Goal: Task Accomplishment & Management: Manage account settings

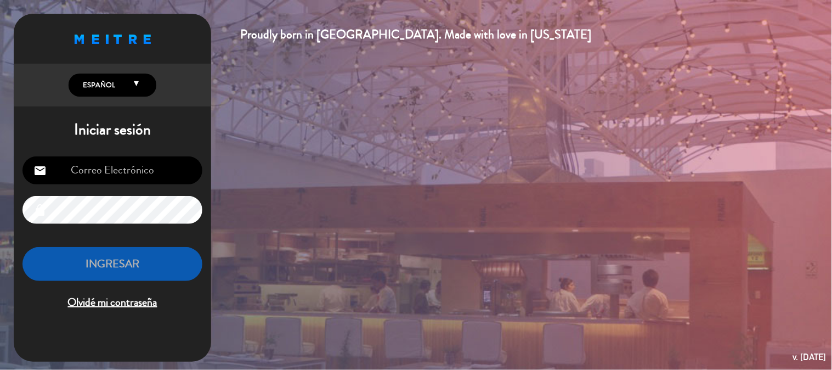
type input "[EMAIL_ADDRESS][DOMAIN_NAME]"
click at [156, 266] on button "INGRESAR" at bounding box center [112, 264] width 180 height 35
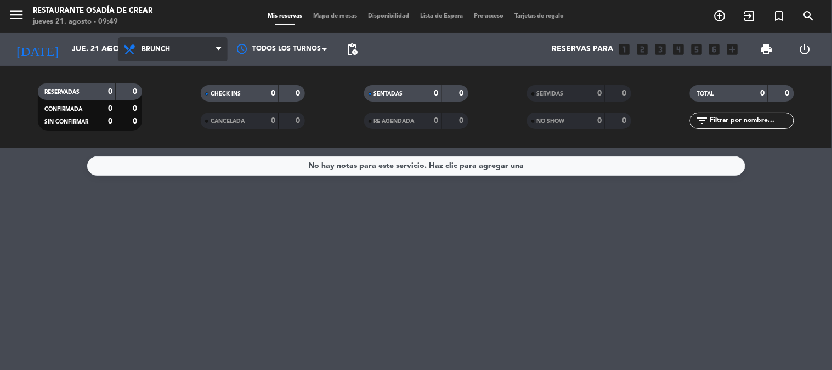
click at [179, 47] on span "Brunch" at bounding box center [173, 49] width 110 height 24
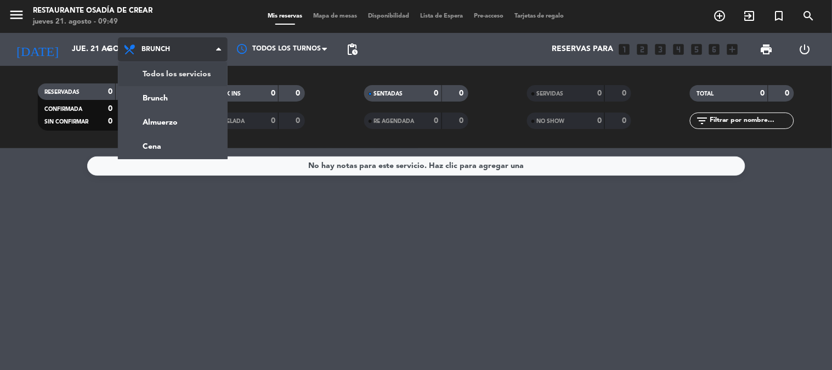
click at [182, 66] on div "menu Restaurante Osadía de Crear [DATE] 21. agosto - 09:49 Mis reservas Mapa de…" at bounding box center [416, 74] width 832 height 148
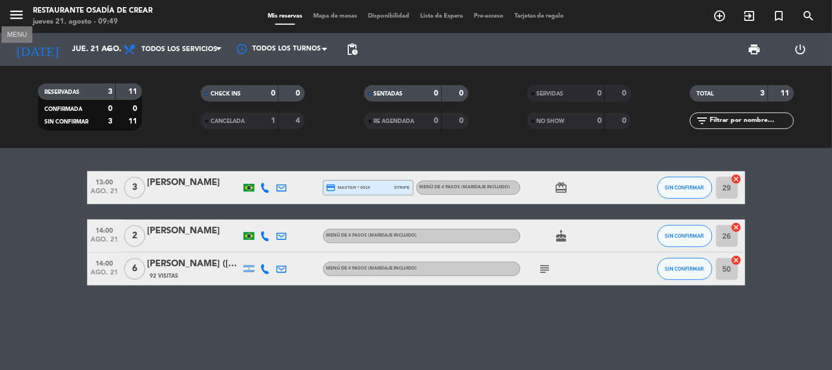
click at [15, 9] on icon "menu" at bounding box center [16, 15] width 16 height 16
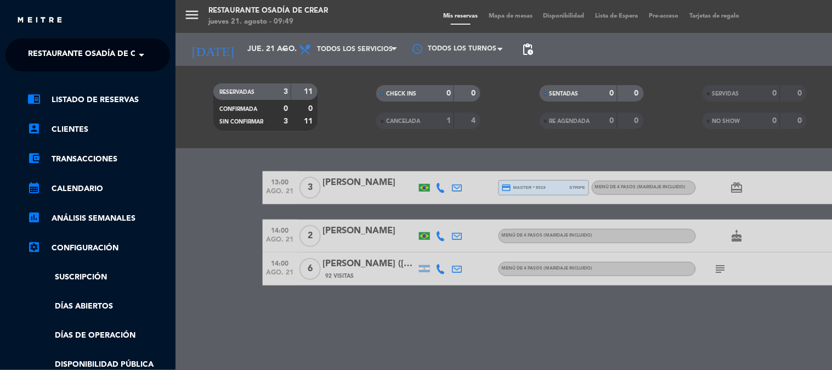
click at [61, 59] on span "Restaurante Osadía de Crear" at bounding box center [92, 54] width 128 height 23
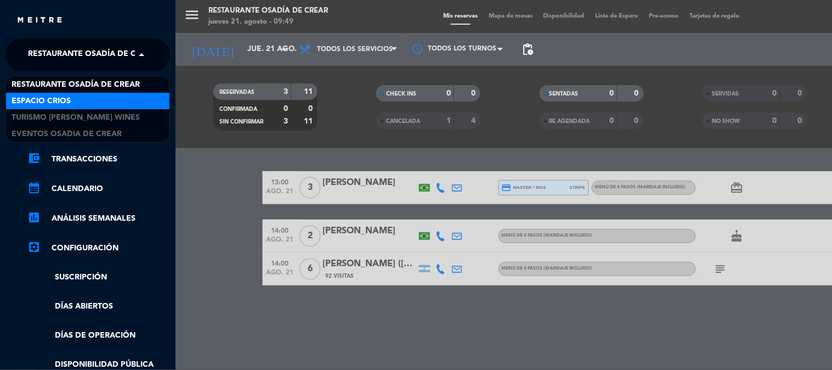
click at [17, 100] on span "Espacio Crios" at bounding box center [41, 101] width 59 height 13
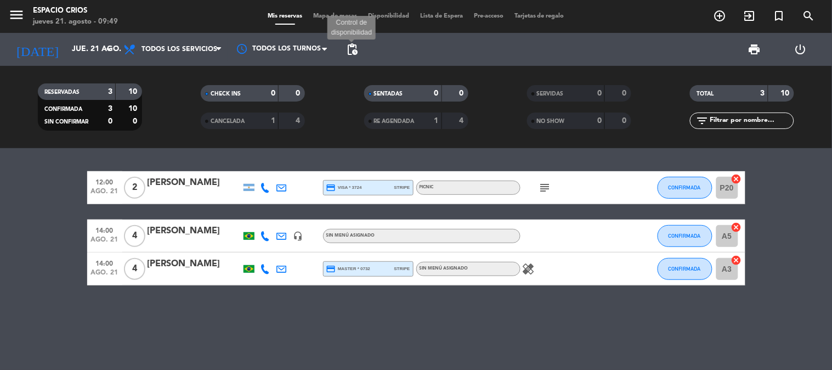
click at [354, 51] on span "pending_actions" at bounding box center [351, 49] width 13 height 13
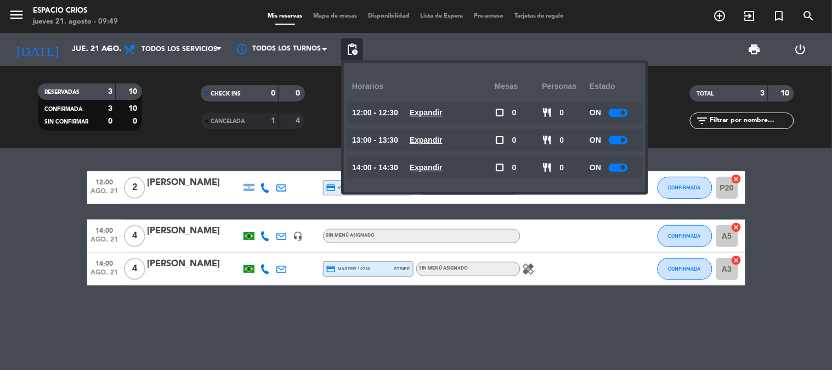
click at [618, 114] on div at bounding box center [618, 113] width 19 height 8
click at [616, 140] on div at bounding box center [618, 140] width 19 height 8
click at [619, 139] on div at bounding box center [618, 140] width 19 height 8
click at [627, 139] on div at bounding box center [618, 140] width 19 height 8
click at [623, 166] on span at bounding box center [623, 167] width 4 height 4
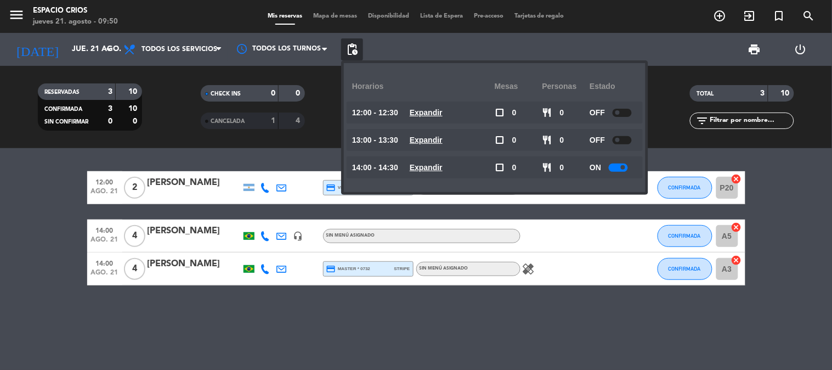
click at [623, 166] on span at bounding box center [623, 167] width 4 height 4
click at [617, 167] on div at bounding box center [618, 167] width 19 height 8
click at [547, 336] on div "12:00 [DATE] 2 [PERSON_NAME] credit_card visa * 3724 stripe PICNIC subject CONF…" at bounding box center [416, 259] width 832 height 222
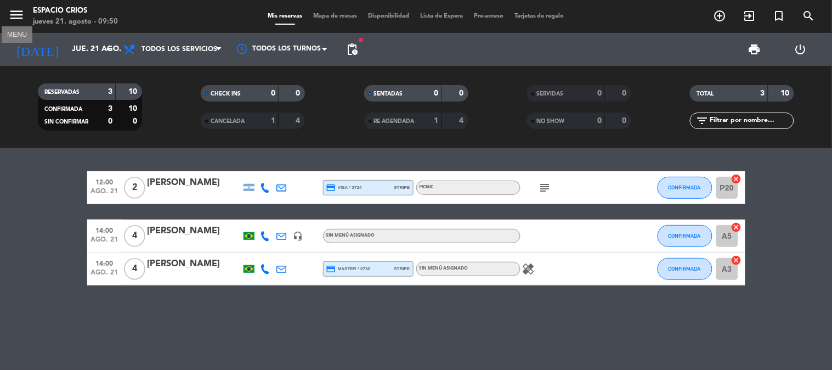
click at [11, 17] on icon "menu" at bounding box center [16, 15] width 16 height 16
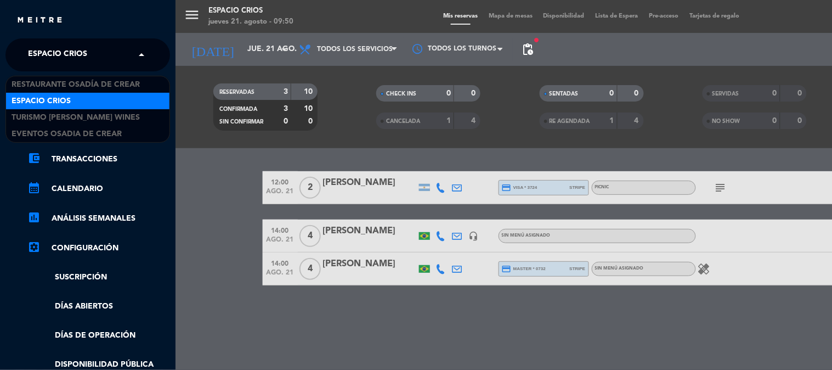
click at [54, 52] on span "Espacio Crios" at bounding box center [57, 54] width 59 height 23
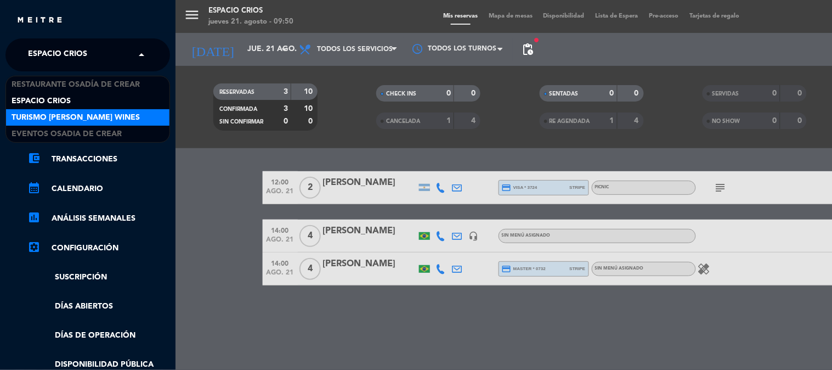
click at [53, 117] on span "Turismo [PERSON_NAME] Wines" at bounding box center [76, 117] width 128 height 13
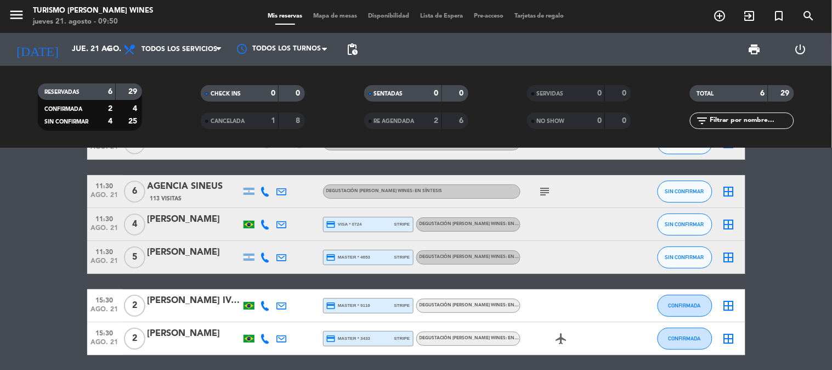
scroll to position [23, 0]
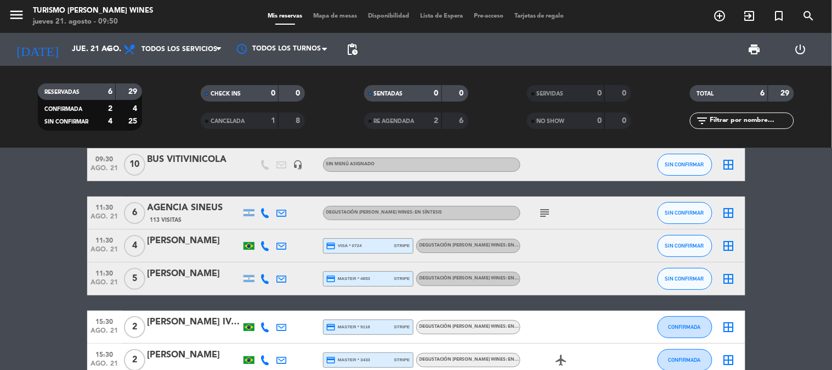
click at [193, 284] on div at bounding box center [194, 285] width 93 height 9
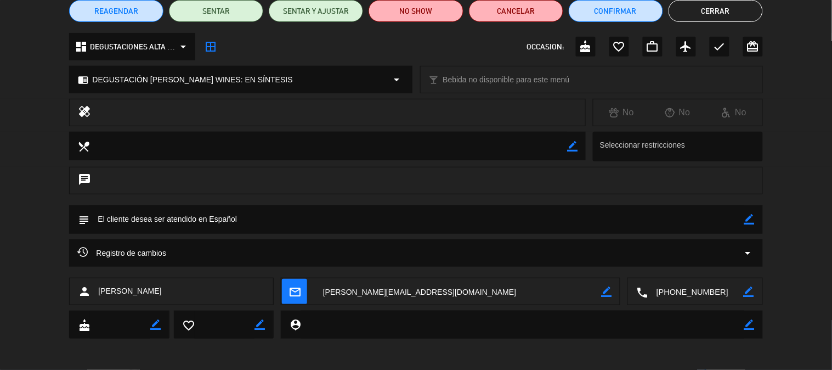
scroll to position [100, 0]
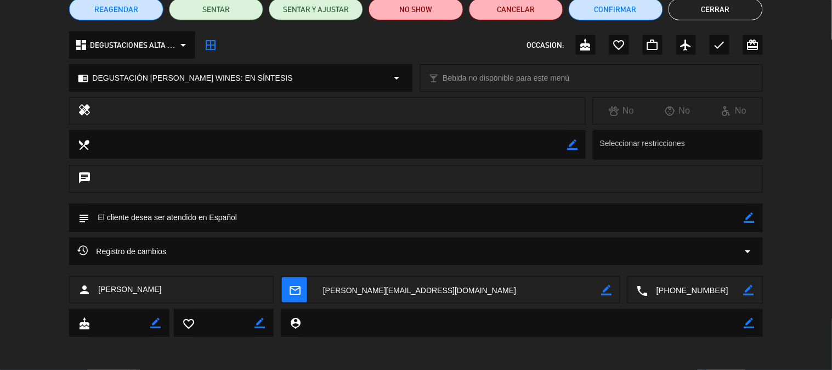
click at [174, 249] on div "Registro de cambios arrow_drop_down" at bounding box center [415, 251] width 677 height 13
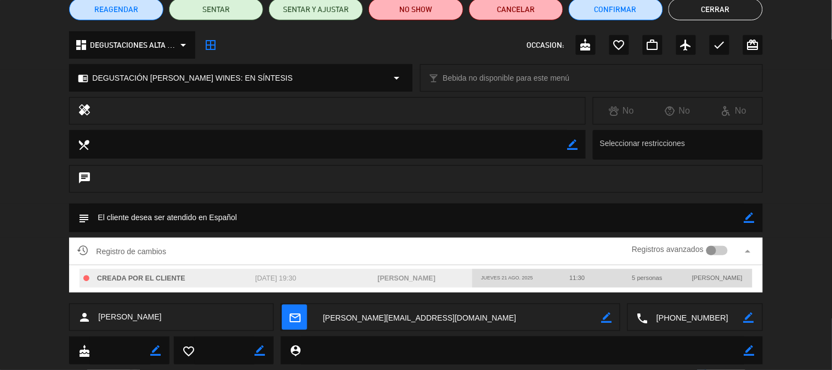
click at [151, 245] on span "Registro de cambios" at bounding box center [121, 251] width 89 height 13
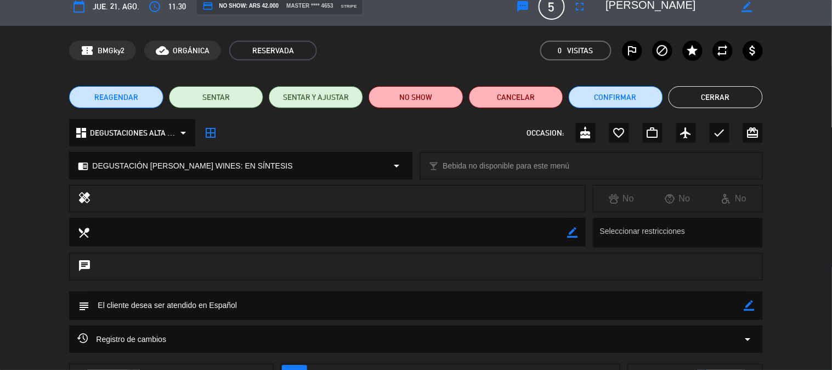
scroll to position [0, 0]
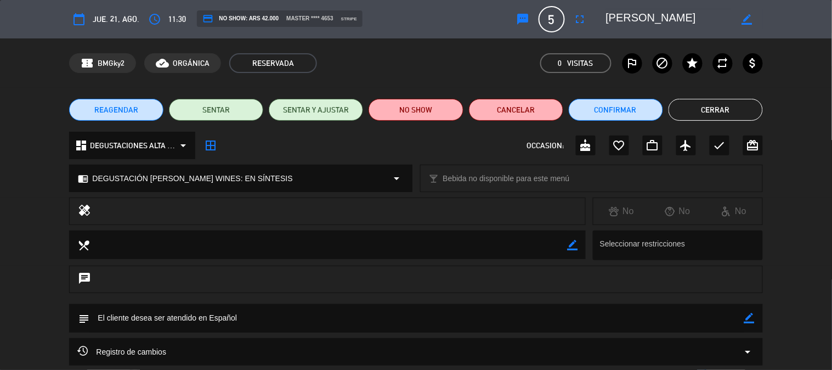
click at [723, 119] on button "Cerrar" at bounding box center [715, 110] width 94 height 22
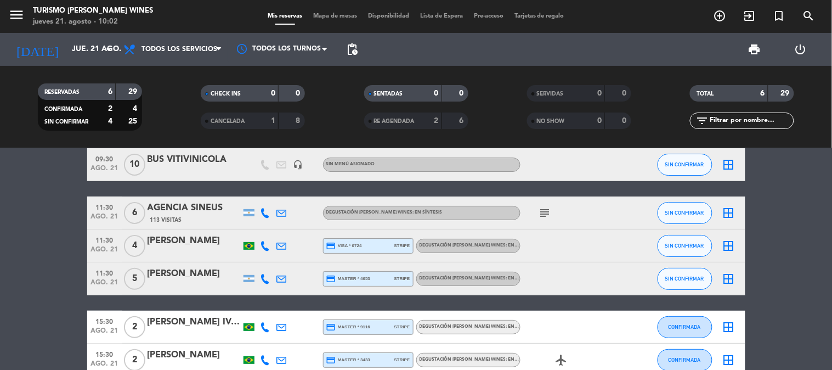
click at [58, 229] on bookings-row "09:30 [DATE] BUS VITIVINICOLA headset_mic Sin menú asignado SIN CONFIRMAR borde…" at bounding box center [416, 262] width 832 height 228
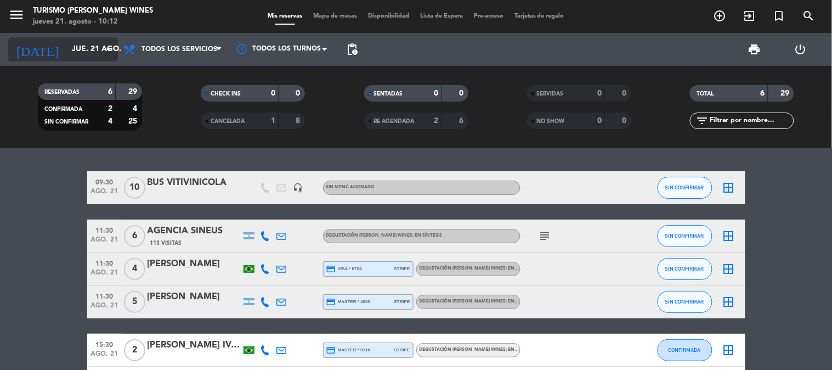
click at [66, 53] on input "jue. 21 ago." at bounding box center [118, 49] width 104 height 20
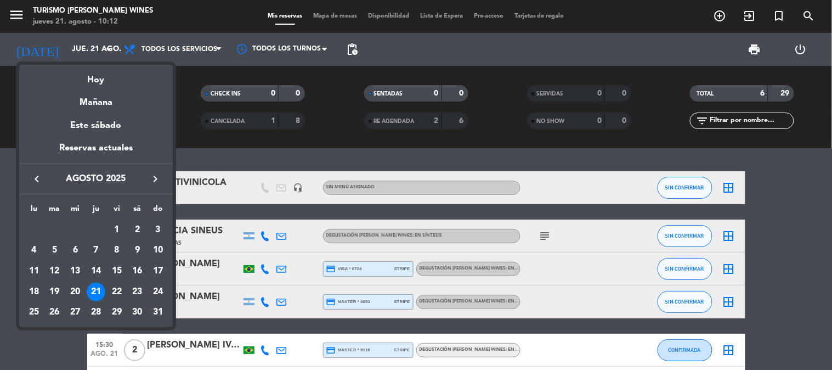
click at [155, 184] on icon "keyboard_arrow_right" at bounding box center [155, 178] width 13 height 13
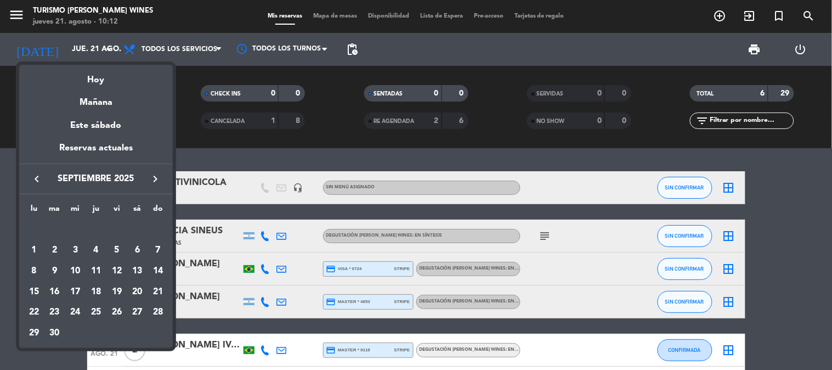
click at [155, 184] on icon "keyboard_arrow_right" at bounding box center [155, 178] width 13 height 13
click at [155, 190] on div "keyboard_arrow_left octubre 2025 keyboard_arrow_right" at bounding box center [96, 178] width 154 height 31
click at [155, 182] on icon "keyboard_arrow_right" at bounding box center [155, 178] width 13 height 13
click at [154, 290] on div "23" at bounding box center [158, 291] width 19 height 19
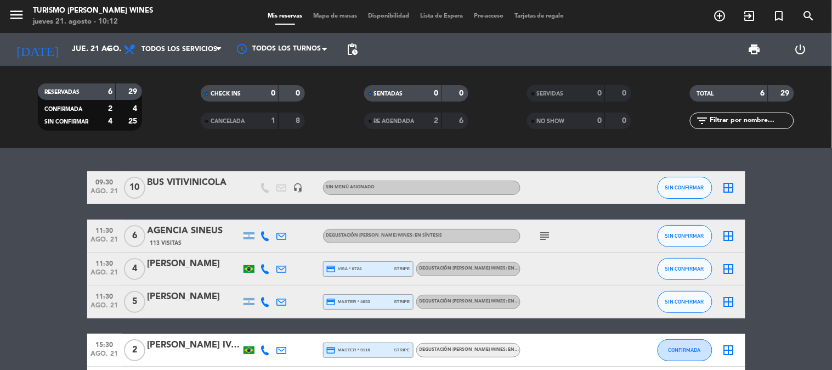
type input "[DATE]"
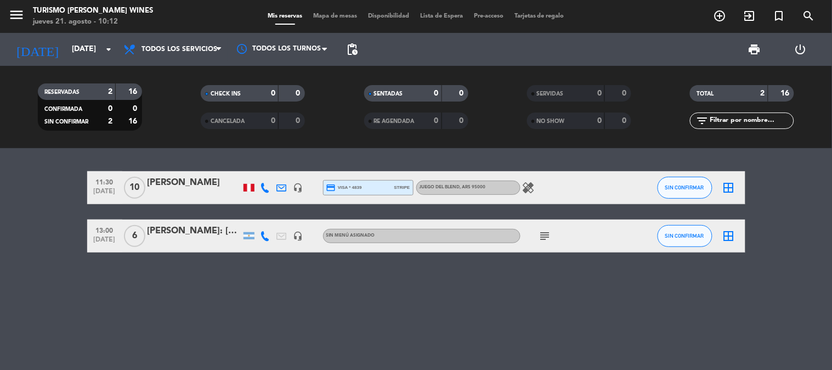
click at [190, 236] on div "[PERSON_NAME]: [PERSON_NAME]" at bounding box center [194, 231] width 93 height 14
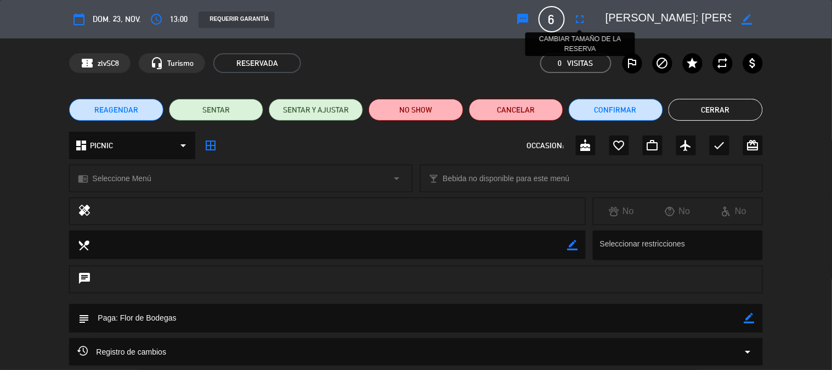
click at [577, 20] on icon "fullscreen" at bounding box center [580, 19] width 13 height 13
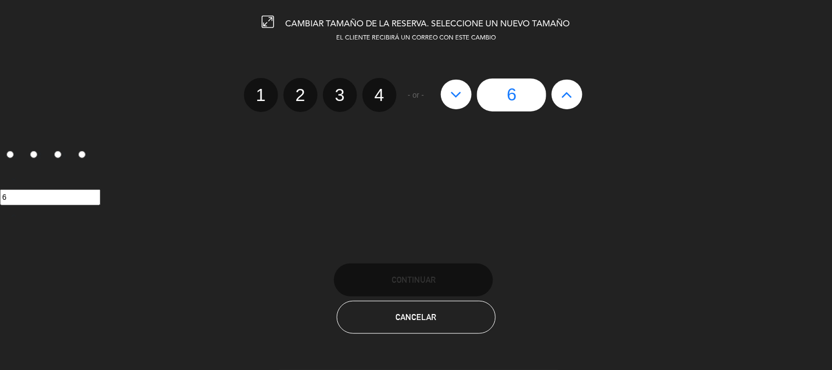
click at [568, 92] on icon at bounding box center [567, 95] width 12 height 18
type input "7"
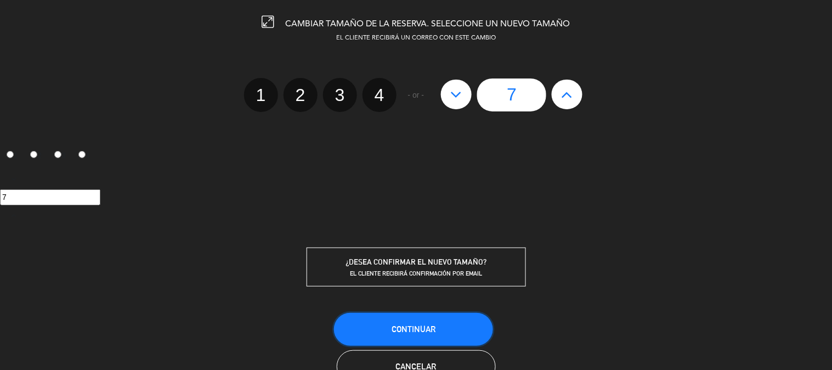
click at [411, 325] on span "Continuar" at bounding box center [414, 328] width 44 height 9
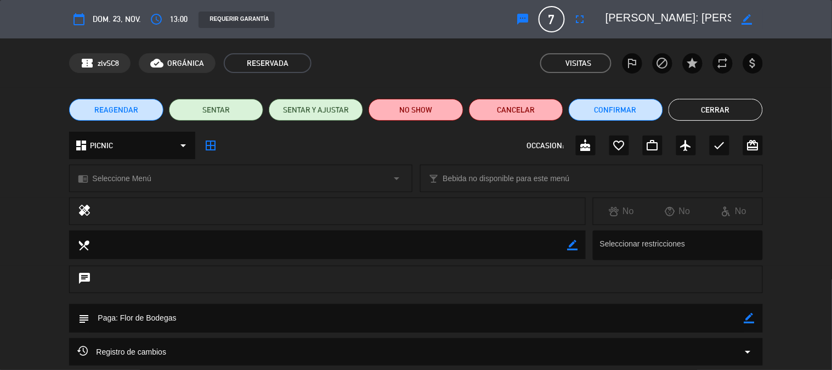
click at [680, 114] on button "Cerrar" at bounding box center [715, 110] width 94 height 22
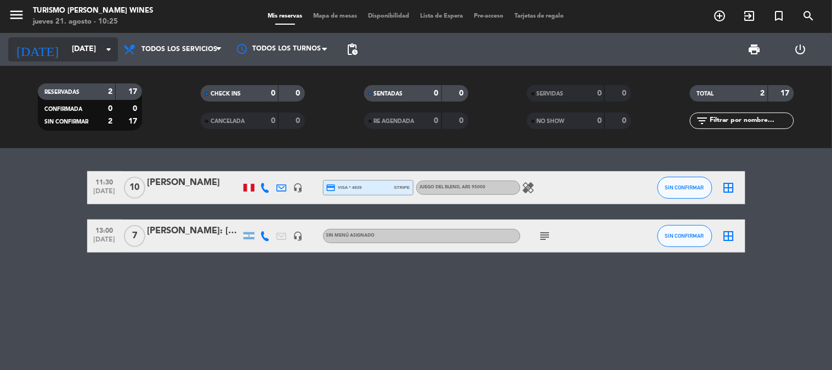
click at [84, 47] on input "[DATE]" at bounding box center [118, 49] width 104 height 20
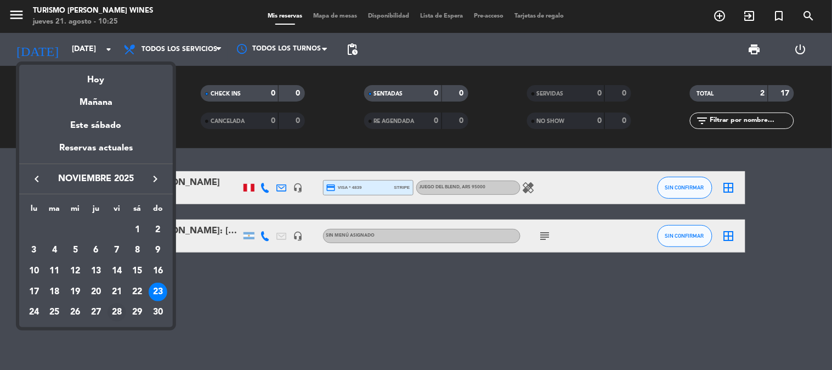
click at [123, 313] on div "28" at bounding box center [116, 312] width 19 height 19
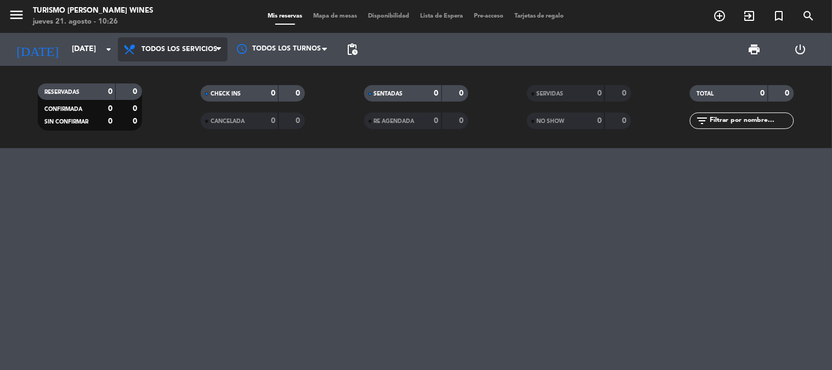
click at [171, 44] on span "Todos los servicios" at bounding box center [173, 49] width 110 height 24
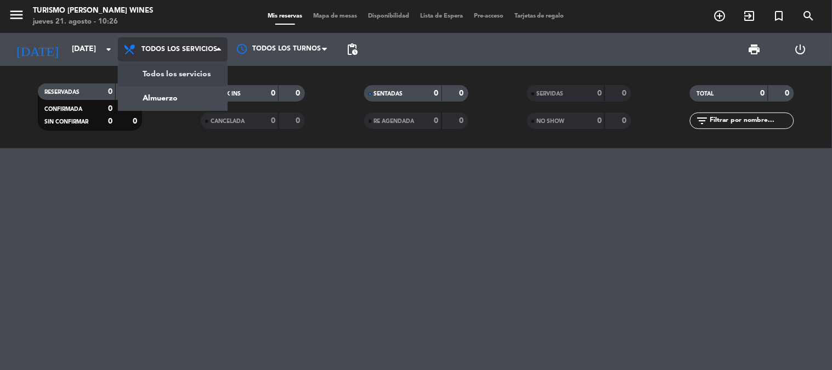
click at [168, 47] on span "Todos los servicios" at bounding box center [179, 50] width 76 height 8
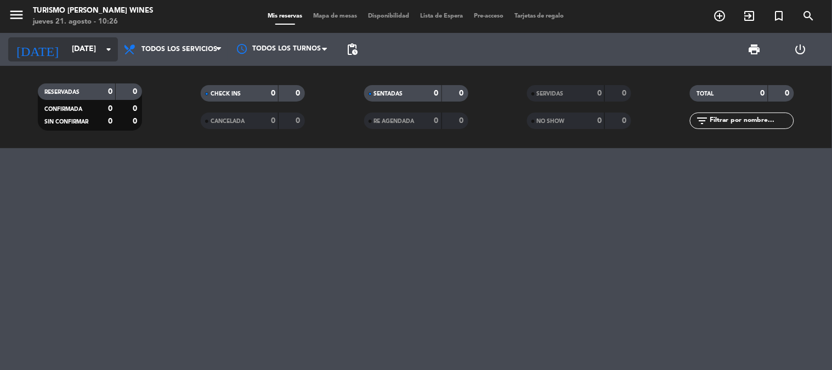
click at [66, 44] on input "[DATE]" at bounding box center [118, 49] width 104 height 20
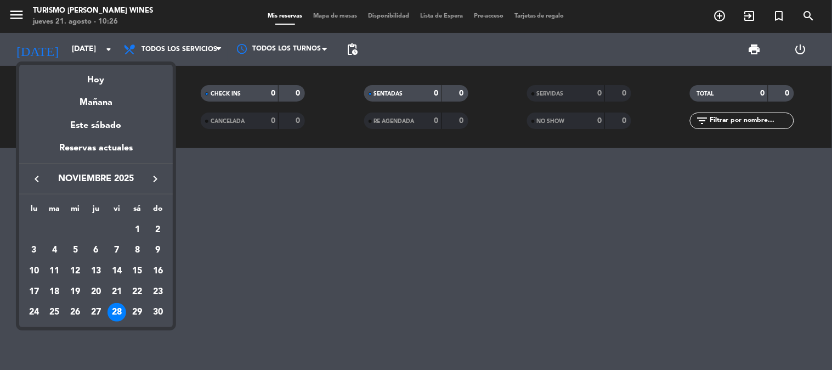
click at [44, 178] on button "keyboard_arrow_left" at bounding box center [37, 179] width 20 height 14
click at [101, 311] on div "28" at bounding box center [96, 312] width 19 height 19
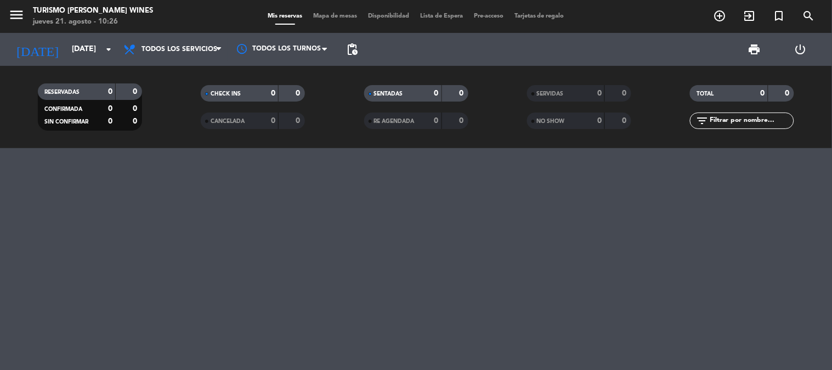
type input "jue. 28 ago."
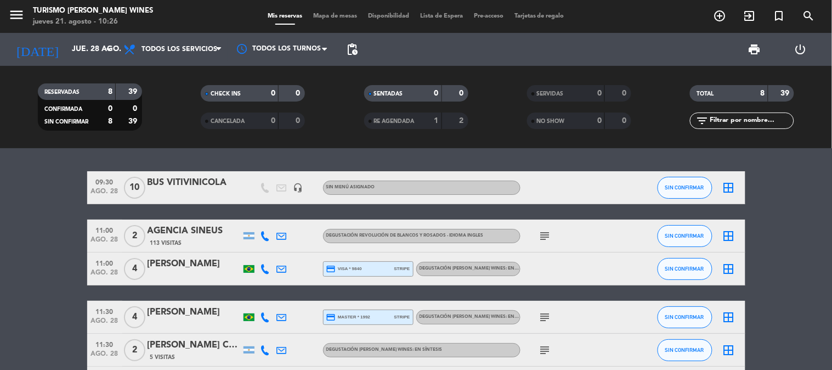
click at [206, 234] on div "AGENCIA SINEUS" at bounding box center [194, 231] width 93 height 14
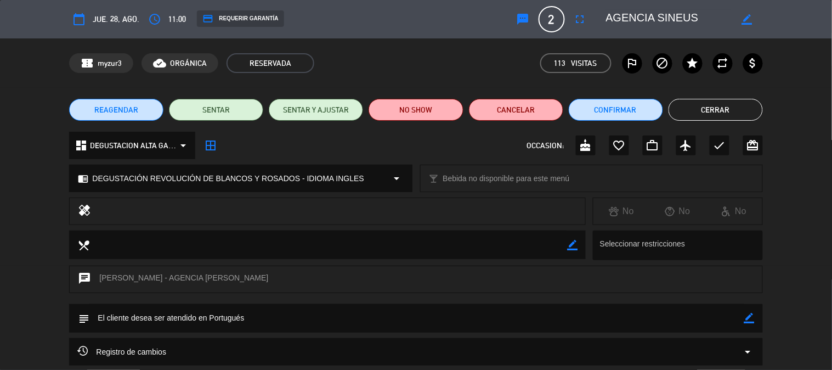
click at [177, 19] on span "11:00" at bounding box center [177, 19] width 18 height 13
click at [155, 20] on icon "access_time" at bounding box center [154, 19] width 13 height 13
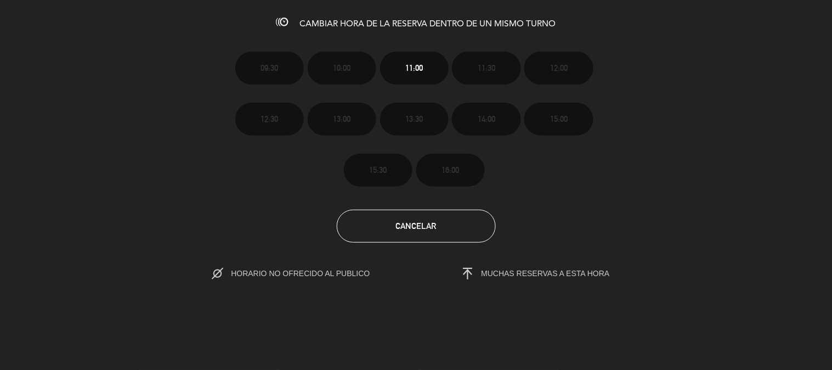
click at [529, 278] on span "MUCHAS RESERVAS A ESTA HORA" at bounding box center [524, 273] width 171 height 16
click at [431, 233] on button "Cancelar" at bounding box center [416, 225] width 159 height 33
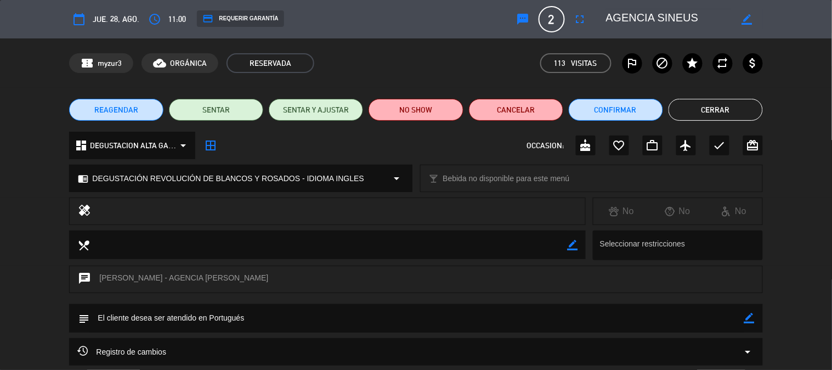
click at [130, 112] on span "REAGENDAR" at bounding box center [116, 110] width 44 height 12
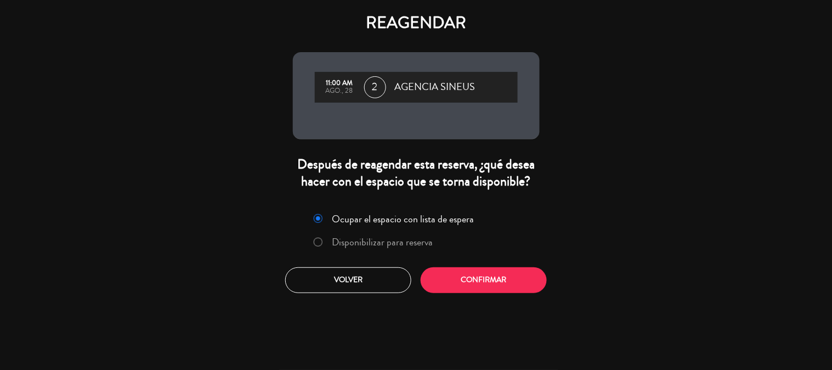
click at [377, 242] on label "Disponibilizar para reserva" at bounding box center [382, 242] width 101 height 10
click at [474, 282] on button "Confirmar" at bounding box center [484, 280] width 126 height 26
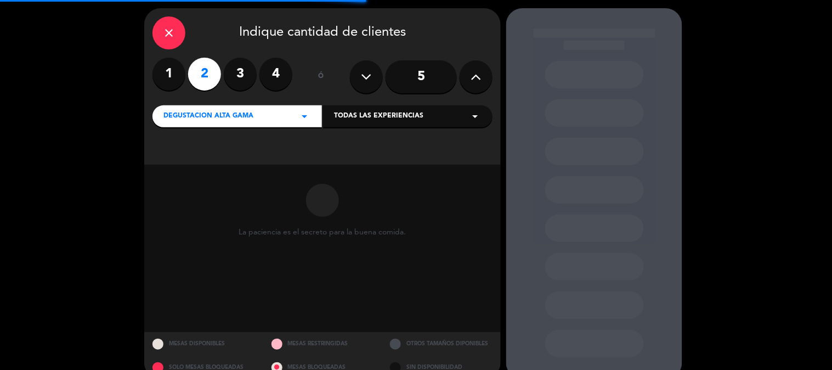
scroll to position [55, 0]
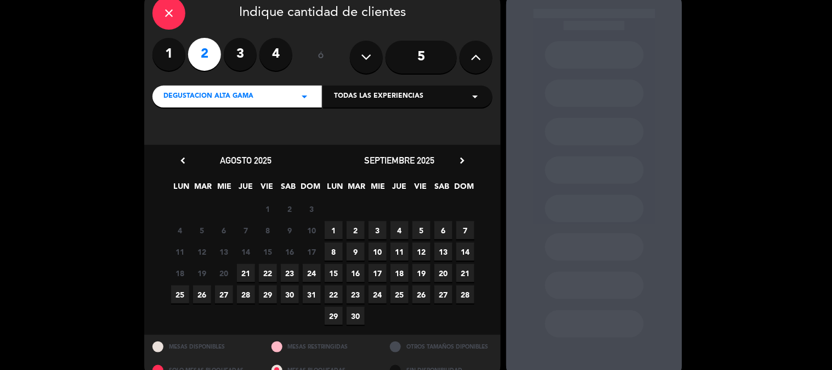
click at [244, 293] on span "28" at bounding box center [246, 294] width 18 height 18
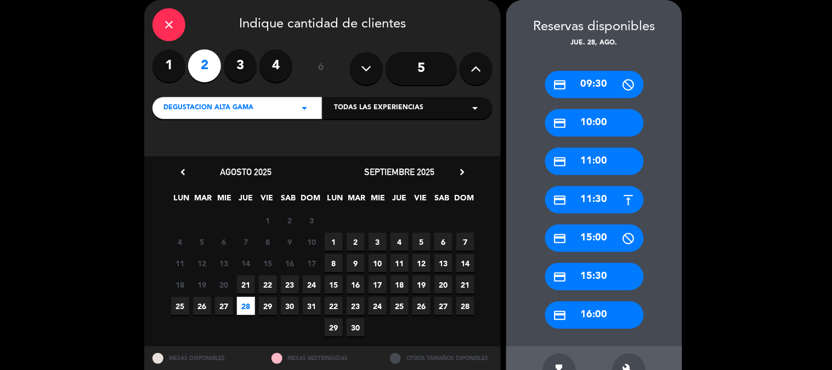
click at [594, 198] on div "credit_card 11:30" at bounding box center [594, 199] width 99 height 27
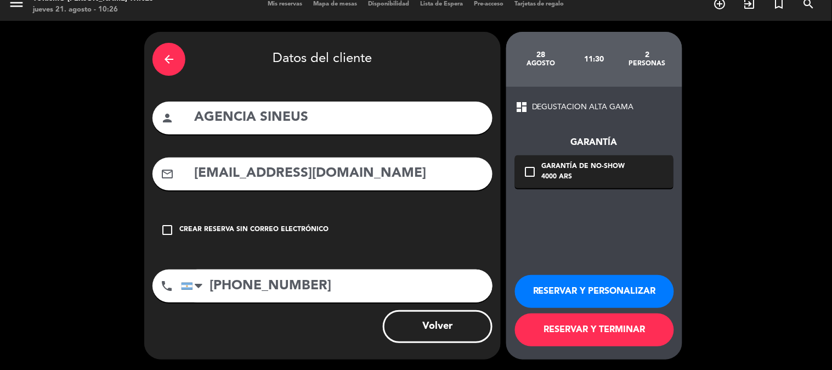
click at [575, 331] on button "RESERVAR Y TERMINAR" at bounding box center [594, 329] width 159 height 33
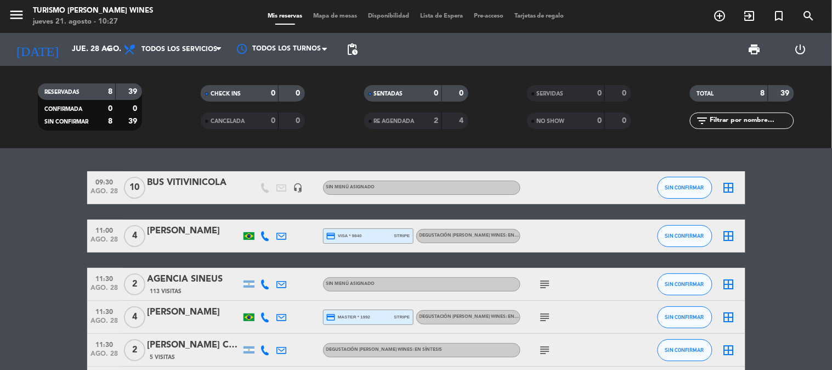
click at [34, 214] on bookings-row "09:30 [DATE] BUS VITIVINICOLA headset_mic Sin menú asignado SIN CONFIRMAR borde…" at bounding box center [416, 325] width 832 height 309
click at [53, 219] on bookings-row "09:30 [DATE] BUS VITIVINICOLA headset_mic Sin menú asignado SIN CONFIRMAR borde…" at bounding box center [416, 325] width 832 height 309
click at [73, 50] on input "jue. 28 ago." at bounding box center [118, 49] width 104 height 20
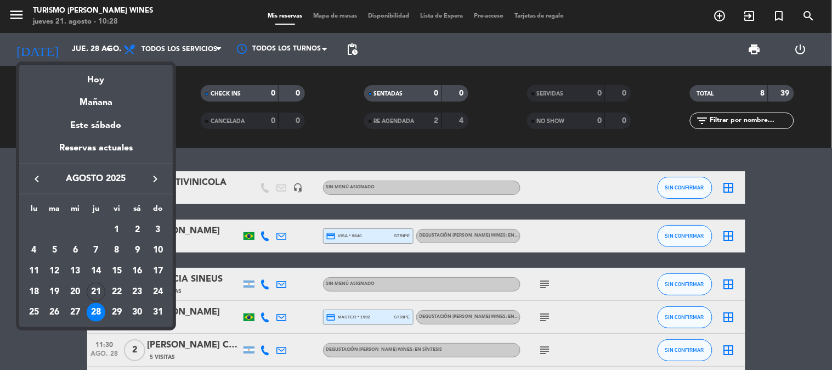
click at [154, 179] on icon "keyboard_arrow_right" at bounding box center [155, 178] width 13 height 13
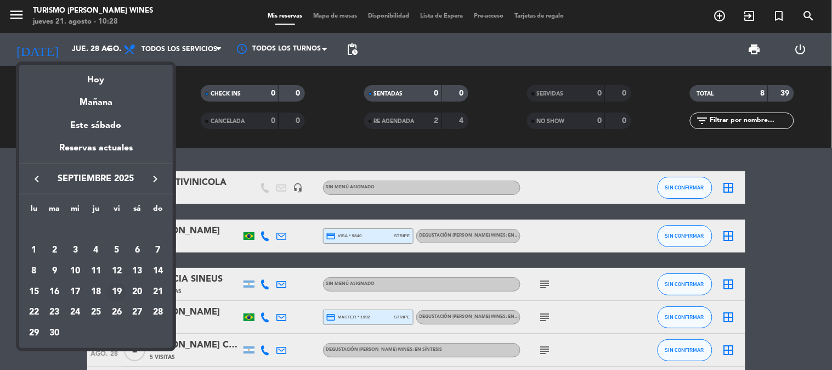
click at [119, 292] on div "19" at bounding box center [116, 291] width 19 height 19
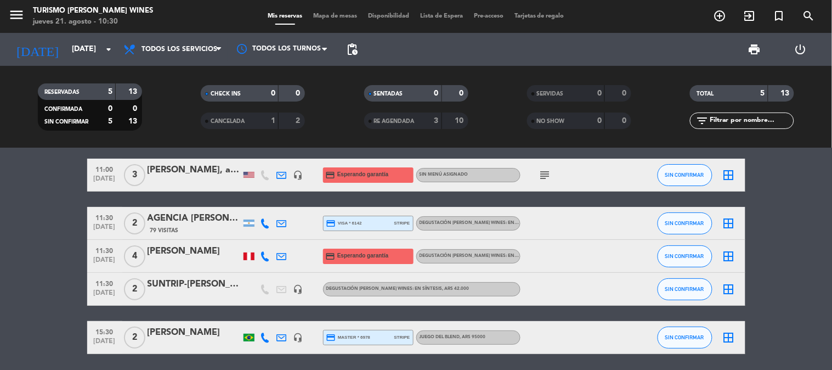
scroll to position [51, 0]
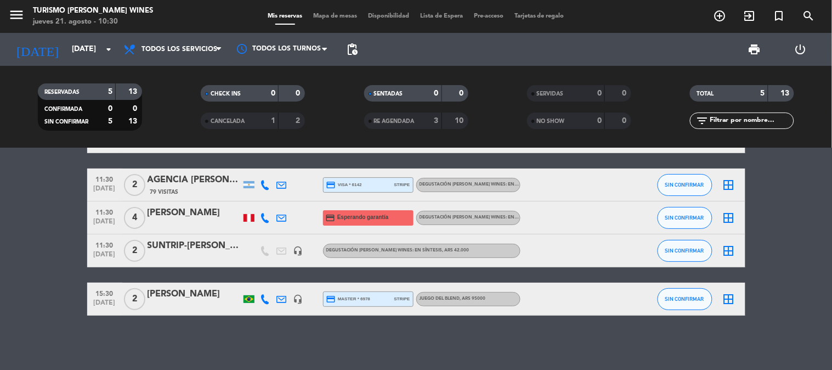
click at [215, 246] on div "SUNTRIP-[PERSON_NAME] [PERSON_NAME]" at bounding box center [194, 246] width 93 height 14
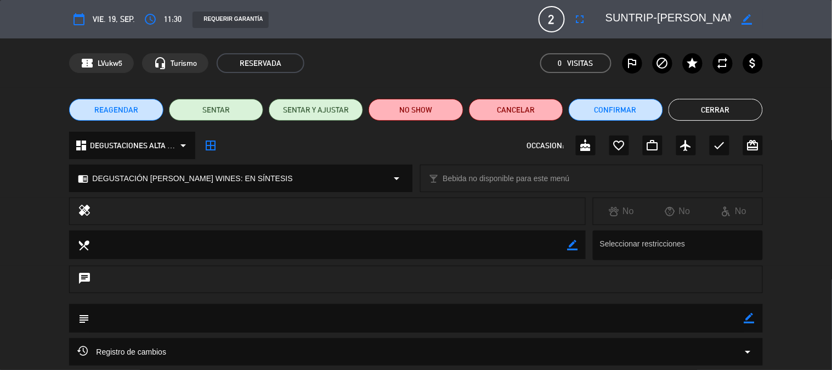
click at [688, 20] on textarea at bounding box center [669, 19] width 126 height 20
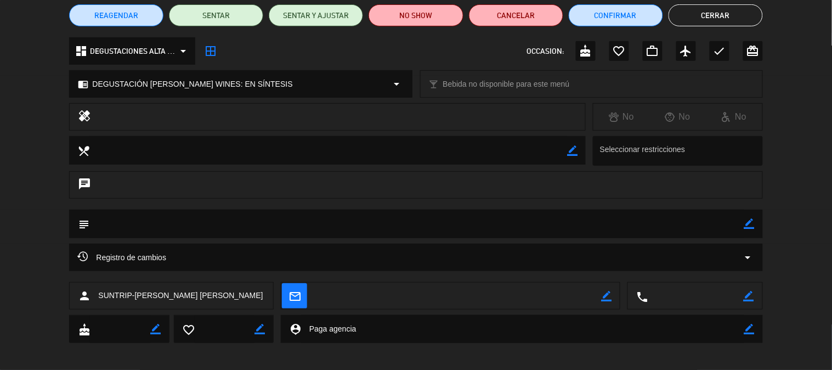
scroll to position [100, 0]
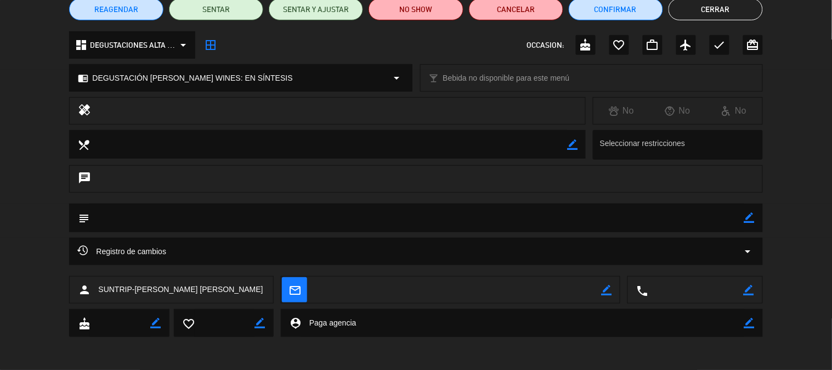
click at [181, 247] on div "Registro de cambios arrow_drop_down" at bounding box center [415, 251] width 677 height 13
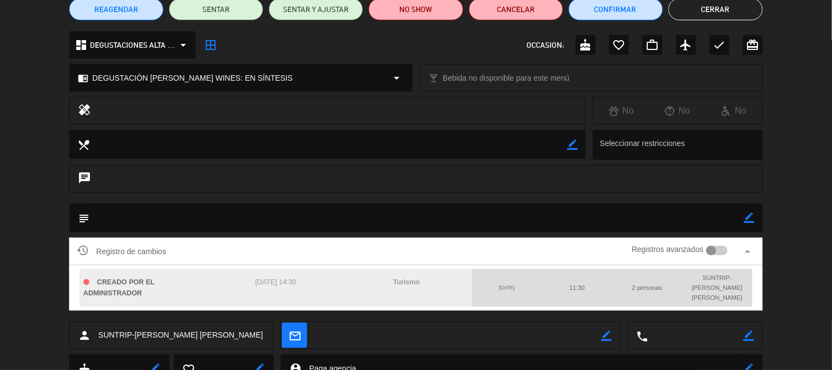
click at [714, 13] on button "Cerrar" at bounding box center [715, 9] width 94 height 22
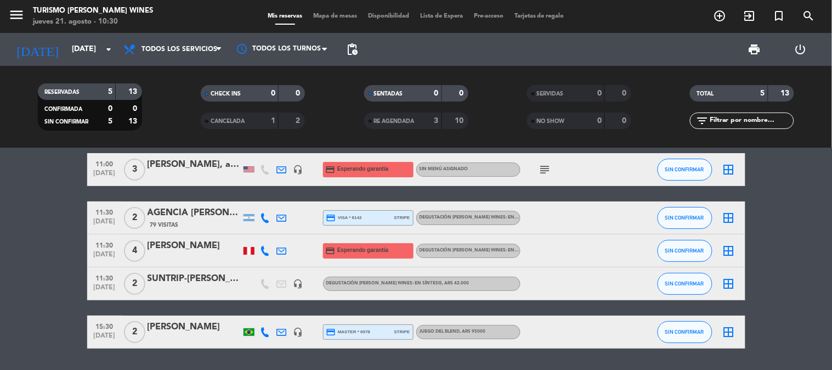
scroll to position [0, 0]
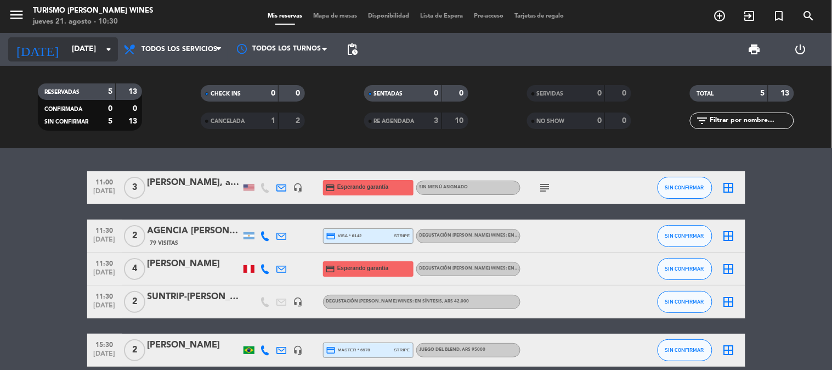
click at [66, 54] on input "[DATE]" at bounding box center [118, 49] width 104 height 20
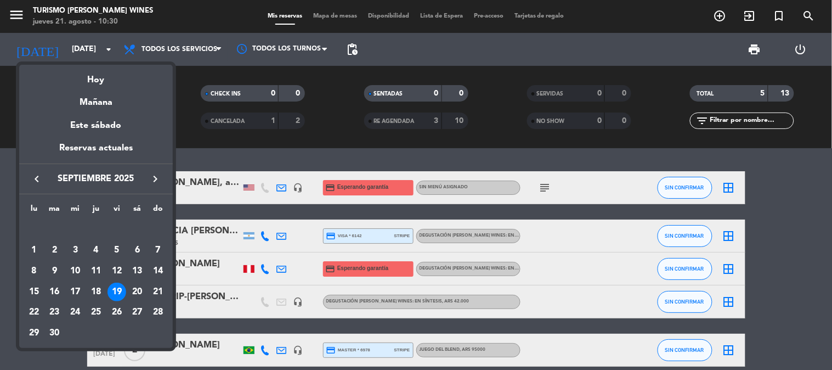
drag, startPoint x: 173, startPoint y: 292, endPoint x: 167, endPoint y: 292, distance: 6.6
click at [173, 292] on div at bounding box center [416, 185] width 832 height 370
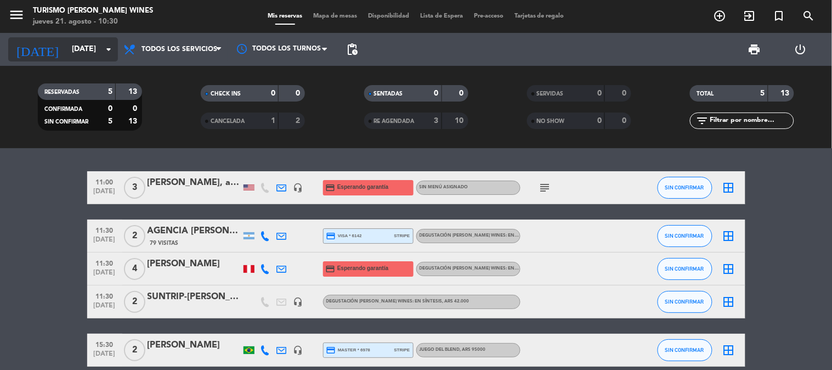
click at [71, 52] on input "[DATE]" at bounding box center [118, 49] width 104 height 20
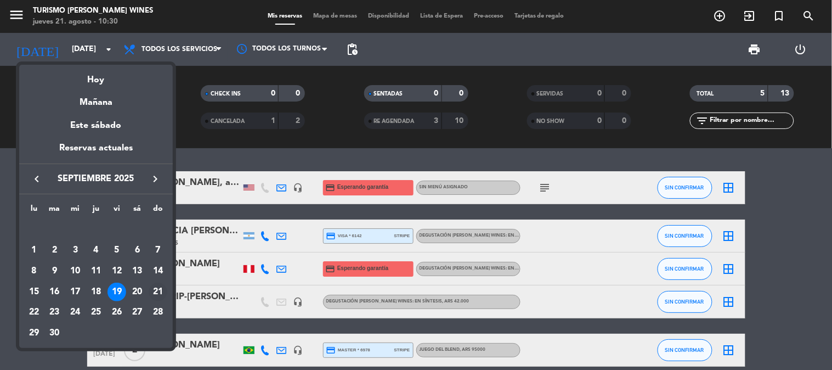
click at [151, 291] on div "21" at bounding box center [158, 291] width 19 height 19
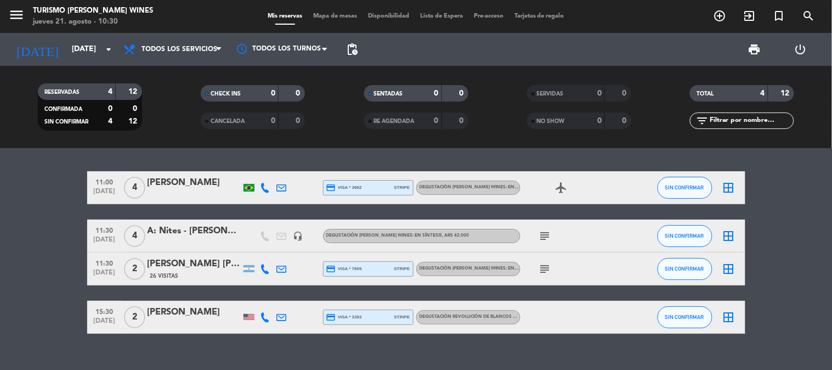
click at [196, 265] on div "[PERSON_NAME] [PERSON_NAME] x2" at bounding box center [194, 264] width 93 height 14
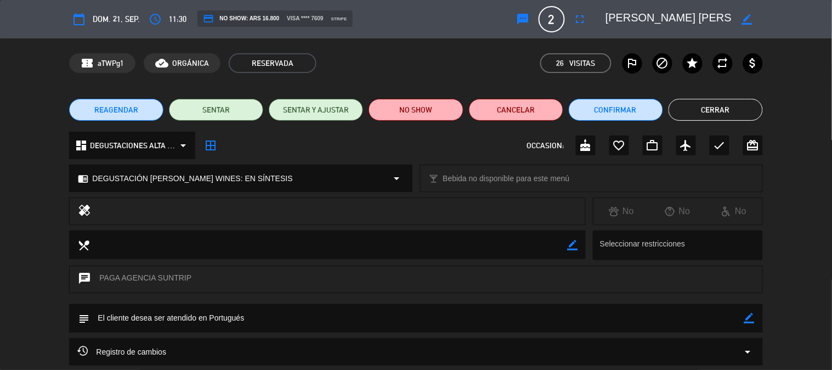
click at [724, 108] on button "Cerrar" at bounding box center [715, 110] width 94 height 22
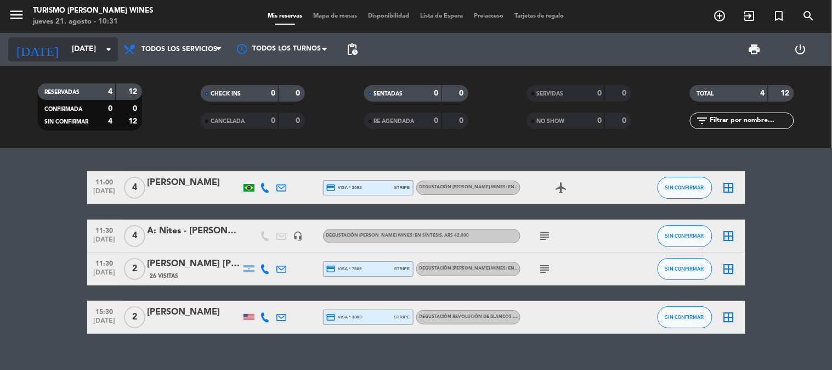
click at [66, 46] on input "[DATE]" at bounding box center [118, 49] width 104 height 20
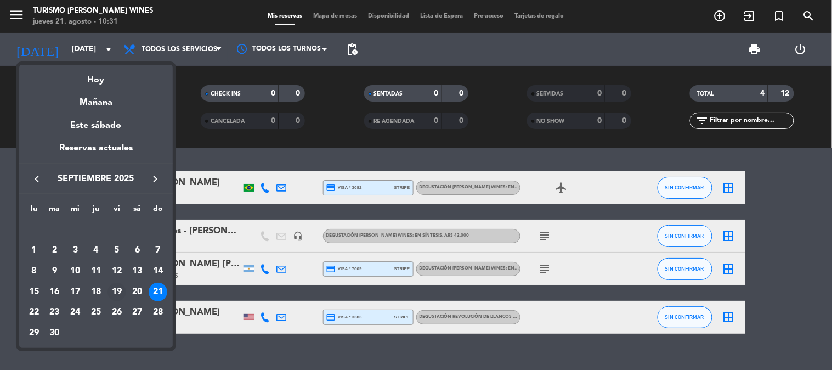
click at [122, 287] on div "19" at bounding box center [116, 291] width 19 height 19
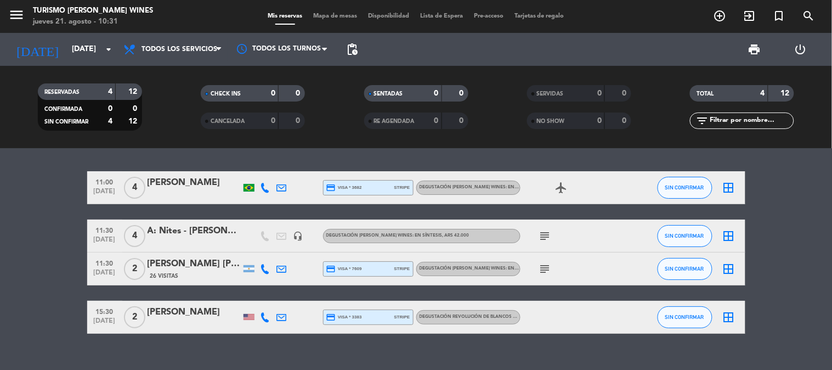
click at [200, 269] on div "[PERSON_NAME] [PERSON_NAME] x2" at bounding box center [194, 264] width 93 height 14
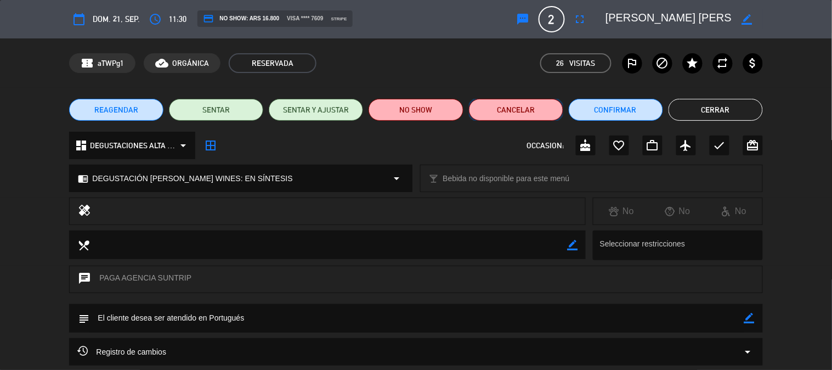
click at [496, 106] on button "Cancelar" at bounding box center [516, 110] width 94 height 22
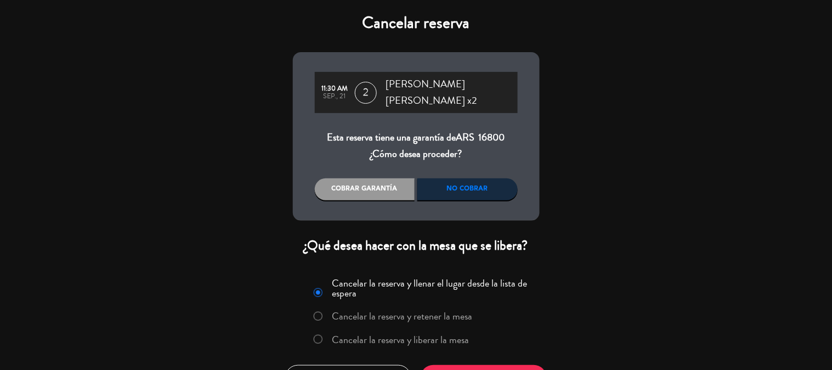
click at [382, 340] on label "Cancelar la reserva y liberar la mesa" at bounding box center [400, 339] width 137 height 10
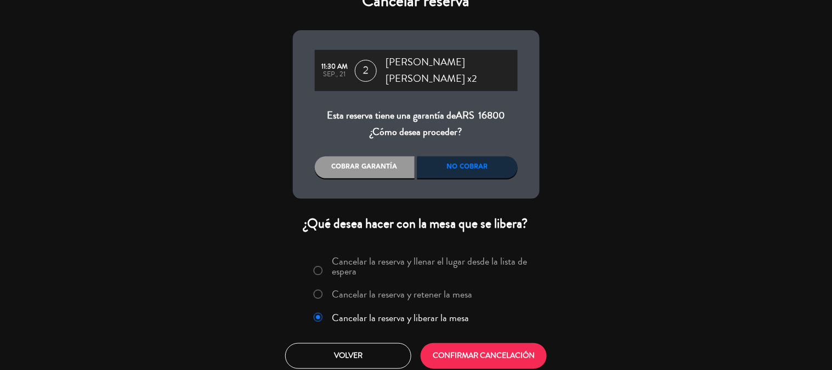
scroll to position [28, 0]
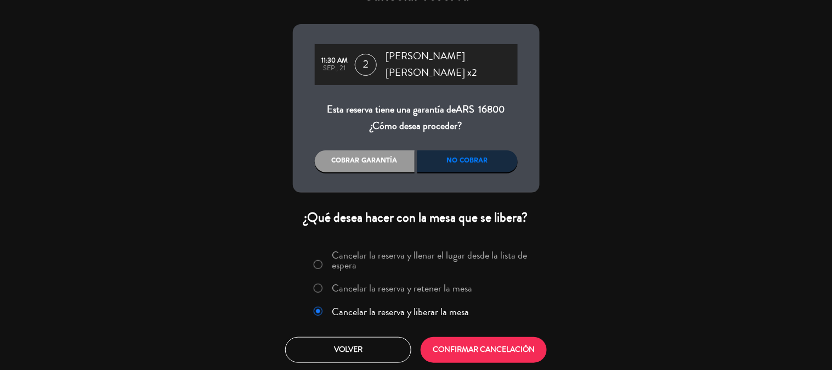
click at [506, 167] on div "No cobrar" at bounding box center [467, 161] width 100 height 22
click at [481, 357] on button "CONFIRMAR CANCELACIÓN" at bounding box center [484, 350] width 126 height 26
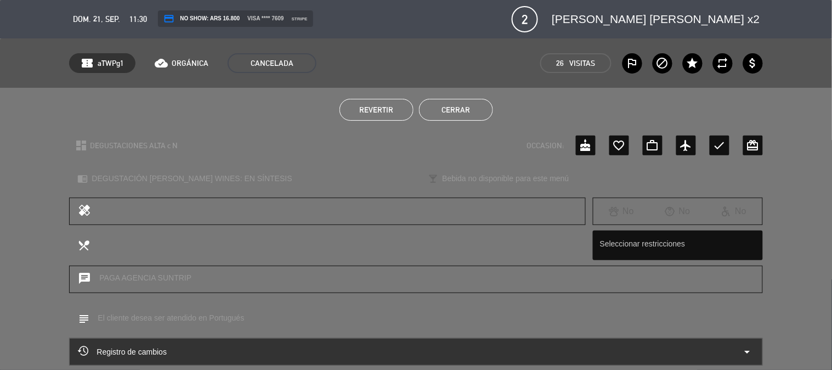
click at [456, 112] on button "Cerrar" at bounding box center [456, 110] width 74 height 22
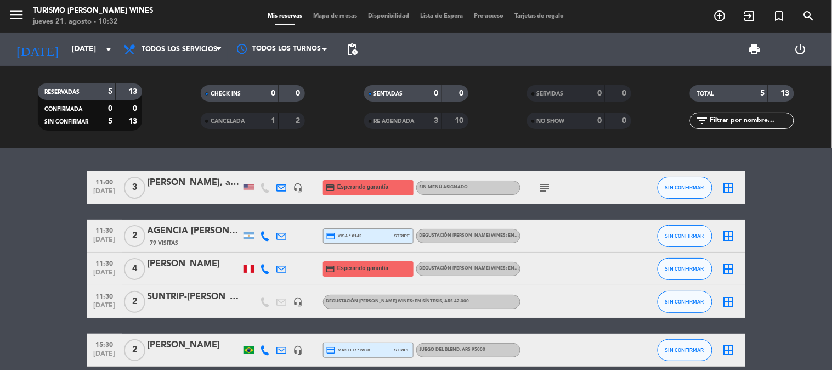
scroll to position [51, 0]
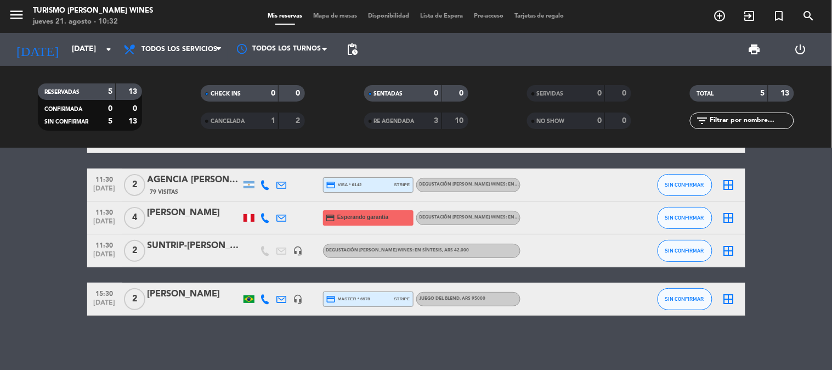
click at [168, 245] on div "SUNTRIP-[PERSON_NAME] [PERSON_NAME]" at bounding box center [194, 246] width 93 height 14
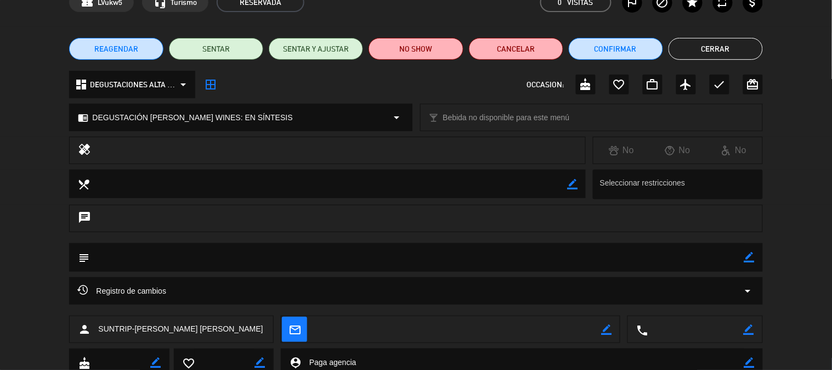
scroll to position [100, 0]
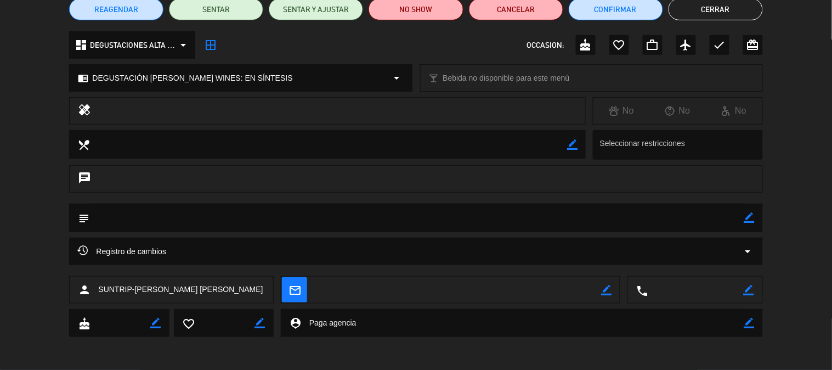
click at [124, 247] on span "Registro de cambios" at bounding box center [121, 251] width 89 height 13
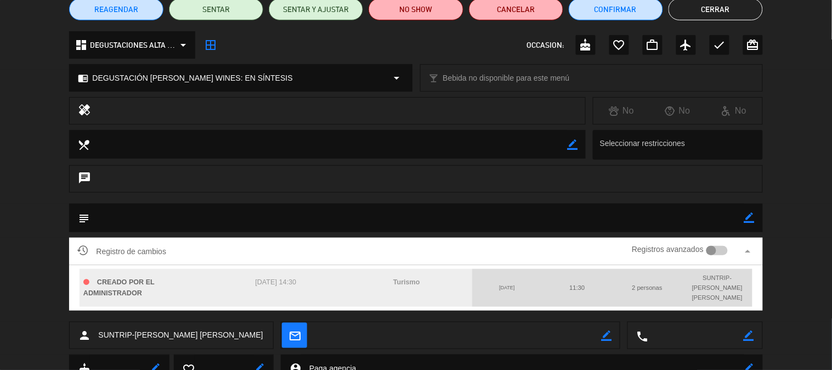
scroll to position [0, 0]
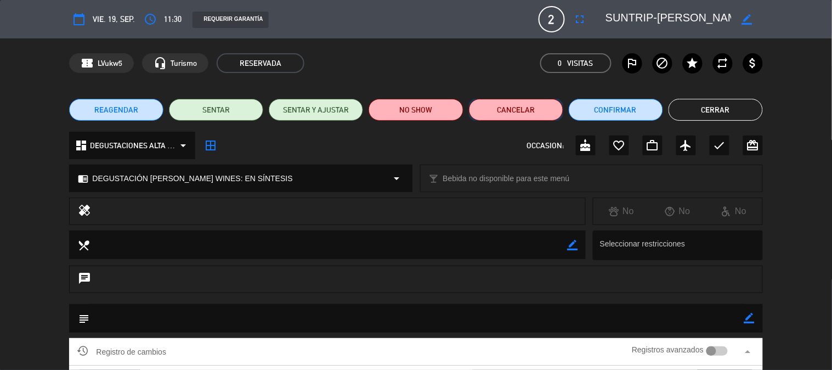
click at [506, 106] on button "Cancelar" at bounding box center [516, 110] width 94 height 22
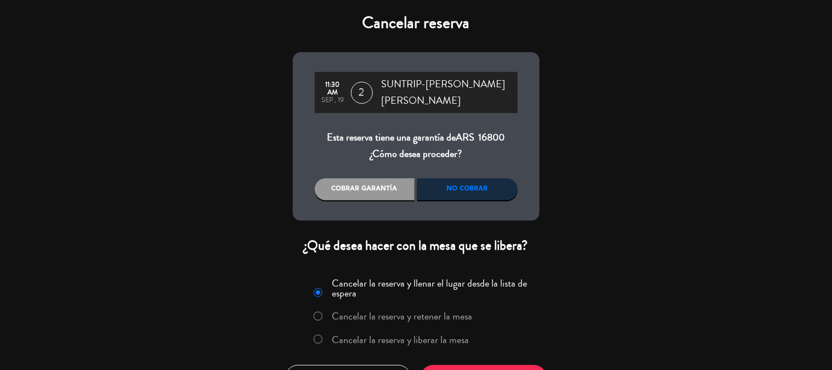
click at [461, 200] on div "No cobrar" at bounding box center [467, 189] width 100 height 22
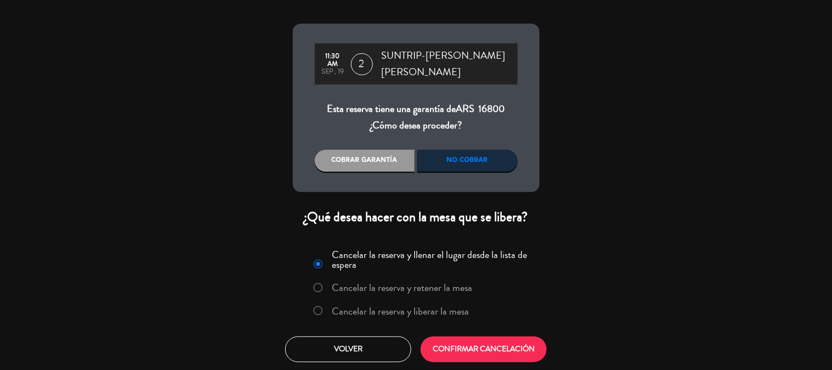
scroll to position [44, 0]
click at [410, 306] on label "Cancelar la reserva y liberar la mesa" at bounding box center [400, 311] width 137 height 10
click at [455, 347] on button "CONFIRMAR CANCELACIÓN" at bounding box center [484, 349] width 126 height 26
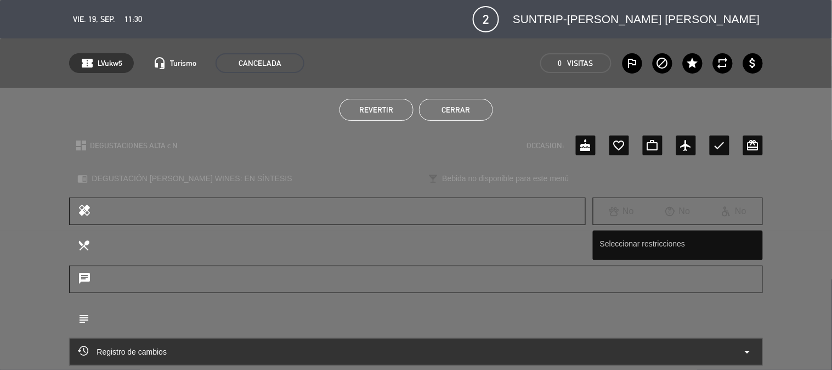
click at [451, 112] on button "Cerrar" at bounding box center [456, 110] width 74 height 22
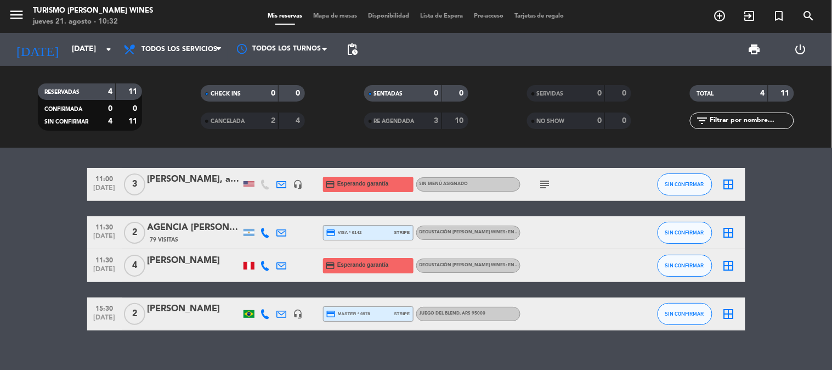
scroll to position [0, 0]
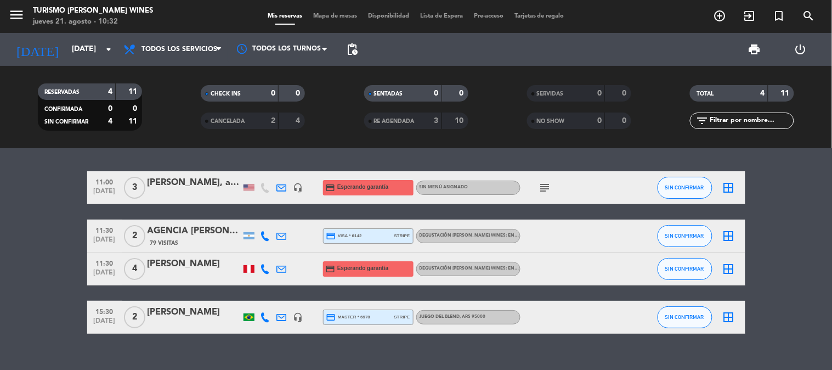
click at [547, 190] on icon "subject" at bounding box center [544, 187] width 13 height 13
click at [75, 228] on bookings-row "11:00 [DATE] 3 [PERSON_NAME], and [PERSON_NAME] headset_mic credit_card Esperan…" at bounding box center [416, 252] width 832 height 162
click at [262, 119] on div "2" at bounding box center [265, 121] width 22 height 13
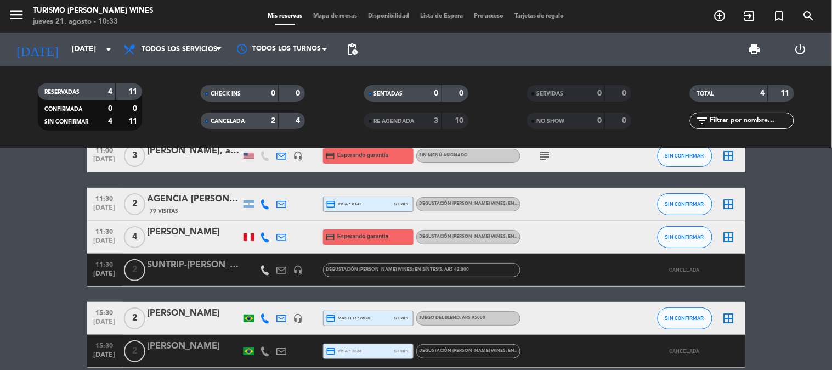
scroll to position [84, 0]
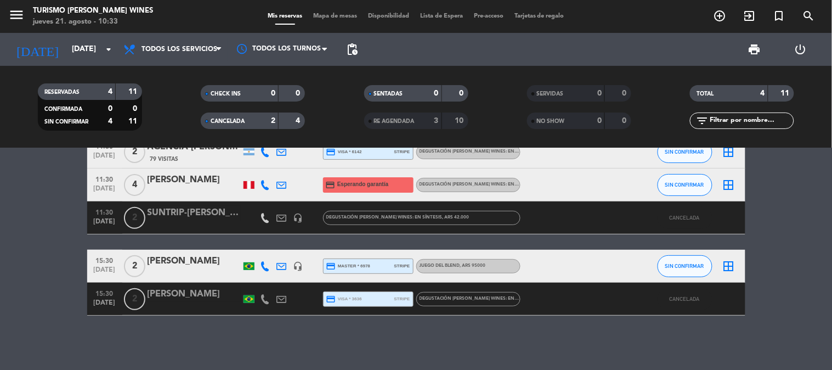
click at [184, 299] on div "[PERSON_NAME]" at bounding box center [194, 294] width 93 height 14
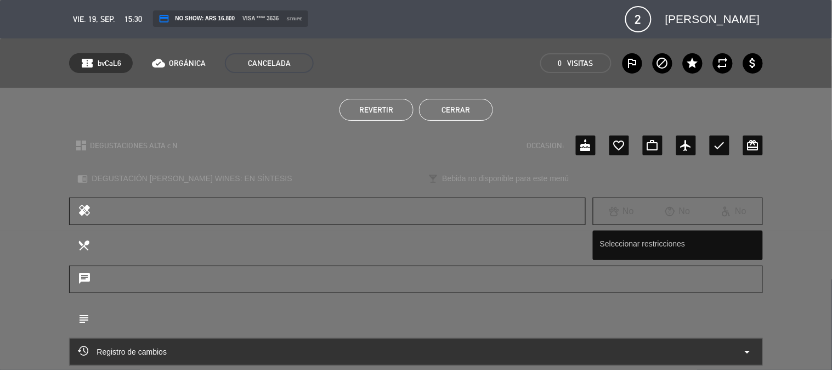
click at [397, 103] on button "Revertir" at bounding box center [376, 110] width 74 height 22
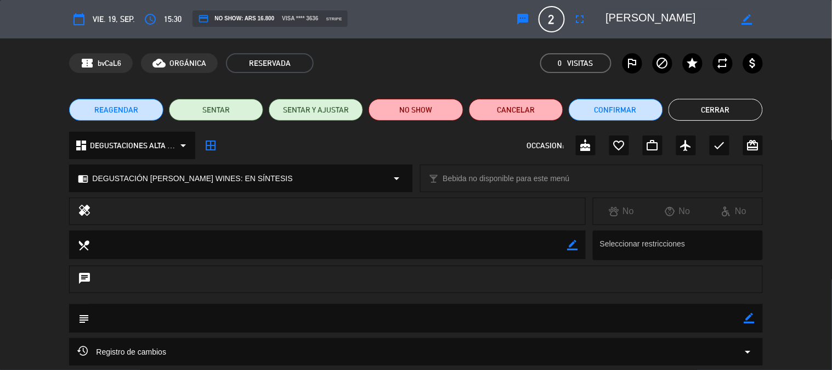
click at [755, 105] on button "Cerrar" at bounding box center [715, 110] width 94 height 22
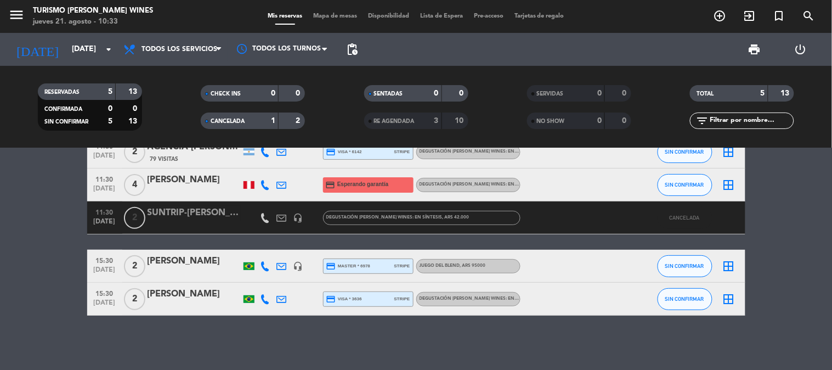
click at [51, 256] on bookings-row "11:00 [DATE] 3 [PERSON_NAME], and [PERSON_NAME] headset_mic credit_card Esperan…" at bounding box center [416, 201] width 832 height 228
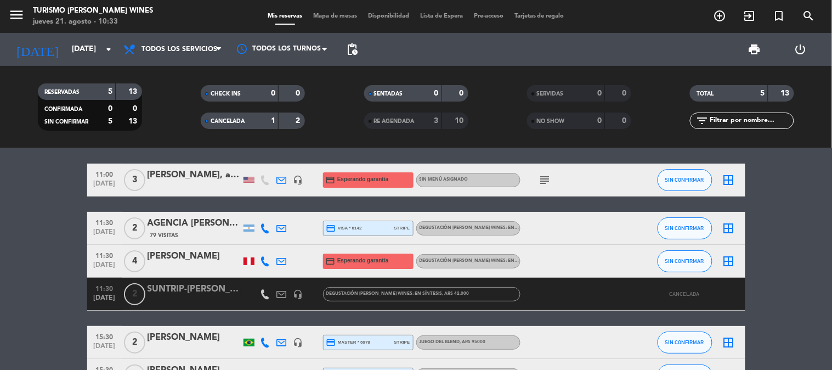
scroll to position [0, 0]
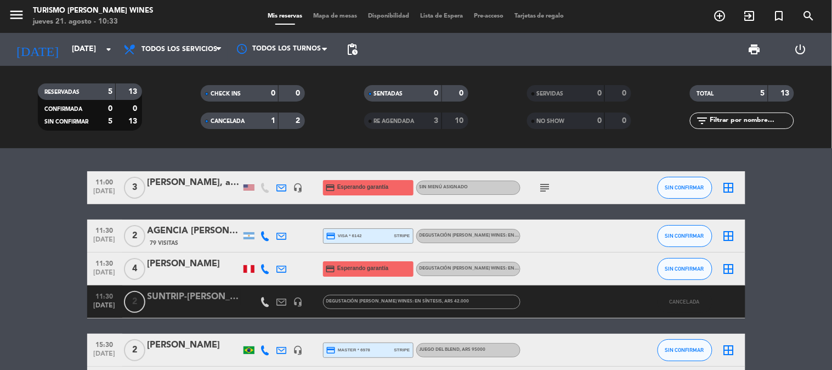
click at [409, 122] on span "RE AGENDADA" at bounding box center [394, 120] width 41 height 5
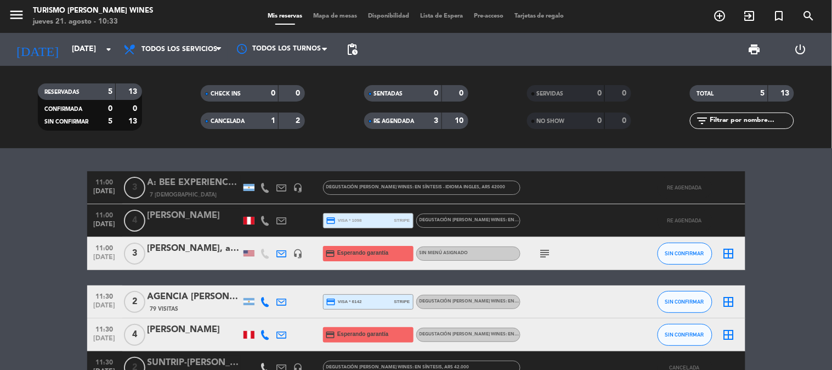
click at [239, 95] on span "CHECK INS" at bounding box center [226, 93] width 30 height 5
click at [394, 92] on span "SENTADAS" at bounding box center [388, 93] width 29 height 5
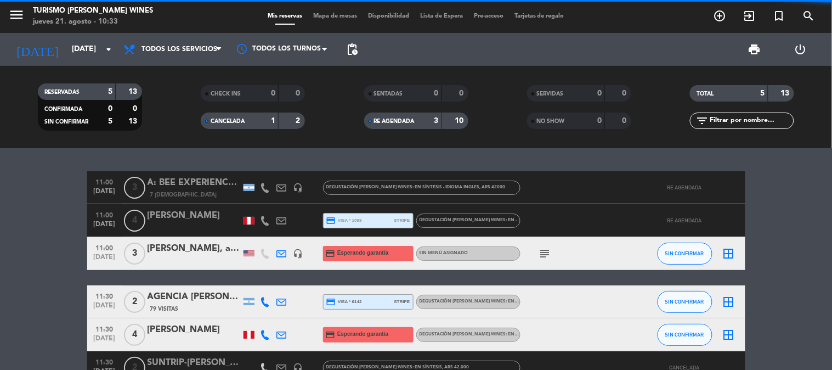
click at [394, 92] on span "SENTADAS" at bounding box center [388, 93] width 29 height 5
click at [256, 89] on div "0" at bounding box center [265, 93] width 22 height 13
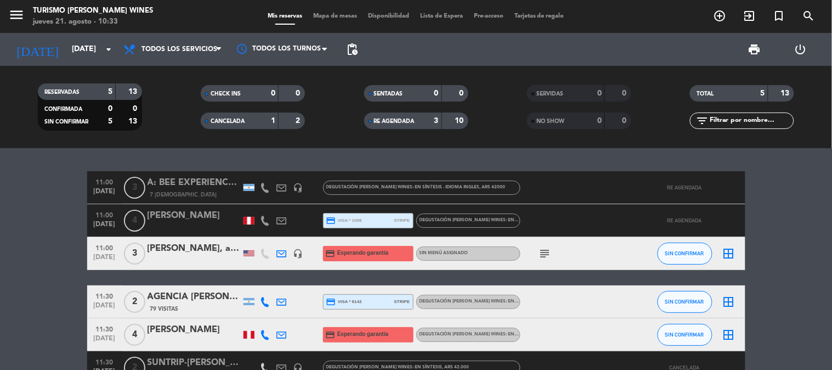
click at [479, 124] on filter-checkbox "RE AGENDADA 3 10" at bounding box center [415, 120] width 163 height 16
click at [66, 44] on input "[DATE]" at bounding box center [118, 49] width 104 height 20
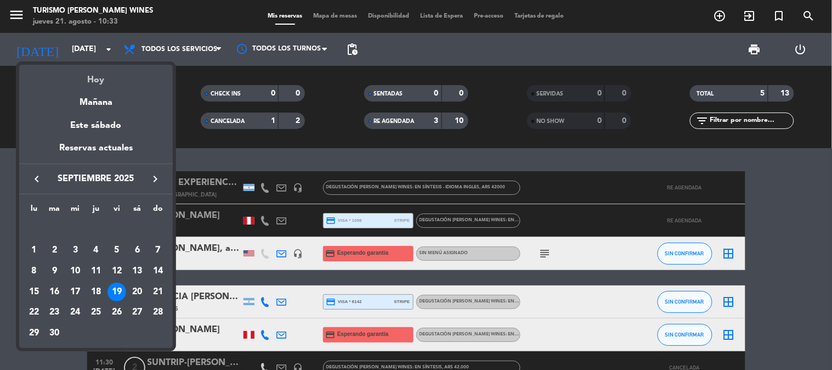
click at [119, 75] on div "Hoy" at bounding box center [96, 76] width 154 height 22
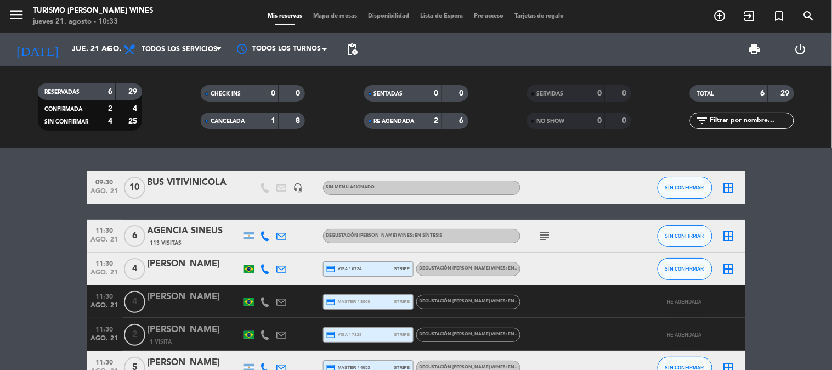
click at [252, 118] on div "CANCELADA" at bounding box center [228, 121] width 50 height 13
click at [417, 123] on div "2" at bounding box center [428, 121] width 22 height 13
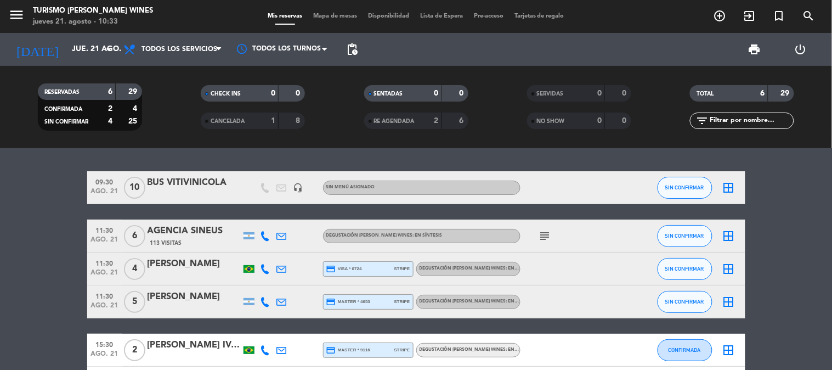
click at [249, 121] on div "CANCELADA" at bounding box center [228, 121] width 50 height 13
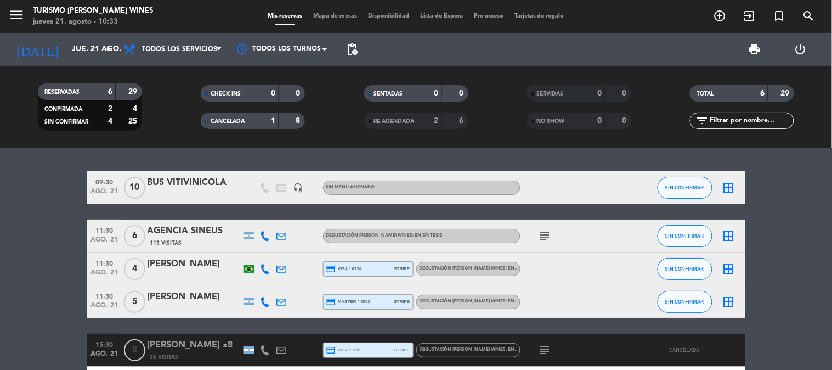
click at [243, 120] on span "CANCELADA" at bounding box center [228, 120] width 34 height 5
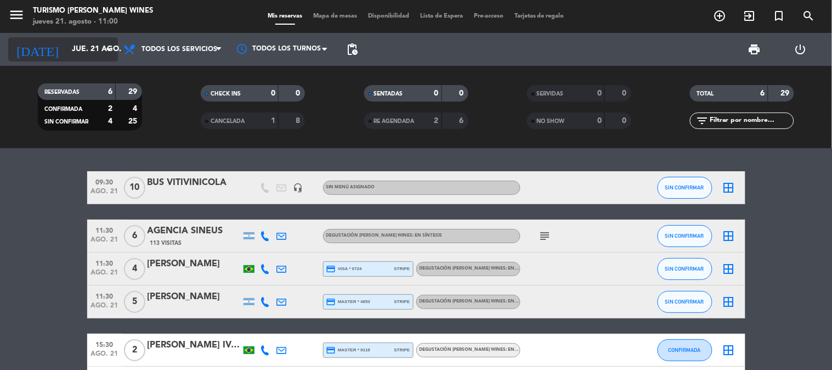
click at [66, 48] on input "jue. 21 ago." at bounding box center [118, 49] width 104 height 20
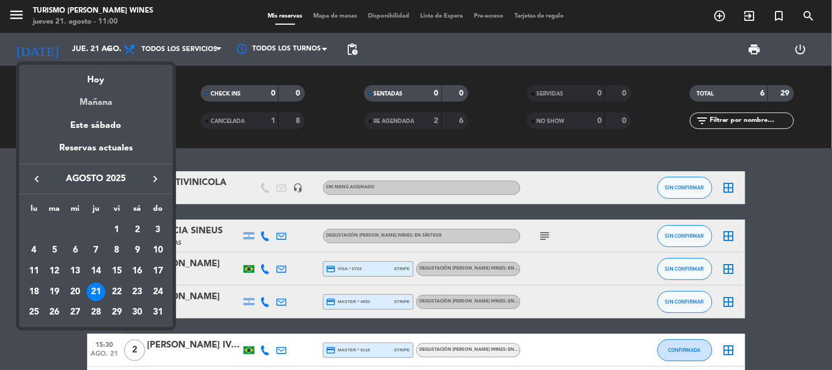
click at [90, 97] on div "Mañana" at bounding box center [96, 98] width 154 height 22
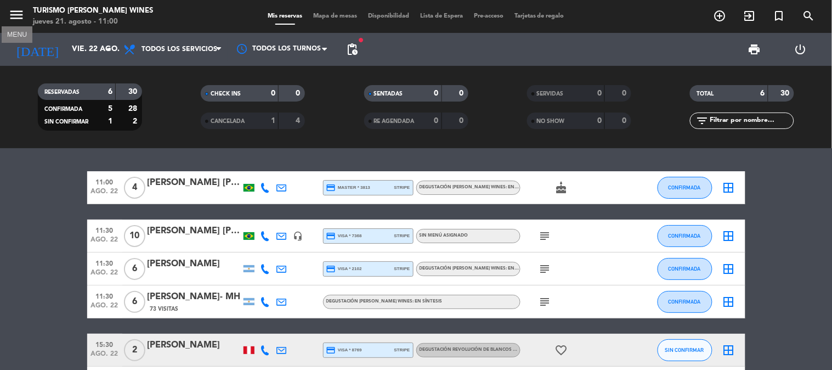
click at [12, 8] on icon "menu" at bounding box center [16, 15] width 16 height 16
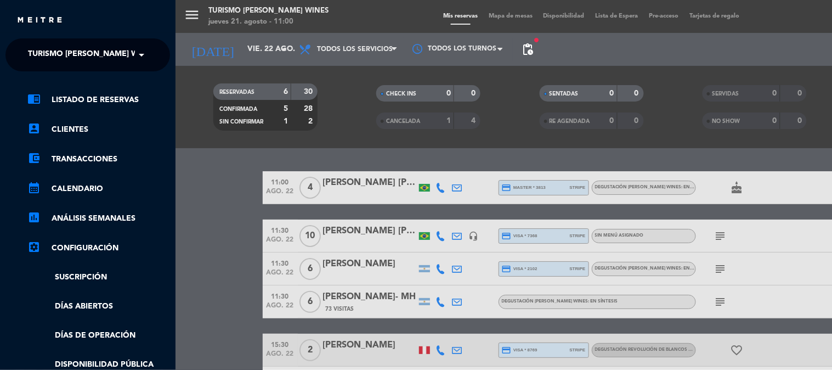
click at [58, 46] on span "Turismo [PERSON_NAME] Wines" at bounding box center [92, 54] width 128 height 23
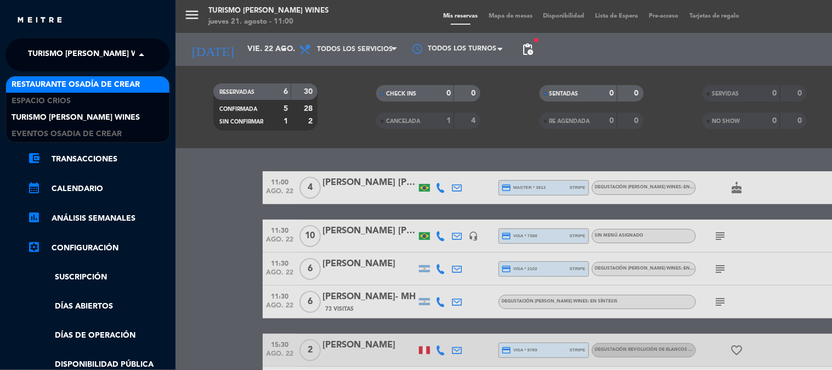
click at [66, 88] on span "Restaurante Osadía de Crear" at bounding box center [76, 84] width 128 height 13
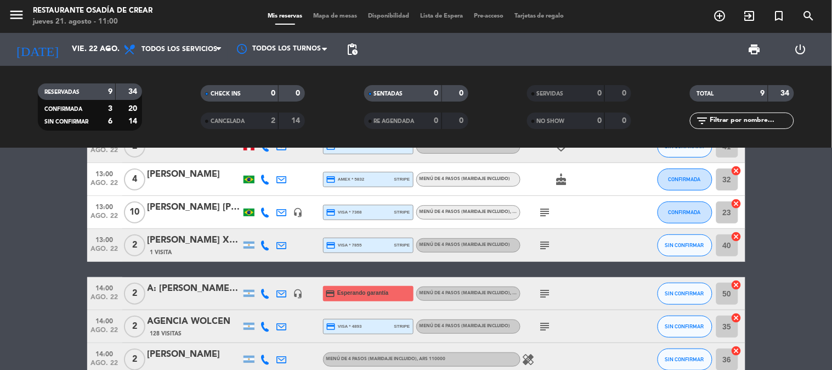
scroll to position [183, 0]
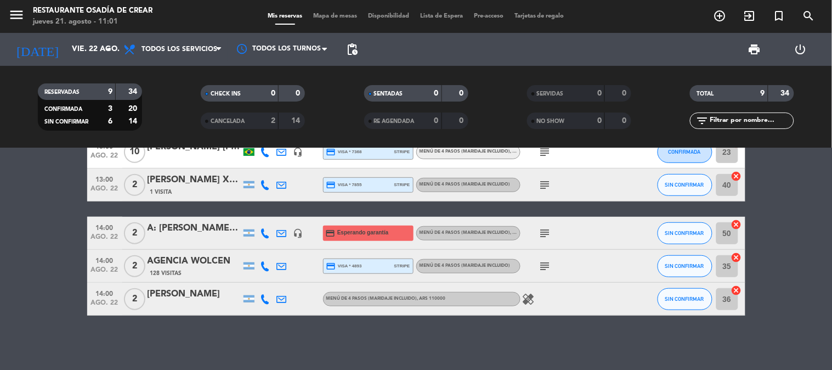
click at [198, 269] on div "128 Visitas" at bounding box center [194, 272] width 93 height 9
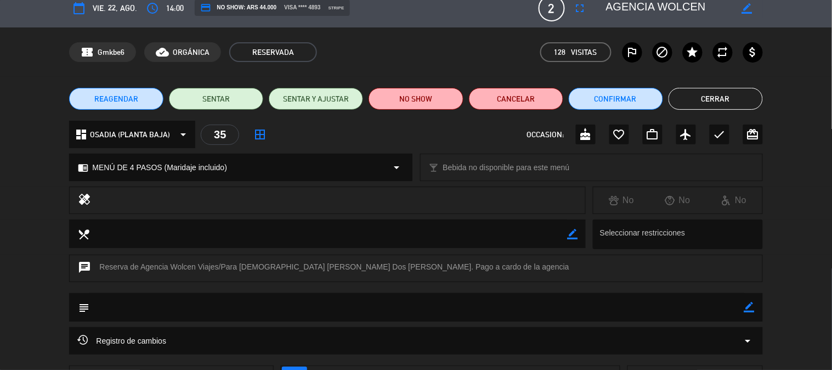
scroll to position [0, 0]
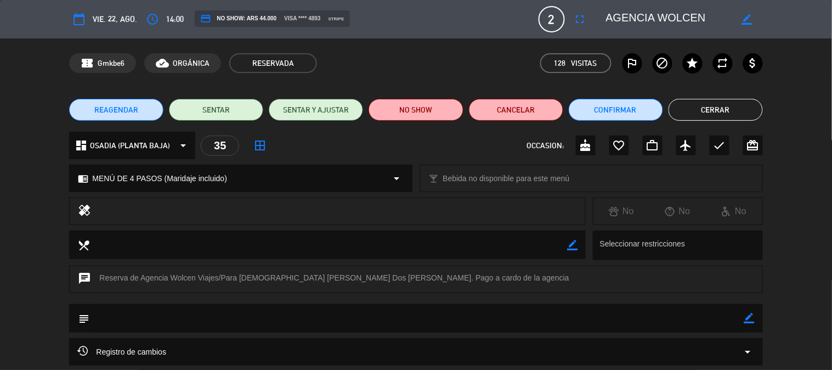
click at [700, 107] on button "Cerrar" at bounding box center [715, 110] width 94 height 22
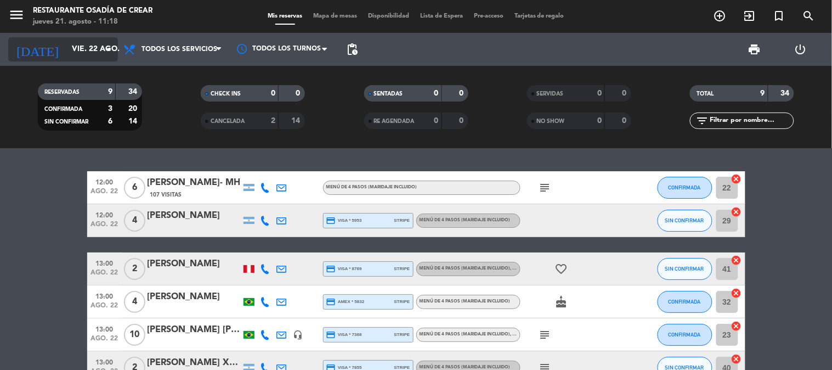
click at [66, 51] on input "vie. 22 ago." at bounding box center [118, 49] width 104 height 20
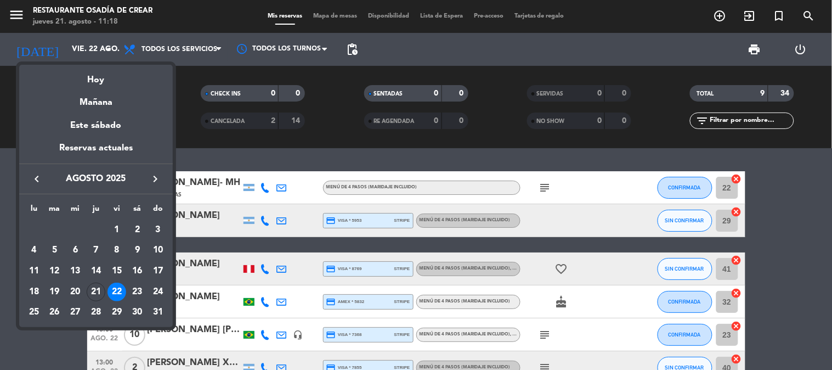
click at [160, 179] on icon "keyboard_arrow_right" at bounding box center [155, 178] width 13 height 13
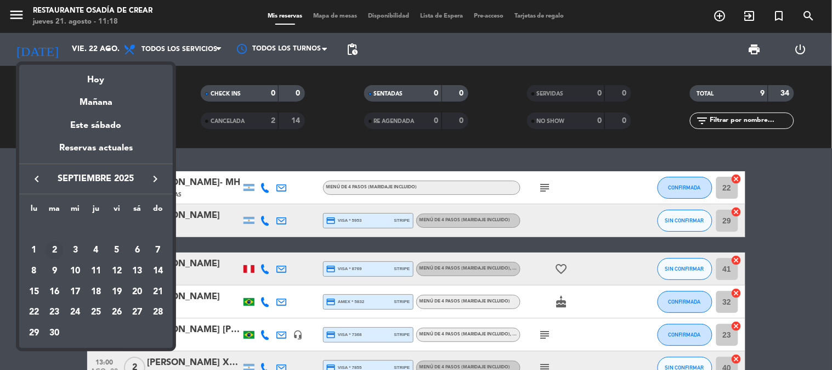
click at [53, 248] on div "2" at bounding box center [55, 250] width 19 height 19
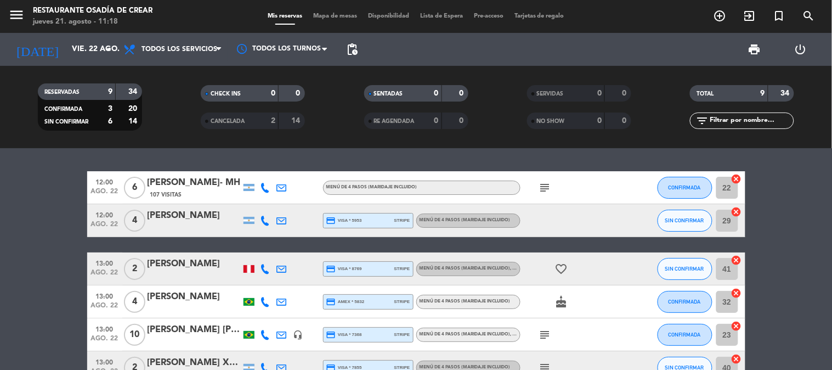
type input "[DATE]"
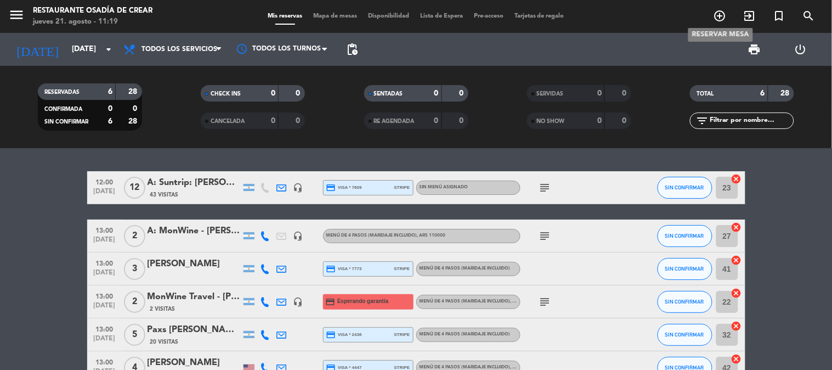
click at [720, 18] on icon "add_circle_outline" at bounding box center [719, 15] width 13 height 13
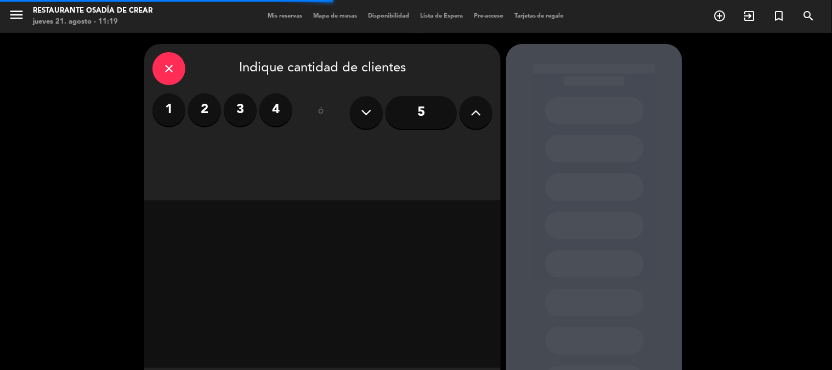
click at [213, 110] on label "2" at bounding box center [204, 109] width 33 height 33
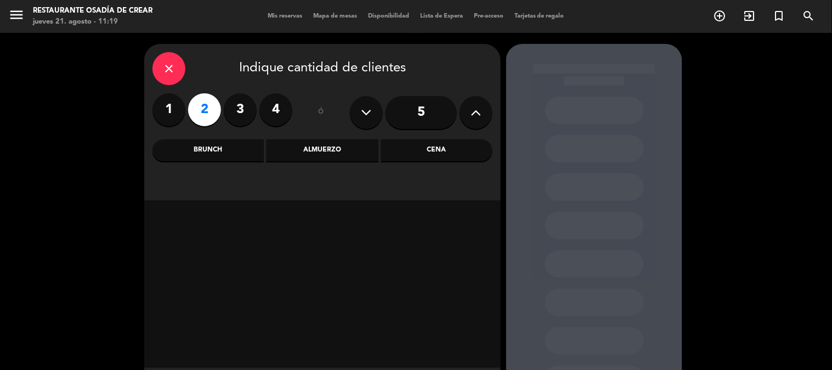
click at [297, 145] on div "Almuerzo" at bounding box center [321, 150] width 111 height 22
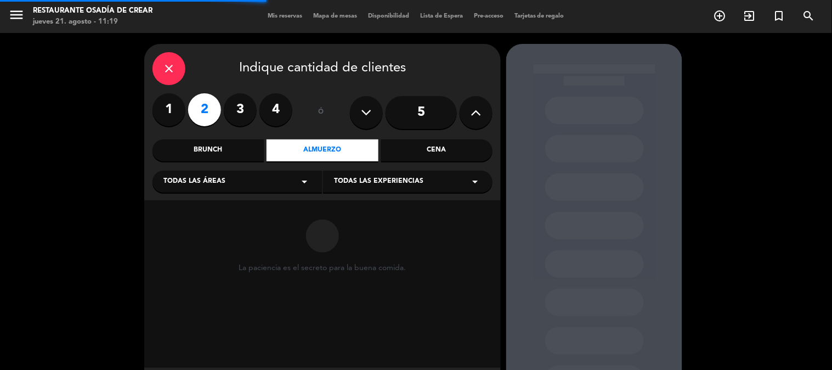
click at [370, 181] on span "Todas las experiencias" at bounding box center [378, 181] width 89 height 11
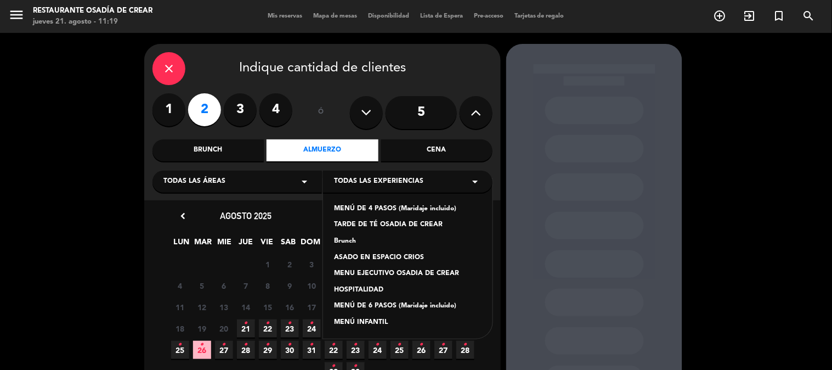
click at [365, 205] on div "MENÚ DE 4 PASOS (Maridaje incluido)" at bounding box center [408, 208] width 148 height 11
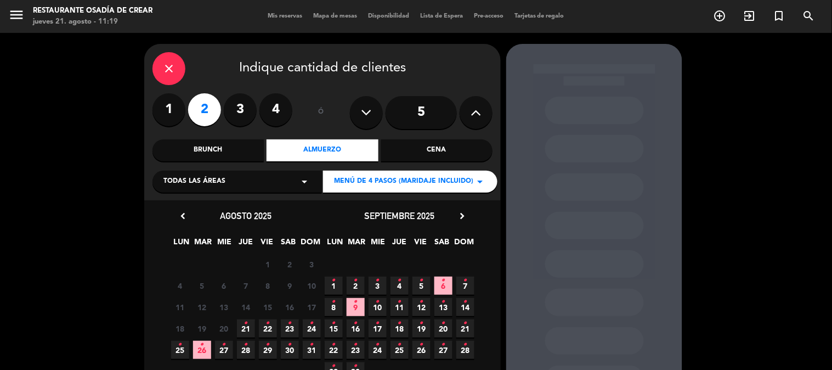
click at [356, 285] on icon "•" at bounding box center [356, 280] width 4 height 18
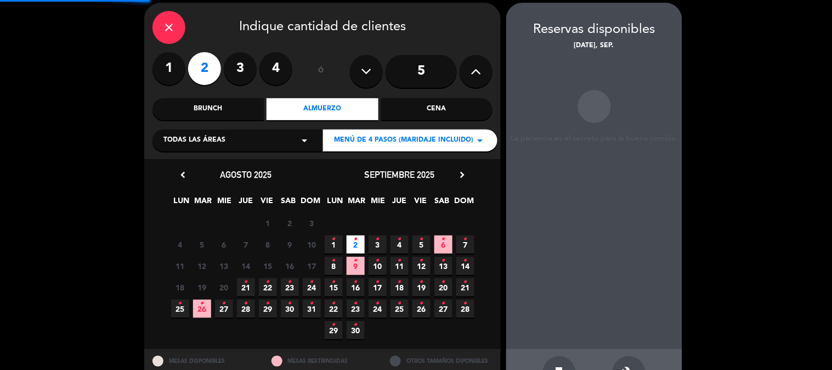
scroll to position [44, 0]
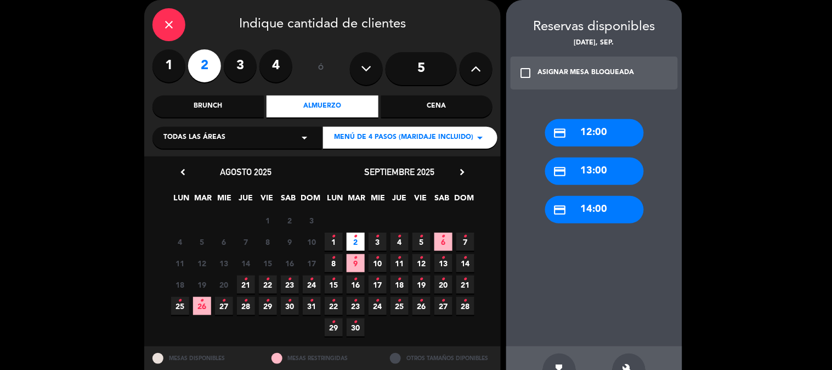
click at [607, 122] on div "credit_card 12:00" at bounding box center [594, 132] width 99 height 27
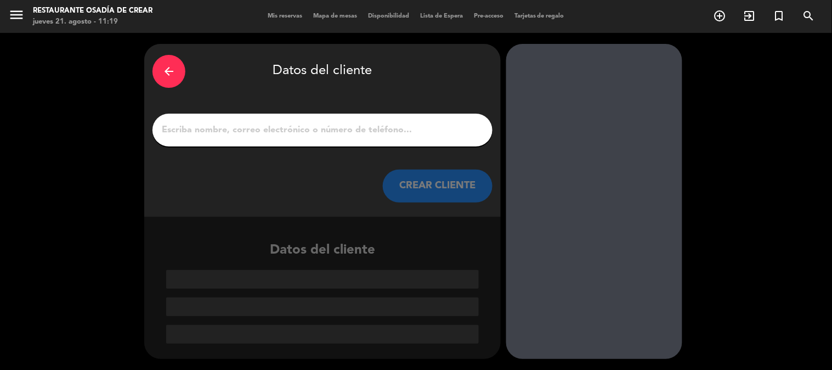
scroll to position [0, 0]
click at [366, 129] on input "1" at bounding box center [323, 129] width 324 height 15
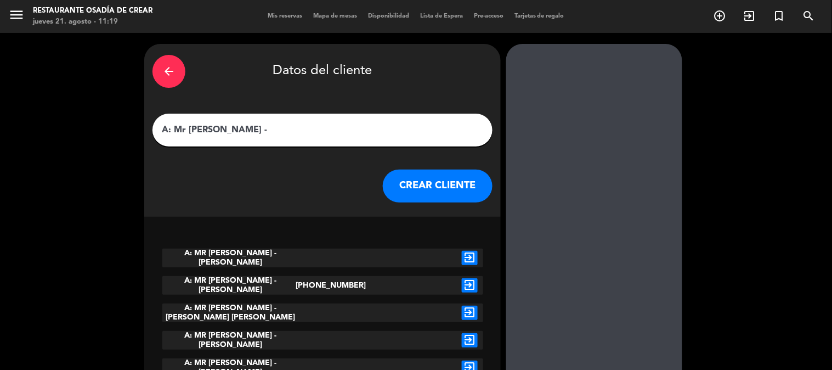
paste input "[PERSON_NAME]"
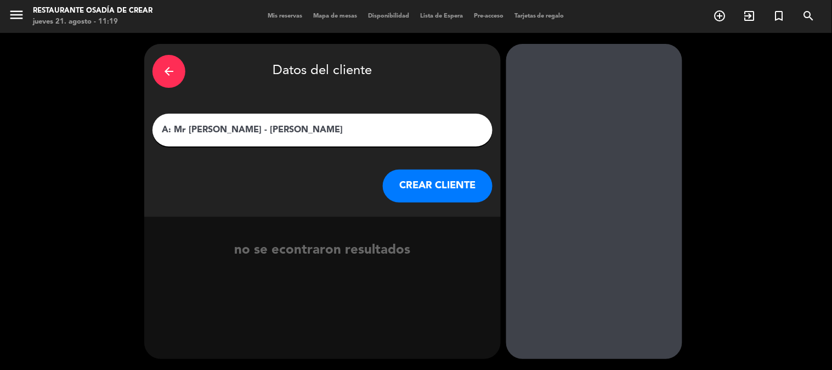
type input "A: Mr [PERSON_NAME] - [PERSON_NAME]"
click at [458, 184] on button "CREAR CLIENTE" at bounding box center [438, 185] width 110 height 33
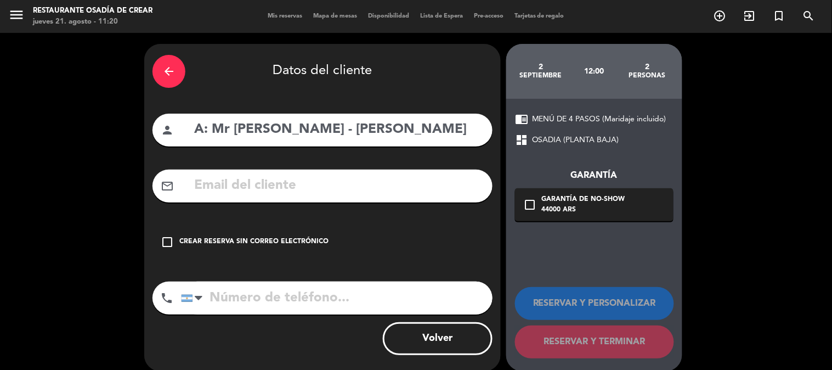
paste input "[EMAIL_ADDRESS][DOMAIN_NAME]"
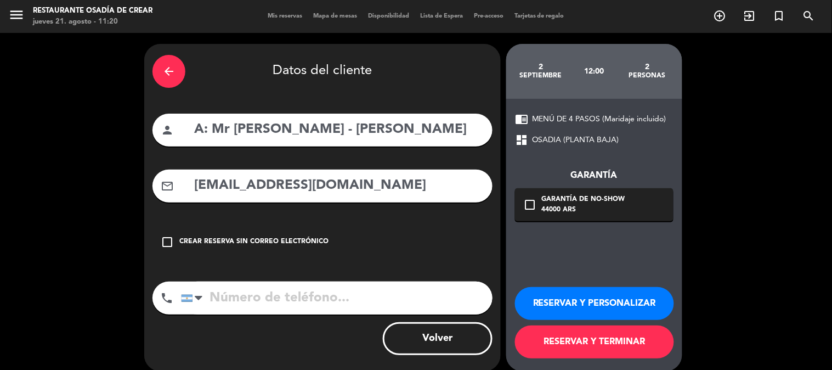
type input "[EMAIL_ADDRESS][DOMAIN_NAME]"
click at [269, 298] on input "tel" at bounding box center [336, 297] width 311 height 33
click at [618, 304] on button "RESERVAR Y PERSONALIZAR" at bounding box center [594, 303] width 159 height 33
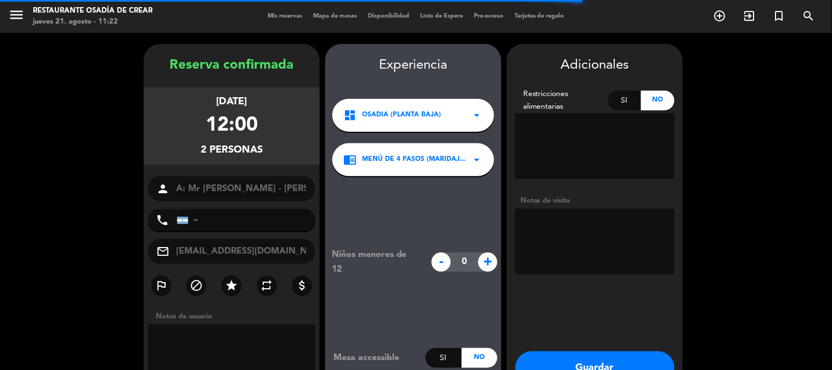
scroll to position [44, 0]
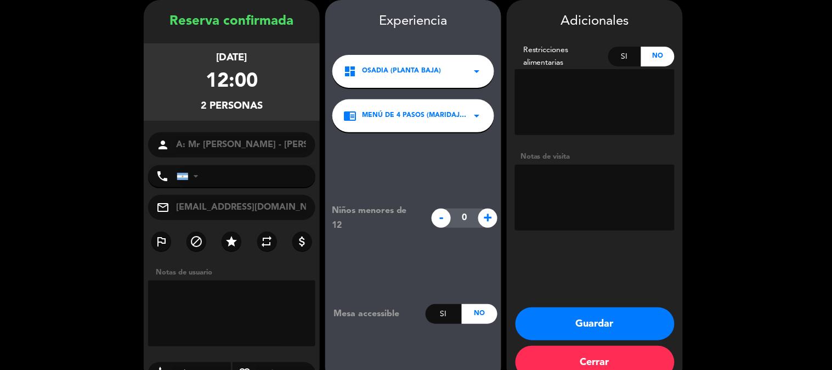
click at [597, 182] on textarea at bounding box center [595, 198] width 160 height 66
type textarea "paga agencia - s/r"
click at [615, 314] on button "Guardar" at bounding box center [594, 323] width 159 height 33
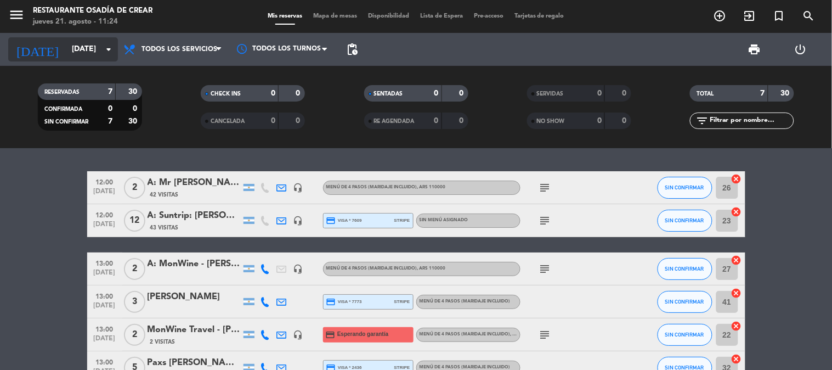
click at [66, 52] on input "[DATE]" at bounding box center [118, 49] width 104 height 20
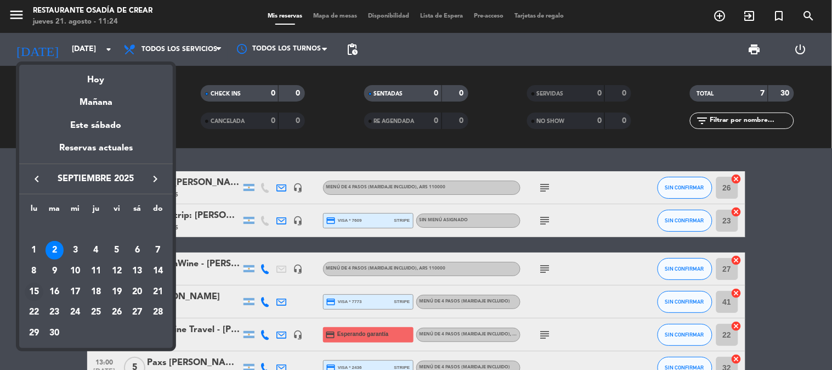
click at [35, 293] on div "15" at bounding box center [34, 291] width 19 height 19
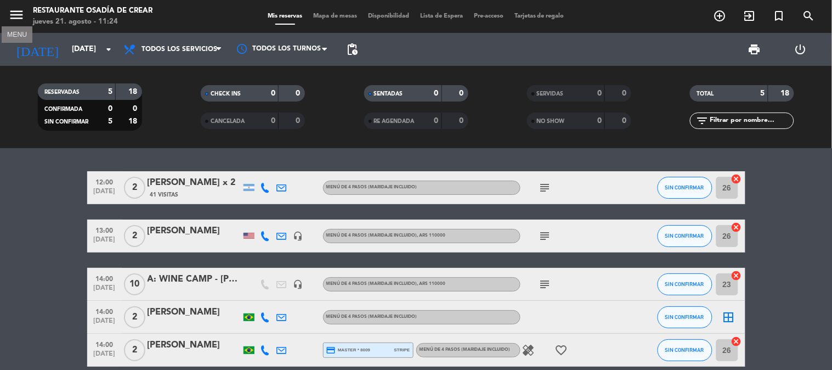
click at [16, 16] on icon "menu" at bounding box center [16, 15] width 16 height 16
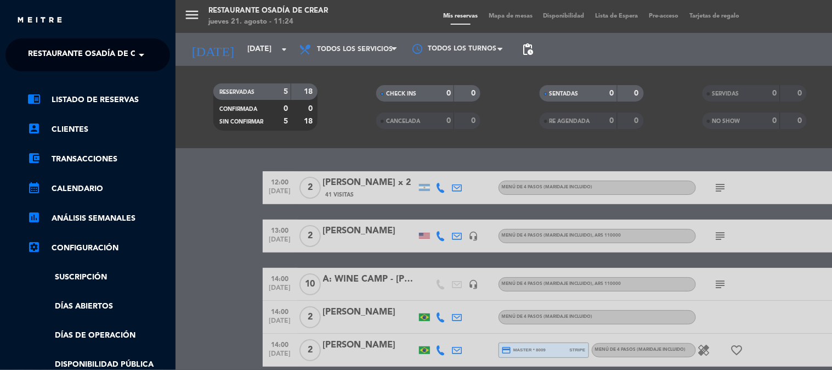
click at [99, 61] on span "Restaurante Osadía de Crear" at bounding box center [92, 54] width 128 height 23
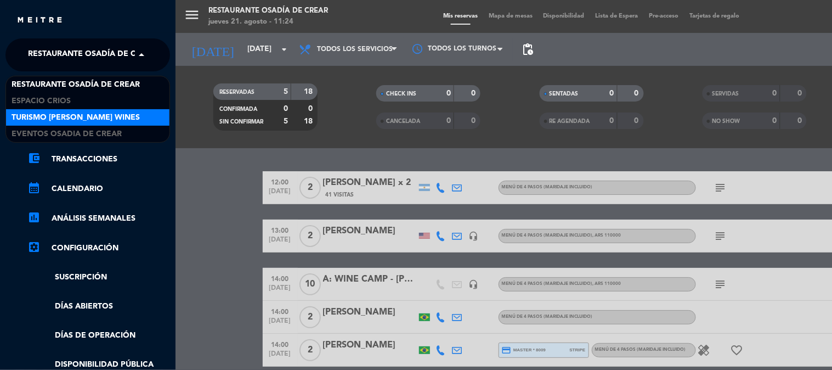
click at [97, 118] on span "Turismo [PERSON_NAME] Wines" at bounding box center [76, 117] width 128 height 13
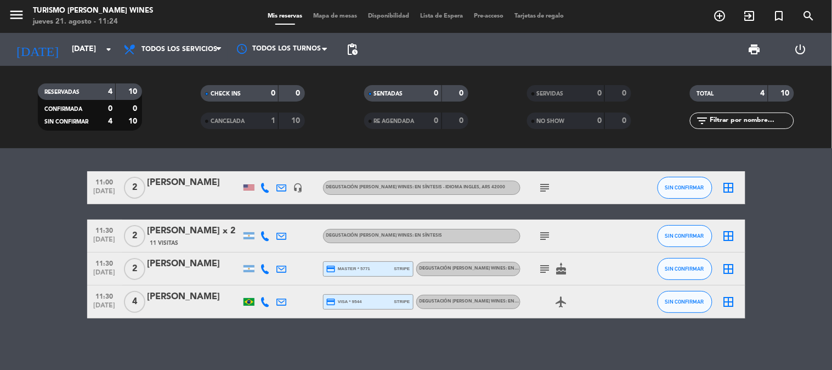
click at [545, 186] on icon "subject" at bounding box center [544, 187] width 13 height 13
click at [291, 330] on div "11:00 [DATE] 2 [PERSON_NAME] headset_mic DEGUSTACIÓN [PERSON_NAME] WINES: EN SÍ…" at bounding box center [416, 259] width 832 height 222
click at [13, 15] on icon "menu" at bounding box center [16, 15] width 16 height 16
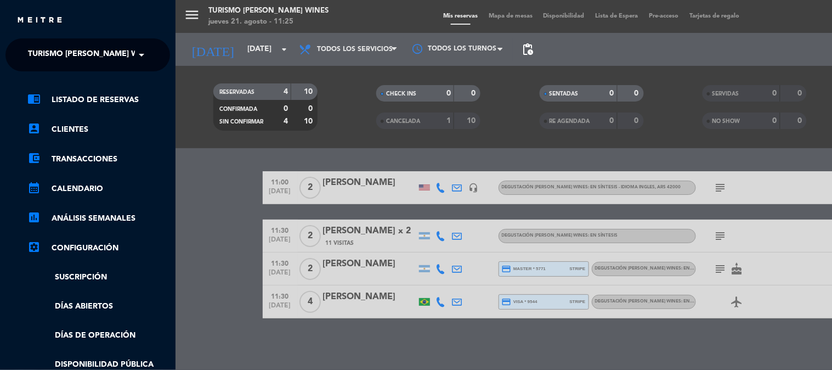
click at [184, 181] on div "menu Turismo [PERSON_NAME] Wines [DATE] 21. agosto - 11:25 Mis reservas Mapa de…" at bounding box center [591, 185] width 832 height 370
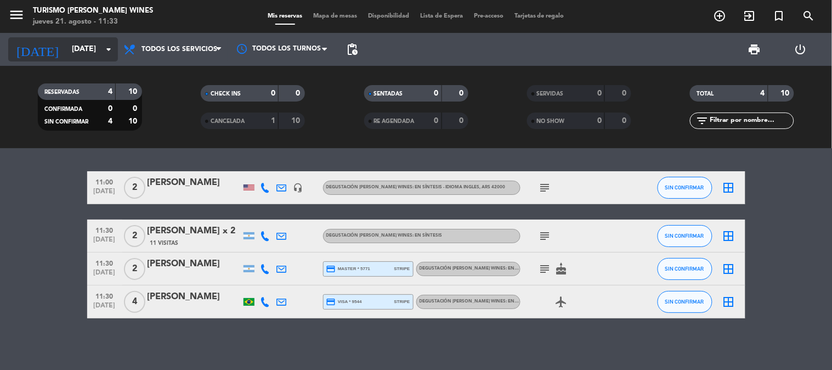
click at [80, 44] on input "[DATE]" at bounding box center [118, 49] width 104 height 20
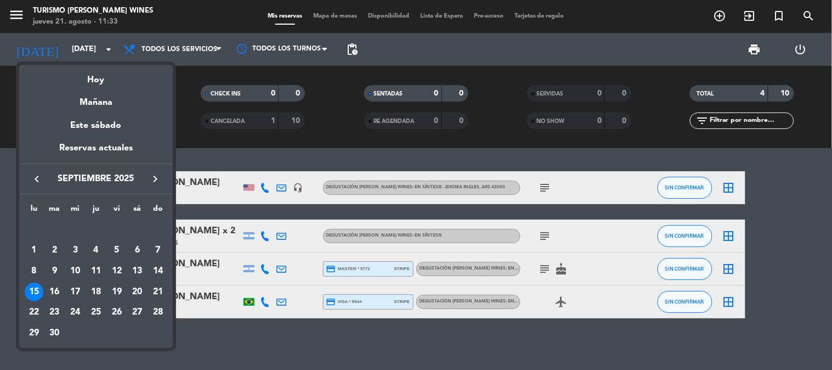
click at [150, 169] on div "keyboard_arrow_left septiembre 2025 keyboard_arrow_right" at bounding box center [96, 178] width 154 height 31
click at [151, 172] on div "keyboard_arrow_left septiembre 2025 keyboard_arrow_right" at bounding box center [96, 178] width 154 height 31
click at [154, 174] on icon "keyboard_arrow_right" at bounding box center [155, 178] width 13 height 13
click at [36, 249] on div "3" at bounding box center [34, 250] width 19 height 19
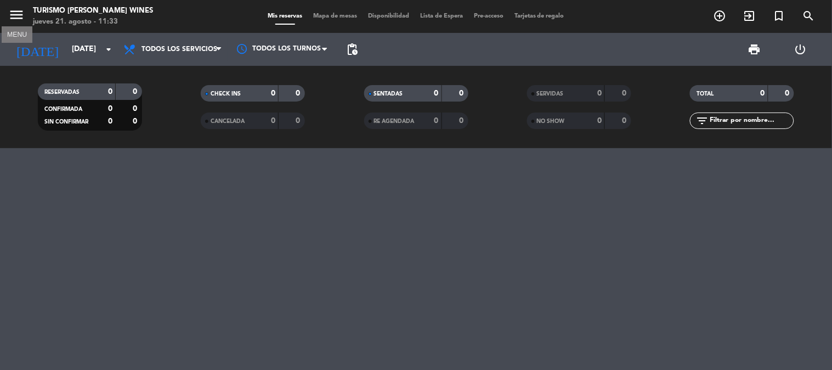
click at [20, 12] on icon "menu" at bounding box center [16, 15] width 16 height 16
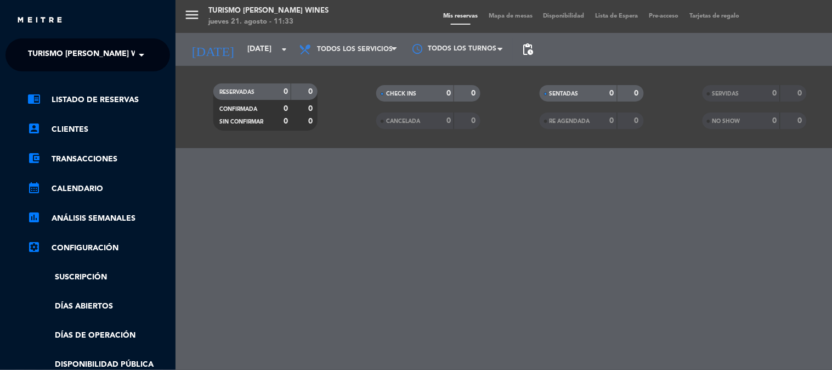
click at [53, 47] on span "Turismo [PERSON_NAME] Wines" at bounding box center [92, 54] width 128 height 23
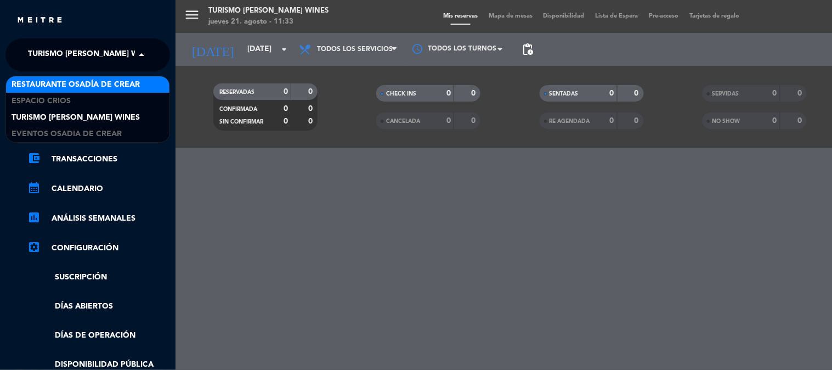
click at [59, 83] on span "Restaurante Osadía de Crear" at bounding box center [76, 84] width 128 height 13
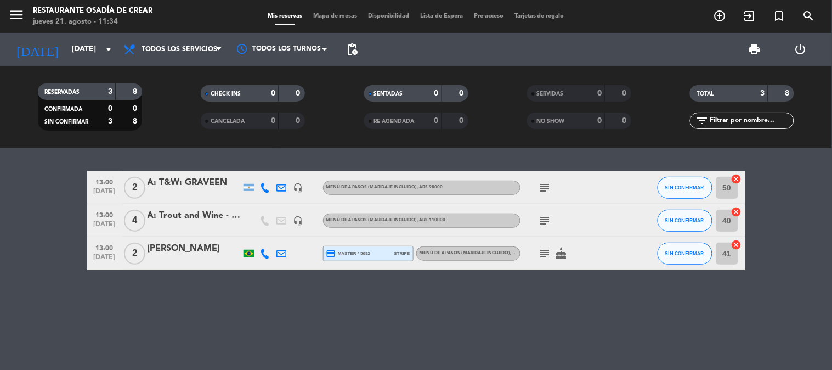
click at [25, 16] on span "menu" at bounding box center [20, 17] width 25 height 26
click at [24, 16] on icon "menu" at bounding box center [16, 15] width 16 height 16
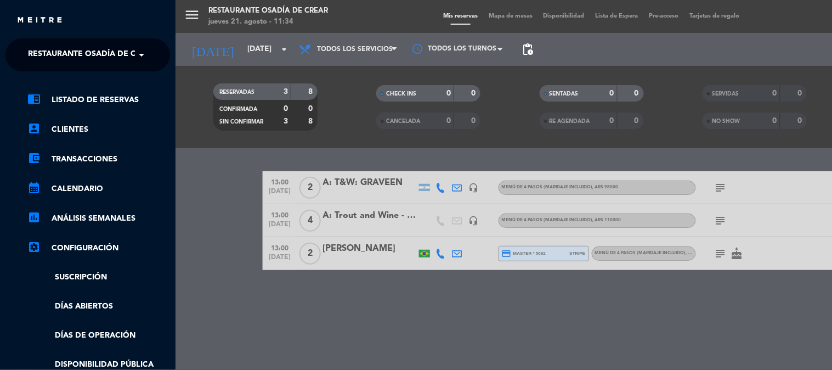
click at [50, 52] on span "Restaurante Osadía de Crear" at bounding box center [92, 54] width 128 height 23
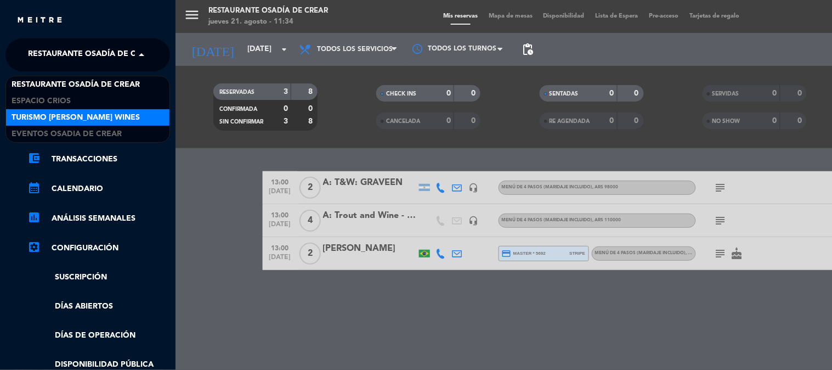
click at [56, 111] on span "Turismo [PERSON_NAME] Wines" at bounding box center [76, 117] width 128 height 13
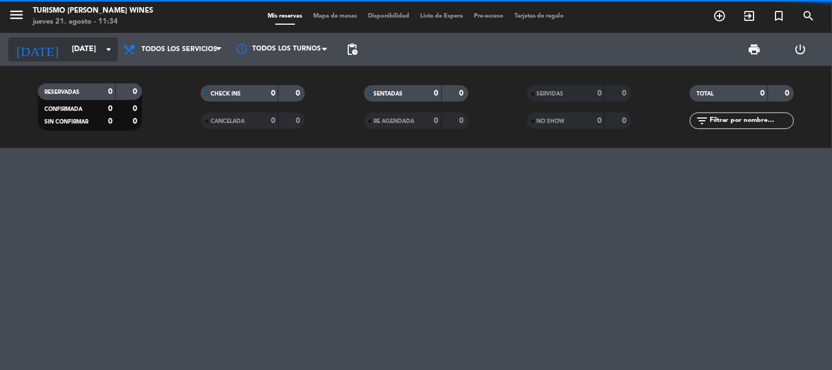
click at [66, 46] on input "[DATE]" at bounding box center [118, 49] width 104 height 20
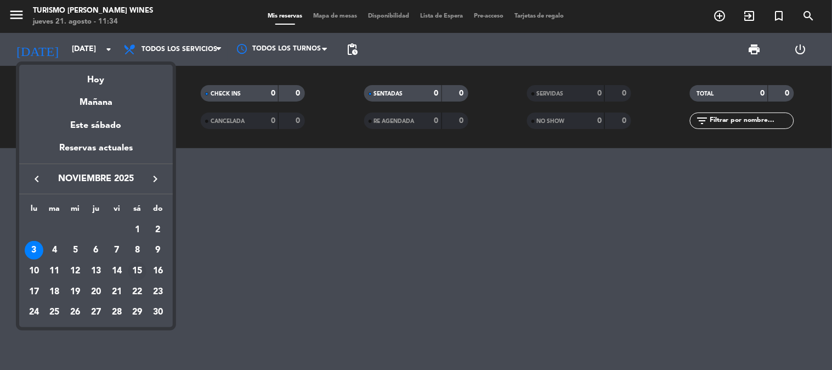
click at [141, 270] on div "15" at bounding box center [137, 271] width 19 height 19
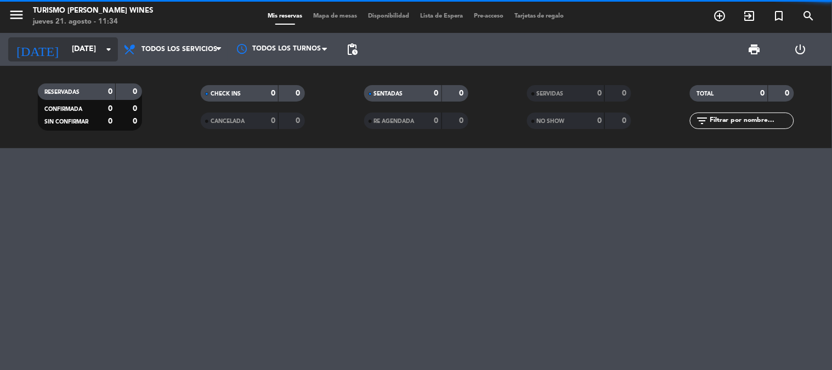
click at [77, 42] on input "[DATE]" at bounding box center [118, 49] width 104 height 20
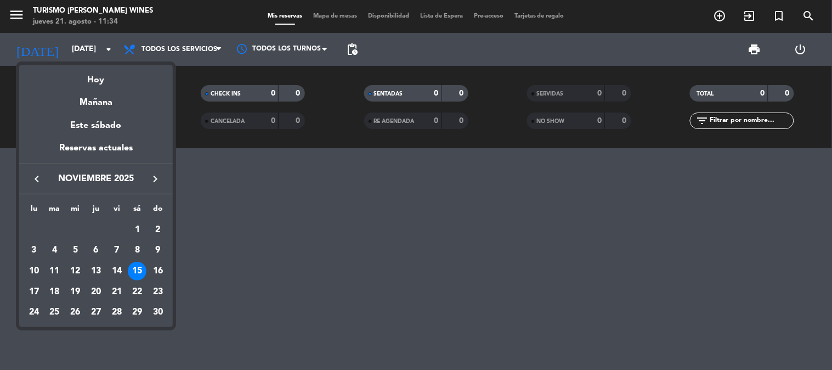
click at [33, 186] on div "keyboard_arrow_left noviembre 2025 keyboard_arrow_right" at bounding box center [96, 178] width 154 height 31
click at [36, 175] on icon "keyboard_arrow_left" at bounding box center [36, 178] width 13 height 13
click at [32, 289] on div "15" at bounding box center [34, 291] width 19 height 19
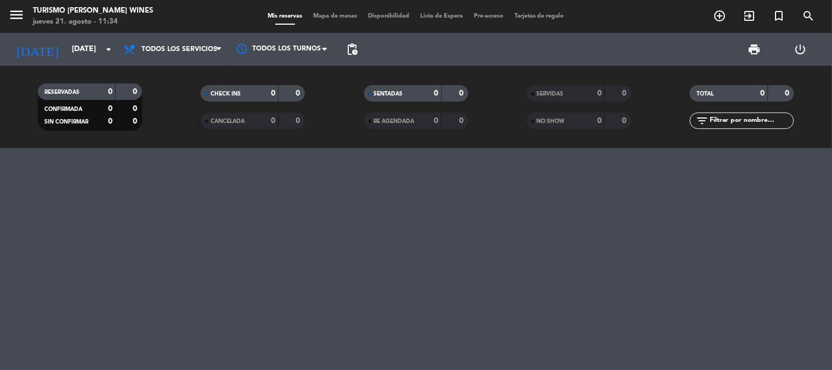
type input "[DATE]"
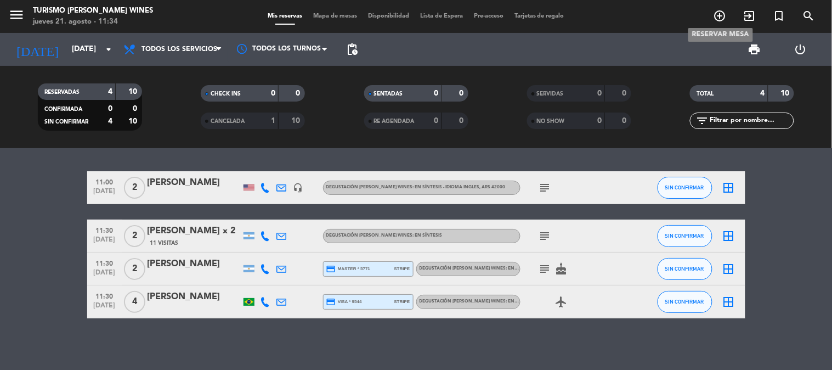
click at [724, 11] on icon "add_circle_outline" at bounding box center [719, 15] width 13 height 13
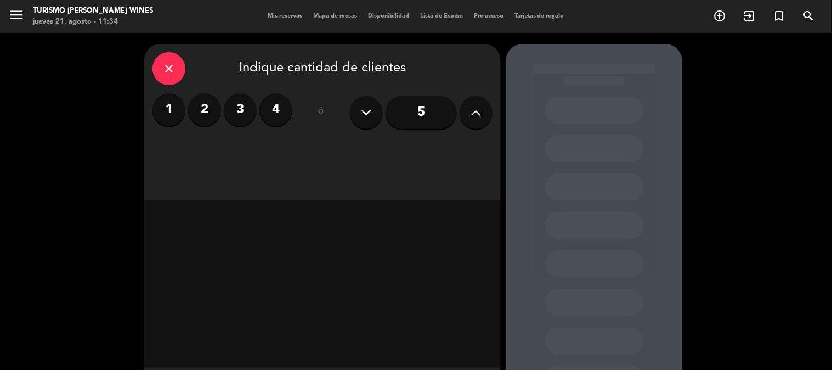
click at [207, 105] on label "2" at bounding box center [204, 109] width 33 height 33
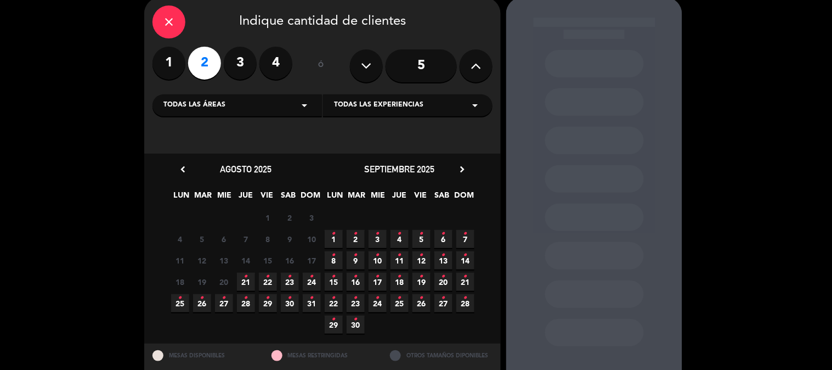
scroll to position [61, 0]
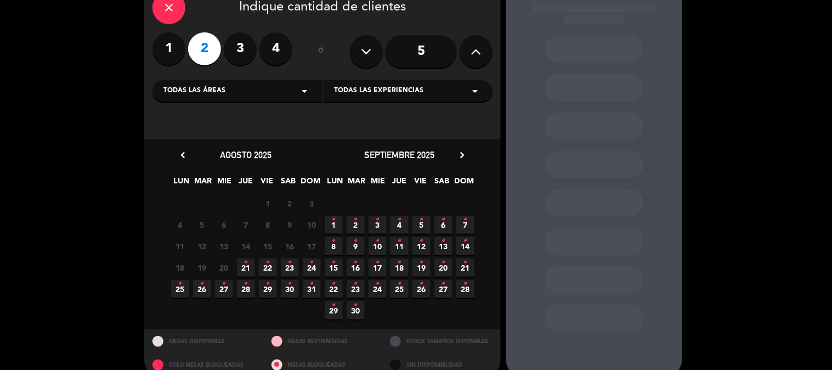
click at [339, 270] on span "15 •" at bounding box center [334, 267] width 18 height 18
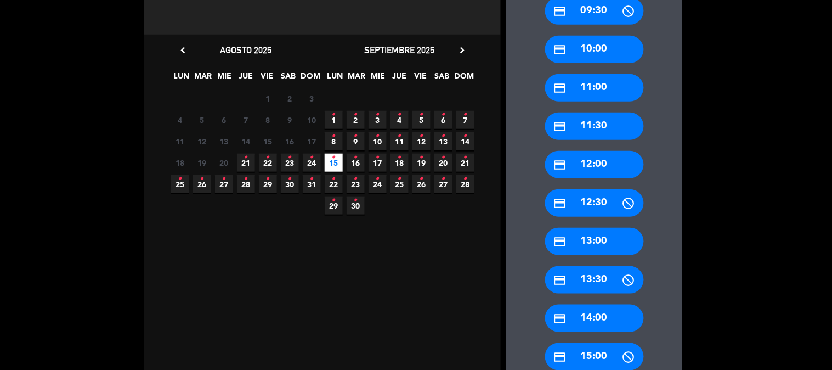
scroll to position [226, 0]
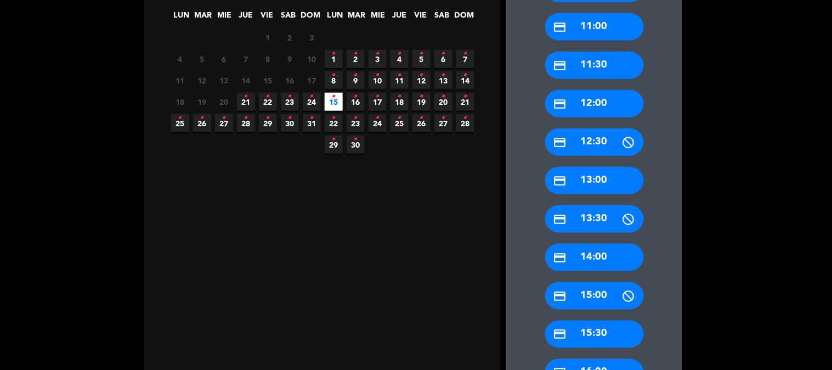
click at [600, 336] on div "credit_card 15:30" at bounding box center [594, 333] width 99 height 27
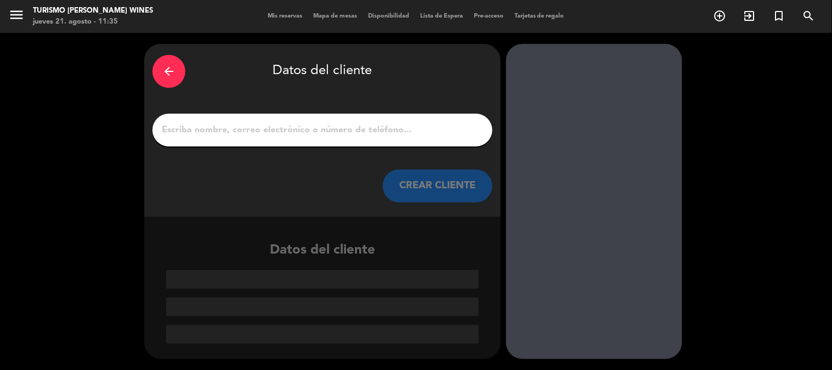
click at [294, 129] on input "1" at bounding box center [323, 129] width 324 height 15
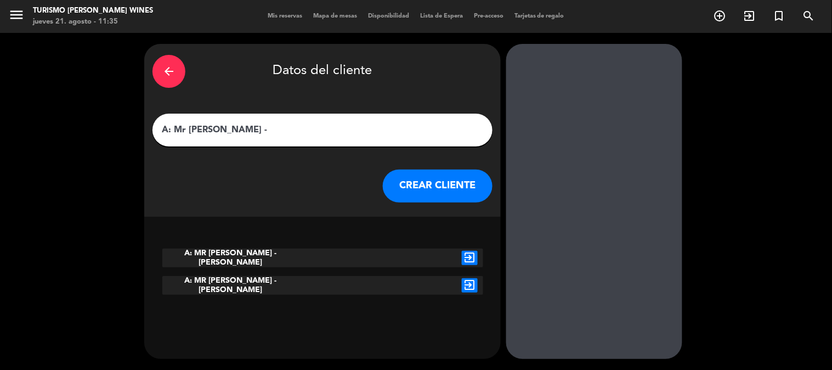
paste input "[PERSON_NAME]"
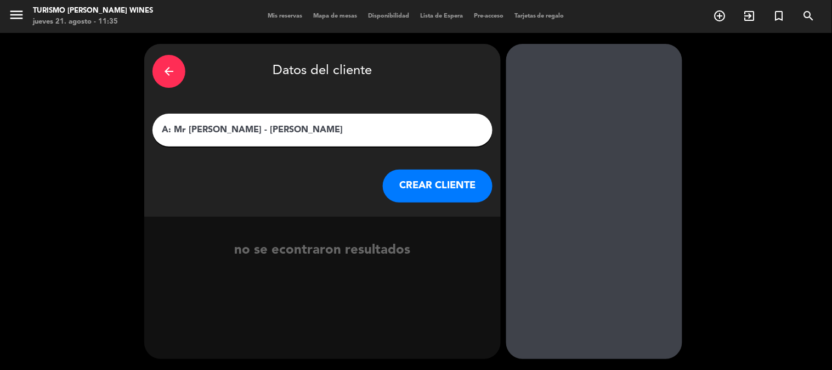
type input "A: Mr [PERSON_NAME] - [PERSON_NAME]"
click at [427, 185] on button "CREAR CLIENTE" at bounding box center [438, 185] width 110 height 33
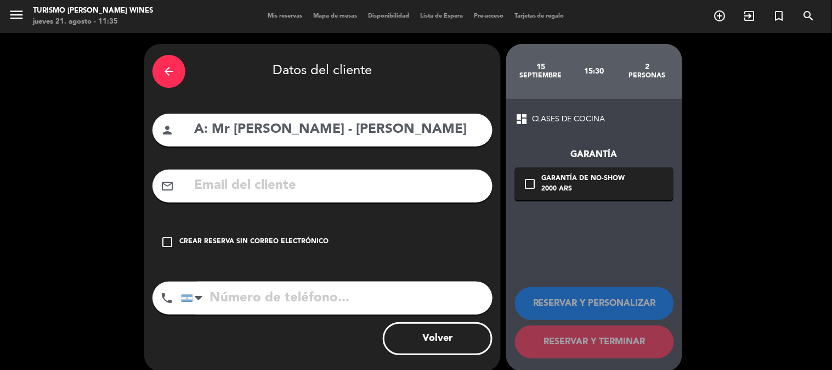
click at [174, 70] on icon "arrow_back" at bounding box center [168, 71] width 13 height 13
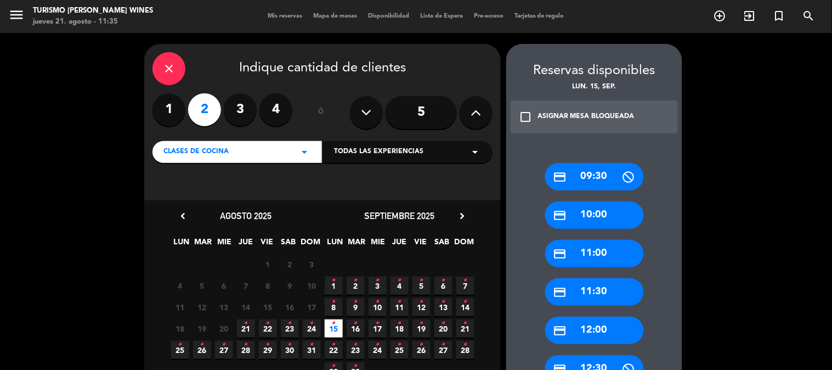
click at [374, 159] on div "Todas las experiencias arrow_drop_down" at bounding box center [407, 152] width 169 height 22
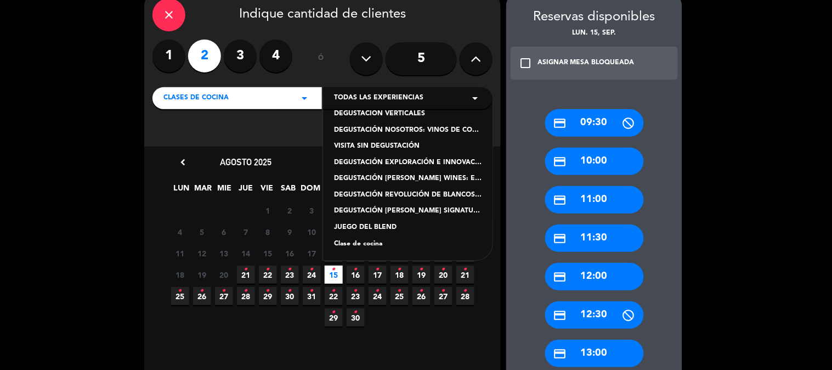
scroll to position [61, 0]
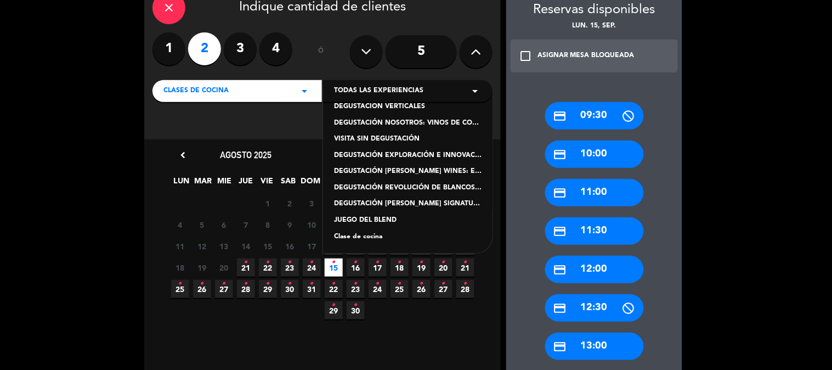
click at [441, 171] on div "DEGUSTACIÓN [PERSON_NAME] WINES: EN SÍNTESIS" at bounding box center [408, 171] width 148 height 11
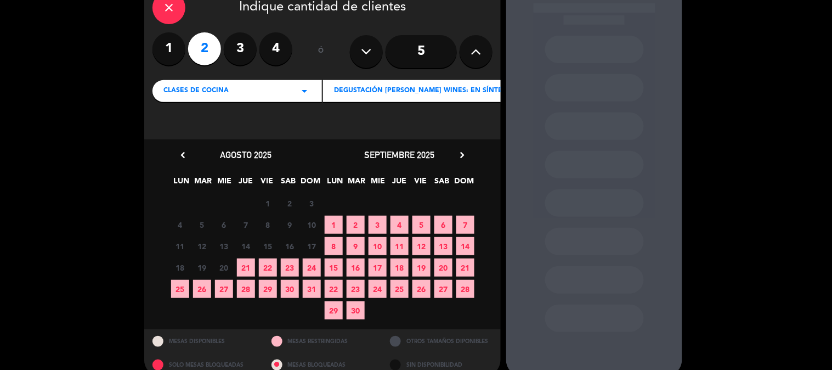
click at [334, 269] on span "15" at bounding box center [334, 267] width 18 height 18
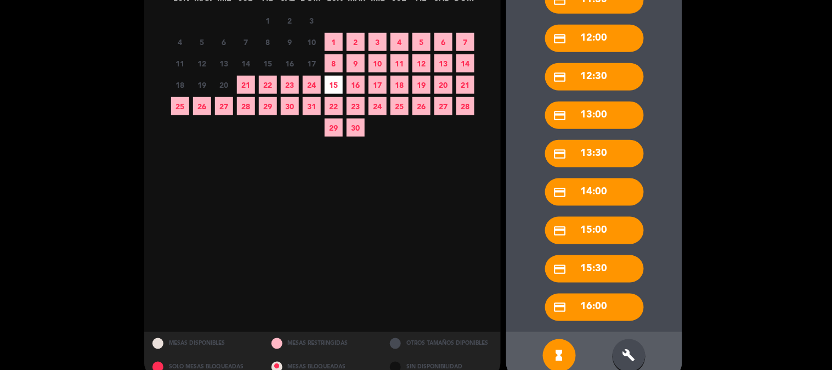
scroll to position [263, 0]
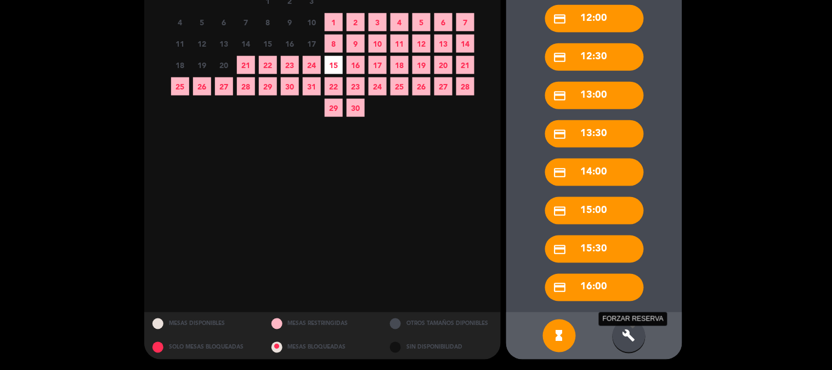
click at [626, 333] on icon "build" at bounding box center [628, 335] width 13 height 13
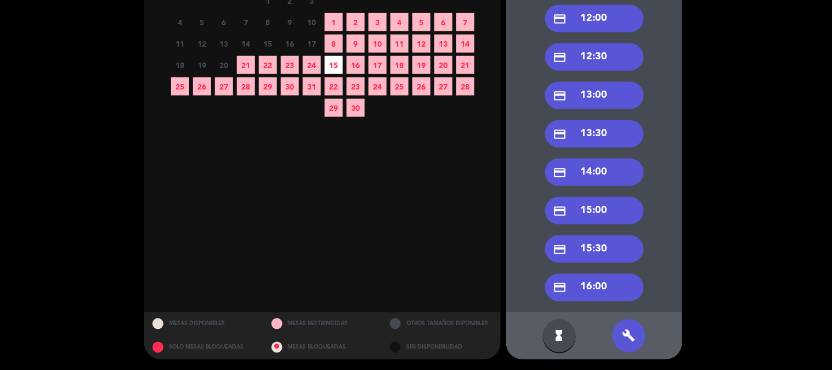
click at [601, 251] on div "credit_card 15:30" at bounding box center [594, 248] width 99 height 27
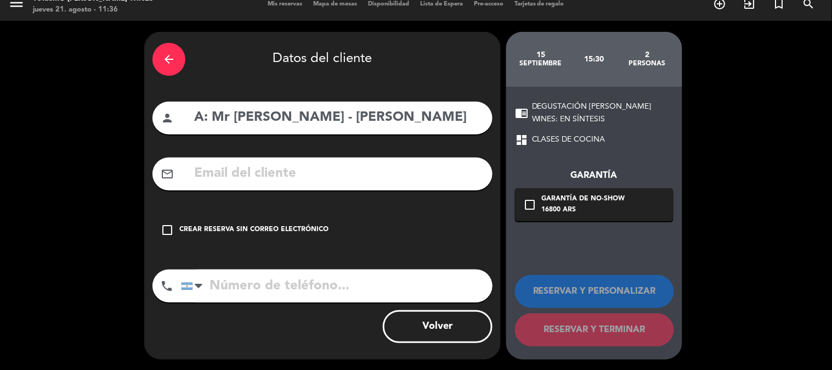
paste input "[EMAIL_ADDRESS][DOMAIN_NAME]"
type input "[EMAIL_ADDRESS][DOMAIN_NAME]"
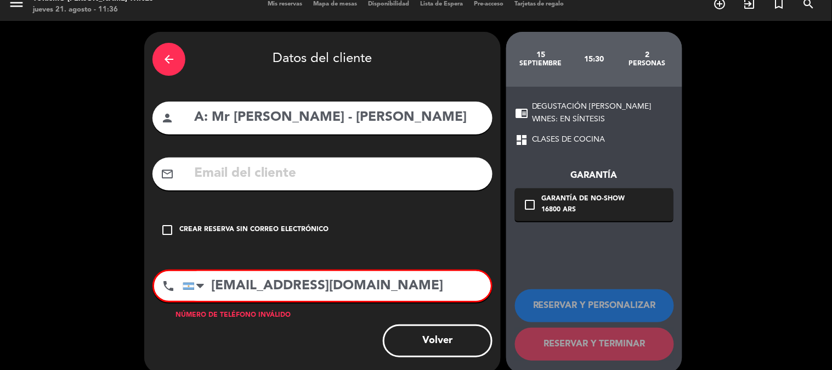
drag, startPoint x: 369, startPoint y: 287, endPoint x: 123, endPoint y: 287, distance: 246.2
click at [123, 287] on div "arrow_back Datos del cliente person A: Mr [PERSON_NAME] - [PERSON_NAME] mail_ou…" at bounding box center [416, 203] width 832 height 364
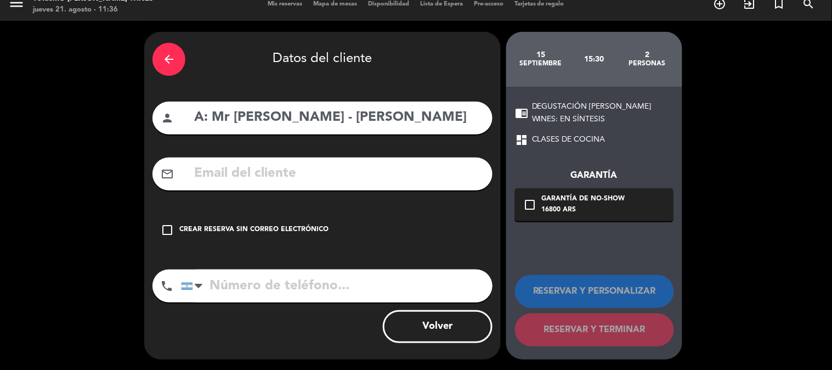
paste input "[EMAIL_ADDRESS][DOMAIN_NAME]"
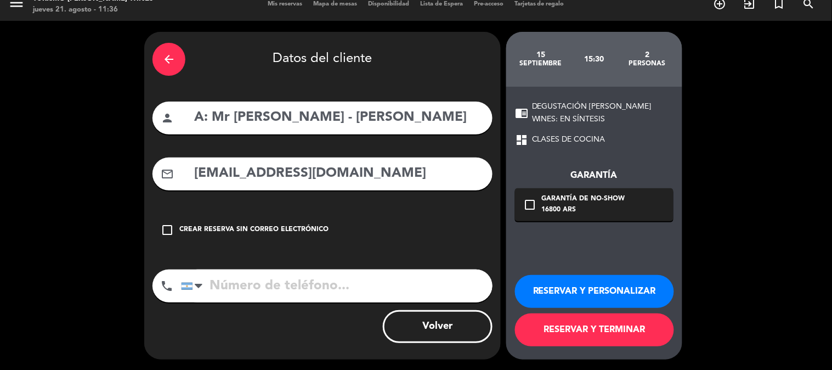
type input "[EMAIL_ADDRESS][DOMAIN_NAME]"
click at [632, 295] on button "RESERVAR Y PERSONALIZAR" at bounding box center [594, 291] width 159 height 33
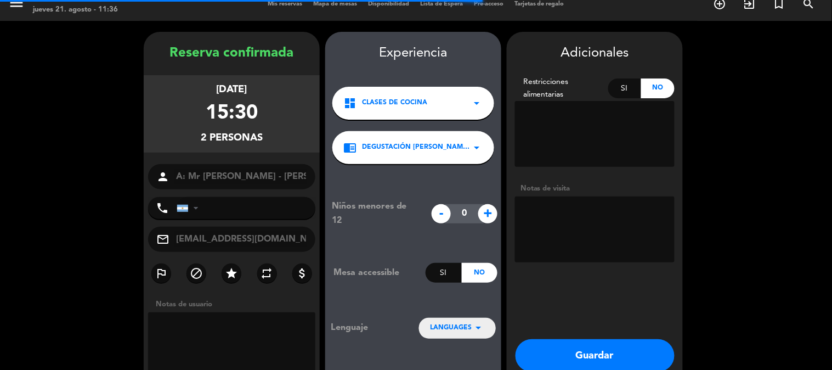
scroll to position [44, 0]
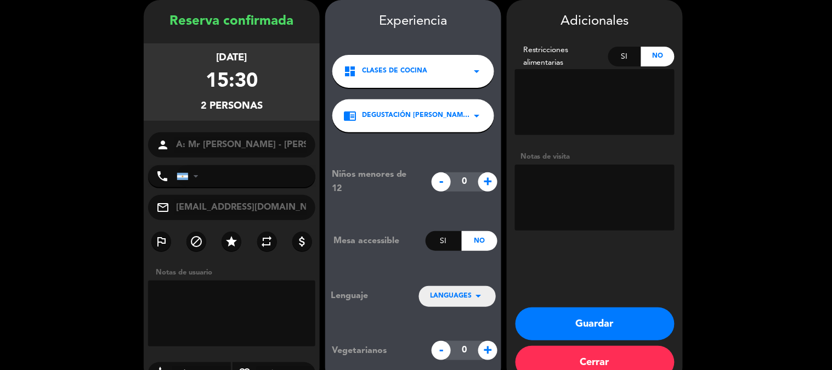
click at [562, 203] on textarea at bounding box center [595, 198] width 160 height 66
type textarea "s/r - paga agencia"
click at [614, 327] on button "Guardar" at bounding box center [594, 323] width 159 height 33
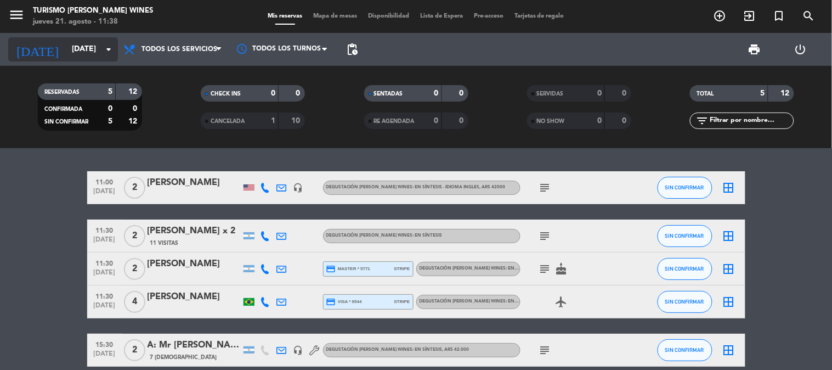
click at [81, 43] on input "[DATE]" at bounding box center [118, 49] width 104 height 20
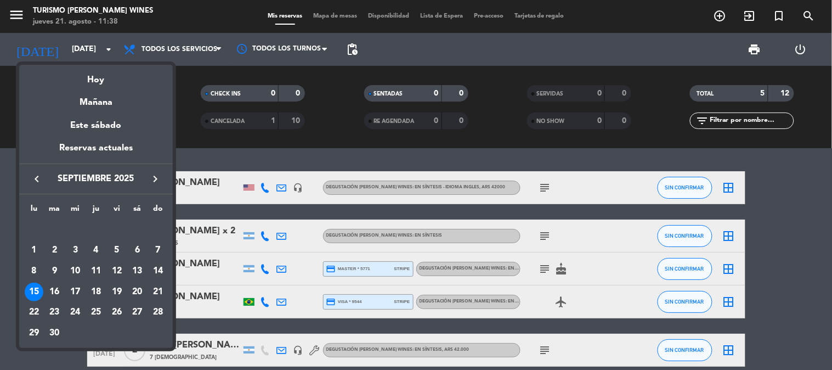
click at [41, 180] on icon "keyboard_arrow_left" at bounding box center [36, 178] width 13 height 13
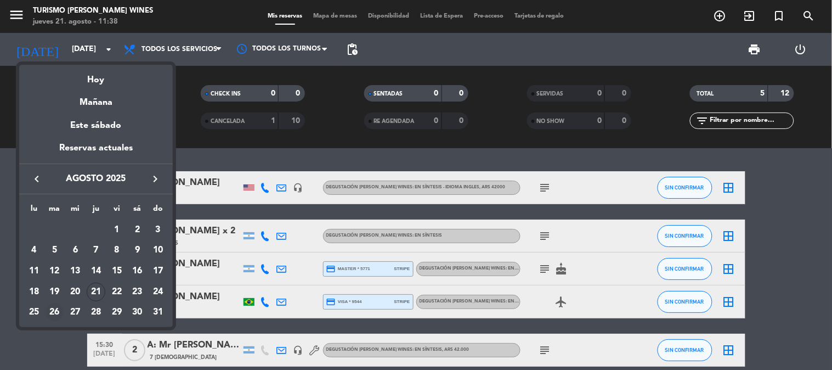
click at [53, 311] on div "26" at bounding box center [55, 312] width 19 height 19
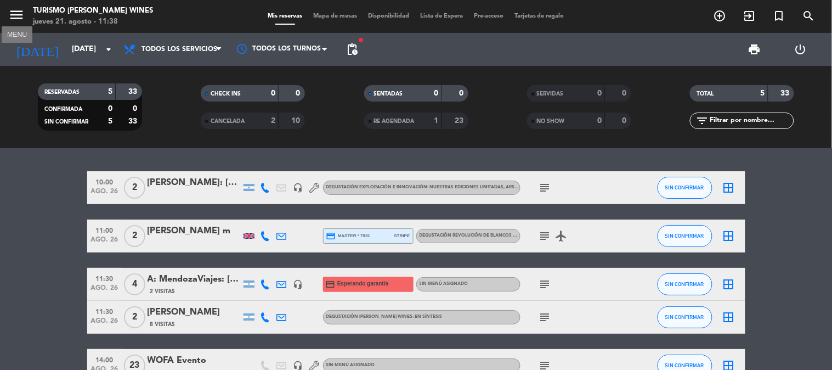
click at [20, 12] on icon "menu" at bounding box center [16, 15] width 16 height 16
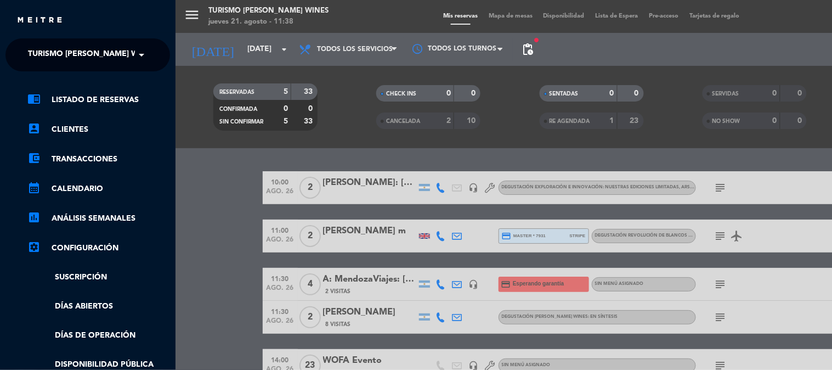
click at [88, 50] on span "Turismo [PERSON_NAME] Wines" at bounding box center [92, 54] width 128 height 23
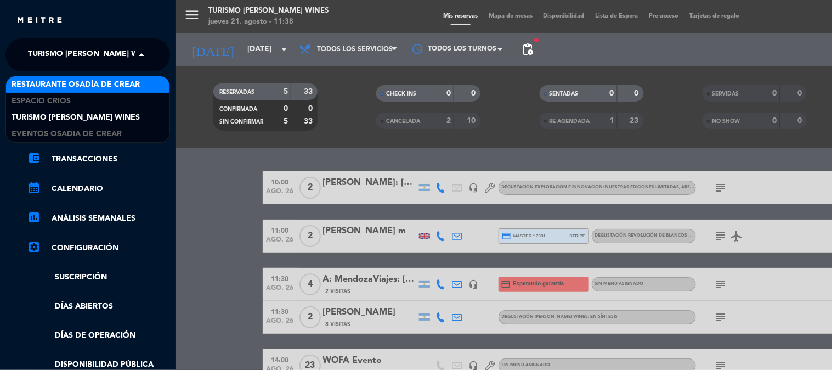
click at [88, 88] on span "Restaurante Osadía de Crear" at bounding box center [76, 84] width 128 height 13
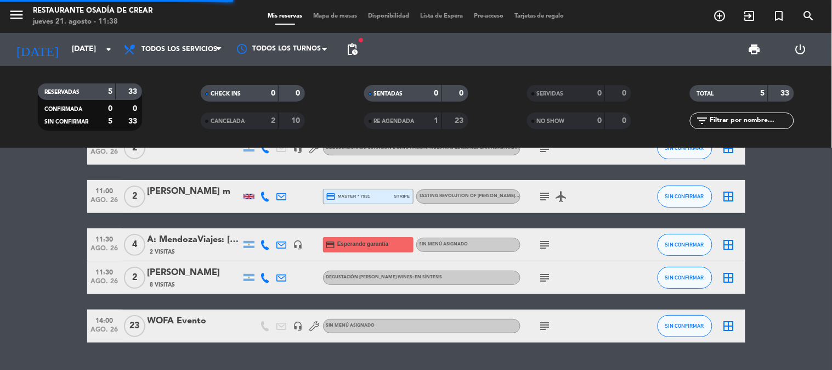
scroll to position [61, 0]
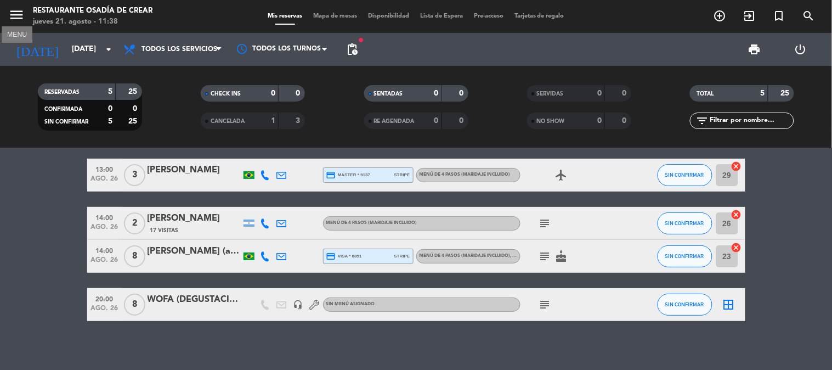
click at [23, 18] on icon "menu" at bounding box center [16, 15] width 16 height 16
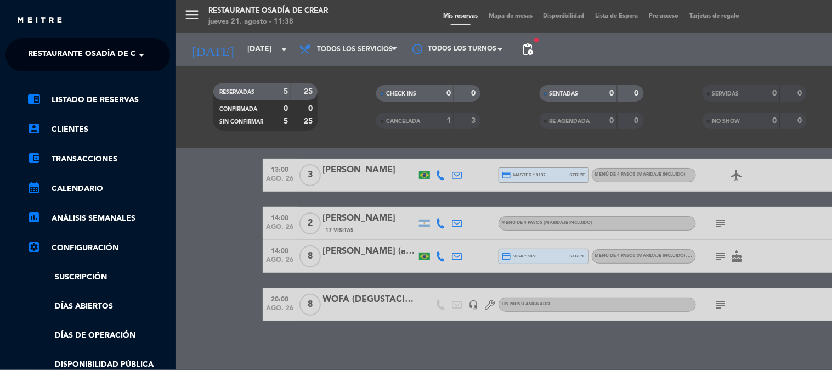
click at [88, 45] on span "Restaurante Osadía de Crear" at bounding box center [92, 54] width 128 height 23
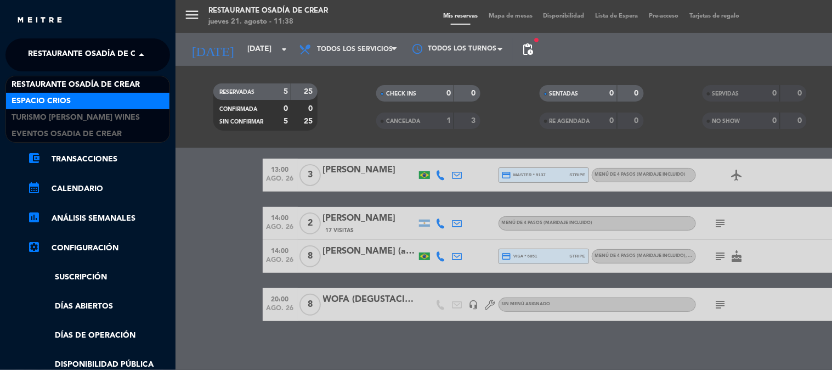
click at [97, 105] on div "Espacio Crios" at bounding box center [87, 101] width 163 height 16
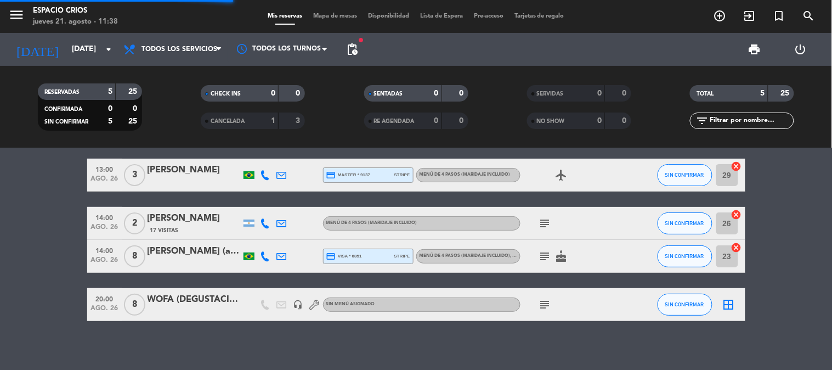
scroll to position [0, 0]
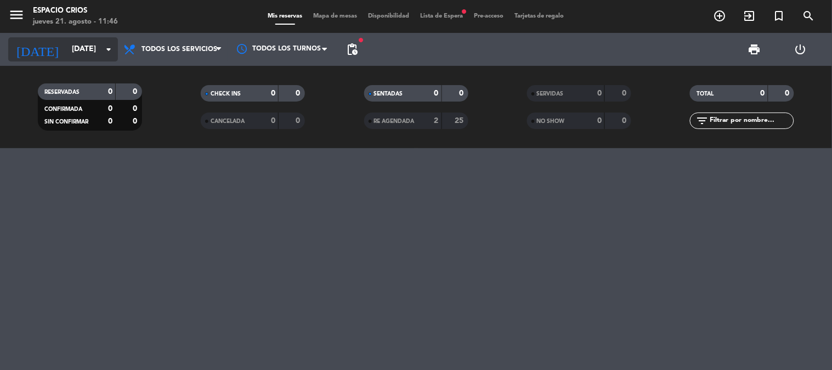
click at [66, 55] on input "[DATE]" at bounding box center [118, 49] width 104 height 20
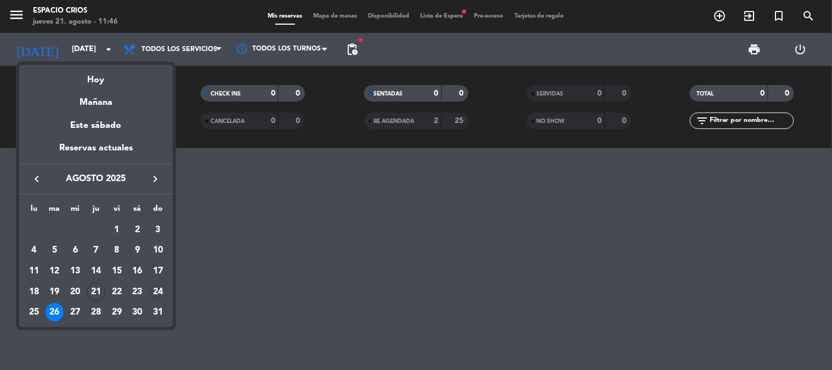
click at [155, 293] on div "24" at bounding box center [158, 291] width 19 height 19
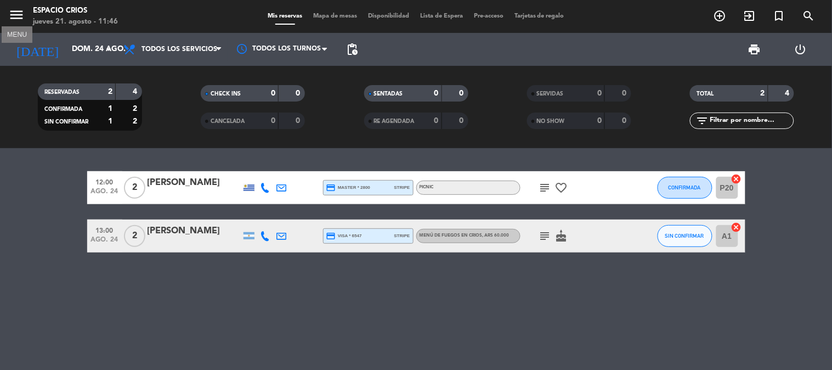
click at [14, 12] on icon "menu" at bounding box center [16, 15] width 16 height 16
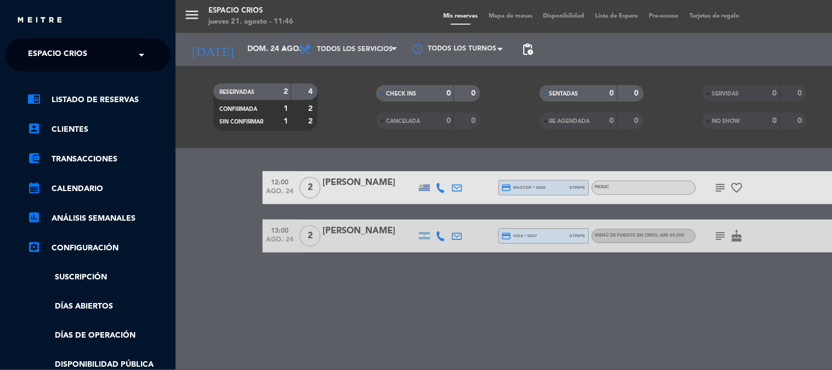
click at [68, 42] on ng-select "× Espacio Crios ×" at bounding box center [87, 54] width 165 height 33
click at [69, 49] on span "Espacio Crios" at bounding box center [57, 54] width 59 height 23
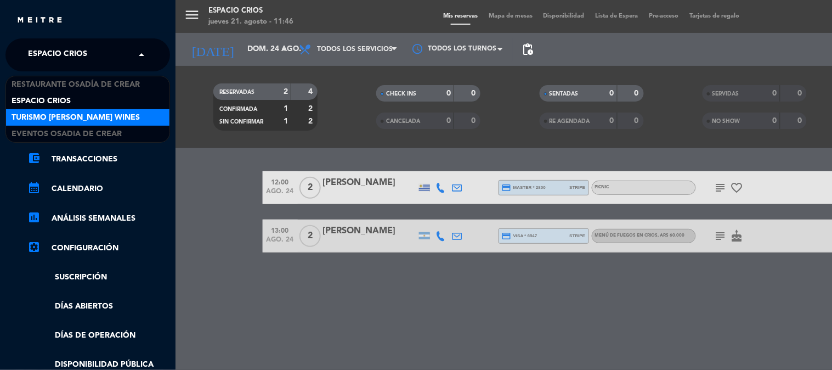
click at [76, 114] on span "Turismo [PERSON_NAME] Wines" at bounding box center [76, 117] width 128 height 13
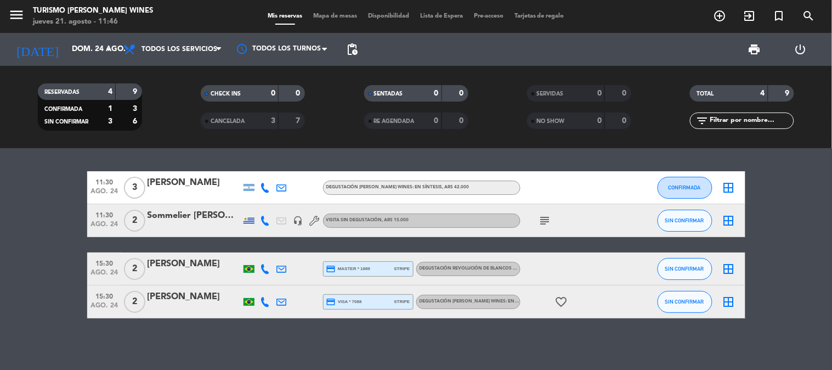
click at [541, 219] on icon "subject" at bounding box center [544, 220] width 13 height 13
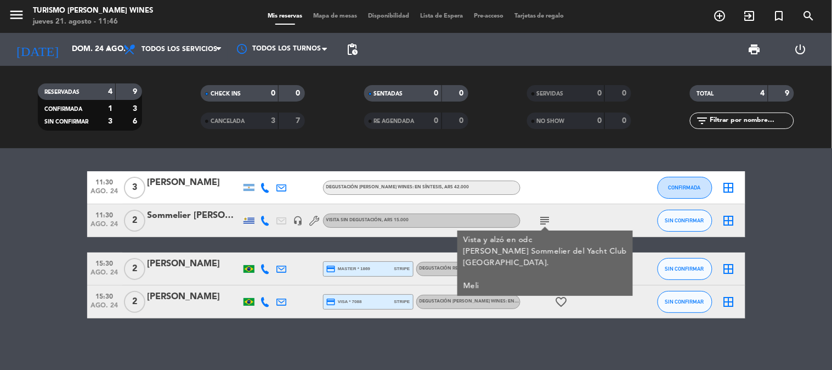
click at [63, 236] on bookings-row "11:30 [DATE] 3 [PERSON_NAME] DEGUSTACIÓN [PERSON_NAME] WINES: EN SÍNTESIS , ARS…" at bounding box center [416, 244] width 832 height 147
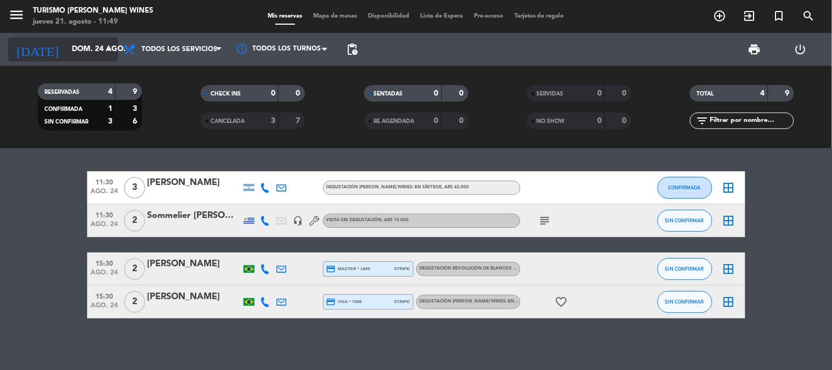
click at [67, 53] on input "dom. 24 ago." at bounding box center [118, 49] width 104 height 20
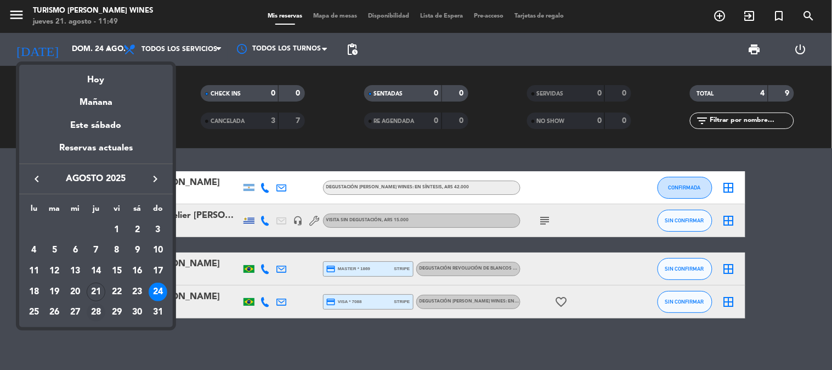
click at [89, 310] on div "28" at bounding box center [96, 312] width 19 height 19
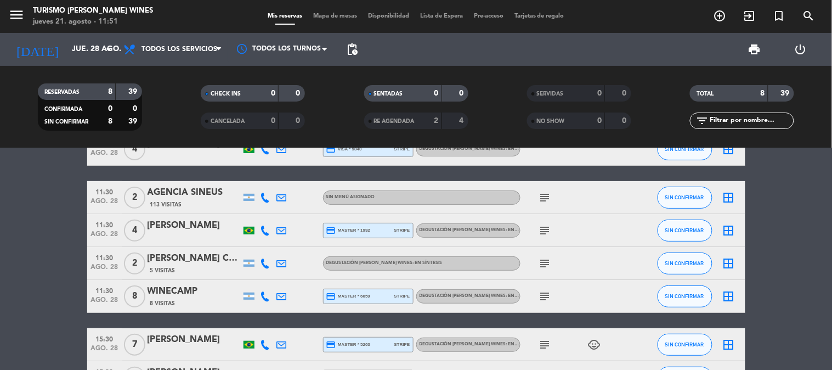
scroll to position [43, 0]
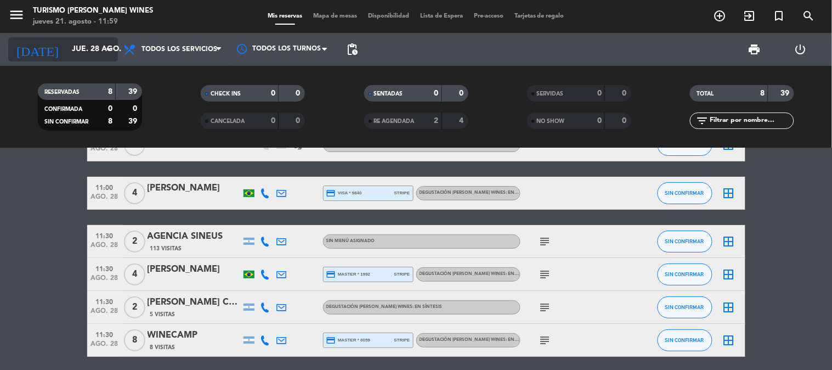
click at [80, 44] on input "jue. 28 ago." at bounding box center [118, 49] width 104 height 20
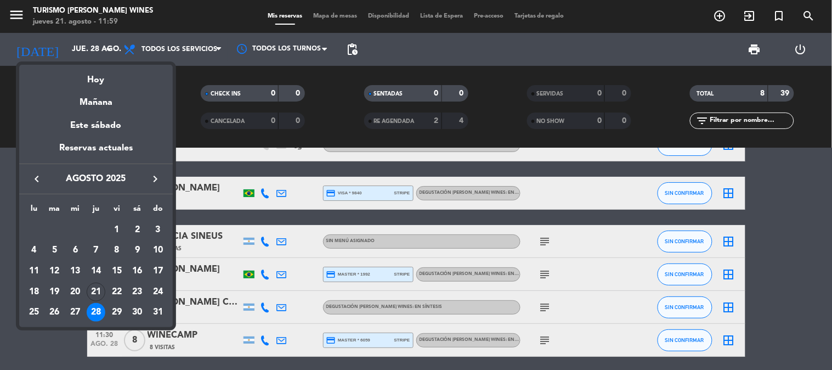
click at [145, 183] on button "keyboard_arrow_right" at bounding box center [155, 179] width 20 height 14
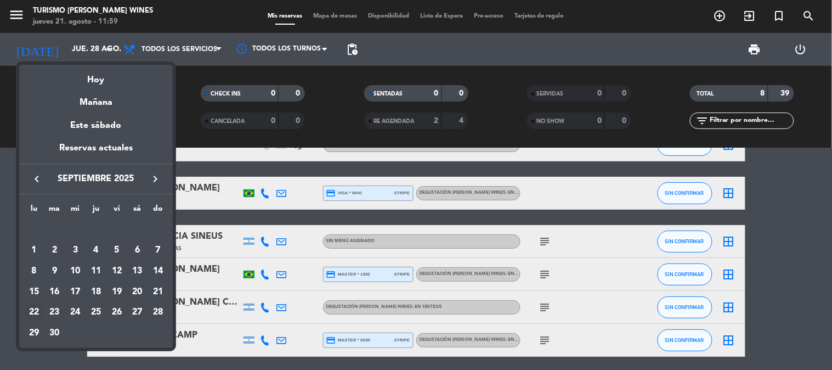
click at [33, 311] on div "22" at bounding box center [34, 312] width 19 height 19
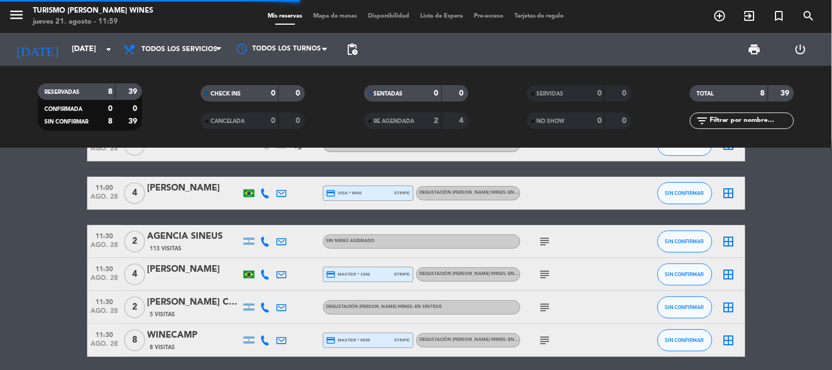
scroll to position [0, 0]
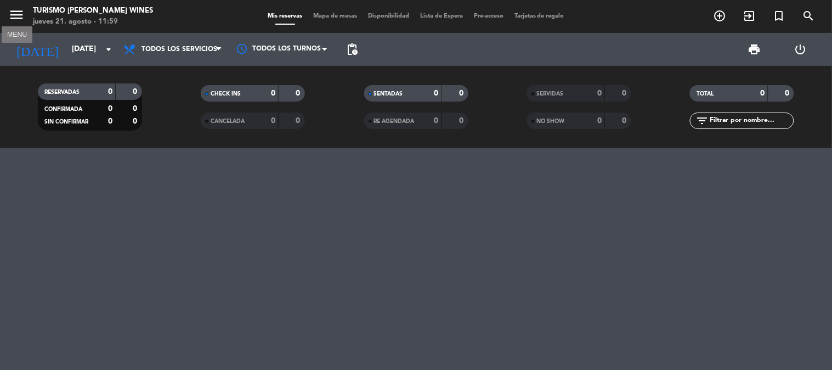
click at [14, 13] on icon "menu" at bounding box center [16, 15] width 16 height 16
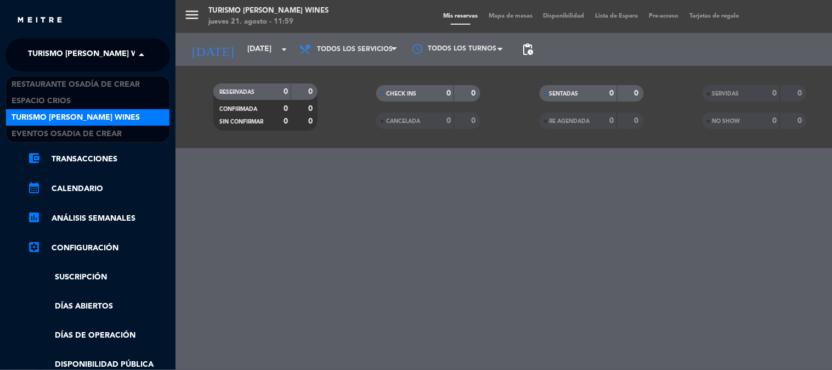
click at [72, 59] on span "Turismo [PERSON_NAME] Wines" at bounding box center [92, 54] width 128 height 23
click at [72, 85] on span "Restaurante Osadía de Crear" at bounding box center [76, 84] width 128 height 13
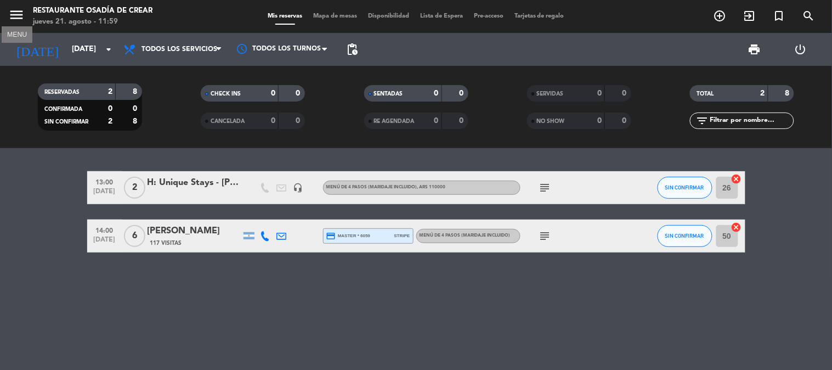
click at [15, 16] on icon "menu" at bounding box center [16, 15] width 16 height 16
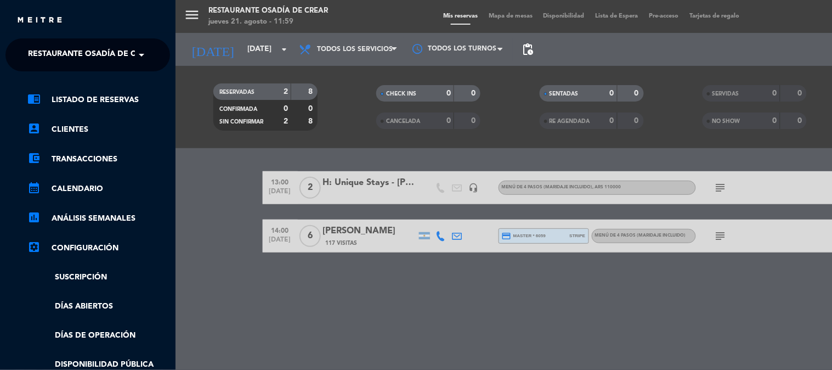
click at [101, 49] on span "Restaurante Osadía de Crear" at bounding box center [92, 54] width 128 height 23
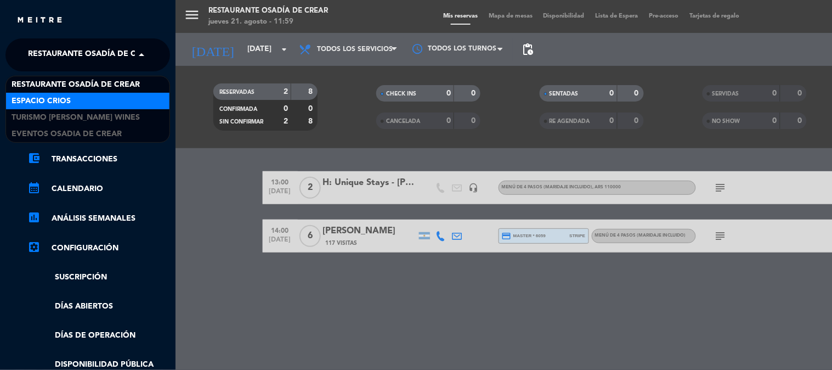
click at [96, 99] on div "Espacio Crios" at bounding box center [87, 101] width 163 height 16
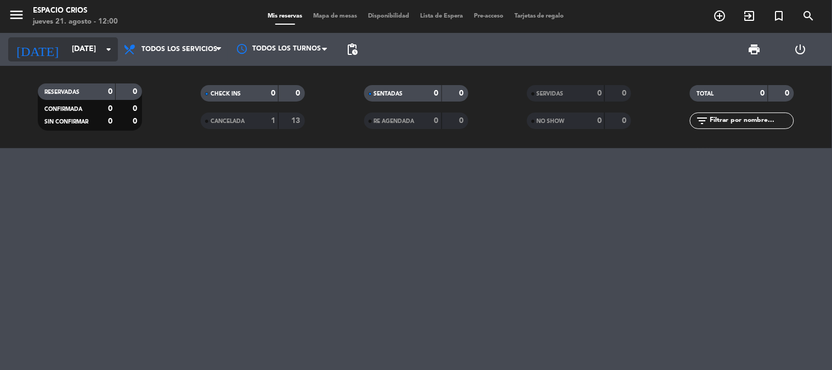
click at [66, 51] on input "[DATE]" at bounding box center [118, 49] width 104 height 20
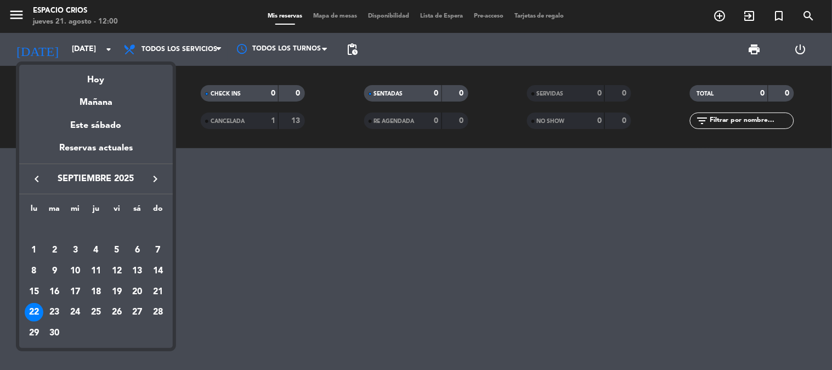
click at [152, 185] on icon "keyboard_arrow_right" at bounding box center [155, 178] width 13 height 13
click at [73, 311] on div "22" at bounding box center [75, 312] width 19 height 19
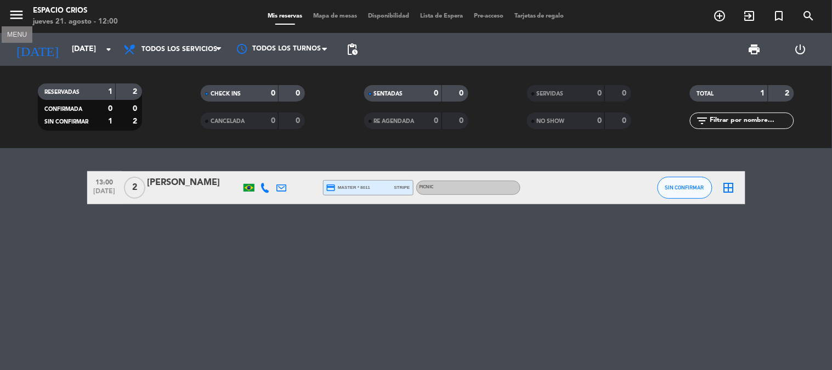
click at [17, 8] on icon "menu" at bounding box center [16, 15] width 16 height 16
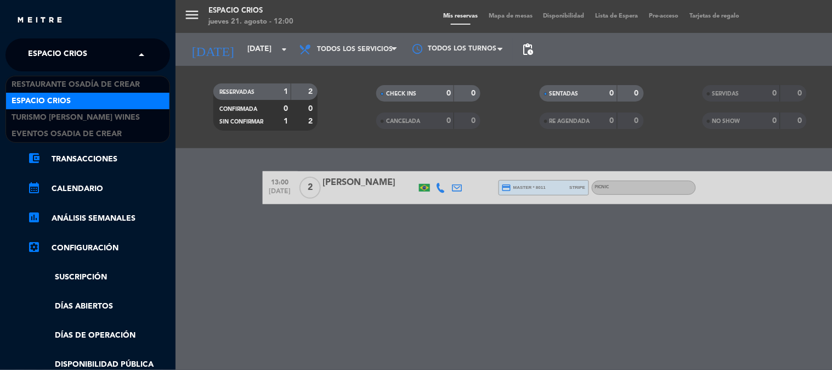
click at [64, 48] on span "Espacio Crios" at bounding box center [57, 54] width 59 height 23
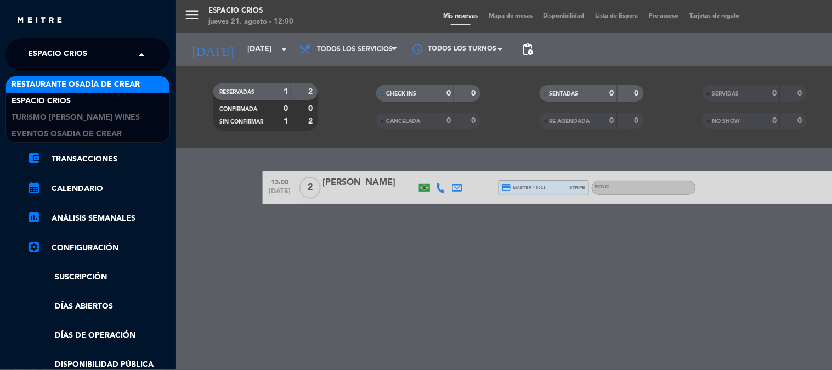
click at [67, 77] on div "Restaurante Osadía de Crear" at bounding box center [87, 84] width 163 height 16
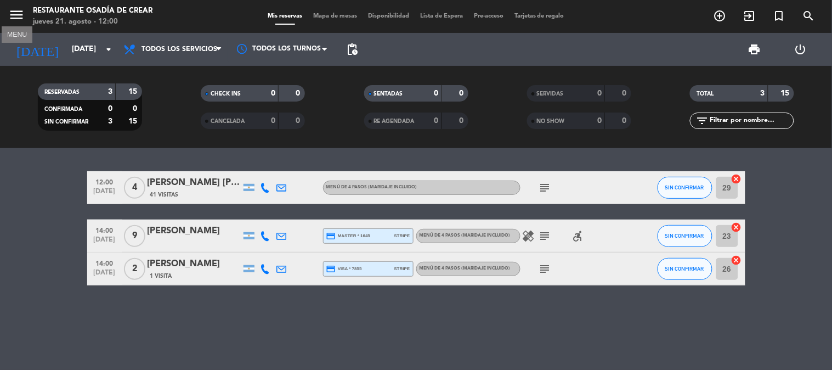
click at [18, 9] on icon "menu" at bounding box center [16, 15] width 16 height 16
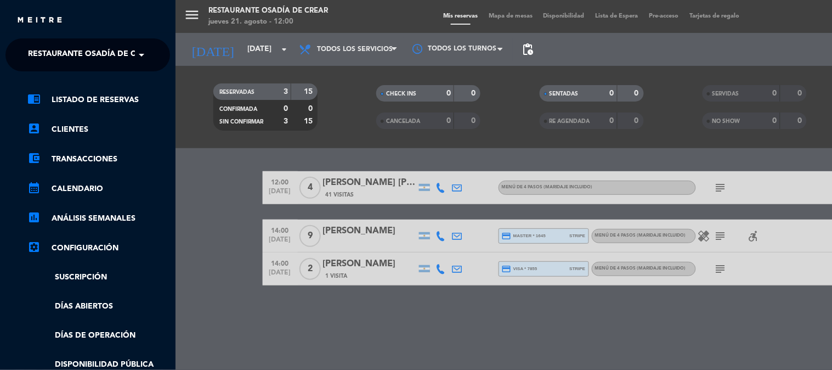
click at [54, 50] on span "Restaurante Osadía de Crear" at bounding box center [92, 54] width 128 height 23
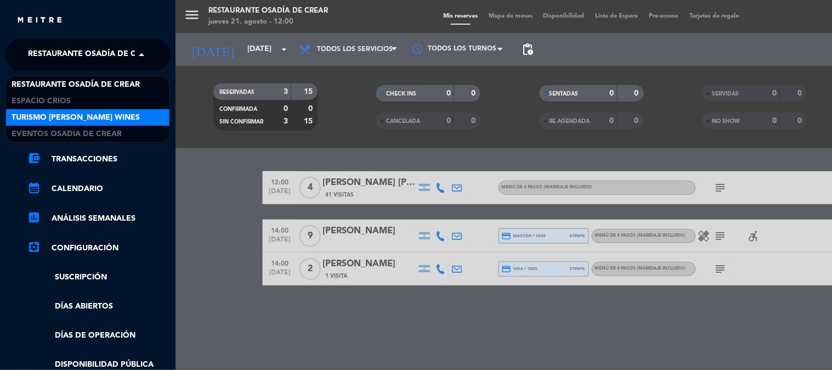
click at [52, 124] on div "Turismo [PERSON_NAME] Wines" at bounding box center [87, 117] width 163 height 16
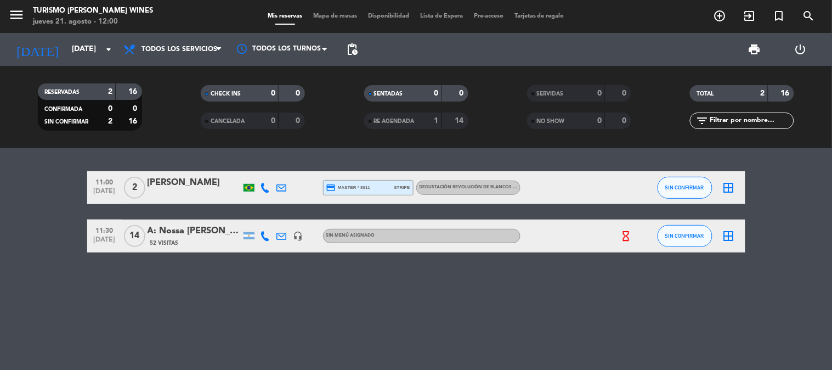
click at [198, 234] on div "A: Nossa [PERSON_NAME]" at bounding box center [194, 231] width 93 height 14
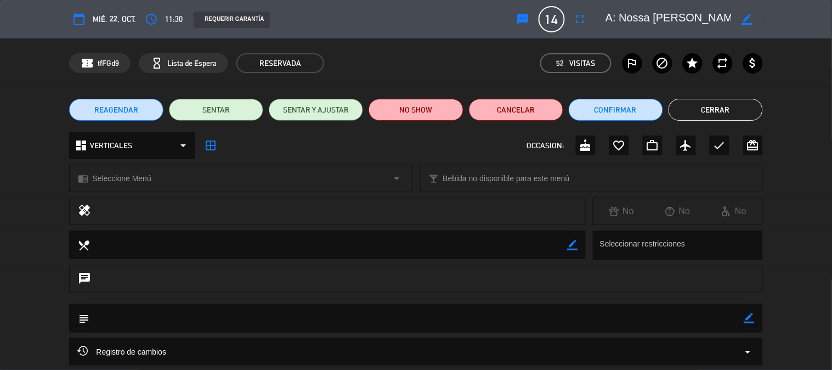
click at [730, 102] on button "Cerrar" at bounding box center [715, 110] width 94 height 22
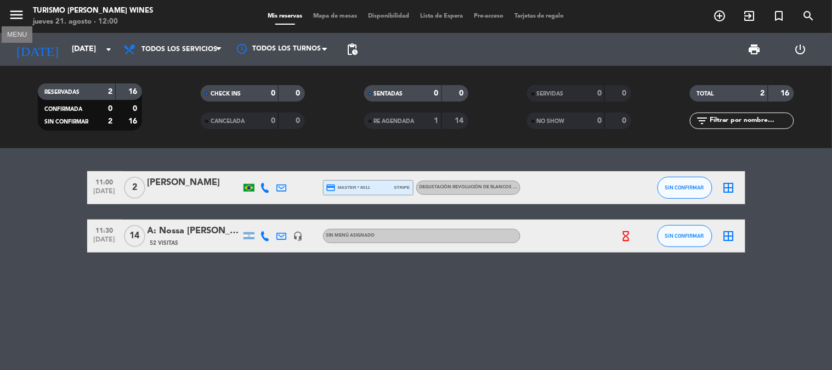
click at [24, 17] on icon "menu" at bounding box center [16, 15] width 16 height 16
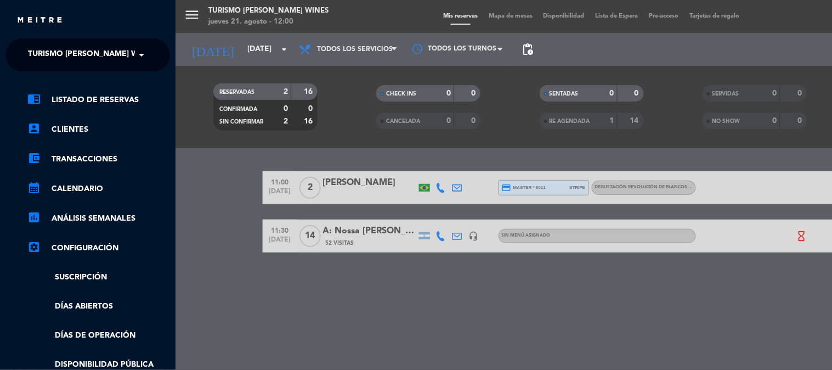
click at [56, 25] on div "close" at bounding box center [91, 21] width 151 height 14
click at [56, 69] on ng-select "× Turismo [PERSON_NAME] Wines ×" at bounding box center [87, 54] width 165 height 33
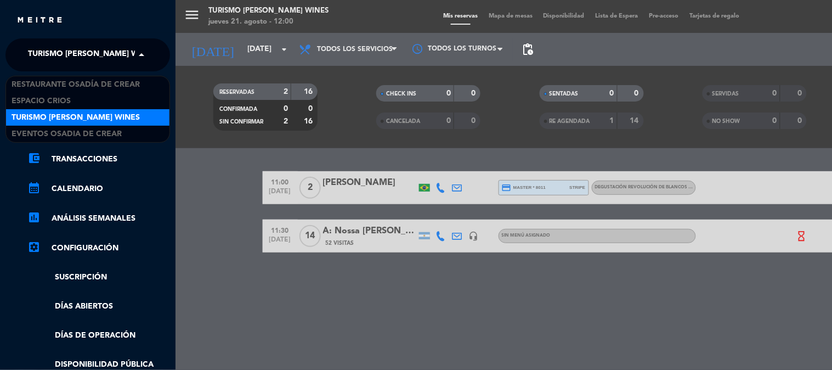
click at [61, 58] on span "Turismo [PERSON_NAME] Wines" at bounding box center [92, 54] width 128 height 23
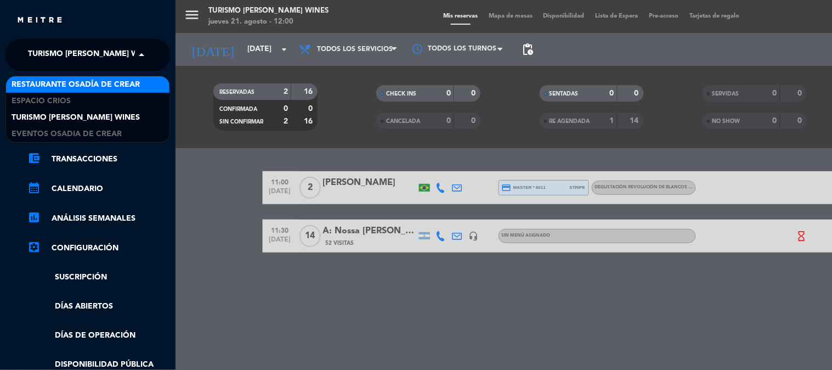
click at [64, 80] on span "Restaurante Osadía de Crear" at bounding box center [76, 84] width 128 height 13
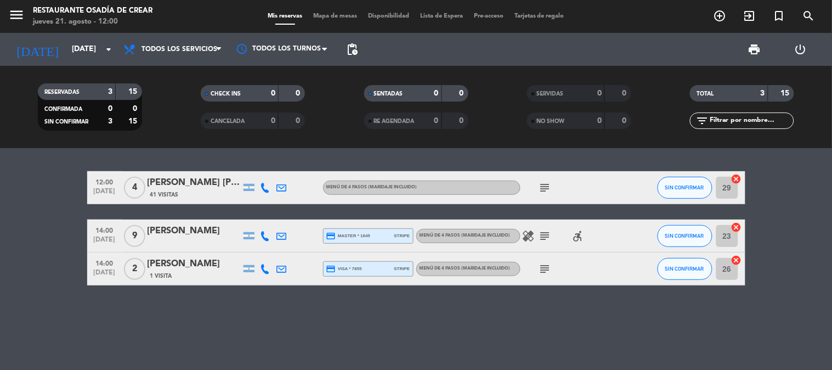
click at [544, 265] on icon "subject" at bounding box center [544, 268] width 13 height 13
click at [544, 234] on icon "subject" at bounding box center [544, 235] width 13 height 13
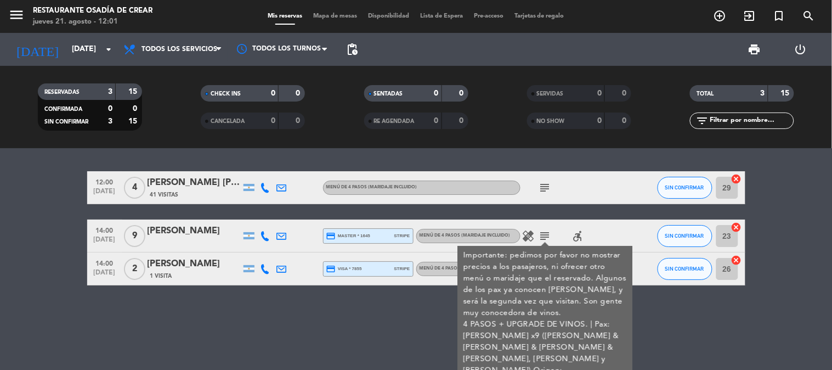
click at [395, 325] on div "12:00 [DATE] 4 [PERSON_NAME] [PERSON_NAME] x 4 41 Visitas MENÚ DE 4 PASOS (Mari…" at bounding box center [416, 259] width 832 height 222
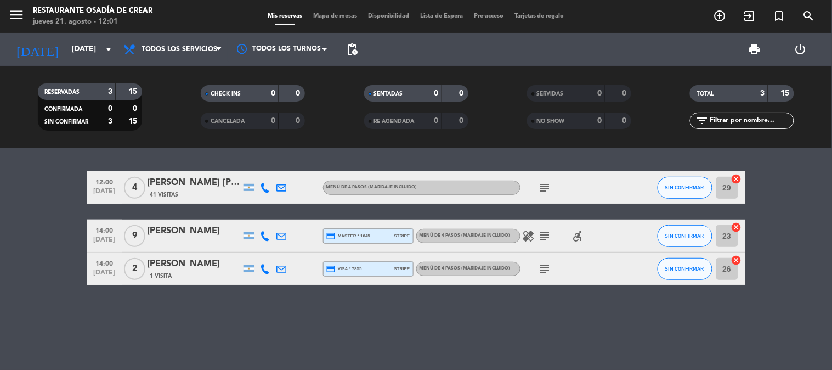
click at [543, 189] on icon "subject" at bounding box center [544, 187] width 13 height 13
click at [302, 311] on div "12:00 [DATE] 4 [PERSON_NAME] [PERSON_NAME] x 4 41 Visitas MENÚ DE 4 PASOS (Mari…" at bounding box center [416, 259] width 832 height 222
click at [66, 40] on input "[DATE]" at bounding box center [118, 49] width 104 height 20
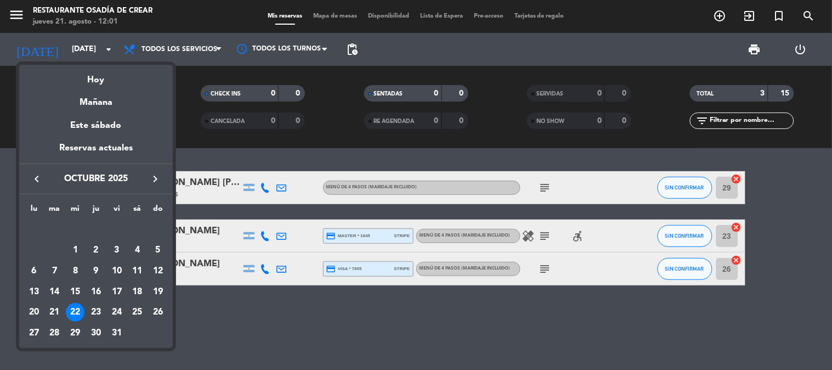
click at [41, 178] on icon "keyboard_arrow_left" at bounding box center [36, 178] width 13 height 13
click at [83, 103] on div "Mañana" at bounding box center [96, 98] width 154 height 22
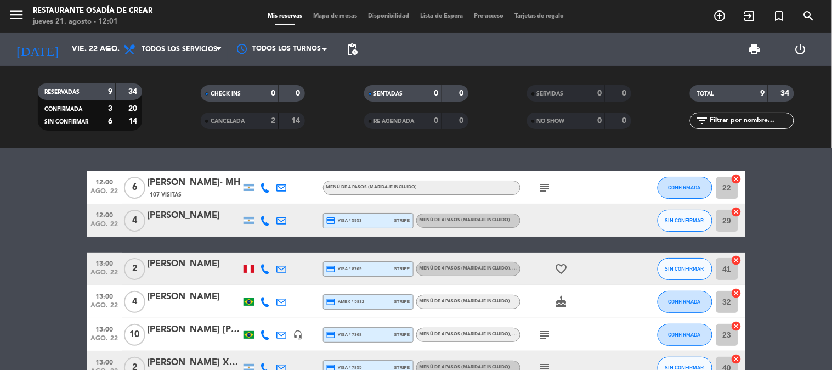
scroll to position [61, 0]
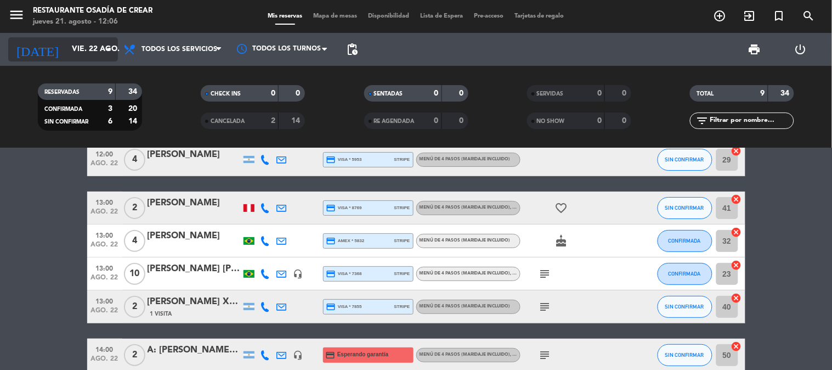
click at [66, 52] on input "vie. 22 ago." at bounding box center [118, 49] width 104 height 20
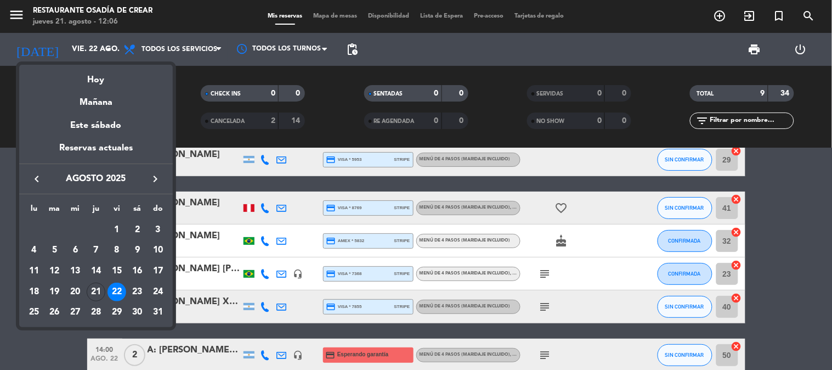
click at [155, 177] on icon "keyboard_arrow_right" at bounding box center [155, 178] width 13 height 13
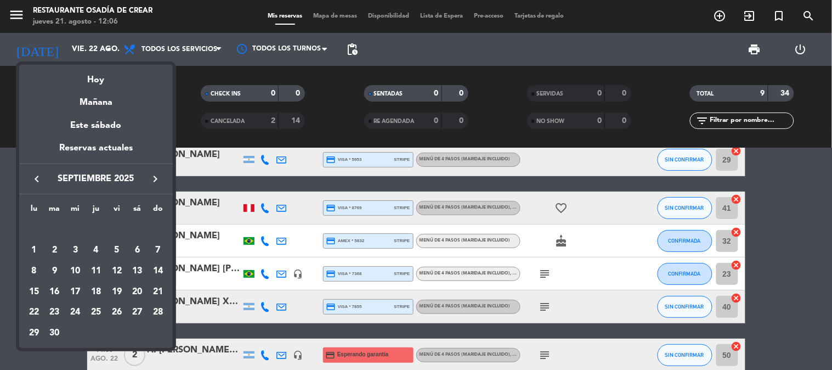
click at [157, 180] on icon "keyboard_arrow_right" at bounding box center [155, 178] width 13 height 13
click at [114, 267] on div "10" at bounding box center [116, 271] width 19 height 19
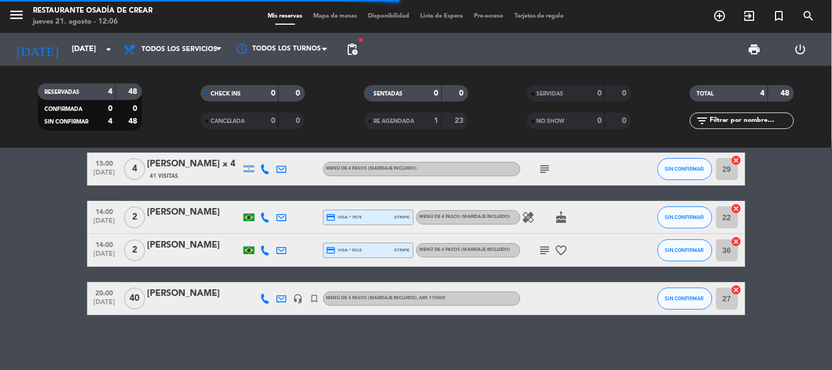
scroll to position [18, 0]
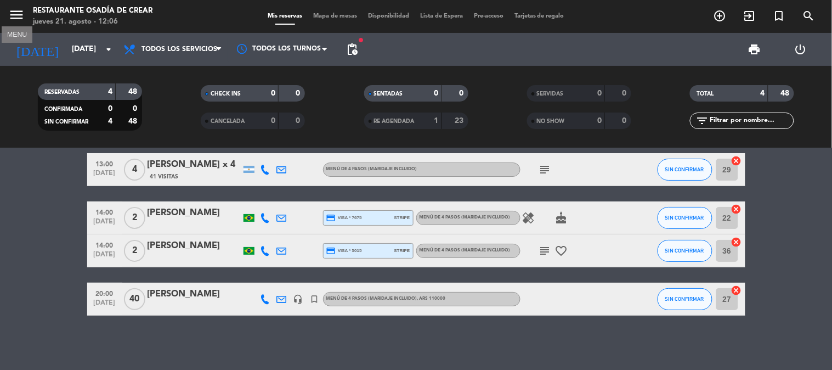
click at [19, 15] on icon "menu" at bounding box center [16, 15] width 16 height 16
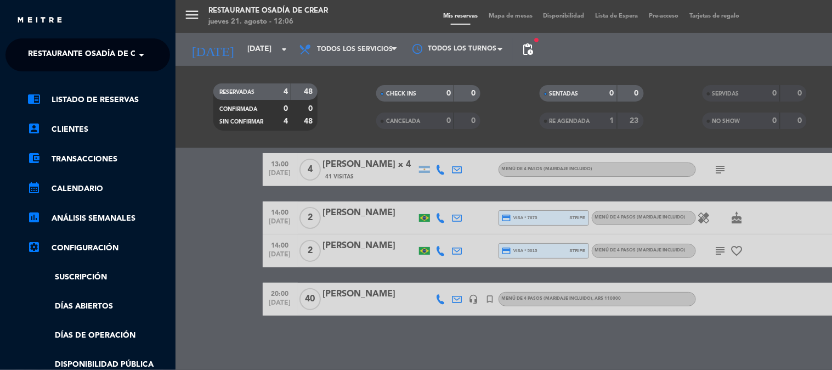
click at [72, 63] on span "Restaurante Osadía de Crear" at bounding box center [92, 54] width 128 height 23
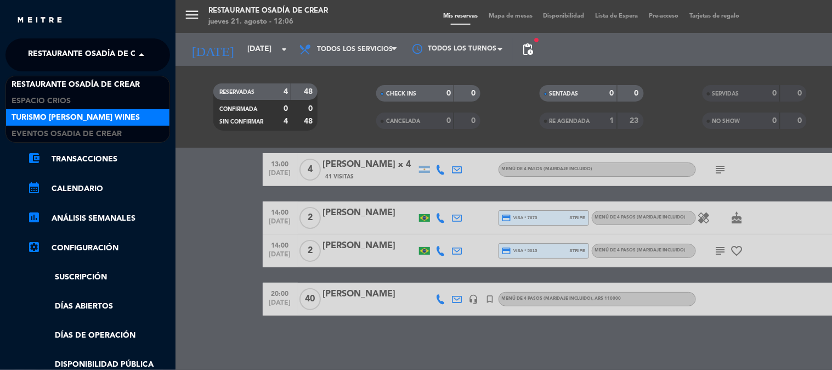
click at [72, 120] on span "Turismo [PERSON_NAME] Wines" at bounding box center [76, 117] width 128 height 13
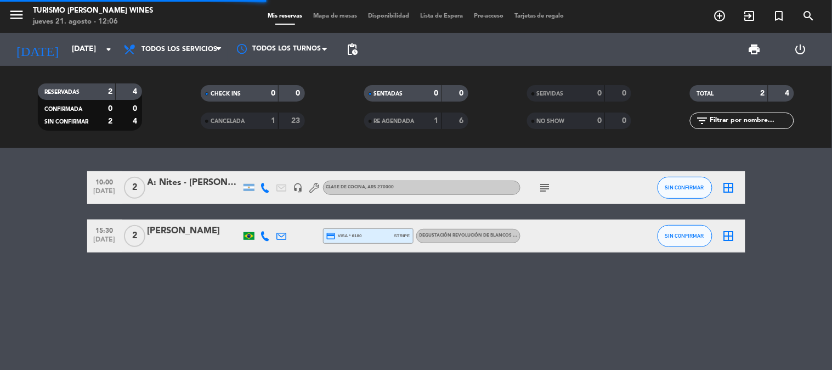
scroll to position [0, 0]
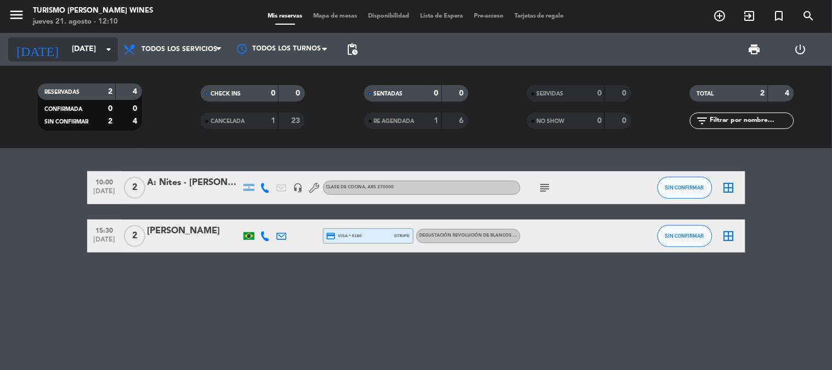
click at [66, 55] on input "[DATE]" at bounding box center [118, 49] width 104 height 20
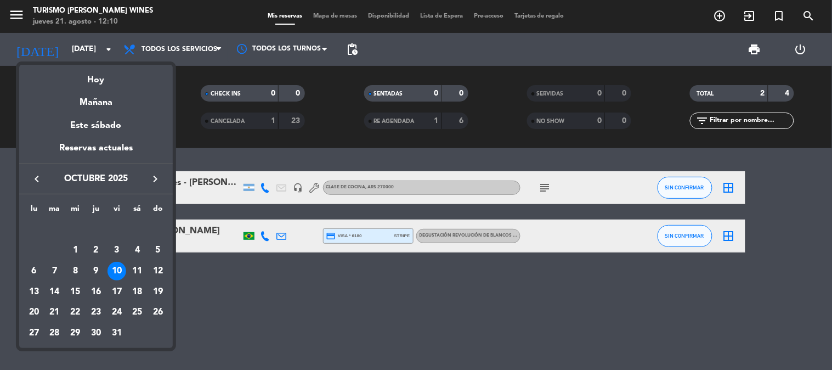
click at [44, 179] on button "keyboard_arrow_left" at bounding box center [37, 179] width 20 height 14
click at [134, 286] on div "23" at bounding box center [137, 291] width 19 height 19
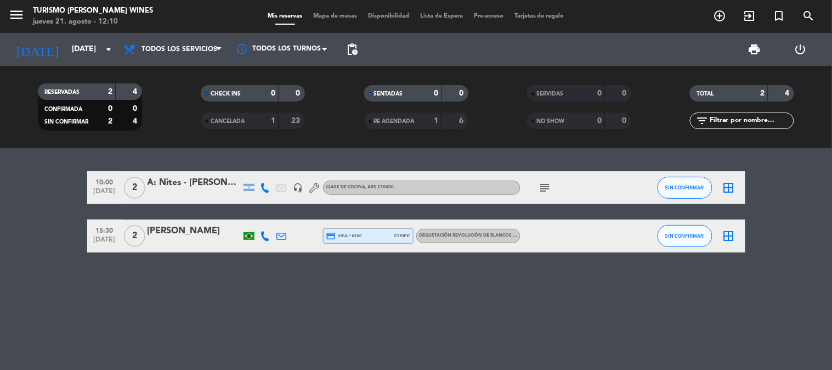
type input "sáb. 23 ago."
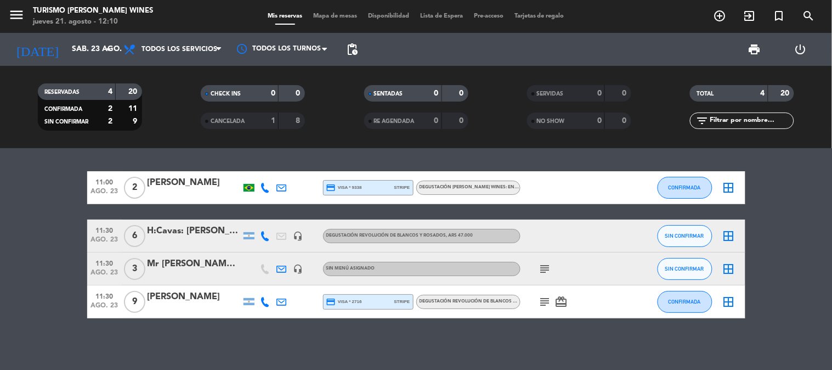
click at [184, 184] on div "[PERSON_NAME]" at bounding box center [194, 182] width 93 height 14
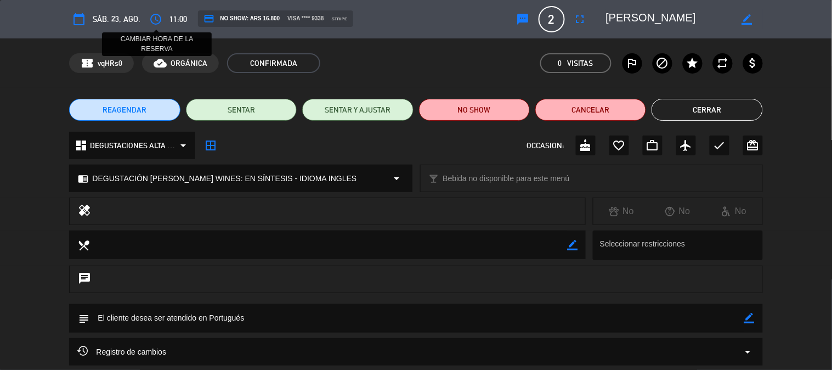
click at [151, 18] on icon "access_time" at bounding box center [155, 19] width 13 height 13
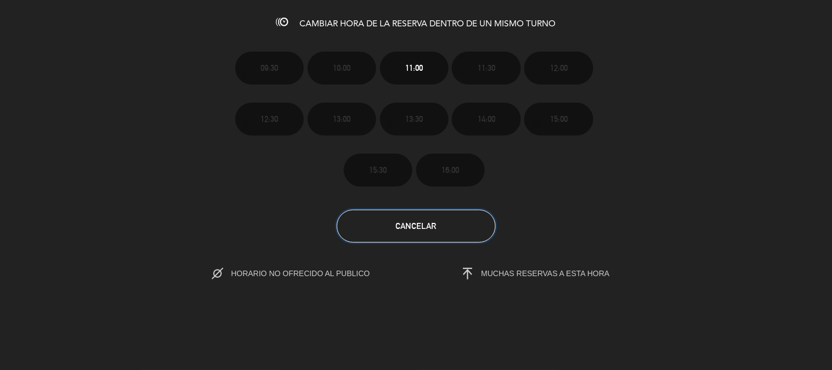
click at [481, 232] on button "Cancelar" at bounding box center [416, 225] width 159 height 33
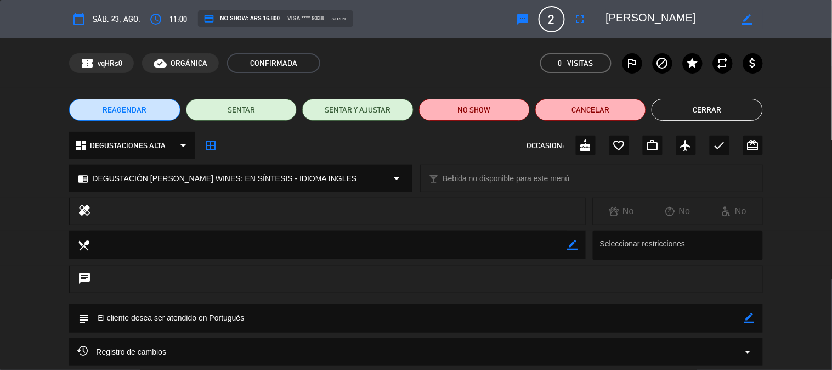
click at [120, 112] on span "REAGENDAR" at bounding box center [125, 110] width 44 height 12
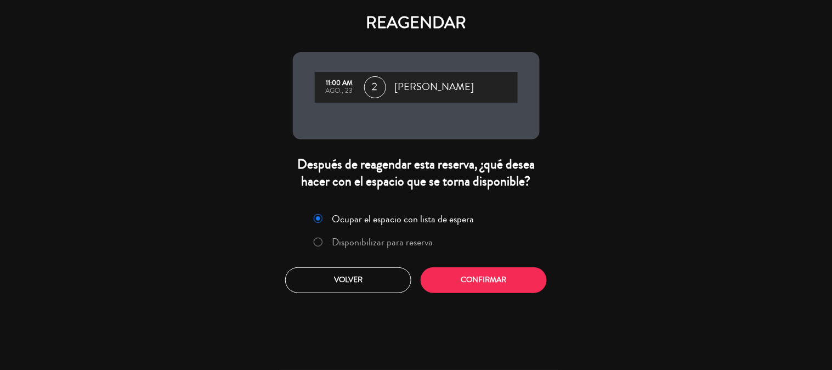
click at [399, 240] on label "Disponibilizar para reserva" at bounding box center [382, 242] width 101 height 10
click at [441, 259] on div "Ocupar el espacio con lista de espera Disponibilizar para reserva Volver Confir…" at bounding box center [416, 250] width 263 height 99
click at [441, 280] on button "Confirmar" at bounding box center [484, 280] width 126 height 26
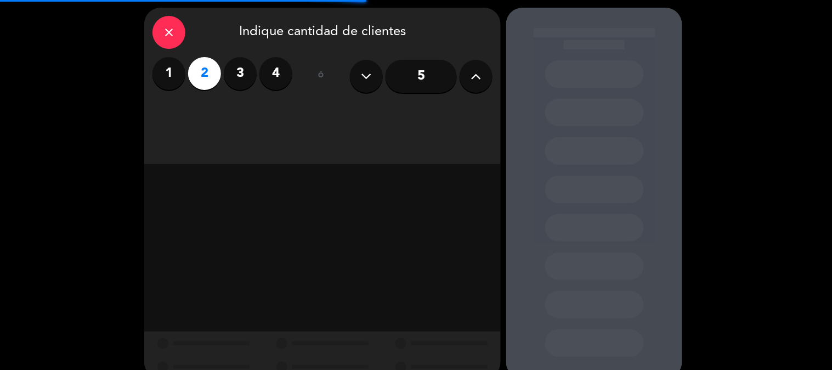
scroll to position [55, 0]
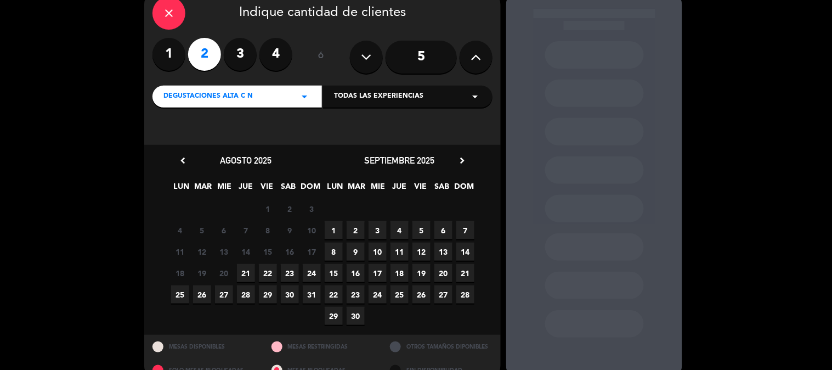
click at [289, 273] on span "23" at bounding box center [290, 273] width 18 height 18
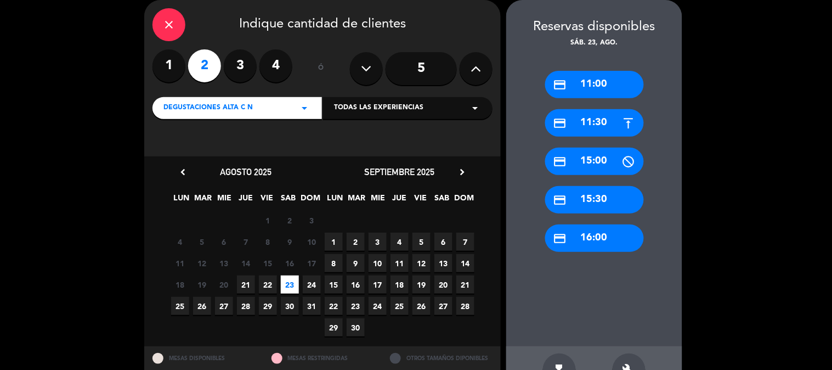
click at [603, 126] on div "credit_card 11:30" at bounding box center [594, 122] width 99 height 27
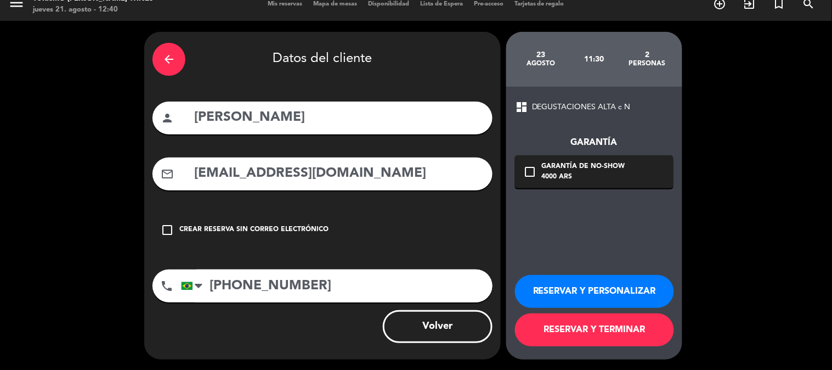
click at [580, 326] on button "RESERVAR Y TERMINAR" at bounding box center [594, 329] width 159 height 33
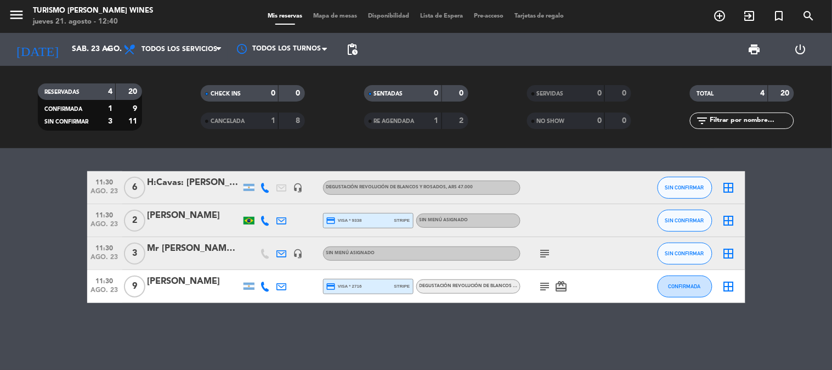
click at [58, 210] on bookings-row "11:30 [DATE] 6 H:Cavas: [PERSON_NAME] headset_mic DEGUSTACIÓN REVOLUCIÓN DE BLA…" at bounding box center [416, 237] width 832 height 132
click at [89, 53] on input "sáb. 23 ago." at bounding box center [118, 49] width 104 height 20
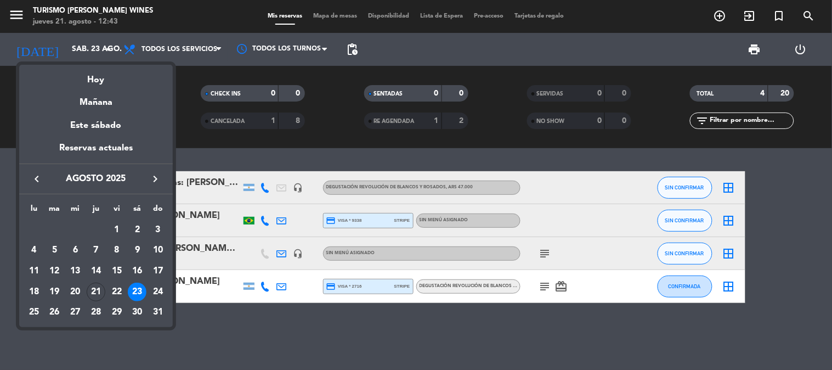
click at [157, 172] on button "keyboard_arrow_right" at bounding box center [155, 179] width 20 height 14
click at [53, 269] on div "11" at bounding box center [55, 271] width 19 height 19
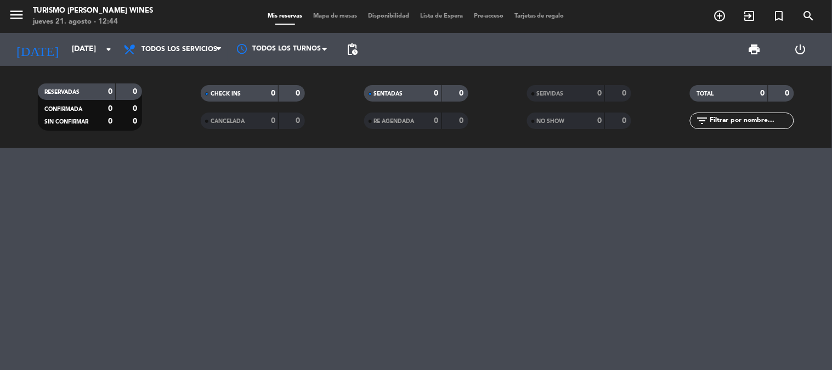
click at [116, 185] on div at bounding box center [416, 259] width 832 height 222
click at [66, 47] on input "[DATE]" at bounding box center [118, 49] width 104 height 20
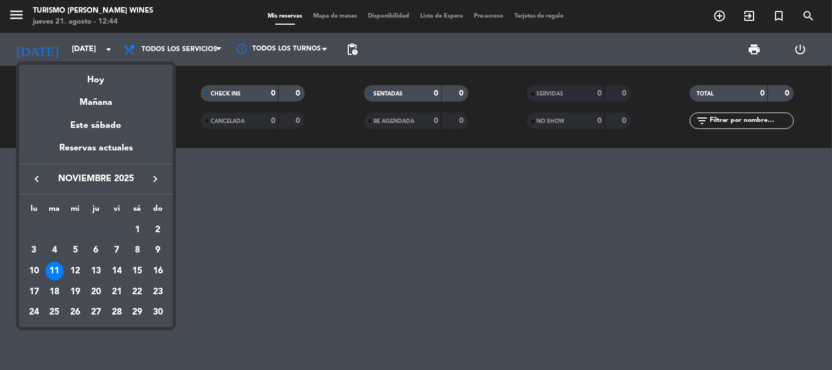
click at [39, 178] on icon "keyboard_arrow_left" at bounding box center [36, 178] width 13 height 13
click at [132, 275] on div "11" at bounding box center [137, 271] width 19 height 19
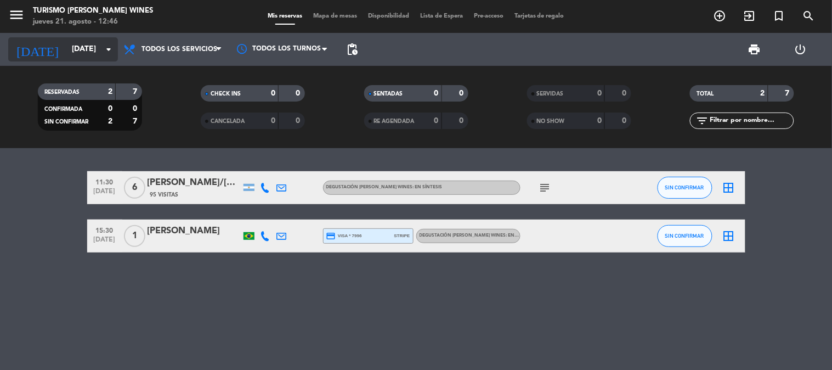
click at [66, 48] on input "[DATE]" at bounding box center [118, 49] width 104 height 20
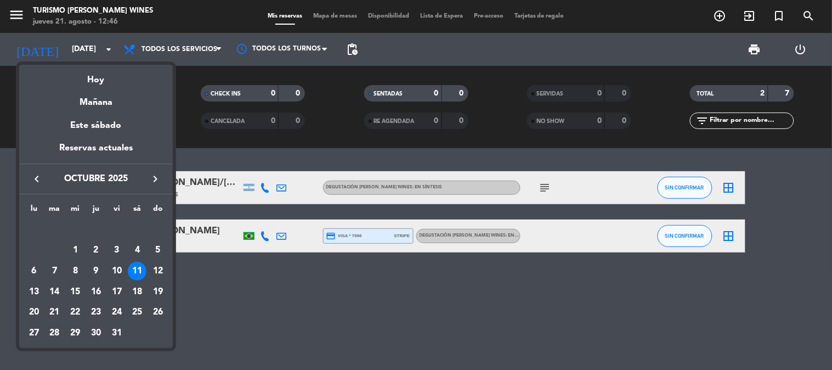
click at [149, 176] on icon "keyboard_arrow_right" at bounding box center [155, 178] width 13 height 13
click at [154, 183] on icon "keyboard_arrow_right" at bounding box center [155, 178] width 13 height 13
click at [114, 311] on div "26" at bounding box center [116, 312] width 19 height 19
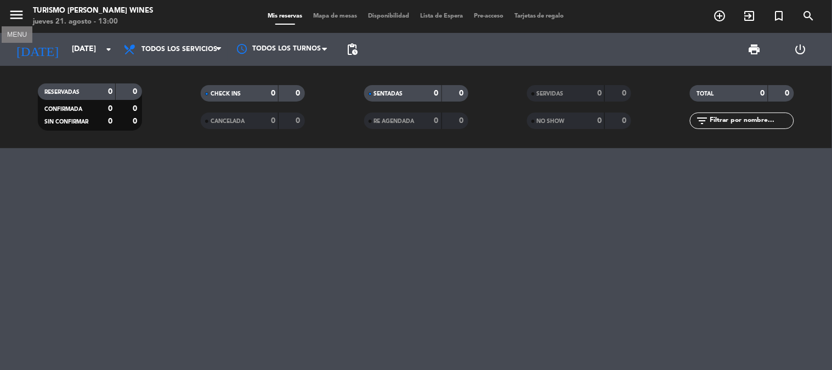
click at [19, 20] on icon "menu" at bounding box center [16, 15] width 16 height 16
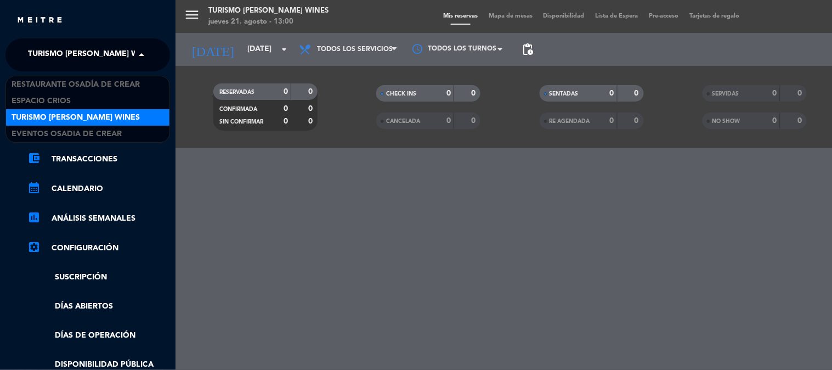
click at [78, 51] on span "Turismo [PERSON_NAME] Wines" at bounding box center [92, 54] width 128 height 23
click at [210, 189] on div "menu Turismo [PERSON_NAME] Wines [DATE] 21. agosto - 13:00 Mis reservas Mapa de…" at bounding box center [591, 185] width 832 height 370
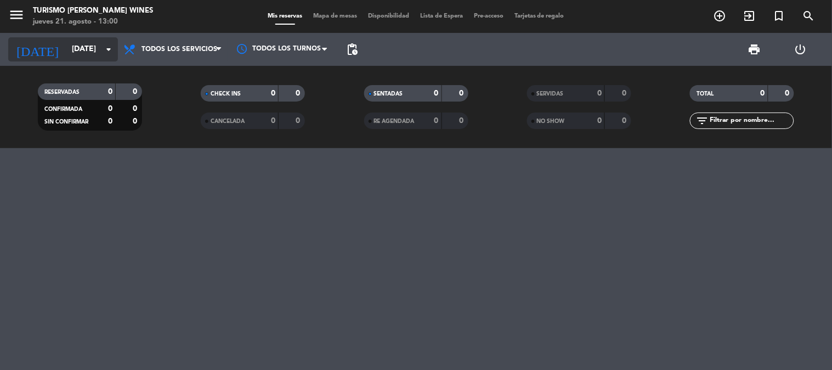
click at [66, 46] on input "[DATE]" at bounding box center [118, 49] width 104 height 20
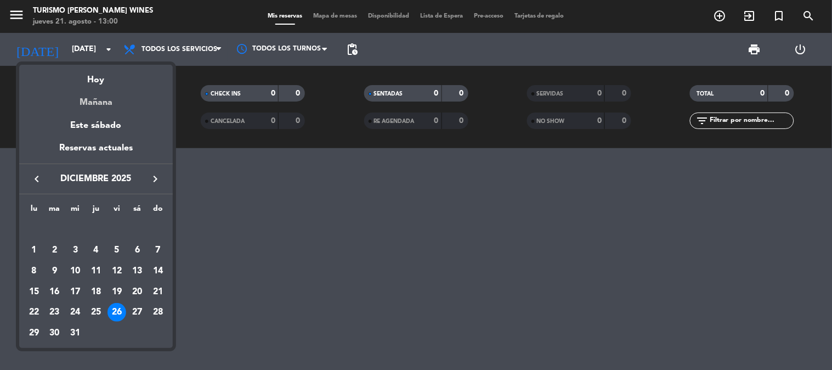
click at [110, 105] on div "Mañana" at bounding box center [96, 98] width 154 height 22
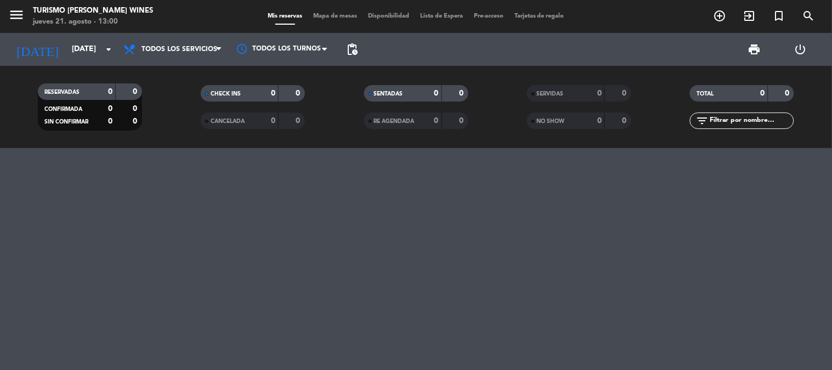
type input "vie. 22 ago."
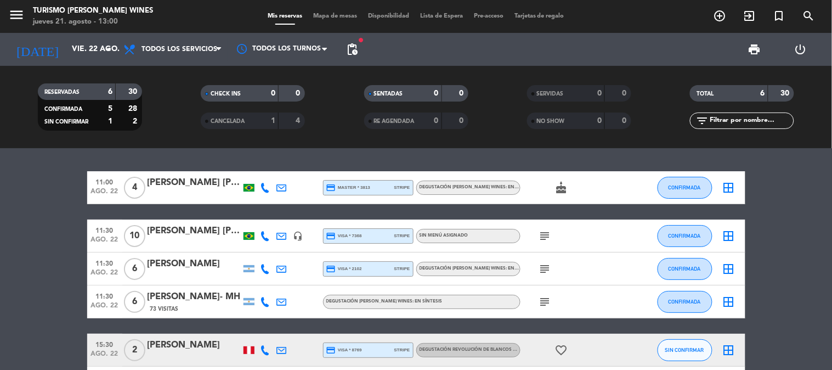
click at [177, 174] on div "11:00 [DATE] 4 [PERSON_NAME] [PERSON_NAME] credit_card master * 3813 stripe DEG…" at bounding box center [416, 187] width 658 height 33
click at [177, 184] on div "[PERSON_NAME] [PERSON_NAME]" at bounding box center [194, 182] width 93 height 14
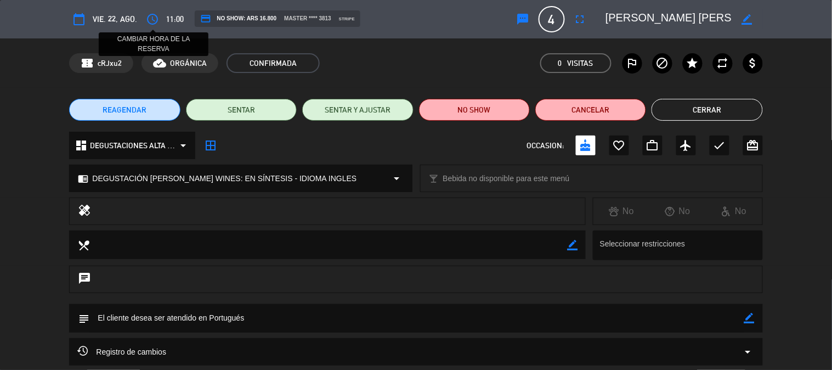
click at [154, 19] on icon "access_time" at bounding box center [152, 19] width 13 height 13
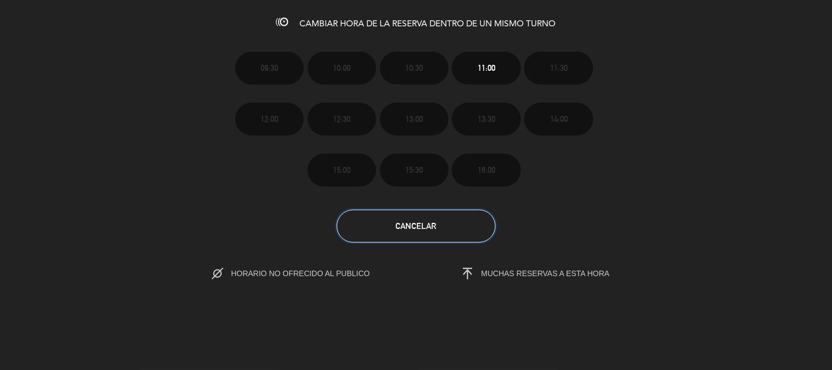
click at [362, 227] on button "Cancelar" at bounding box center [416, 225] width 159 height 33
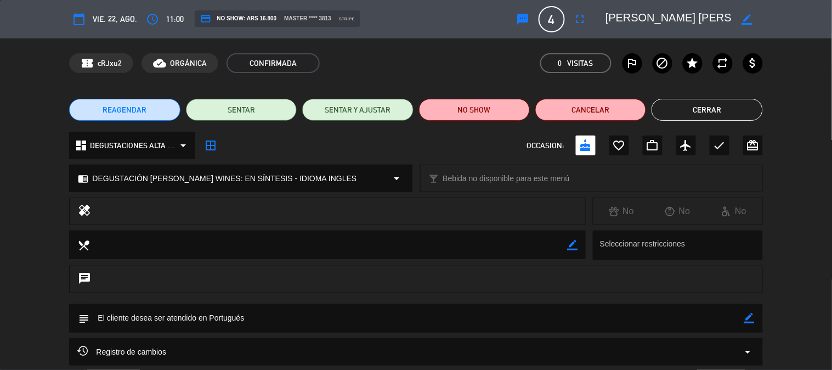
click at [144, 112] on span "REAGENDAR" at bounding box center [125, 110] width 44 height 12
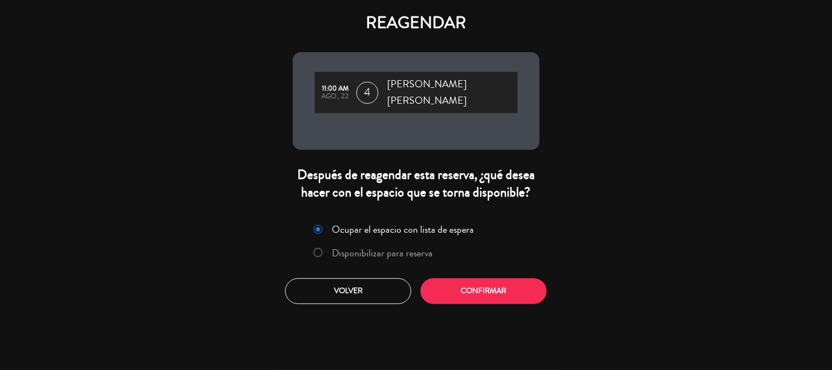
click at [335, 250] on label "Disponibilizar para reserva" at bounding box center [373, 253] width 131 height 20
click at [475, 278] on button "Confirmar" at bounding box center [484, 291] width 126 height 26
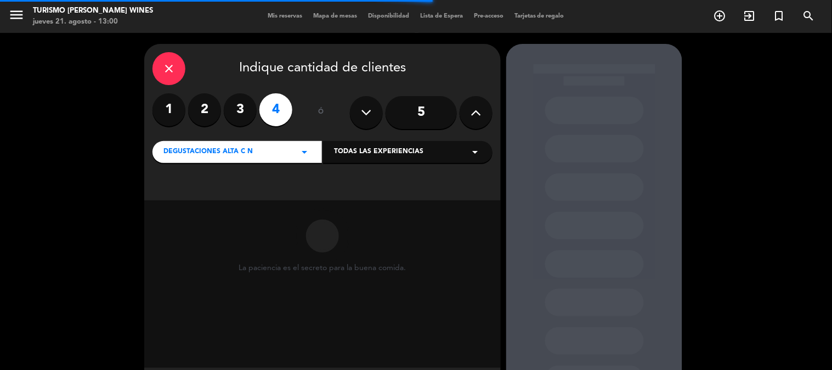
scroll to position [55, 0]
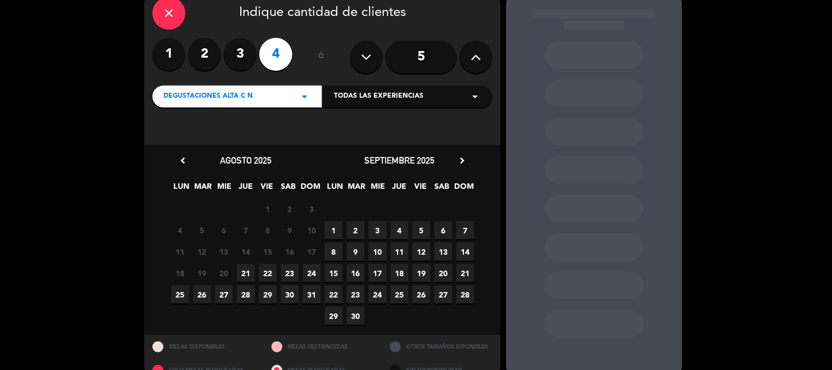
click at [265, 269] on span "22" at bounding box center [268, 273] width 18 height 18
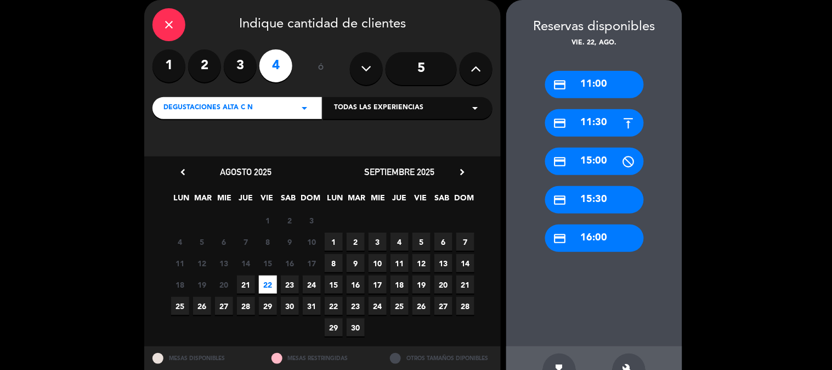
click at [602, 128] on div "credit_card 11:30" at bounding box center [594, 122] width 99 height 27
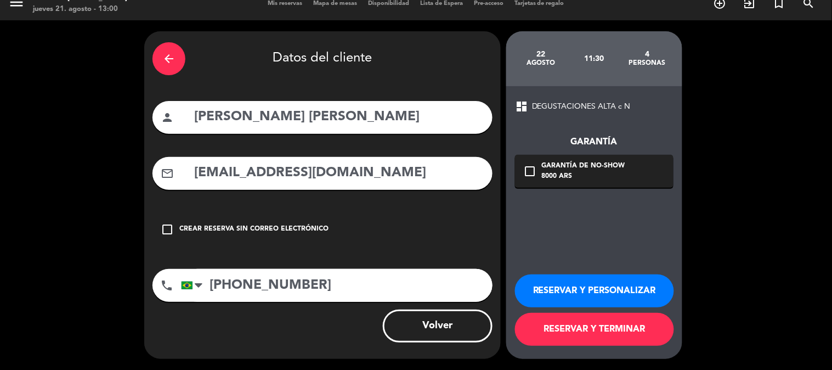
scroll to position [12, 0]
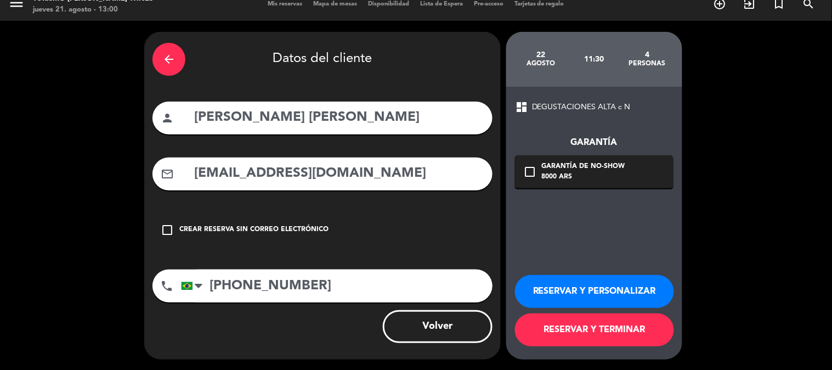
click at [569, 324] on button "RESERVAR Y TERMINAR" at bounding box center [594, 329] width 159 height 33
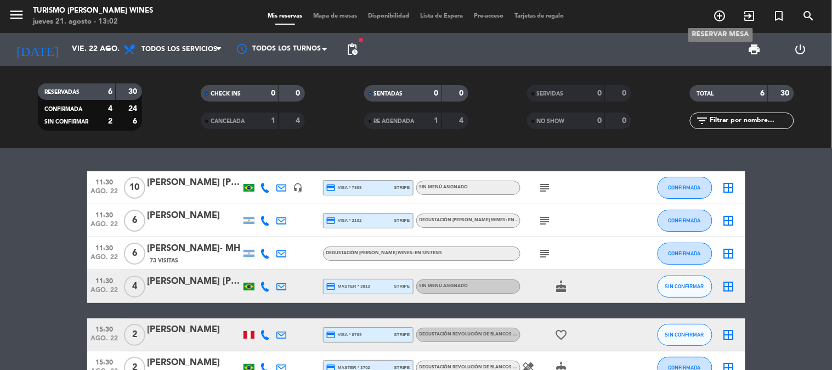
click at [715, 18] on icon "add_circle_outline" at bounding box center [719, 15] width 13 height 13
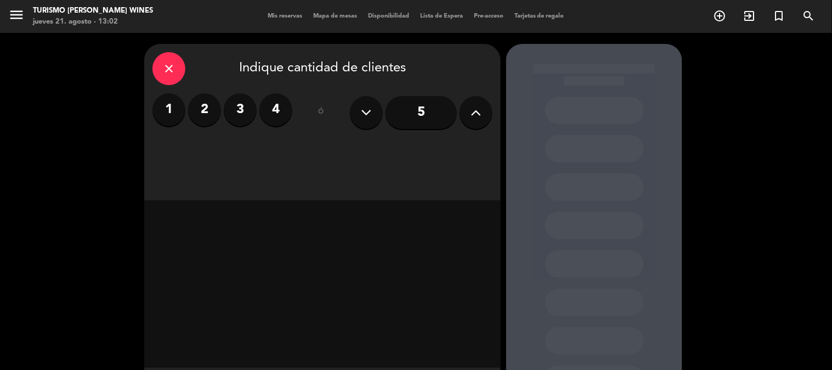
click at [211, 107] on label "2" at bounding box center [204, 109] width 33 height 33
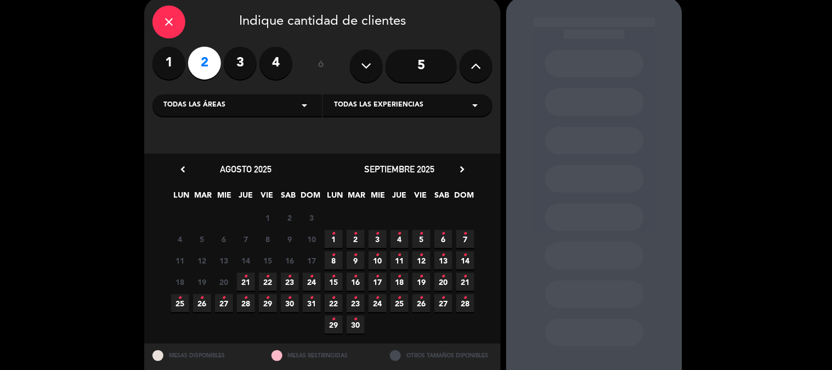
scroll to position [61, 0]
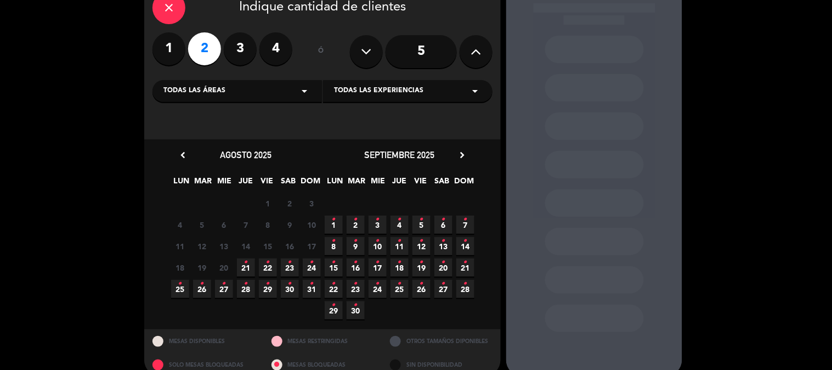
click at [243, 292] on span "28 •" at bounding box center [246, 289] width 18 height 18
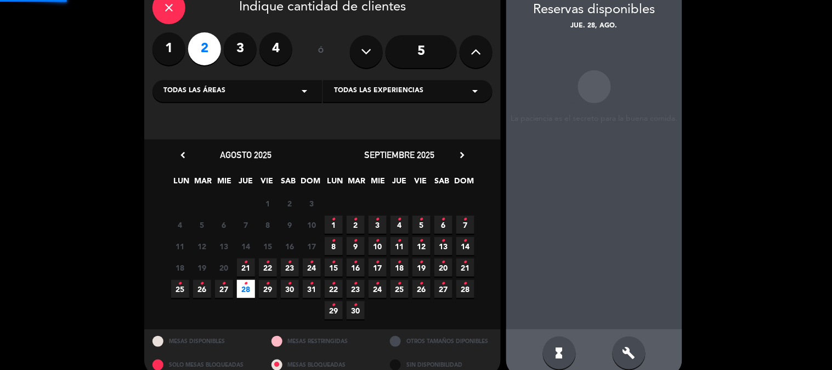
scroll to position [44, 0]
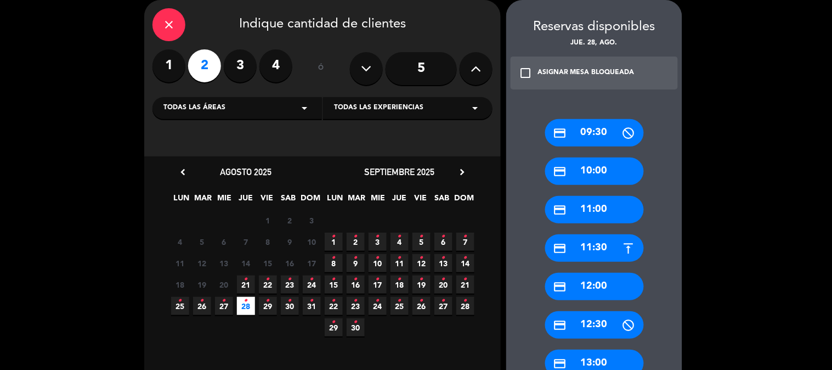
click at [575, 240] on div "credit_card 11:30" at bounding box center [594, 247] width 99 height 27
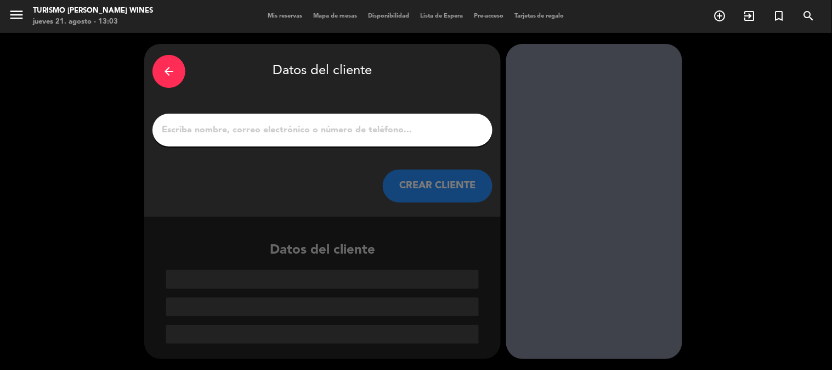
scroll to position [0, 0]
click at [376, 133] on input "1" at bounding box center [323, 129] width 324 height 15
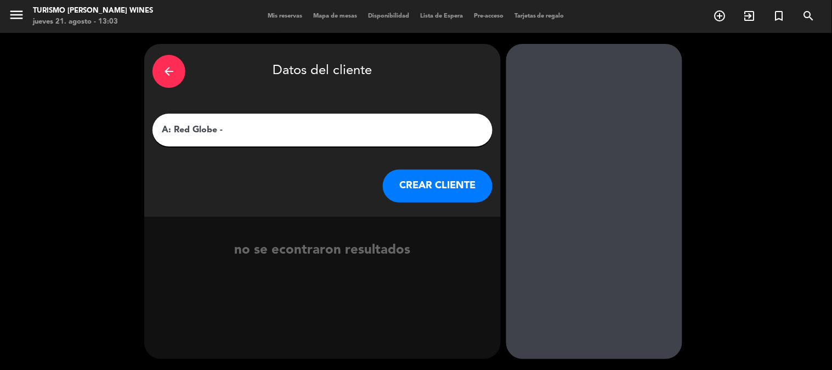
paste input "[PERSON_NAME]"
type input "A: Red Globe - [PERSON_NAME]"
click at [390, 178] on button "CREAR CLIENTE" at bounding box center [438, 185] width 110 height 33
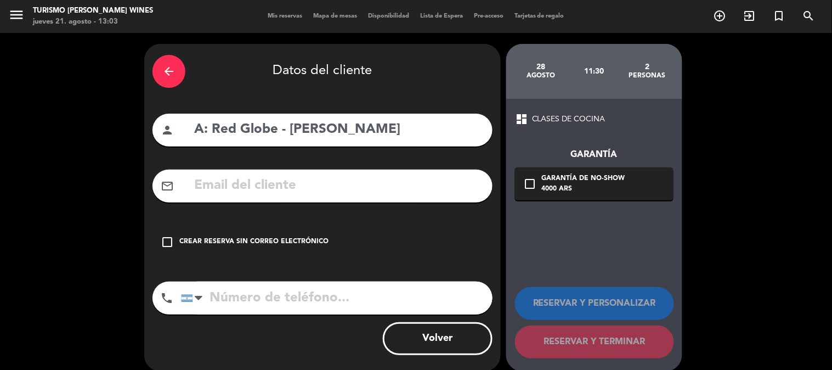
click at [174, 69] on icon "arrow_back" at bounding box center [168, 71] width 13 height 13
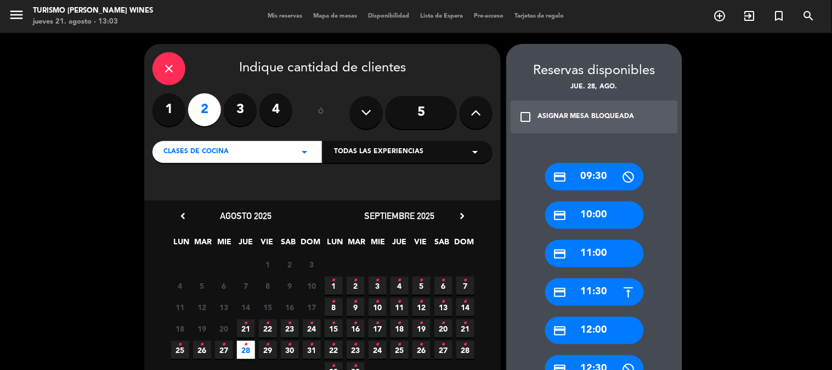
click at [360, 160] on div "Todas las experiencias arrow_drop_down" at bounding box center [407, 152] width 169 height 22
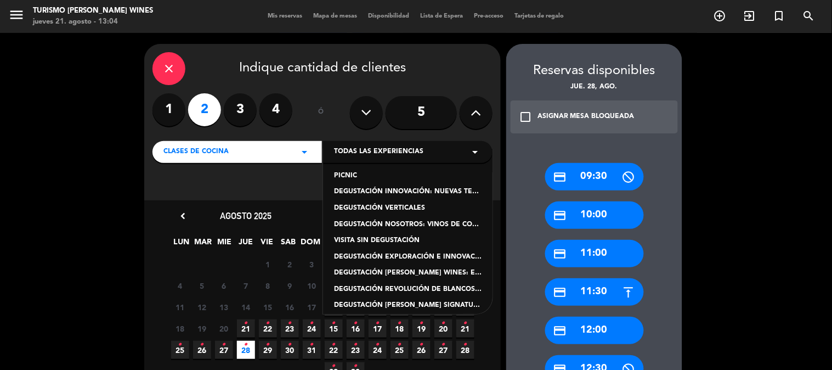
scroll to position [157, 0]
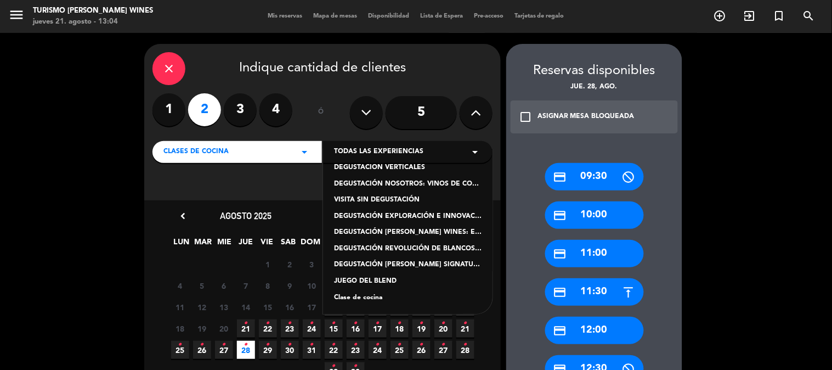
click at [440, 231] on div "DEGUSTACIÓN [PERSON_NAME] WINES: EN SÍNTESIS" at bounding box center [408, 232] width 148 height 11
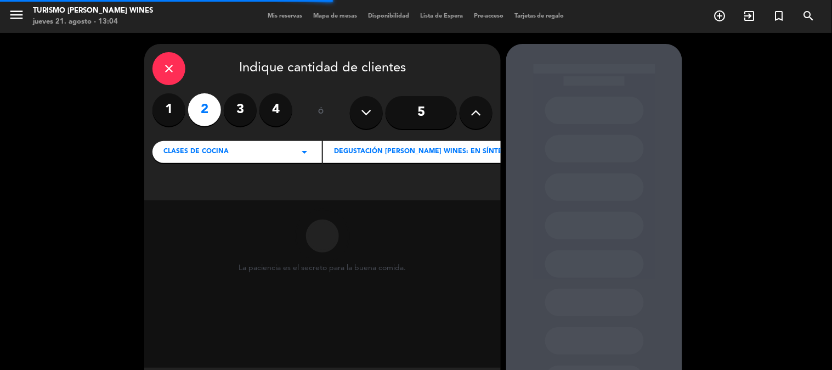
scroll to position [55, 0]
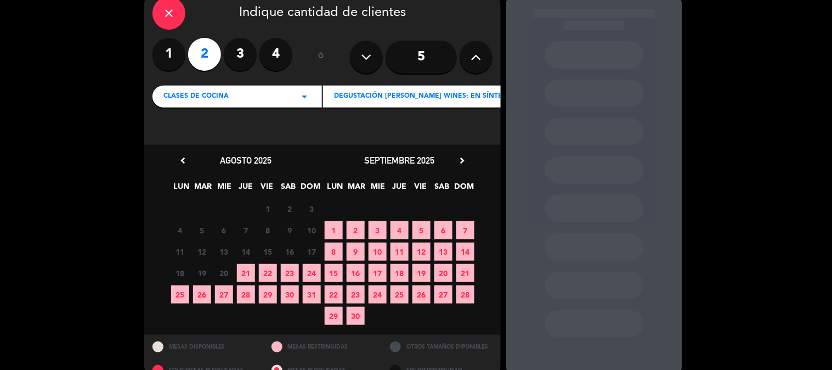
click at [244, 300] on span "28" at bounding box center [246, 294] width 18 height 18
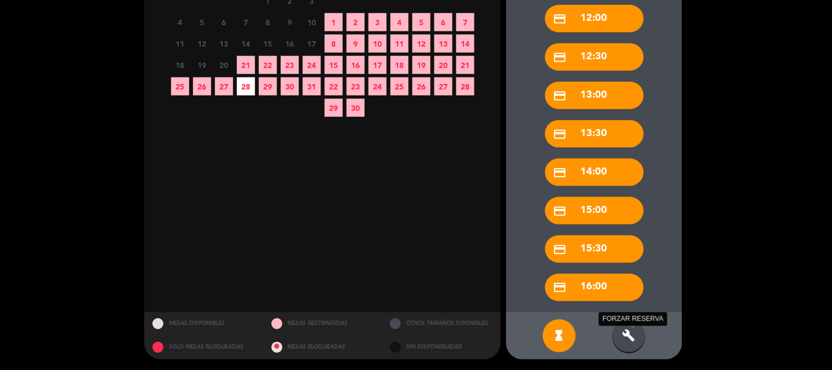
click at [632, 331] on icon "build" at bounding box center [628, 335] width 13 height 13
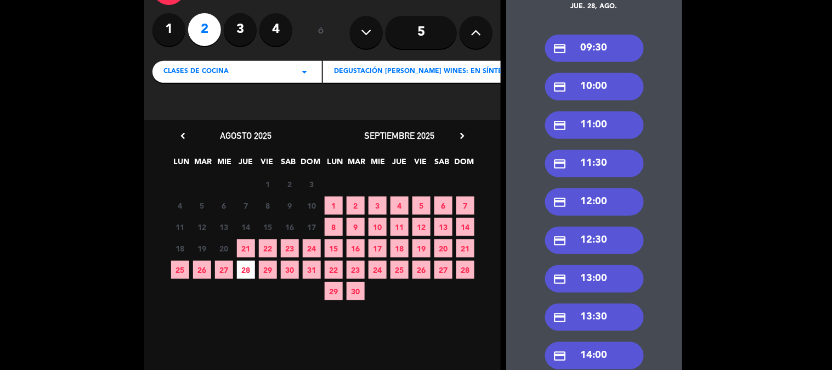
click at [615, 159] on div "credit_card 11:30" at bounding box center [594, 163] width 99 height 27
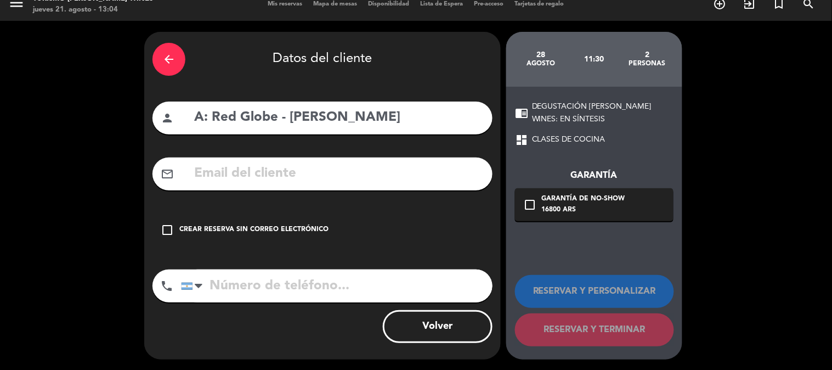
paste input "[EMAIL_ADDRESS][DOMAIN_NAME]"
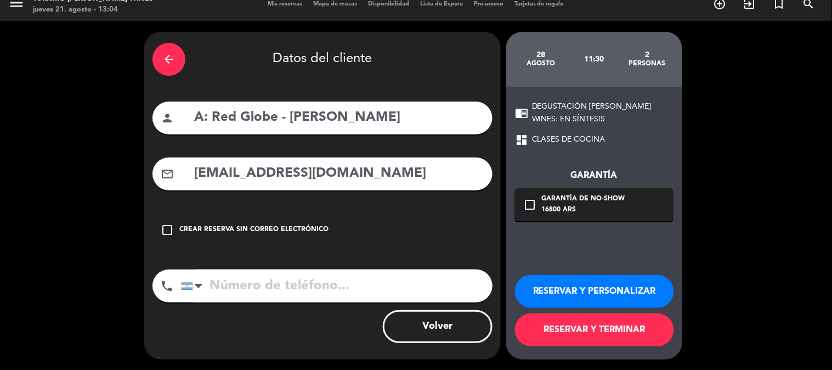
type input "[EMAIL_ADDRESS][DOMAIN_NAME]"
click at [585, 298] on button "RESERVAR Y PERSONALIZAR" at bounding box center [594, 291] width 159 height 33
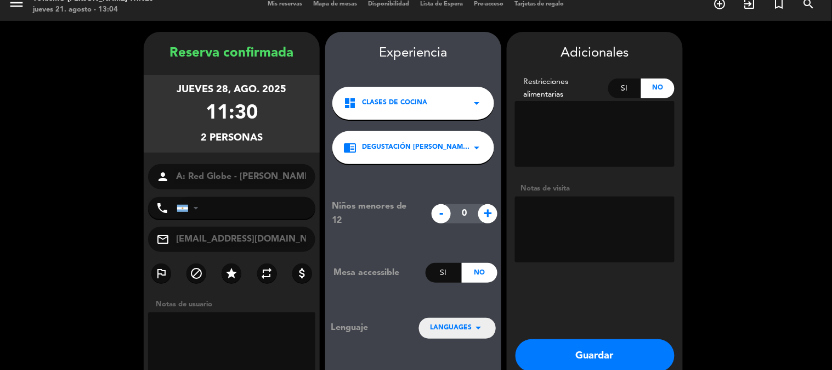
scroll to position [44, 0]
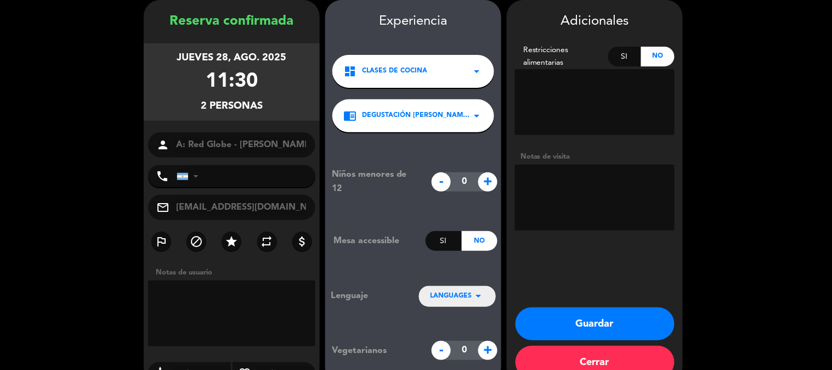
click at [616, 204] on textarea at bounding box center [595, 198] width 160 height 66
type textarea "paga agencia - s/r"
click at [622, 324] on button "Guardar" at bounding box center [594, 323] width 159 height 33
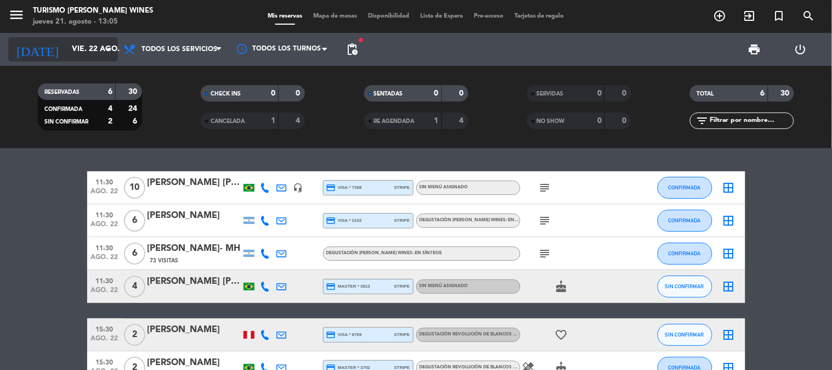
click at [66, 44] on input "vie. 22 ago." at bounding box center [118, 49] width 104 height 20
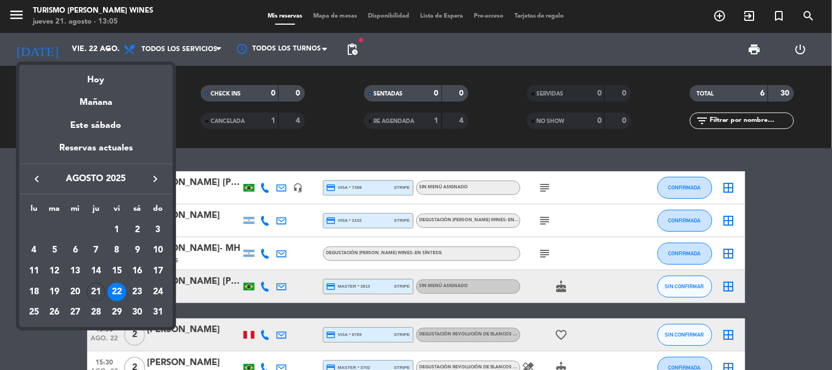
click at [160, 179] on icon "keyboard_arrow_right" at bounding box center [155, 178] width 13 height 13
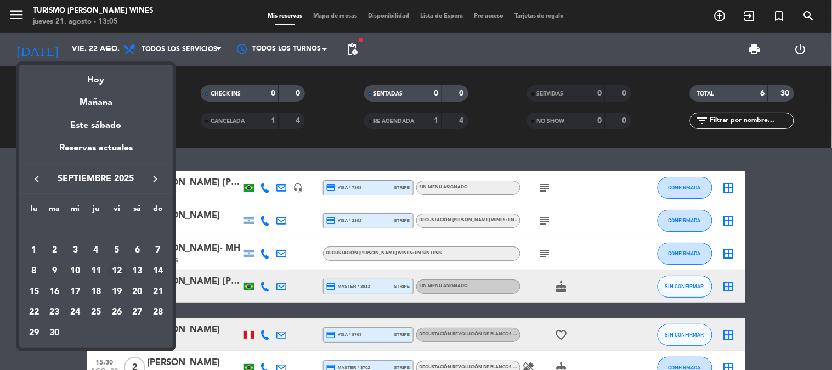
click at [114, 270] on div "12" at bounding box center [116, 271] width 19 height 19
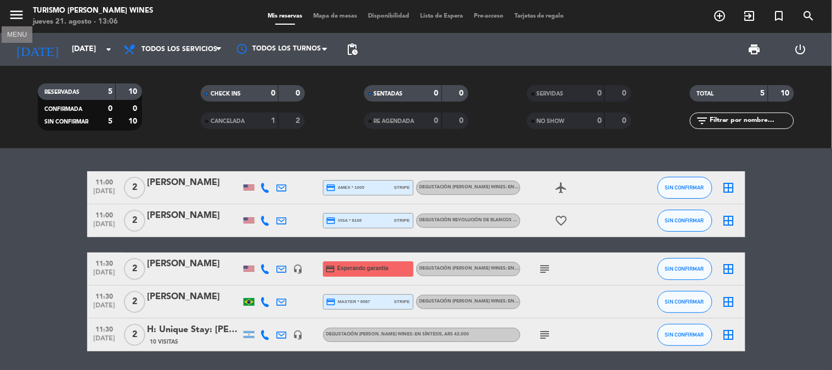
click at [18, 12] on icon "menu" at bounding box center [16, 15] width 16 height 16
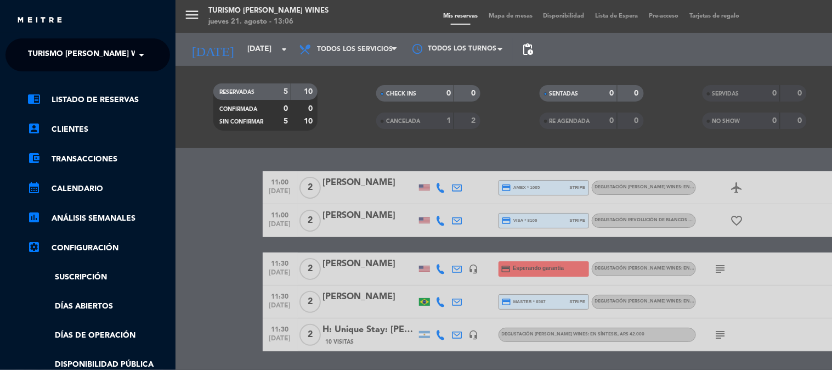
click at [186, 168] on div "menu Turismo [PERSON_NAME] Wines [DATE] 21. agosto - 13:06 Mis reservas Mapa de…" at bounding box center [591, 185] width 832 height 370
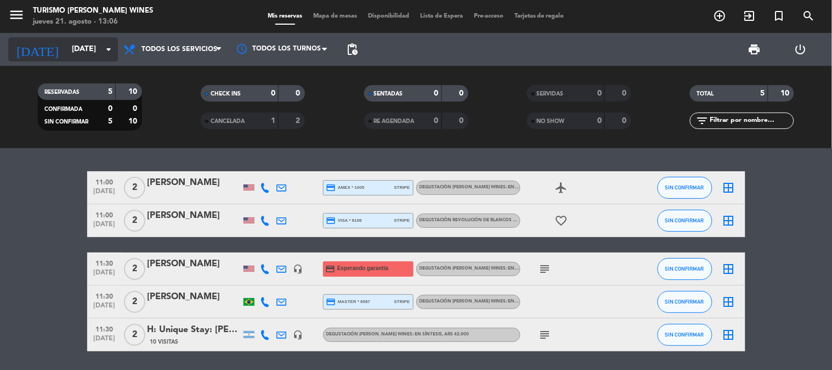
click at [82, 53] on input "[DATE]" at bounding box center [118, 49] width 104 height 20
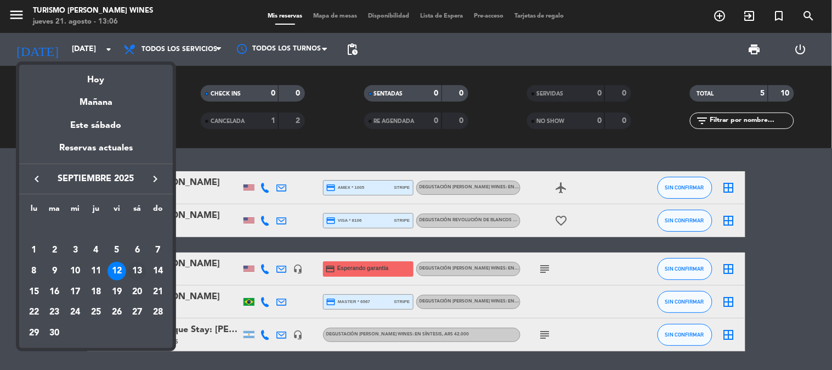
click at [139, 273] on div "13" at bounding box center [137, 271] width 19 height 19
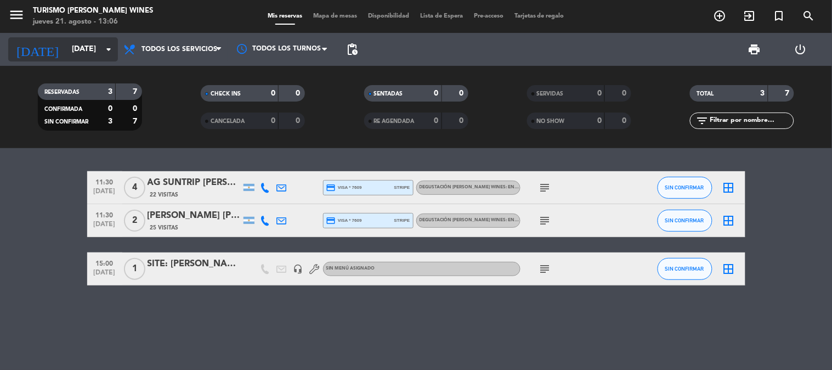
click at [73, 51] on input "[DATE]" at bounding box center [118, 49] width 104 height 20
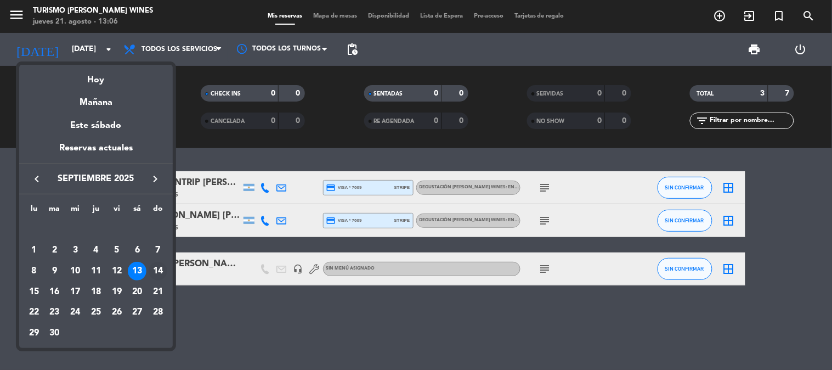
click at [152, 271] on div "14" at bounding box center [158, 271] width 19 height 19
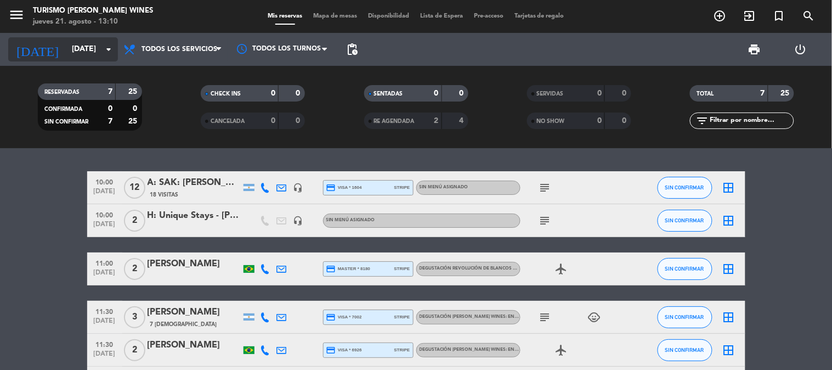
click at [66, 51] on input "[DATE]" at bounding box center [118, 49] width 104 height 20
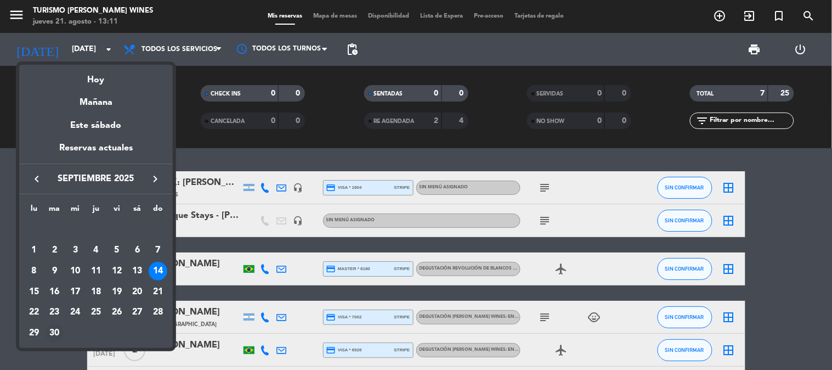
click at [55, 333] on div "30" at bounding box center [55, 333] width 19 height 19
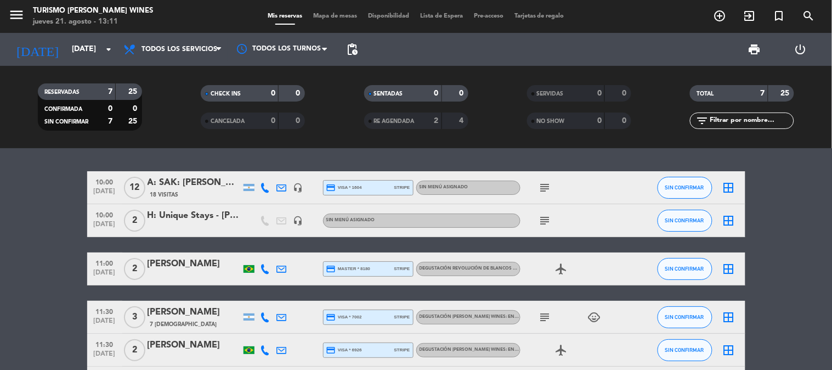
type input "[DATE]"
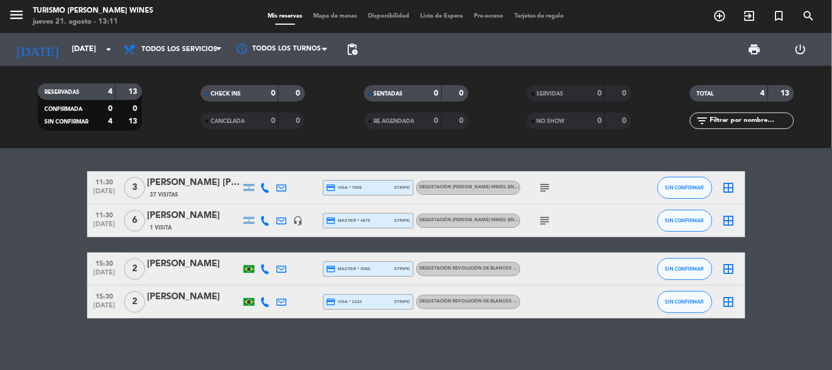
click at [424, 24] on div "menu Turismo [PERSON_NAME] Wines [DATE] 21. agosto - 13:11 Mis reservas Mapa de…" at bounding box center [416, 16] width 832 height 33
click at [448, 12] on div "Mis reservas Mapa de mesas Disponibilidad Lista de Espera Pre-acceso Tarjetas d…" at bounding box center [416, 17] width 308 height 10
click at [446, 13] on span "Lista de Espera" at bounding box center [442, 16] width 54 height 6
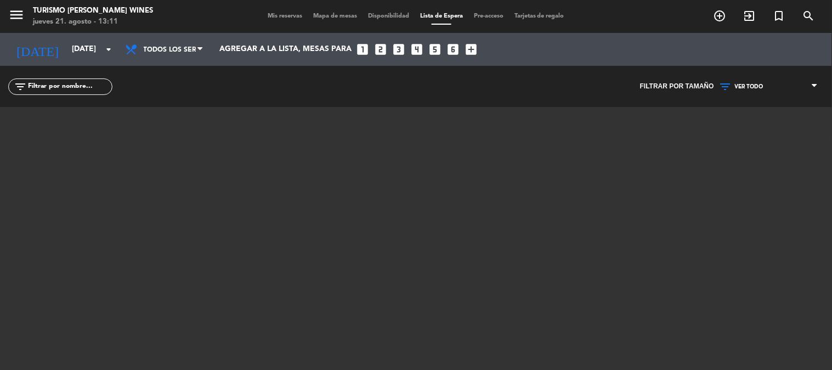
click at [276, 14] on span "Mis reservas" at bounding box center [285, 16] width 46 height 6
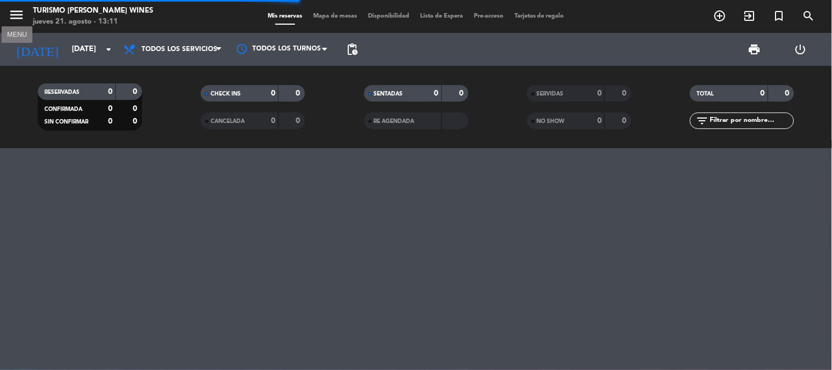
click at [15, 20] on icon "menu" at bounding box center [16, 15] width 16 height 16
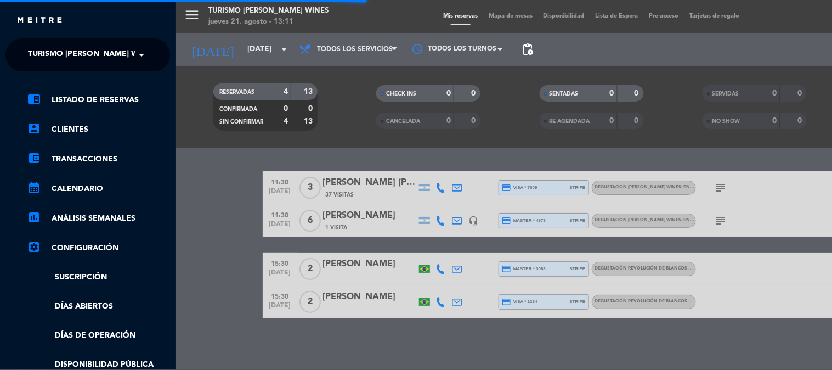
click at [84, 63] on span "Turismo [PERSON_NAME] Wines" at bounding box center [92, 54] width 128 height 23
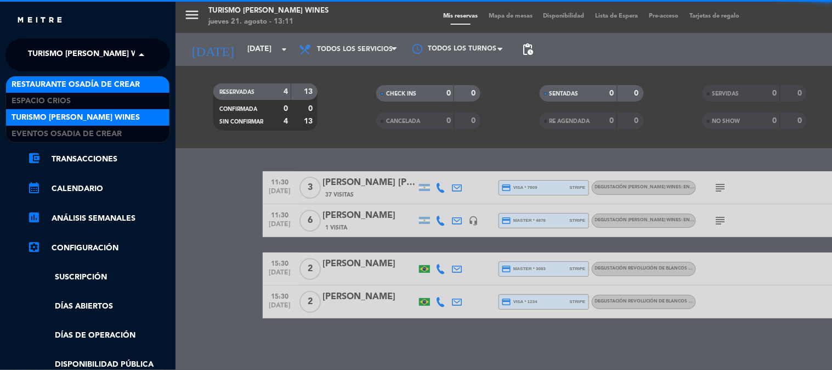
click at [86, 84] on span "Restaurante Osadía de Crear" at bounding box center [76, 84] width 128 height 13
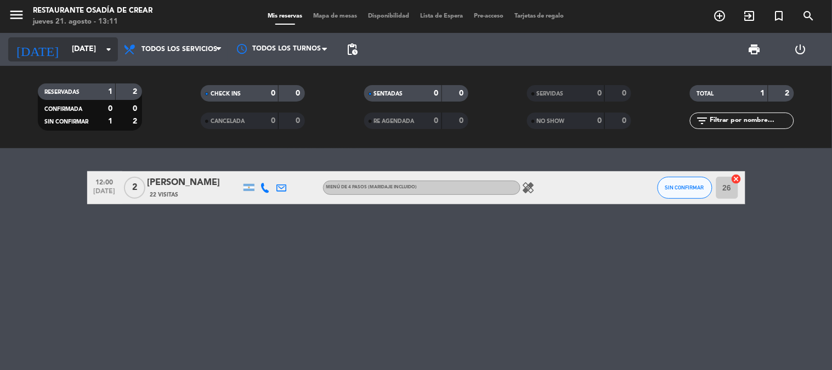
click at [67, 41] on input "[DATE]" at bounding box center [118, 49] width 104 height 20
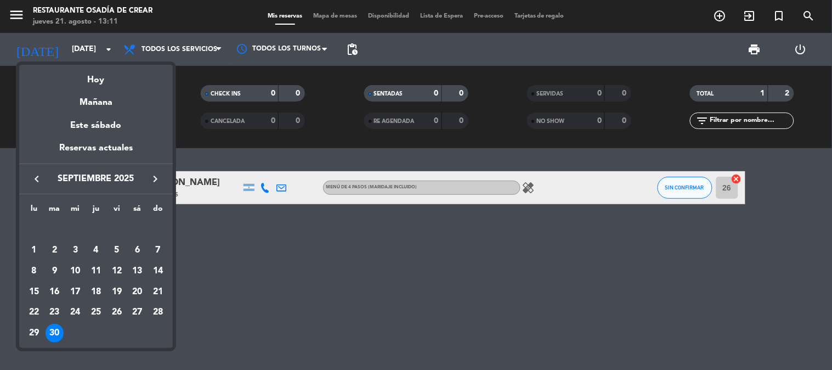
click at [32, 179] on icon "keyboard_arrow_left" at bounding box center [36, 178] width 13 height 13
click at [140, 311] on div "30" at bounding box center [137, 312] width 19 height 19
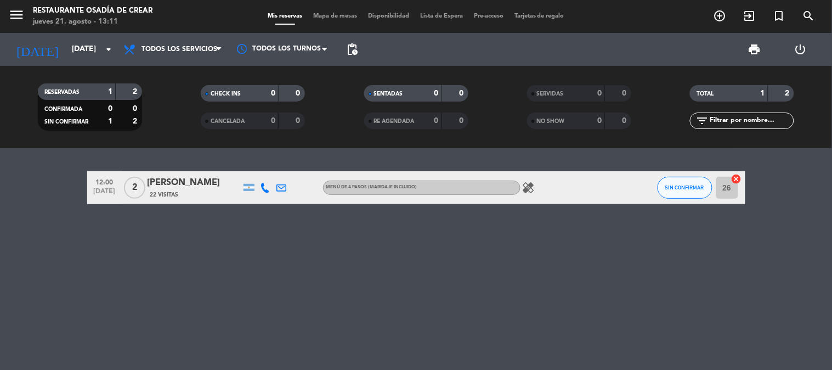
type input "sáb. 30 ago."
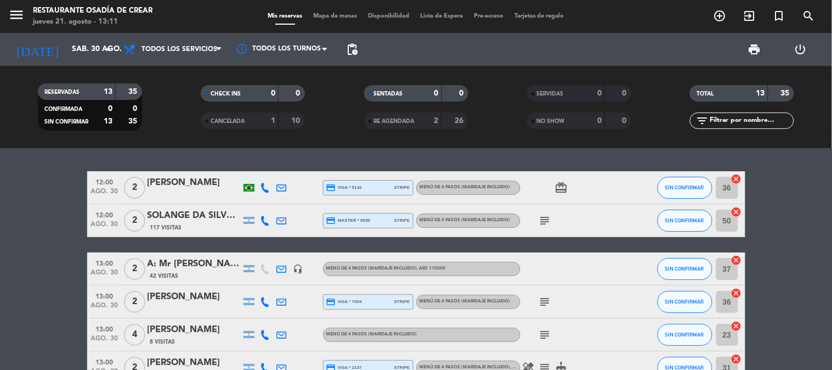
click at [462, 22] on div "menu Restaurante Osadía de Crear [DATE] 21. agosto - 13:11 Mis reservas Mapa de…" at bounding box center [416, 16] width 832 height 33
click at [457, 14] on span "Lista de Espera" at bounding box center [442, 16] width 54 height 6
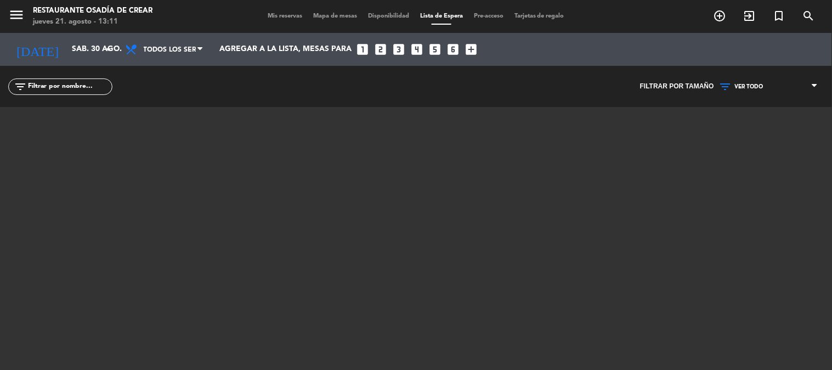
click at [279, 16] on span "Mis reservas" at bounding box center [285, 16] width 46 height 6
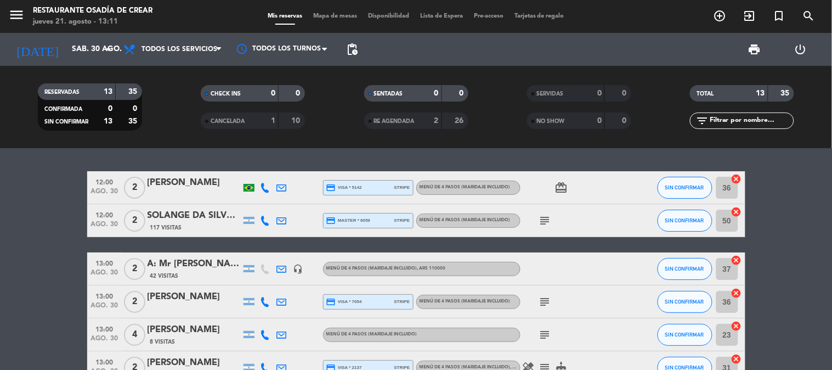
click at [433, 15] on span "Lista de Espera" at bounding box center [442, 16] width 54 height 6
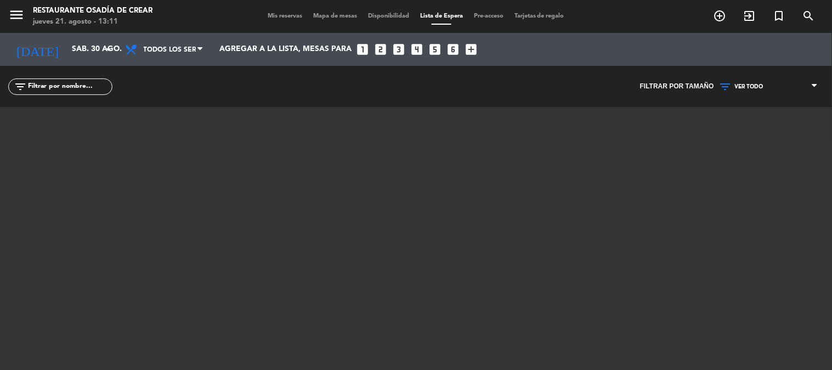
click at [281, 14] on span "Mis reservas" at bounding box center [285, 16] width 46 height 6
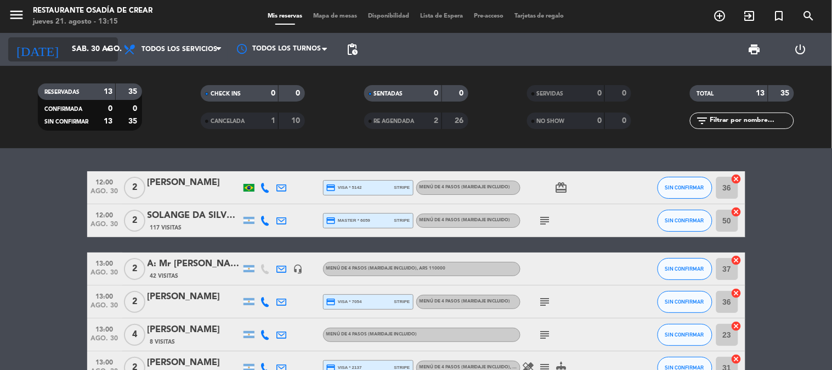
click at [66, 56] on input "sáb. 30 ago." at bounding box center [118, 49] width 104 height 20
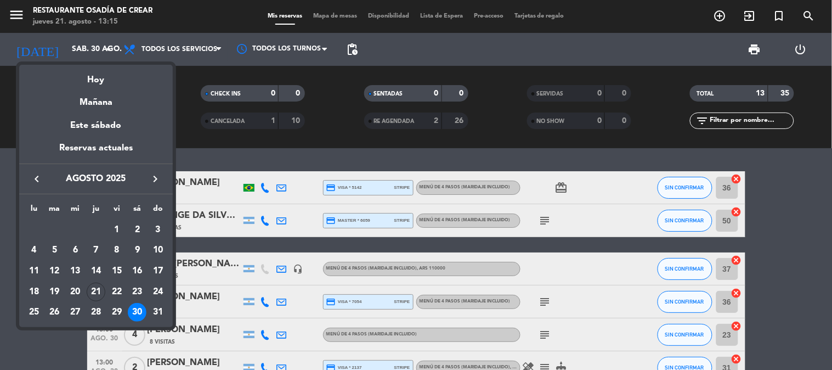
click at [154, 181] on icon "keyboard_arrow_right" at bounding box center [155, 178] width 13 height 13
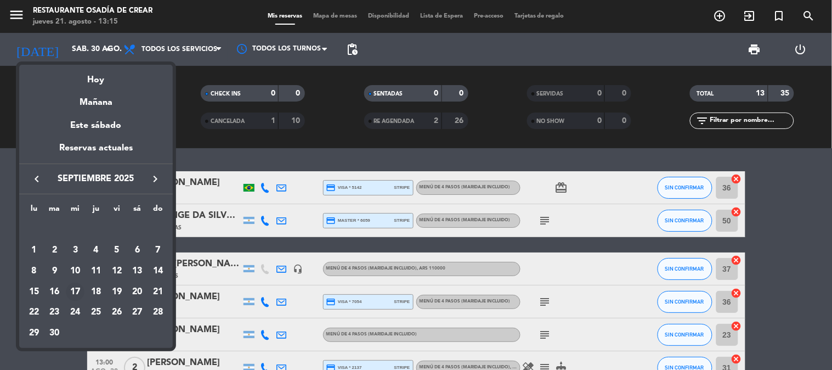
click at [80, 292] on div "17" at bounding box center [75, 291] width 19 height 19
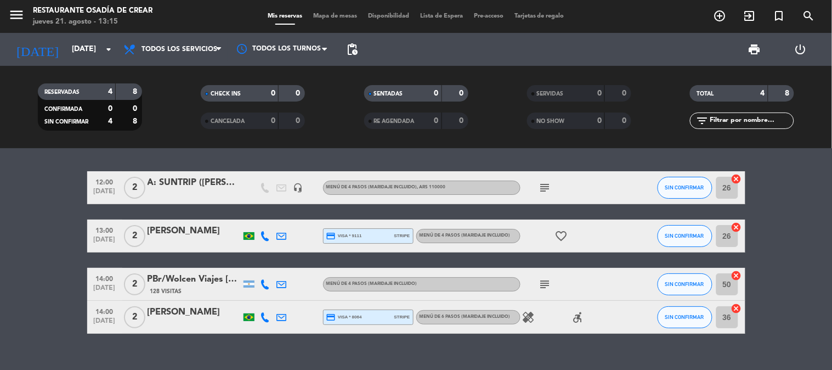
click at [200, 313] on div "[PERSON_NAME]" at bounding box center [194, 312] width 93 height 14
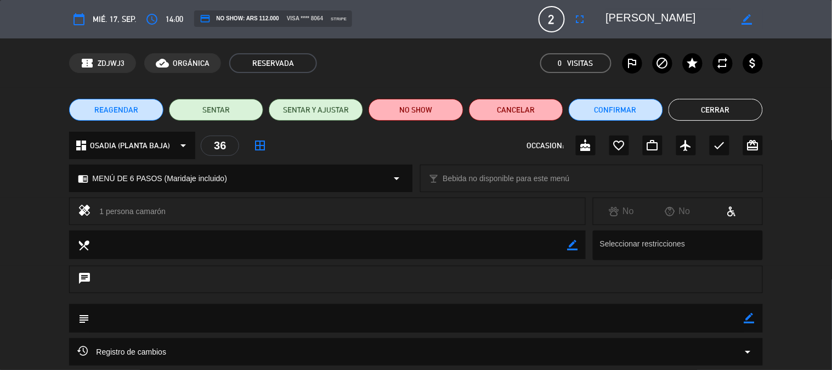
scroll to position [61, 0]
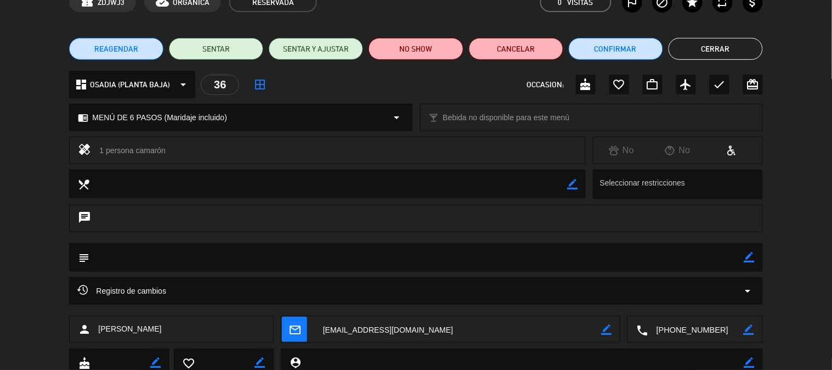
click at [693, 35] on div "REAGENDAR SENTAR SENTAR Y AJUSTAR NO SHOW Cancelar Confirmar Cerrar" at bounding box center [416, 49] width 832 height 44
click at [687, 44] on button "Cerrar" at bounding box center [715, 49] width 94 height 22
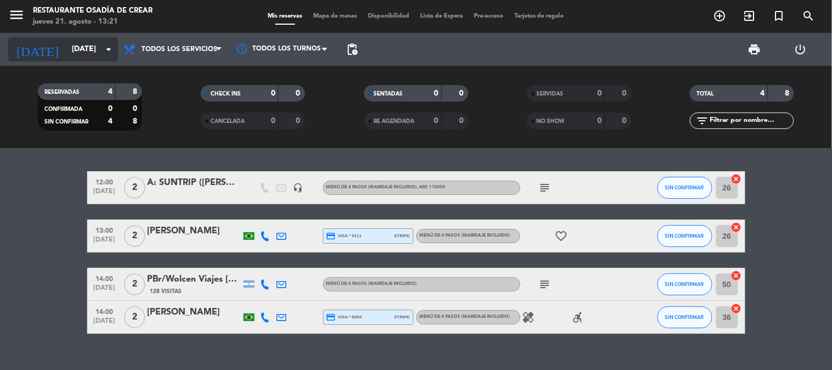
click at [66, 39] on input "[DATE]" at bounding box center [118, 49] width 104 height 20
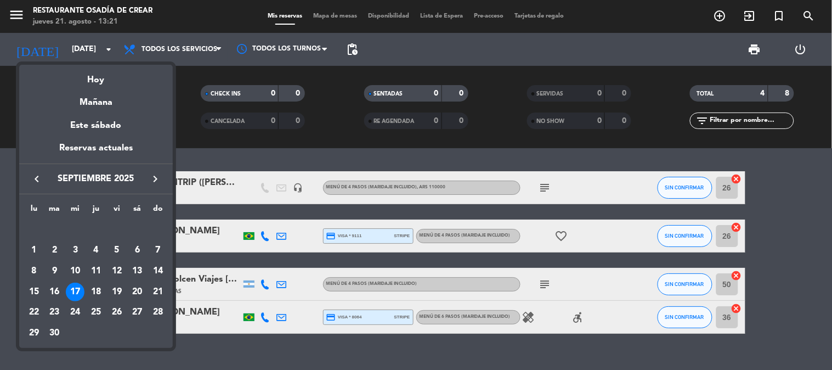
click at [42, 175] on icon "keyboard_arrow_left" at bounding box center [36, 178] width 13 height 13
click at [133, 287] on div "23" at bounding box center [137, 291] width 19 height 19
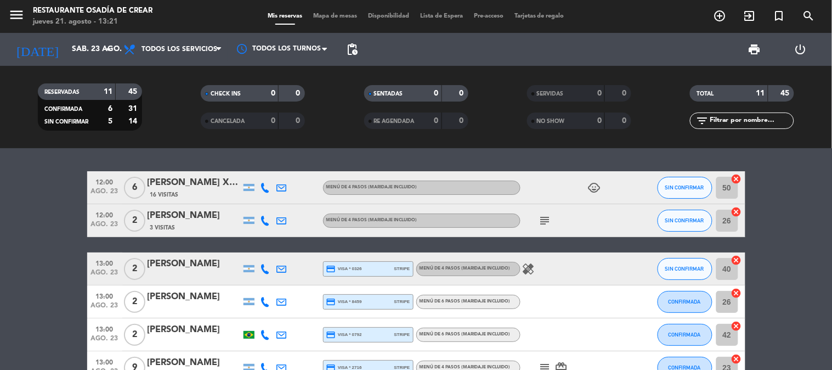
click at [46, 171] on bookings-row "12:00 [DATE] 6 [PERSON_NAME] X 4 ADUL + 2 MENORES 16 Visitas MENÚ DE 4 PASOS (M…" at bounding box center [416, 367] width 832 height 393
click at [58, 205] on bookings-row "12:00 [DATE] 6 [PERSON_NAME] X 4 ADUL + 2 MENORES 16 Visitas MENÚ DE 4 PASOS (M…" at bounding box center [416, 367] width 832 height 393
click at [70, 218] on bookings-row "12:00 [DATE] 6 [PERSON_NAME] X 4 ADUL + 2 MENORES 16 Visitas MENÚ DE 4 PASOS (M…" at bounding box center [416, 367] width 832 height 393
click at [19, 19] on icon "menu" at bounding box center [16, 15] width 16 height 16
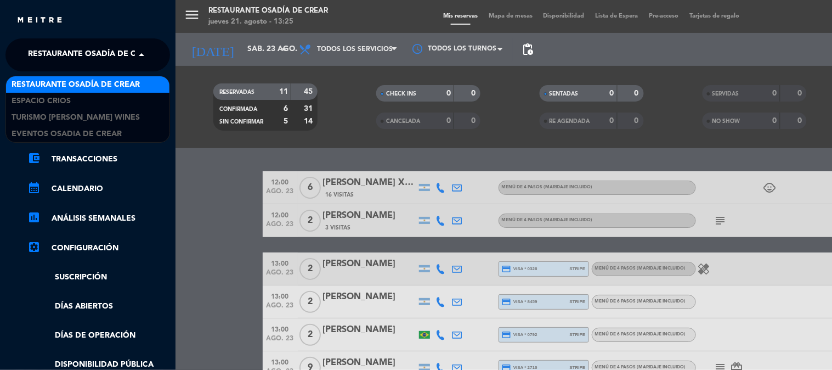
click at [117, 50] on span "Restaurante Osadía de Crear" at bounding box center [92, 54] width 128 height 23
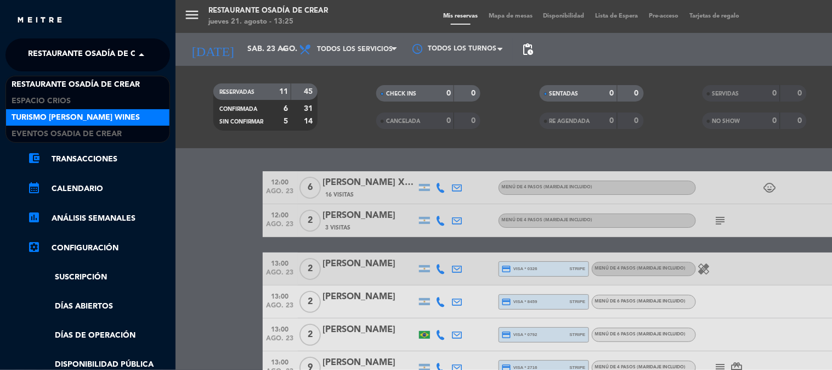
click at [102, 111] on span "Turismo [PERSON_NAME] Wines" at bounding box center [76, 117] width 128 height 13
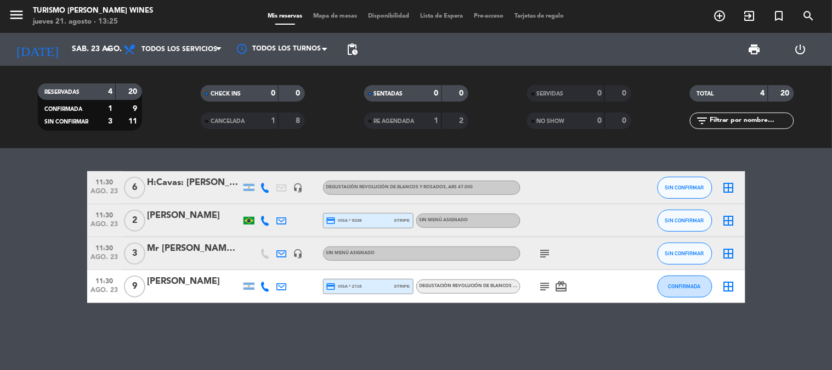
click at [187, 184] on div "H:Cavas: [PERSON_NAME]" at bounding box center [194, 182] width 93 height 14
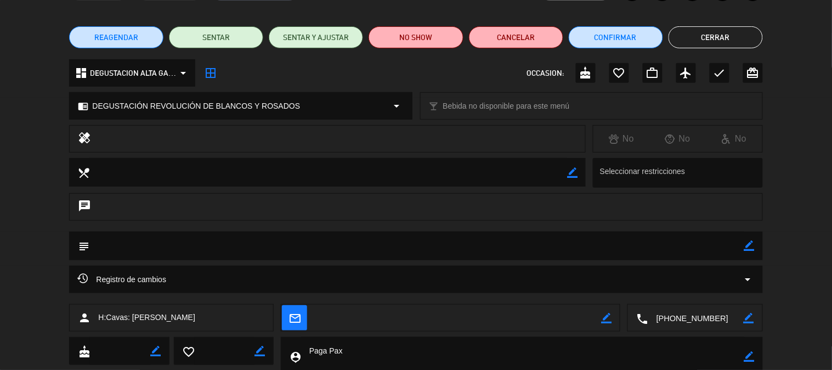
scroll to position [51, 0]
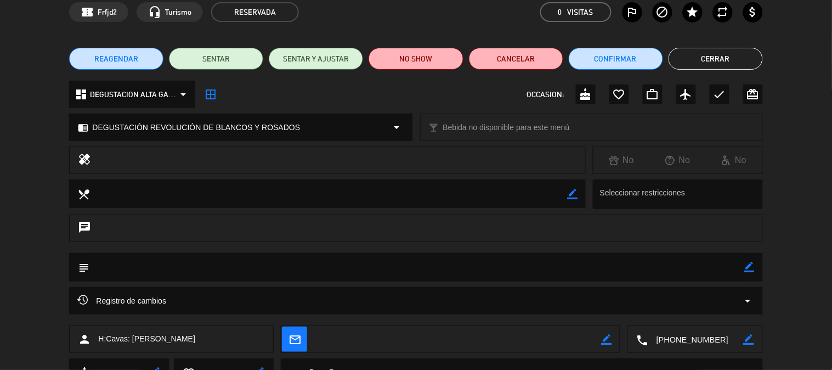
click at [673, 333] on textarea at bounding box center [695, 339] width 95 height 27
click at [667, 309] on span "Click para copiar" at bounding box center [682, 313] width 58 height 12
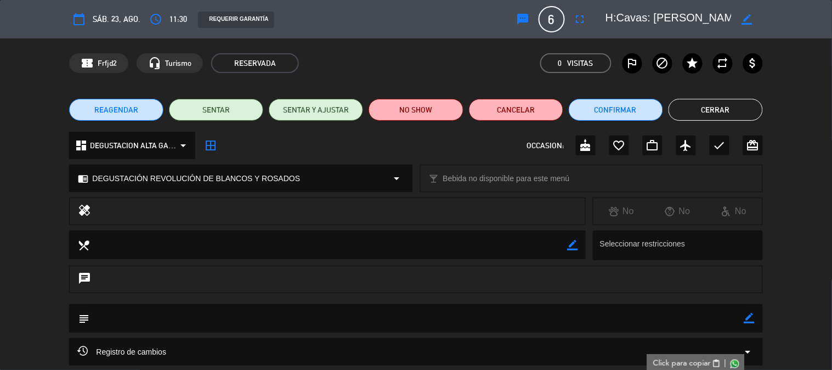
drag, startPoint x: 655, startPoint y: 19, endPoint x: 721, endPoint y: 22, distance: 65.9
click at [721, 22] on textarea at bounding box center [669, 19] width 126 height 20
click at [622, 15] on textarea at bounding box center [669, 19] width 126 height 20
drag, startPoint x: 606, startPoint y: 18, endPoint x: 710, endPoint y: 21, distance: 103.7
click at [710, 21] on textarea at bounding box center [669, 19] width 126 height 20
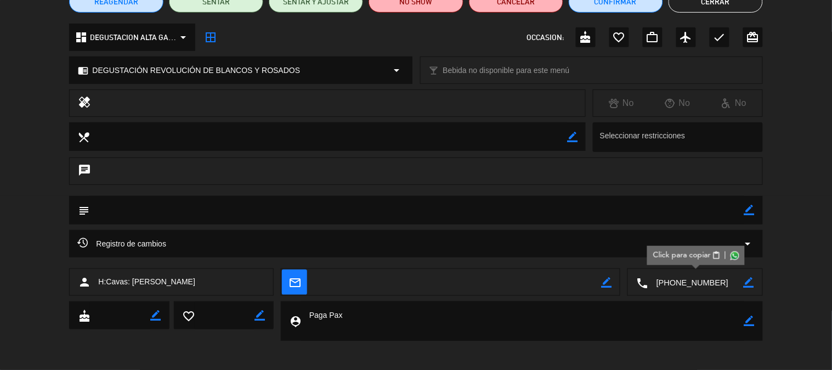
scroll to position [112, 0]
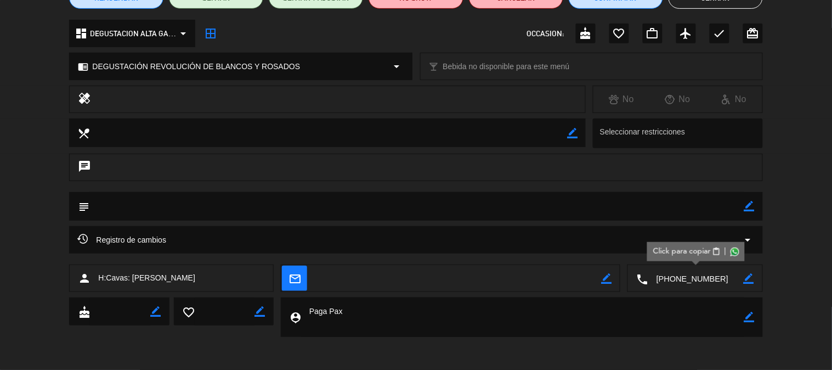
click at [218, 248] on div "Registro de cambios arrow_drop_down" at bounding box center [415, 239] width 693 height 27
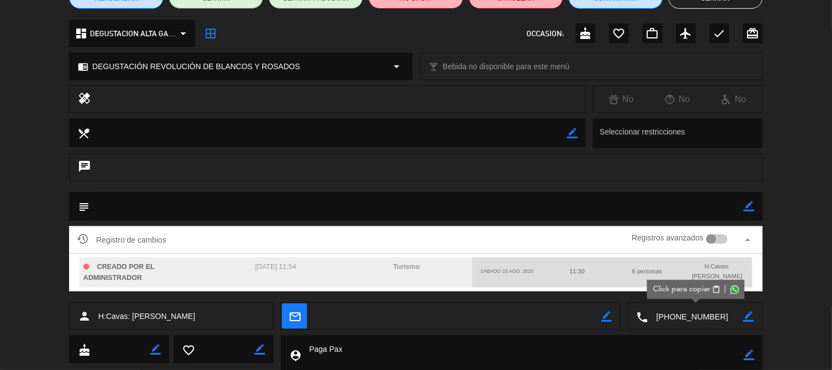
click at [816, 185] on div "chat" at bounding box center [416, 173] width 832 height 38
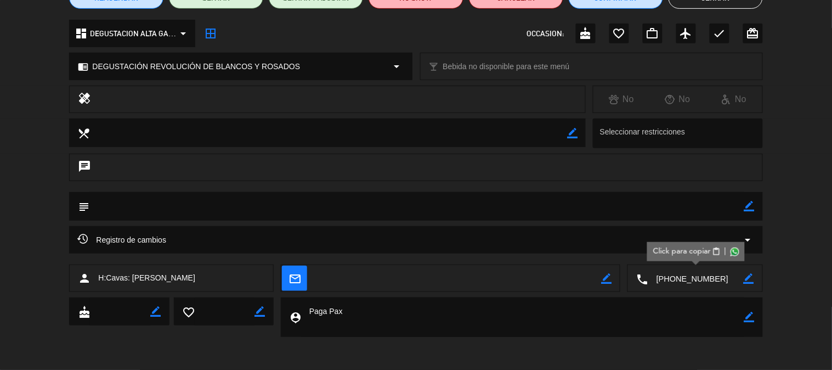
click at [234, 239] on div "Registro de cambios arrow_drop_down" at bounding box center [415, 239] width 677 height 13
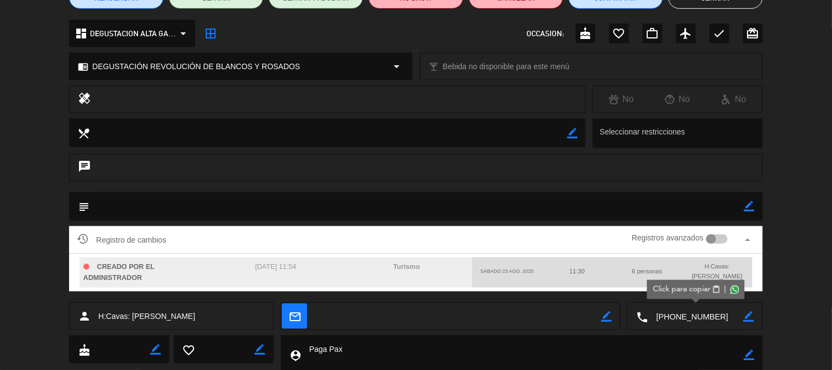
click at [815, 167] on div "chat" at bounding box center [416, 173] width 832 height 38
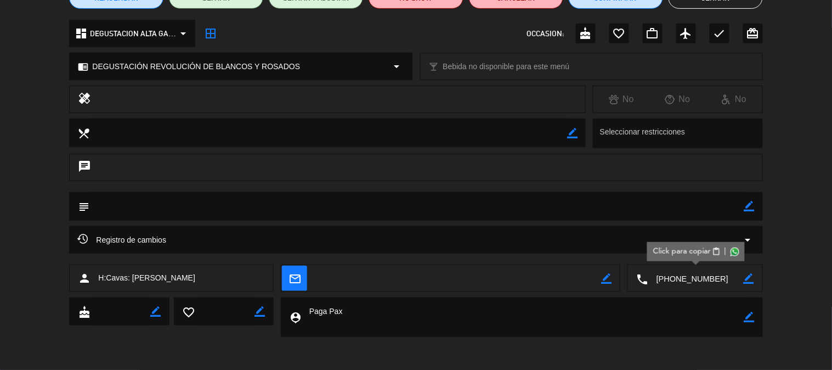
scroll to position [0, 0]
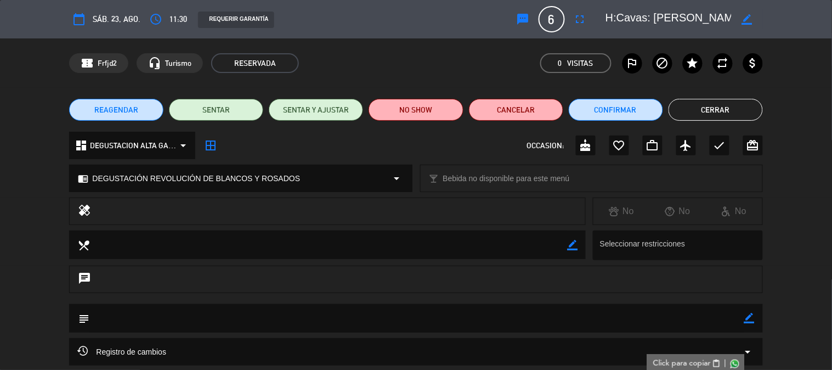
click at [734, 108] on button "Cerrar" at bounding box center [715, 110] width 94 height 22
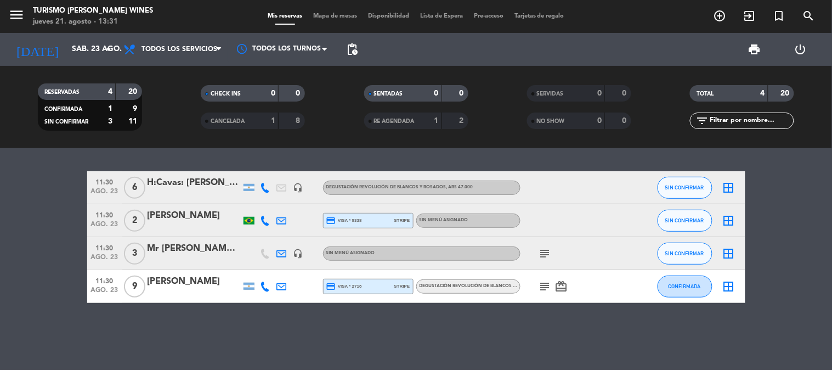
click at [184, 186] on div "H:Cavas: [PERSON_NAME]" at bounding box center [194, 182] width 93 height 14
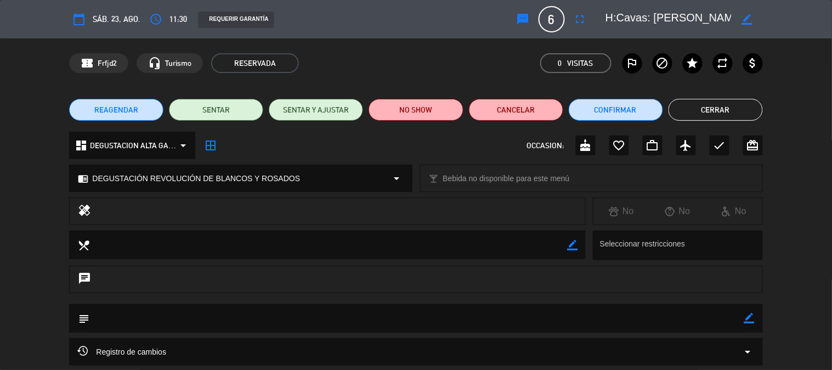
drag, startPoint x: 609, startPoint y: 20, endPoint x: 707, endPoint y: 25, distance: 98.3
click at [707, 25] on textarea at bounding box center [669, 19] width 126 height 20
click at [704, 109] on button "Cerrar" at bounding box center [715, 110] width 94 height 22
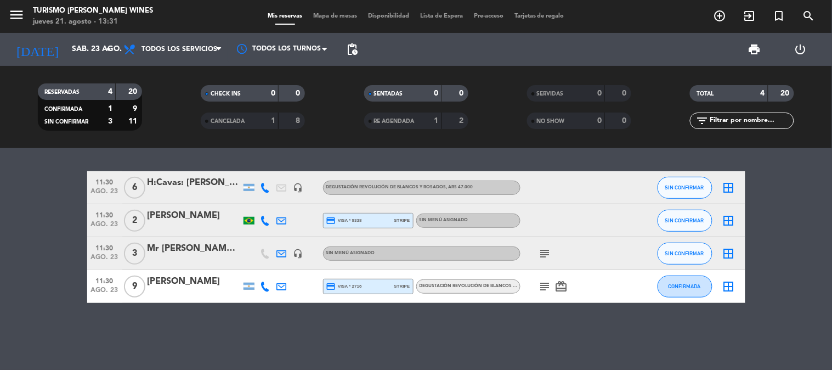
click at [180, 214] on div "[PERSON_NAME]" at bounding box center [194, 215] width 93 height 14
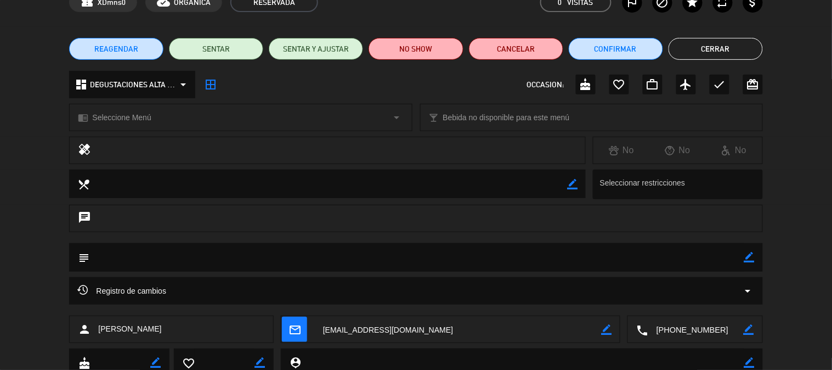
scroll to position [122, 0]
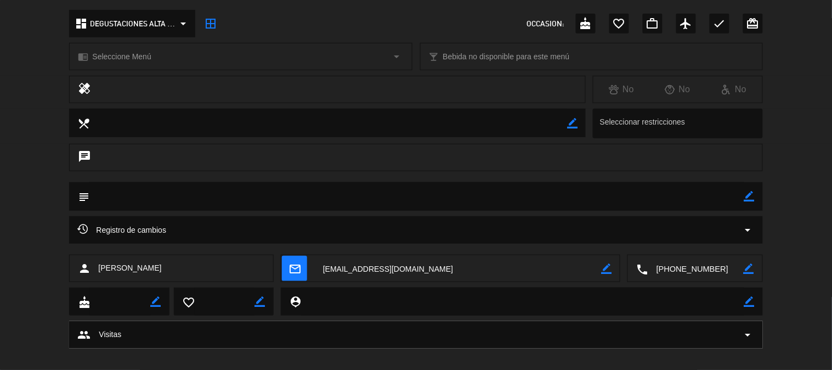
click at [667, 264] on textarea at bounding box center [695, 268] width 95 height 27
click at [661, 241] on span "Click para copiar" at bounding box center [682, 242] width 58 height 12
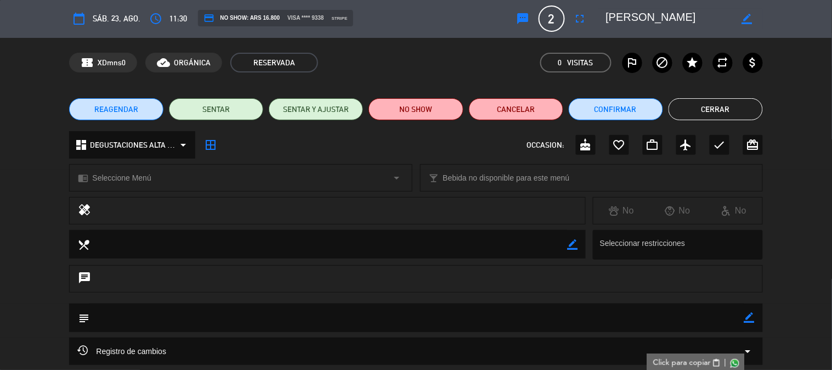
scroll to position [0, 0]
click at [610, 17] on div "border_color" at bounding box center [680, 19] width 165 height 20
drag, startPoint x: 606, startPoint y: 20, endPoint x: 688, endPoint y: 21, distance: 81.7
click at [688, 21] on textarea at bounding box center [669, 19] width 126 height 20
click at [134, 147] on span "DEGUSTACIONES ALTA c N" at bounding box center [133, 145] width 87 height 13
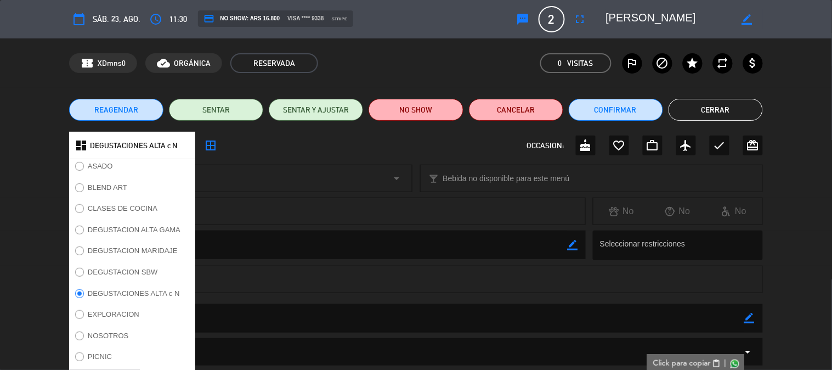
click at [26, 209] on div "healing No No No" at bounding box center [416, 213] width 832 height 33
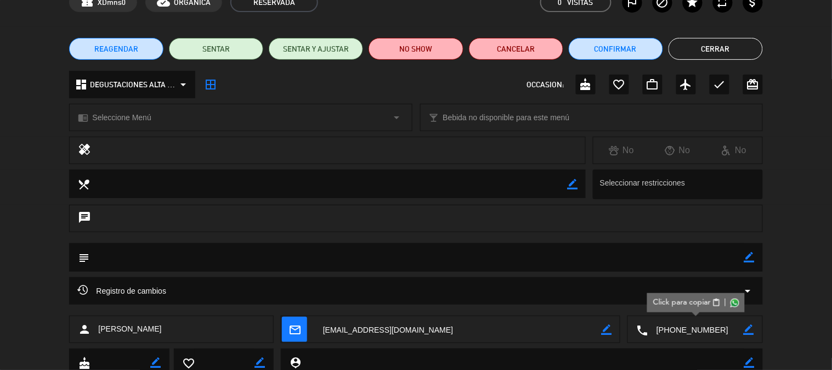
scroll to position [122, 0]
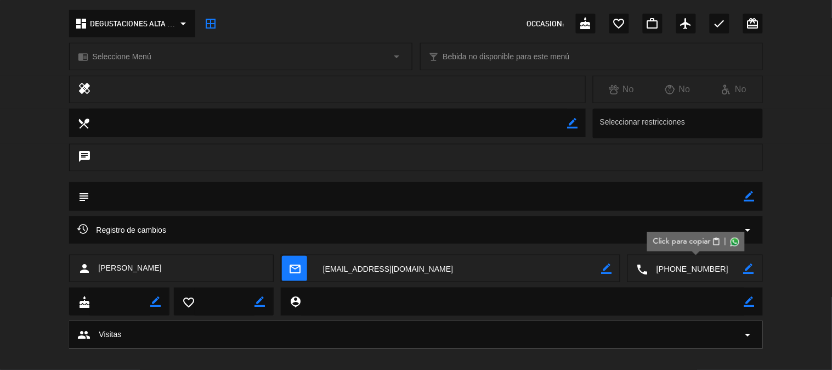
click at [375, 238] on div "Registro de cambios arrow_drop_down" at bounding box center [415, 229] width 693 height 27
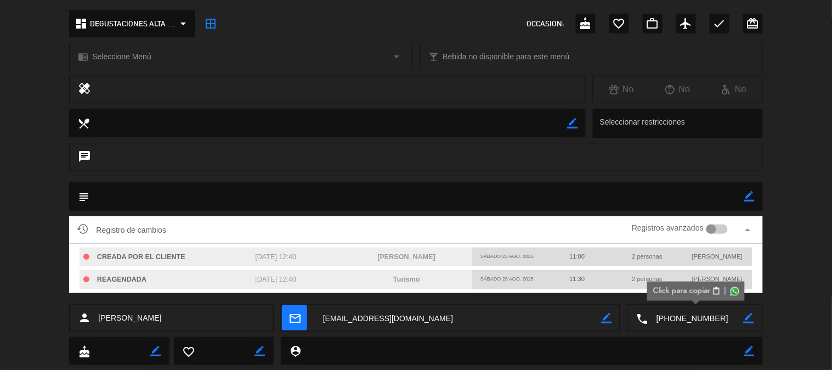
click at [489, 259] on div "sábado 23 ago. 2025" at bounding box center [507, 256] width 70 height 16
click at [409, 256] on span "[PERSON_NAME]" at bounding box center [407, 257] width 58 height 8
click at [796, 278] on div "Registro de cambios Registros avanzados arrow_drop_up CREADA POR EL CLIENTE [DA…" at bounding box center [416, 260] width 832 height 88
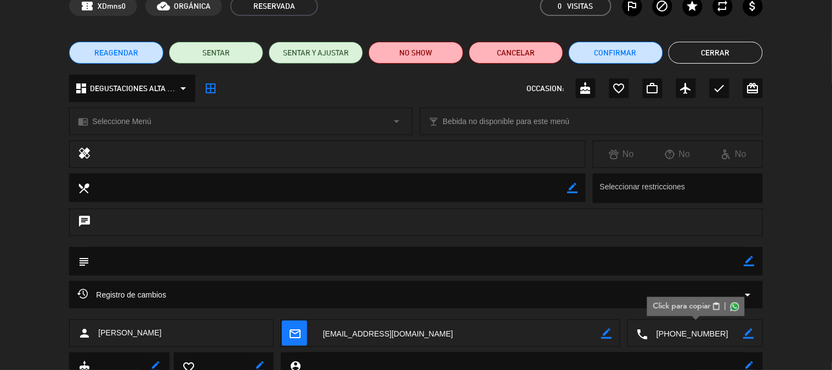
scroll to position [0, 0]
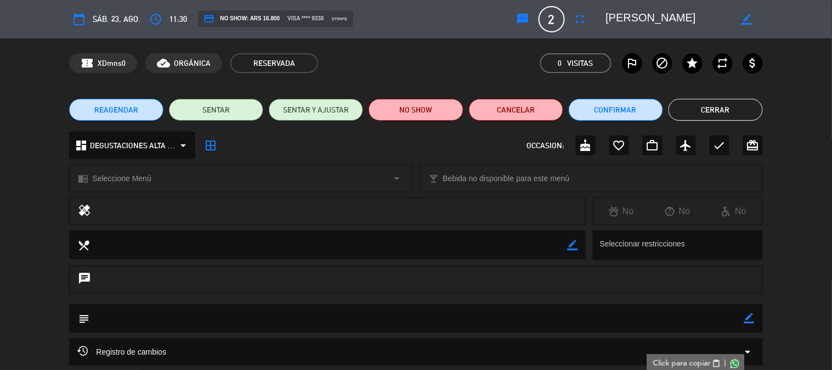
click at [292, 19] on span "visa **** 9338" at bounding box center [305, 18] width 36 height 9
click at [218, 19] on span "credit_card NO SHOW: ARS 16.800" at bounding box center [241, 18] width 76 height 11
click at [170, 179] on div "chrome_reader_mode Seleccione Menú arrow_drop_down" at bounding box center [241, 178] width 342 height 26
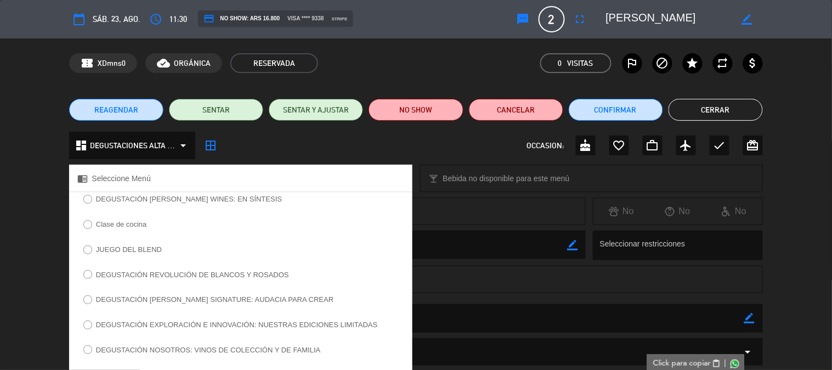
click at [29, 158] on div "dashboard DEGUSTACIONES ALTA c N arrow_drop_down border_all OCCASION: cake favo…" at bounding box center [416, 151] width 832 height 38
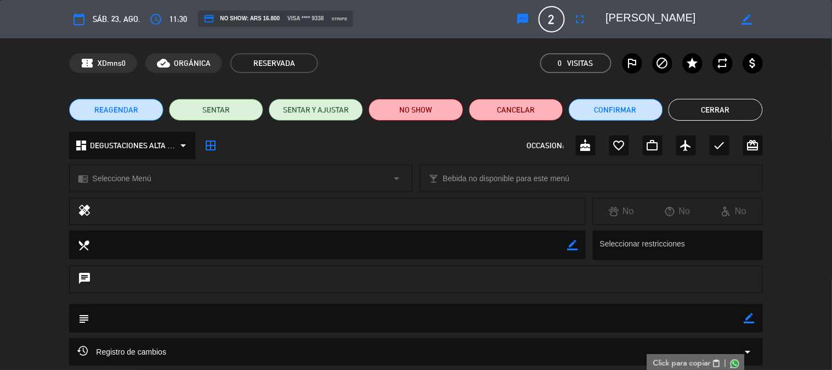
click at [708, 111] on button "Cerrar" at bounding box center [715, 110] width 94 height 22
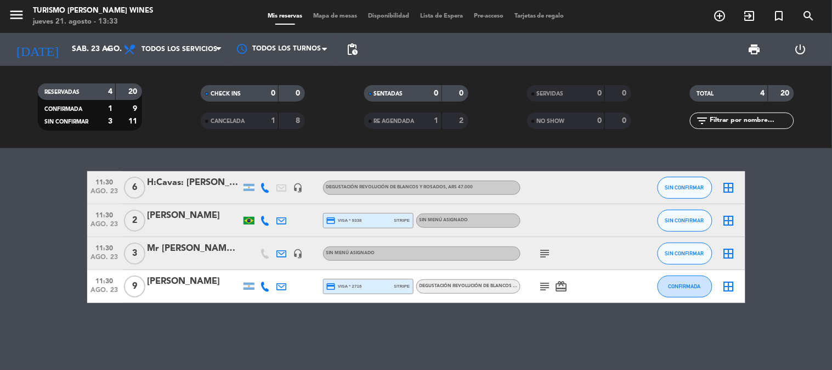
click at [194, 252] on div "Mr [PERSON_NAME] - [PERSON_NAME]" at bounding box center [194, 248] width 93 height 14
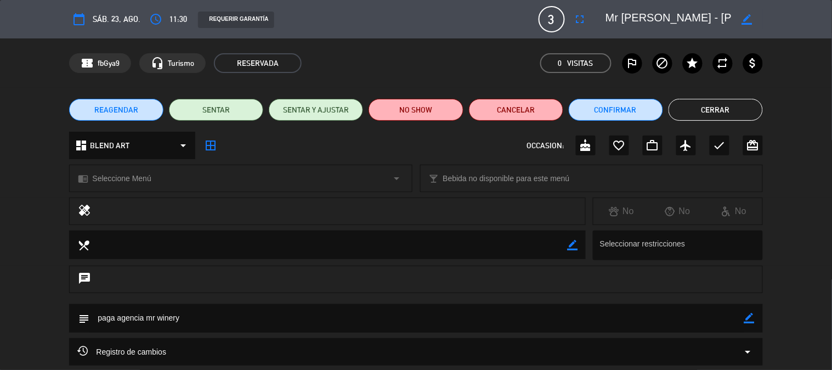
scroll to position [61, 0]
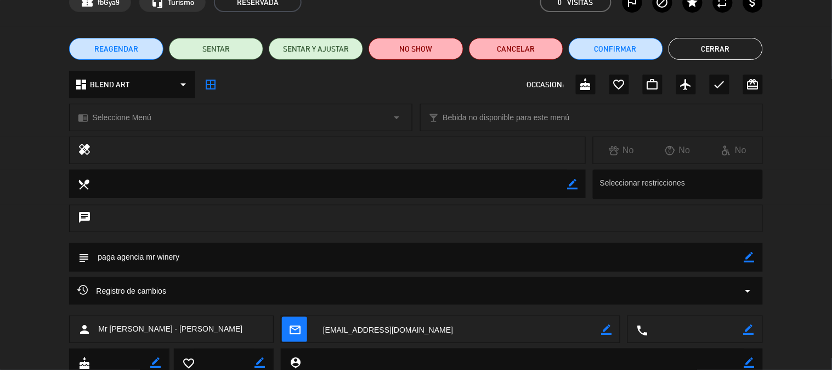
click at [180, 290] on div "Registro de cambios arrow_drop_down" at bounding box center [415, 290] width 677 height 13
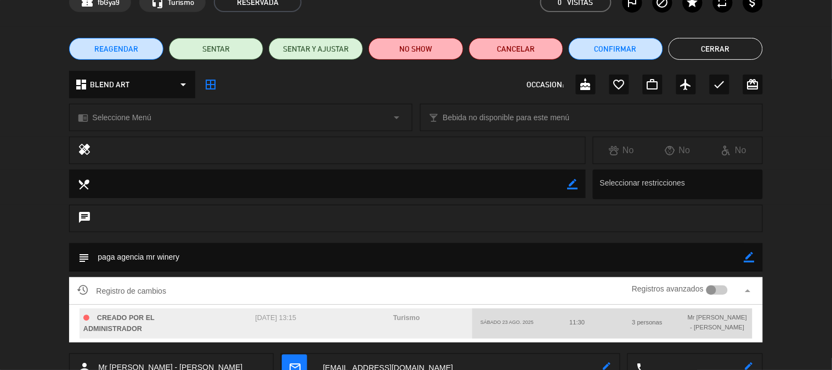
click at [43, 275] on div "subject border_color" at bounding box center [416, 260] width 832 height 34
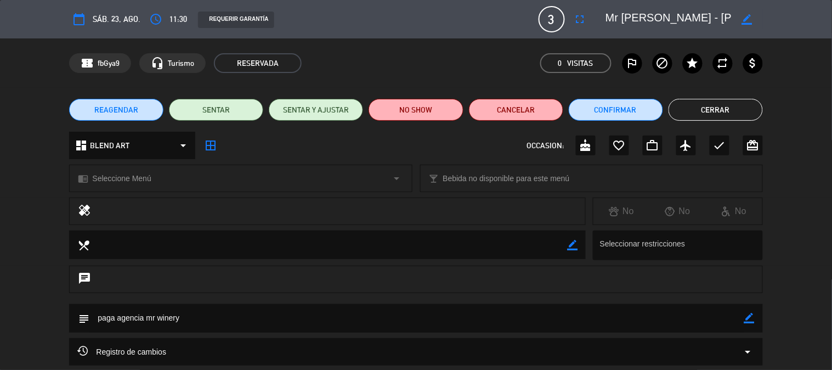
scroll to position [0, 50]
drag, startPoint x: 667, startPoint y: 17, endPoint x: 735, endPoint y: 22, distance: 68.8
click at [735, 22] on div "border_color" at bounding box center [680, 19] width 165 height 20
click at [673, 121] on div "REAGENDAR SENTAR SENTAR Y AJUSTAR NO SHOW Cancelar Confirmar Cerrar" at bounding box center [416, 110] width 832 height 44
click at [692, 108] on button "Cerrar" at bounding box center [715, 110] width 94 height 22
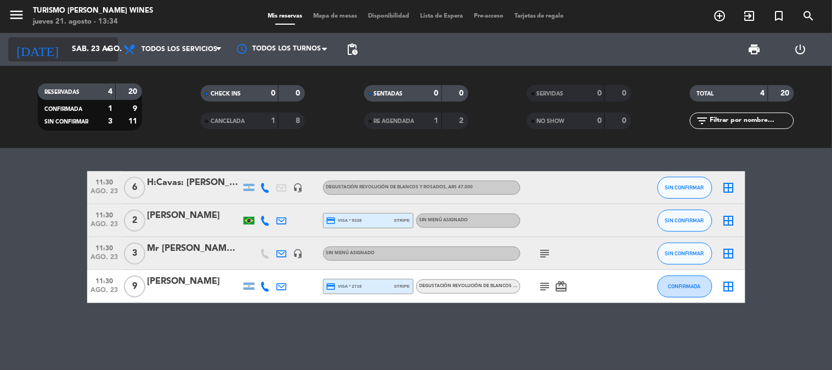
click at [66, 53] on input "sáb. 23 ago." at bounding box center [118, 49] width 104 height 20
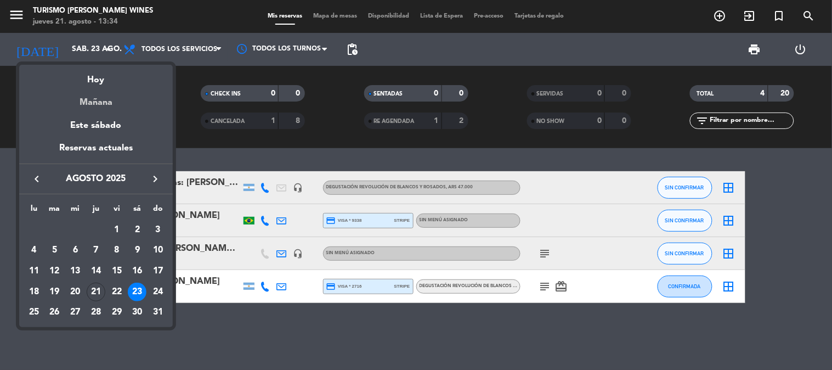
click at [104, 102] on div "Mañana" at bounding box center [96, 98] width 154 height 22
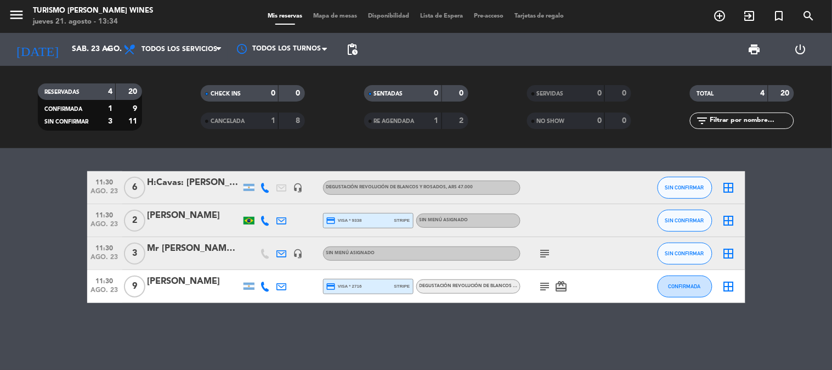
type input "vie. 22 ago."
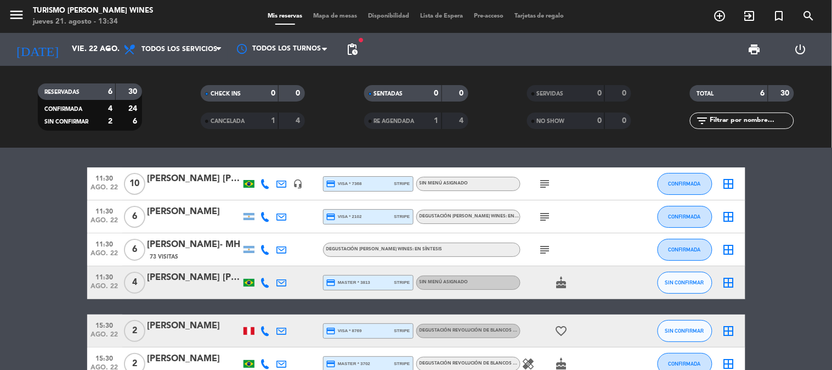
scroll to position [0, 0]
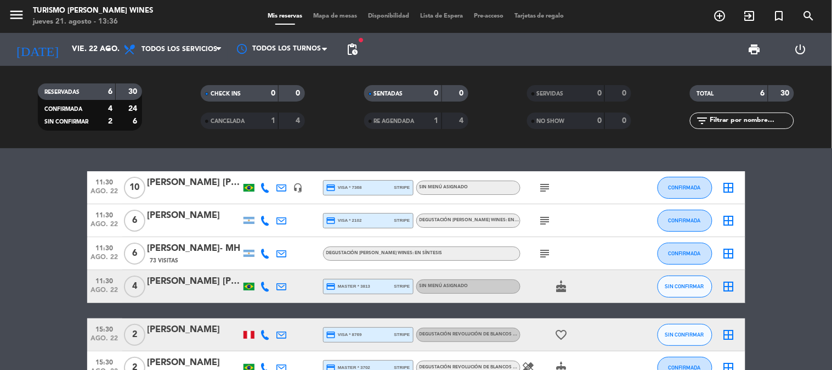
click at [171, 187] on div "[PERSON_NAME] [PERSON_NAME] [PERSON_NAME]" at bounding box center [194, 182] width 93 height 14
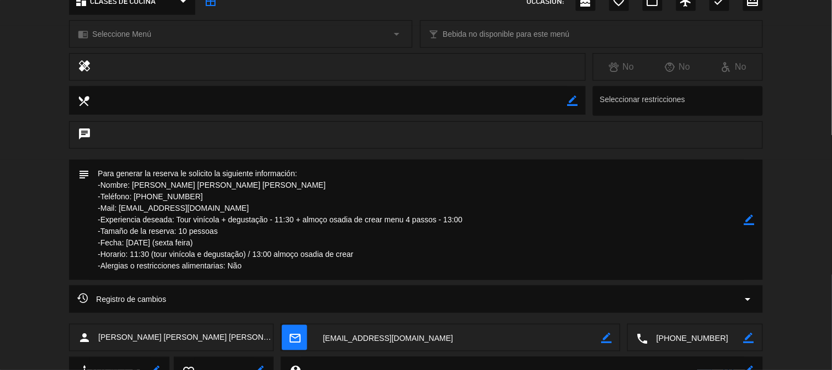
scroll to position [192, 0]
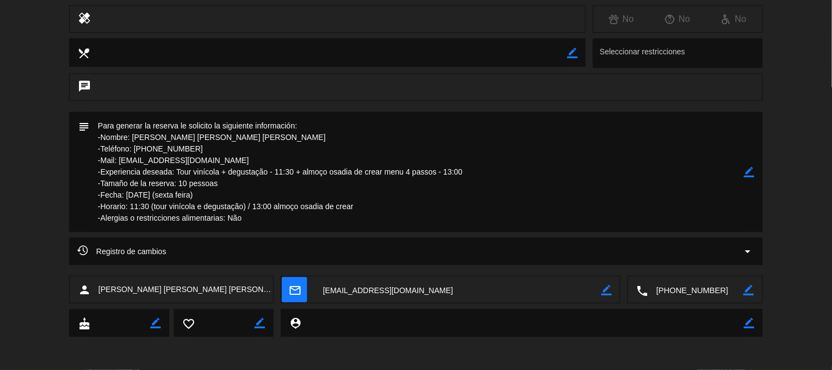
click at [694, 291] on textarea at bounding box center [695, 289] width 95 height 27
click at [657, 262] on span "Click para copiar" at bounding box center [682, 263] width 58 height 12
click at [107, 245] on span "Registro de cambios" at bounding box center [121, 251] width 89 height 13
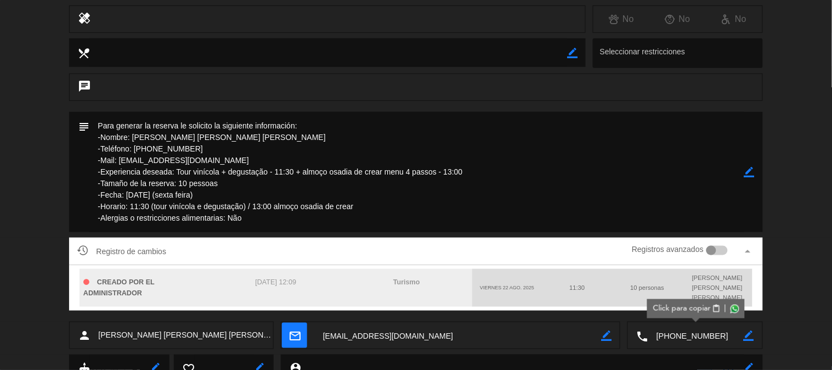
click at [775, 242] on div "Registro de cambios Registros avanzados arrow_drop_up CREADO POR EL ADMINISTRAD…" at bounding box center [416, 279] width 832 height 84
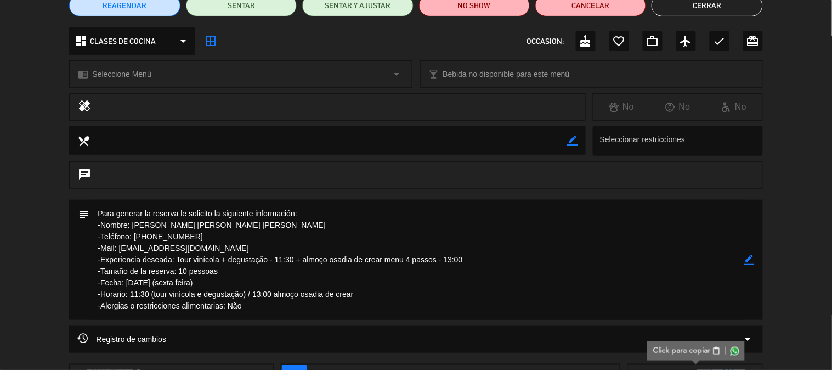
scroll to position [0, 0]
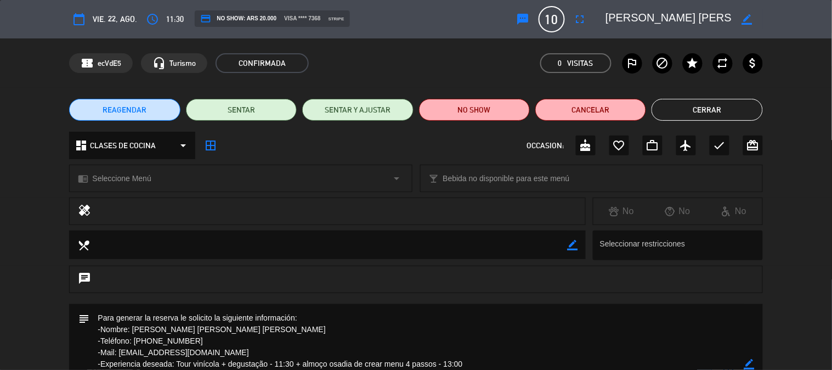
click at [681, 112] on button "Cerrar" at bounding box center [706, 110] width 111 height 22
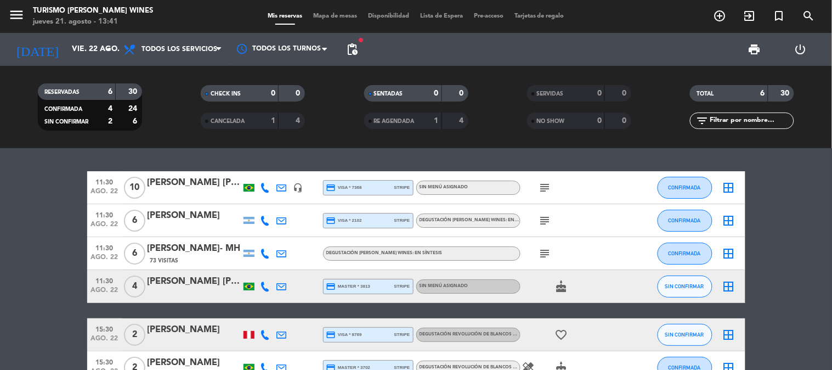
click at [176, 217] on div "[PERSON_NAME]" at bounding box center [194, 215] width 93 height 14
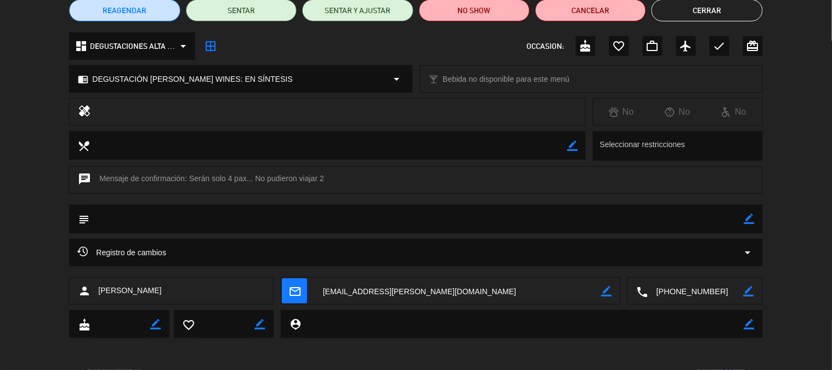
scroll to position [100, 0]
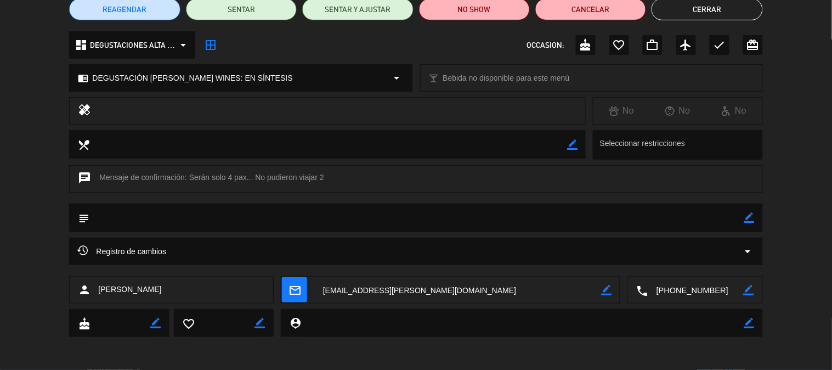
click at [680, 288] on textarea at bounding box center [695, 289] width 95 height 27
click at [659, 262] on span "Click para copiar" at bounding box center [682, 263] width 58 height 12
click at [95, 248] on span "Registro de cambios" at bounding box center [121, 251] width 89 height 13
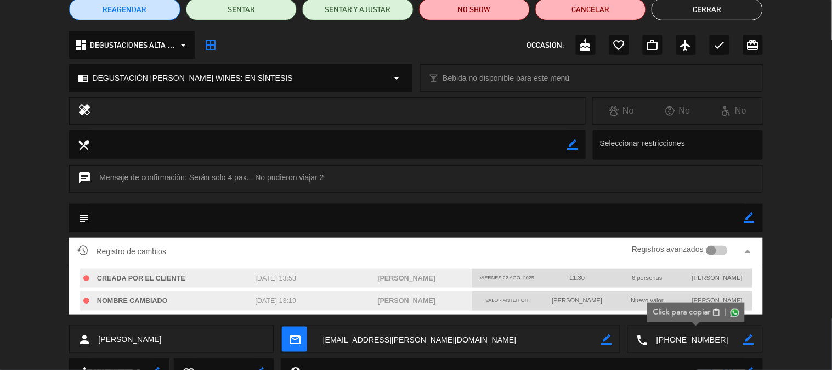
click at [508, 303] on span "Valor anterior" at bounding box center [506, 299] width 43 height 5
click at [480, 303] on div "Valor anterior" at bounding box center [507, 300] width 70 height 16
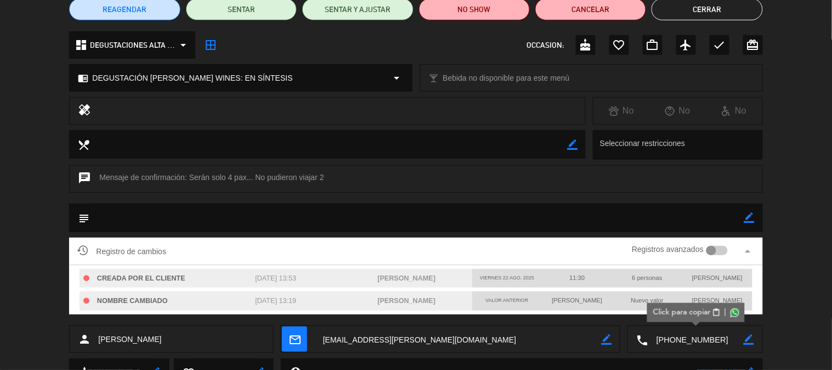
click at [786, 253] on div "Registro de cambios Registros avanzados arrow_drop_up CREADA POR EL CLIENTE [DA…" at bounding box center [416, 281] width 832 height 88
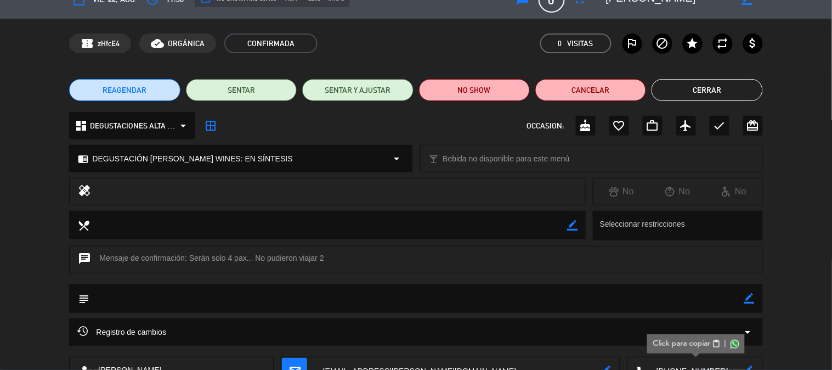
scroll to position [0, 0]
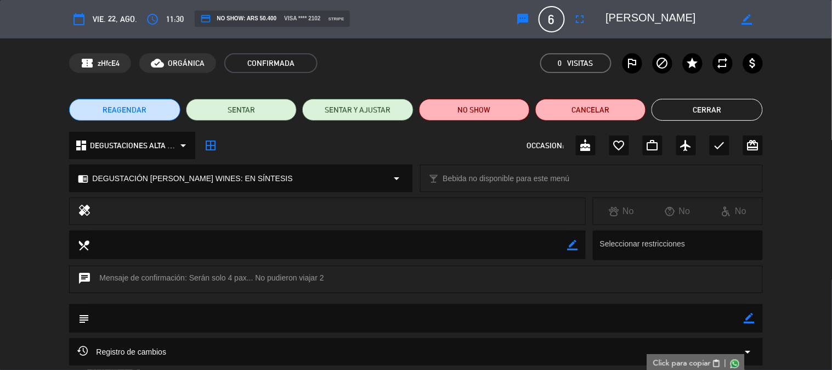
drag, startPoint x: 604, startPoint y: 18, endPoint x: 613, endPoint y: 18, distance: 8.8
click at [613, 18] on div "border_color" at bounding box center [680, 19] width 165 height 20
drag, startPoint x: 608, startPoint y: 20, endPoint x: 721, endPoint y: 29, distance: 113.9
click at [721, 29] on div "calendar_today vie. 22, ago. access_time 11:30 credit_card NO SHOW: ARS 50.400 …" at bounding box center [415, 19] width 693 height 26
click at [739, 110] on button "Cerrar" at bounding box center [706, 110] width 111 height 22
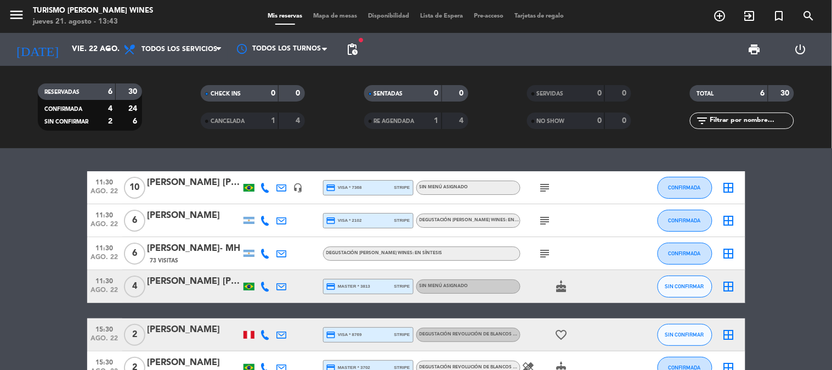
click at [549, 215] on icon "subject" at bounding box center [544, 220] width 13 height 13
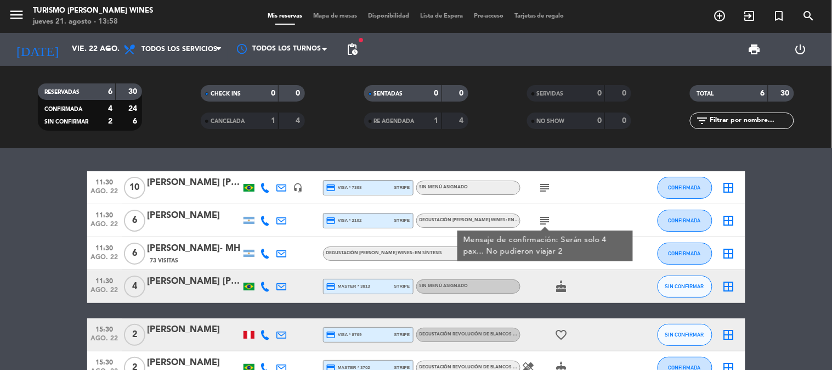
click at [46, 237] on bookings-row "11:30 [DATE] [PERSON_NAME] [PERSON_NAME] [PERSON_NAME] headset_mic credit_card …" at bounding box center [416, 277] width 832 height 213
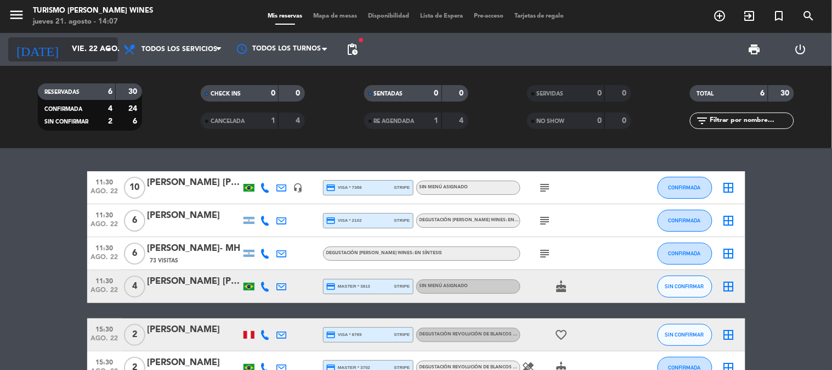
click at [66, 48] on input "vie. 22 ago." at bounding box center [118, 49] width 104 height 20
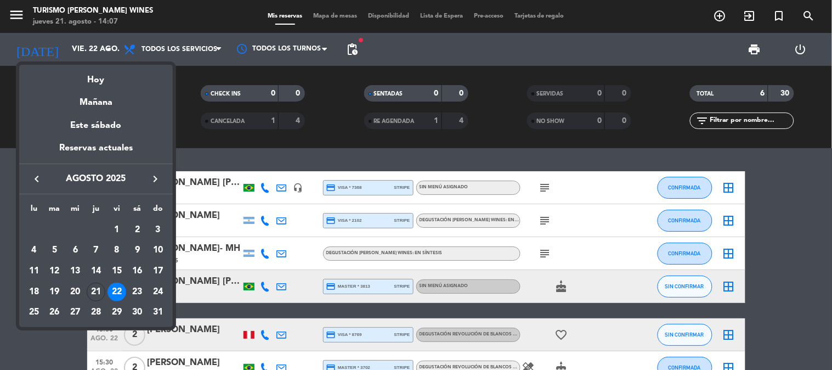
click at [56, 337] on div at bounding box center [416, 185] width 832 height 370
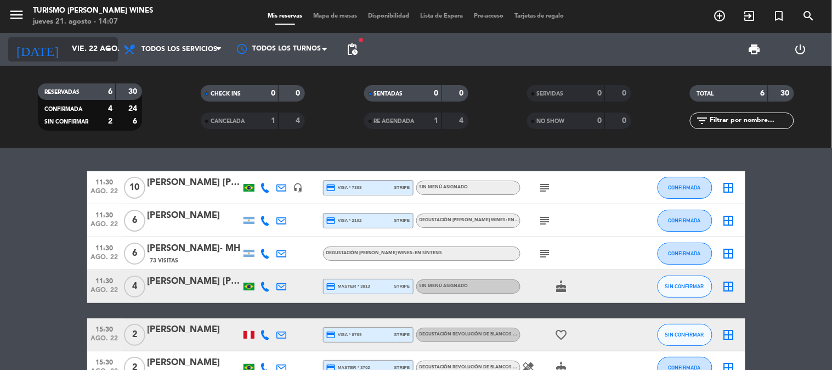
click at [66, 43] on input "vie. 22 ago." at bounding box center [118, 49] width 104 height 20
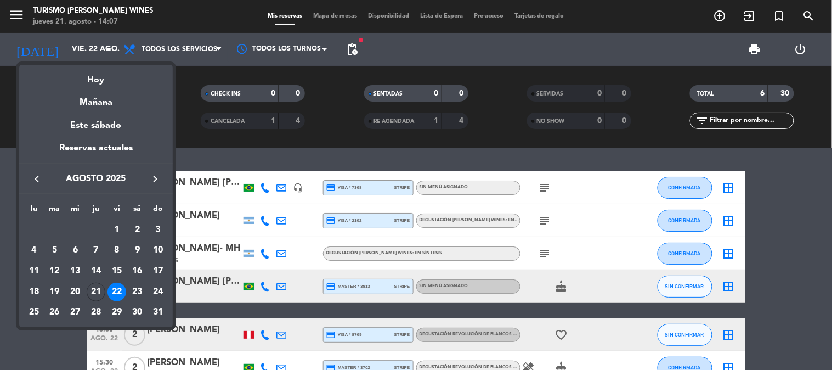
click at [0, 5] on div at bounding box center [416, 185] width 832 height 370
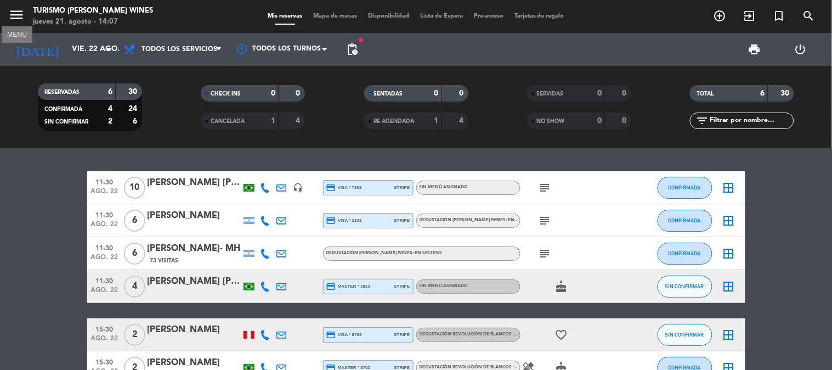
click at [15, 15] on icon "menu" at bounding box center [16, 15] width 16 height 16
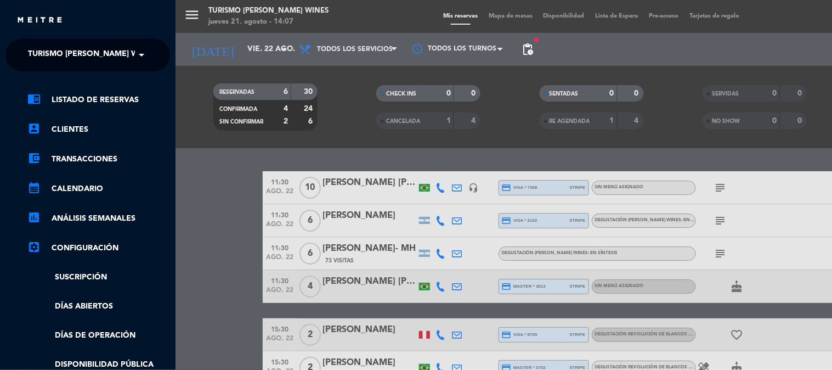
click at [61, 53] on span "Turismo [PERSON_NAME] Wines" at bounding box center [92, 54] width 128 height 23
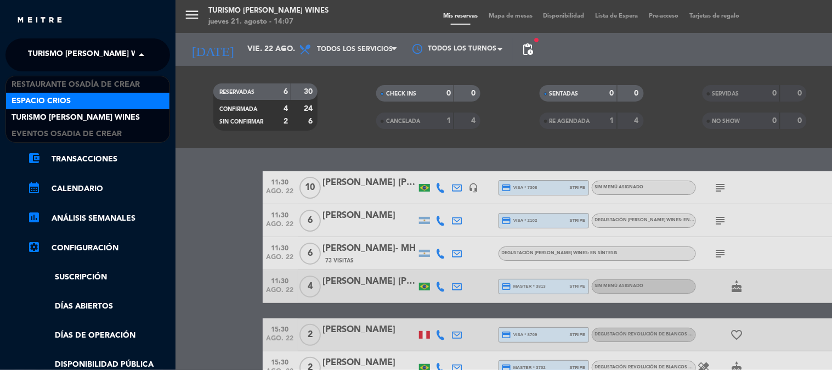
click at [60, 98] on span "Espacio Crios" at bounding box center [41, 101] width 59 height 13
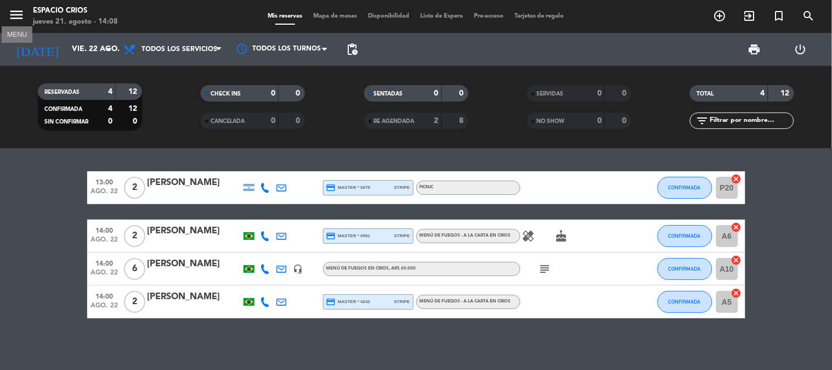
click at [17, 9] on icon "menu" at bounding box center [16, 15] width 16 height 16
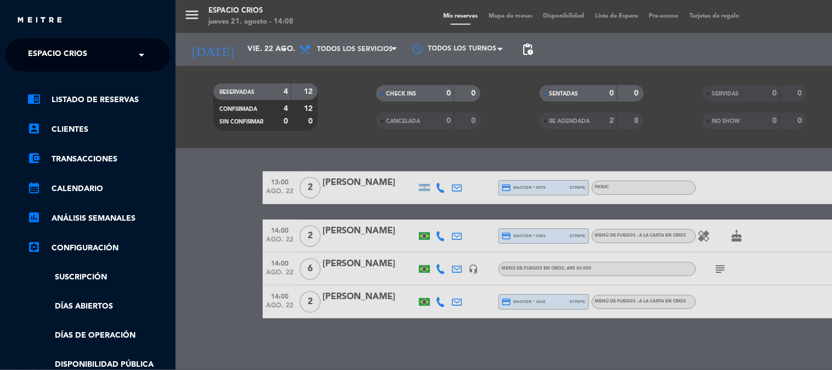
click at [89, 54] on div "× Espacio Crios" at bounding box center [64, 54] width 80 height 23
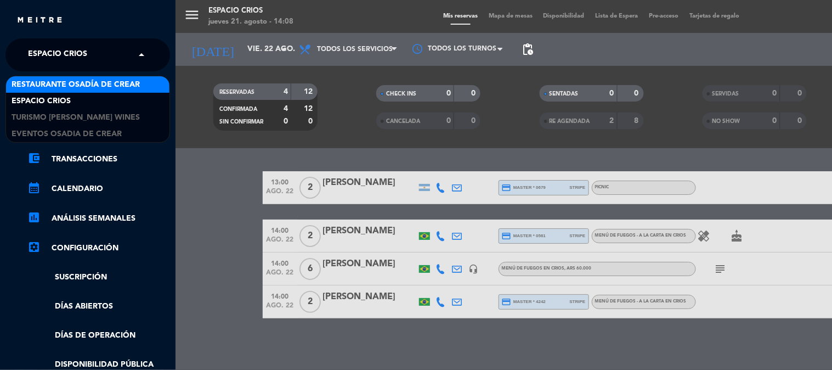
click at [86, 87] on span "Restaurante Osadía de Crear" at bounding box center [76, 84] width 128 height 13
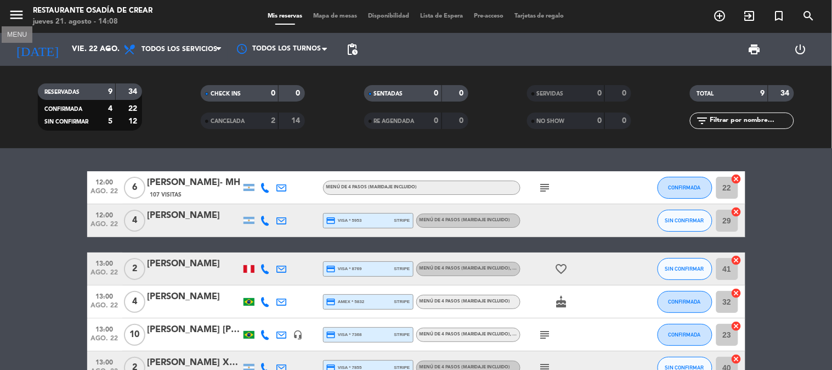
click at [22, 16] on icon "menu" at bounding box center [16, 15] width 16 height 16
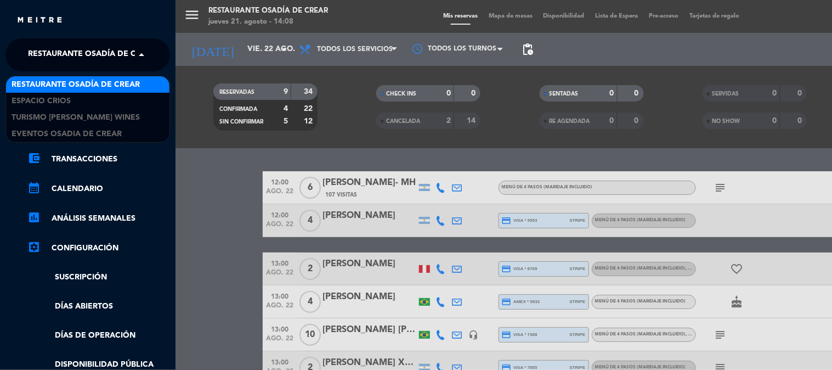
click at [65, 47] on span "Restaurante Osadía de Crear" at bounding box center [92, 54] width 128 height 23
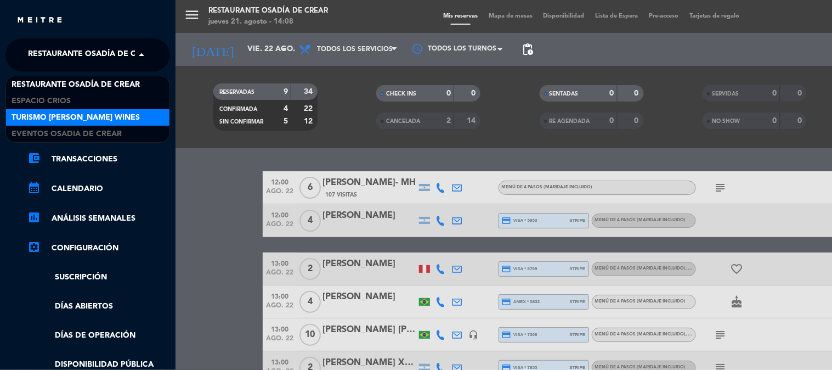
click at [66, 111] on span "Turismo [PERSON_NAME] Wines" at bounding box center [76, 117] width 128 height 13
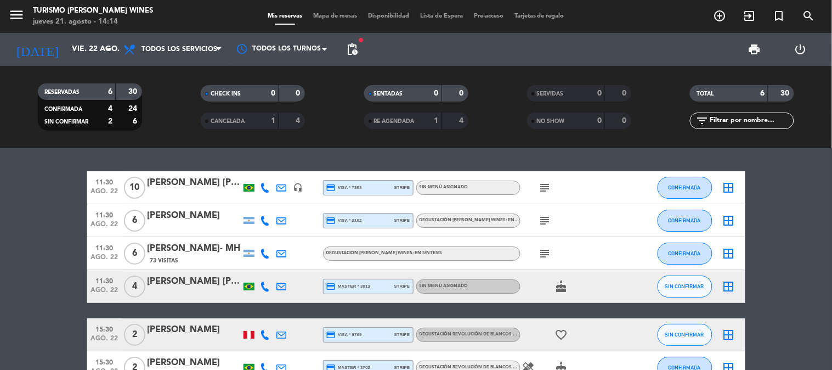
click at [545, 217] on icon "subject" at bounding box center [544, 220] width 13 height 13
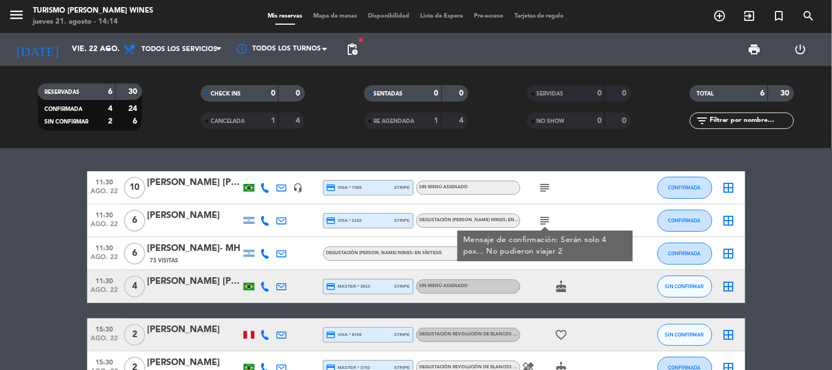
click at [180, 213] on div "[PERSON_NAME]" at bounding box center [194, 215] width 93 height 14
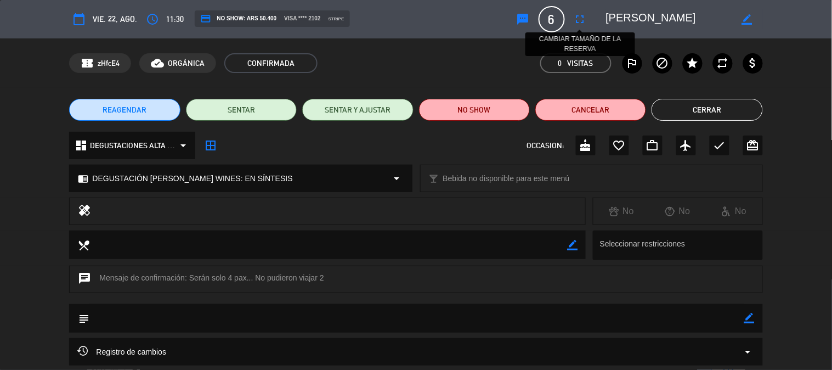
click at [575, 19] on icon "fullscreen" at bounding box center [580, 19] width 13 height 13
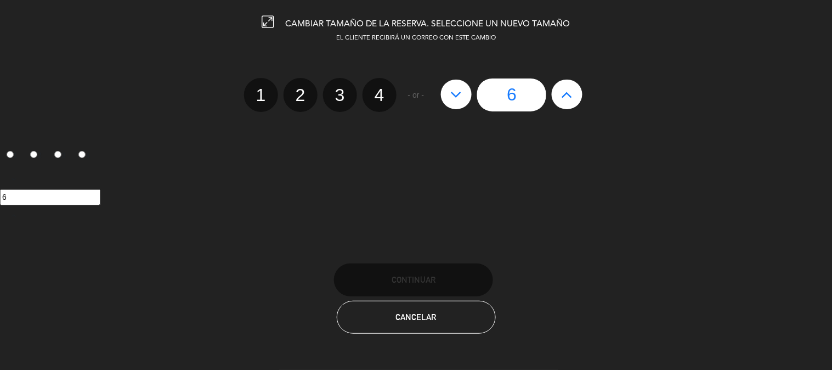
click at [449, 98] on button at bounding box center [456, 95] width 31 height 30
type input "5"
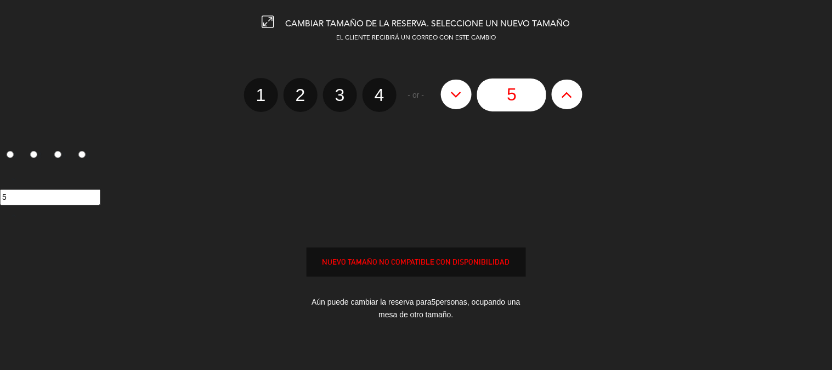
click at [449, 98] on button at bounding box center [456, 95] width 31 height 30
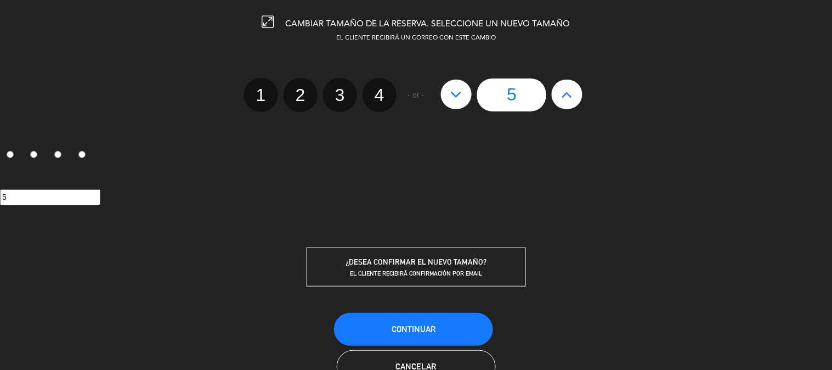
click at [454, 88] on icon at bounding box center [457, 95] width 12 height 18
click at [461, 96] on icon at bounding box center [457, 95] width 12 height 18
click at [569, 97] on icon at bounding box center [567, 95] width 12 height 18
type input "6"
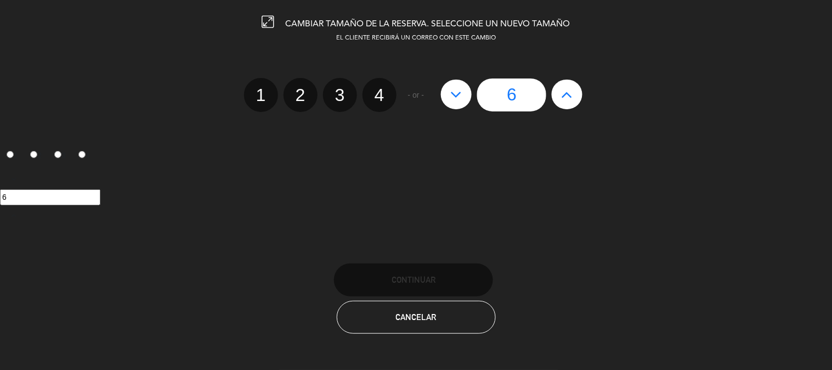
click at [0, 0] on div at bounding box center [0, 0] width 0 height 0
click at [464, 100] on button at bounding box center [456, 95] width 31 height 30
type input "5"
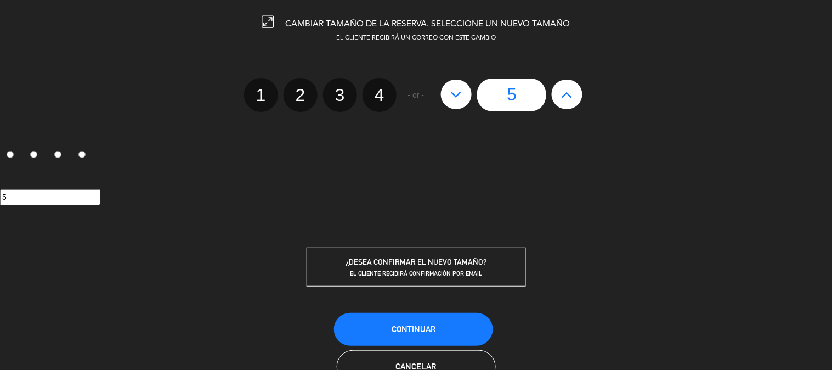
click at [451, 95] on icon at bounding box center [457, 95] width 12 height 18
click at [387, 90] on label "4" at bounding box center [379, 95] width 34 height 34
click at [382, 89] on input "4" at bounding box center [378, 85] width 7 height 7
radio input "true"
radio input "false"
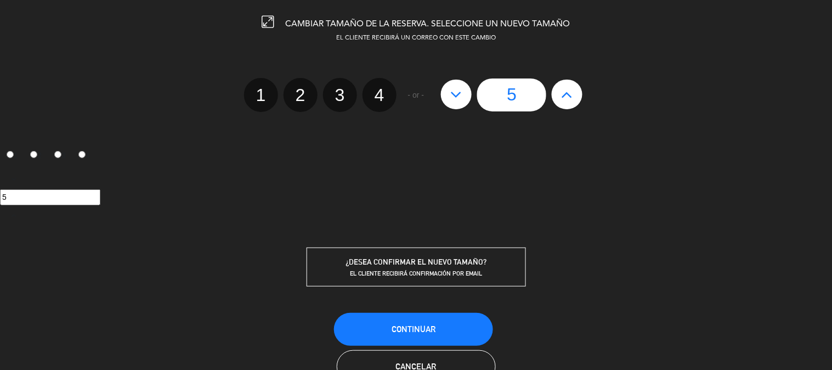
radio input "false"
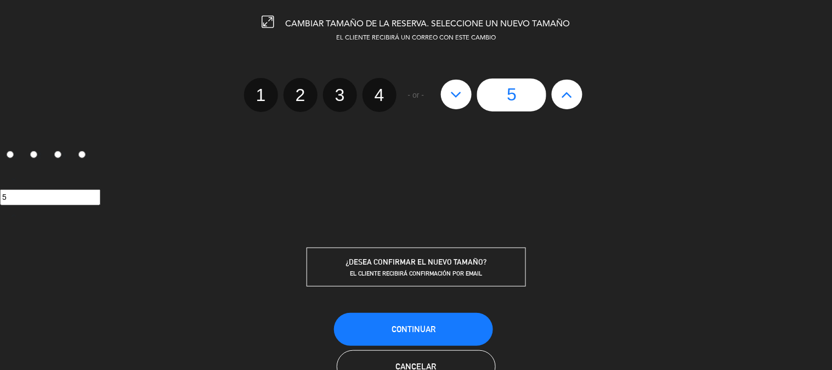
radio input "true"
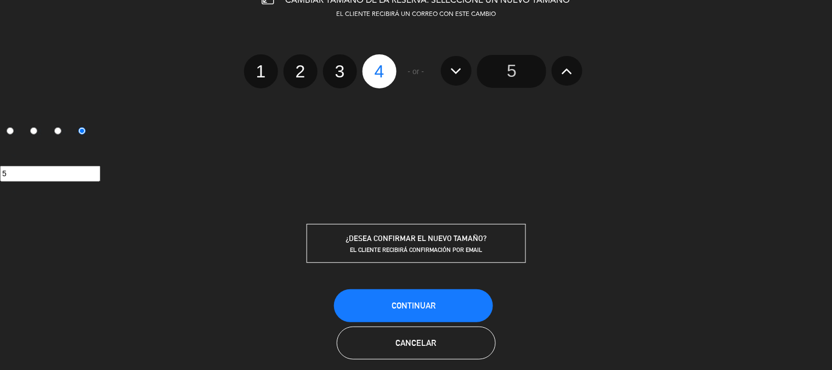
scroll to position [35, 0]
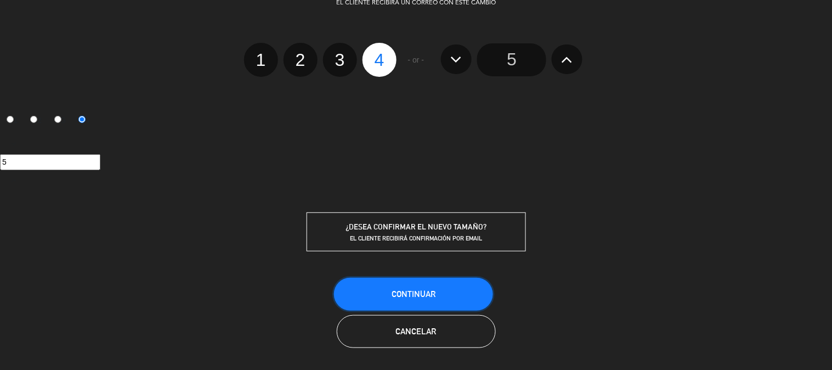
click at [458, 290] on button "Continuar" at bounding box center [413, 293] width 159 height 33
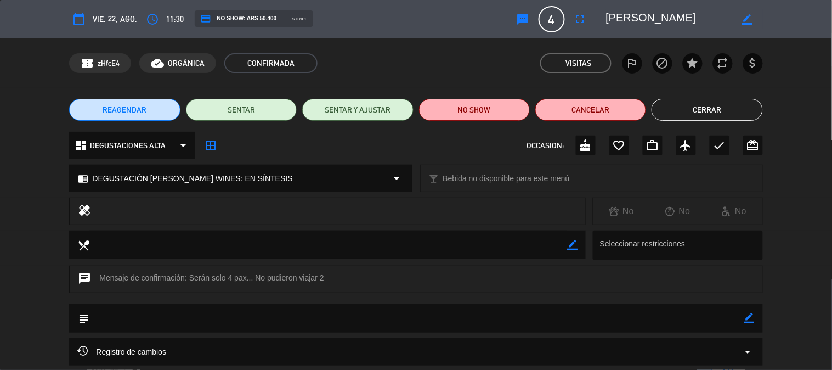
click at [688, 111] on button "Cerrar" at bounding box center [706, 110] width 111 height 22
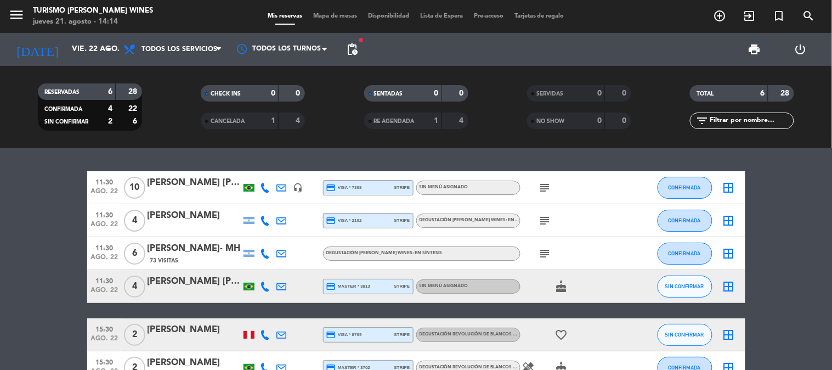
click at [165, 223] on div at bounding box center [194, 227] width 93 height 9
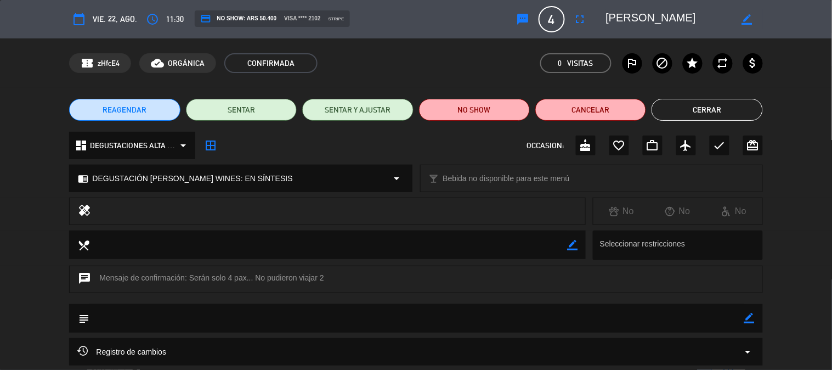
drag, startPoint x: 606, startPoint y: 20, endPoint x: 725, endPoint y: 26, distance: 119.1
click at [725, 26] on textarea at bounding box center [669, 19] width 126 height 20
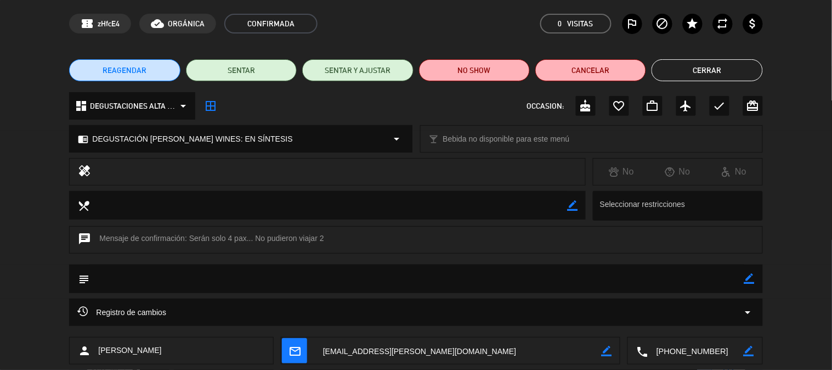
scroll to position [0, 0]
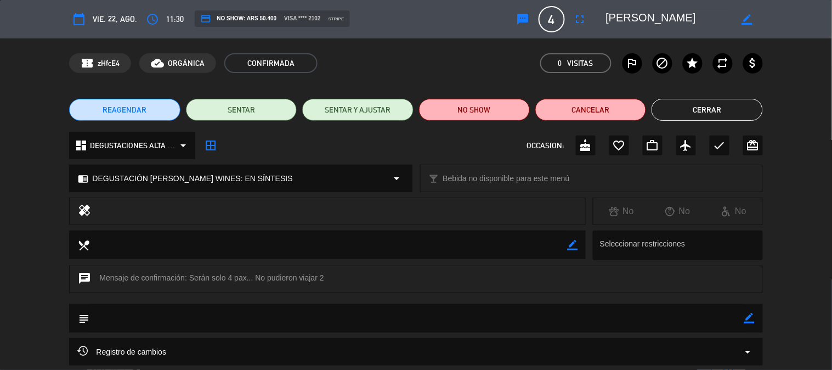
click at [666, 103] on button "Cerrar" at bounding box center [706, 110] width 111 height 22
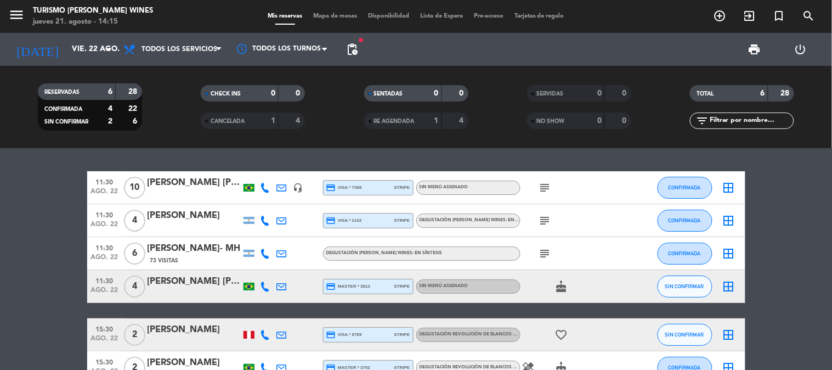
click at [196, 252] on div "[PERSON_NAME]- MH" at bounding box center [194, 248] width 93 height 14
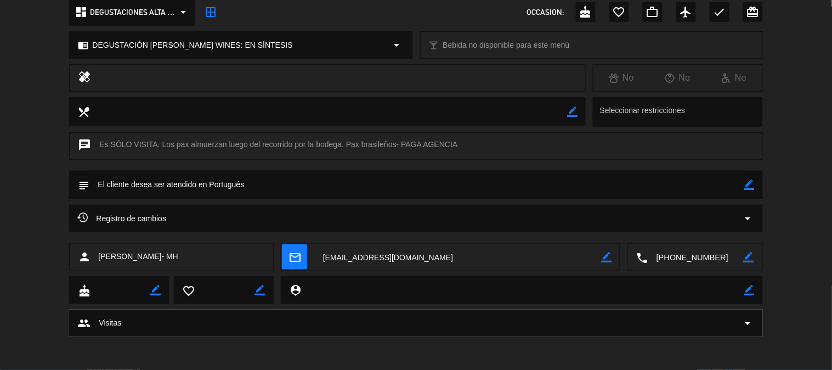
scroll to position [72, 0]
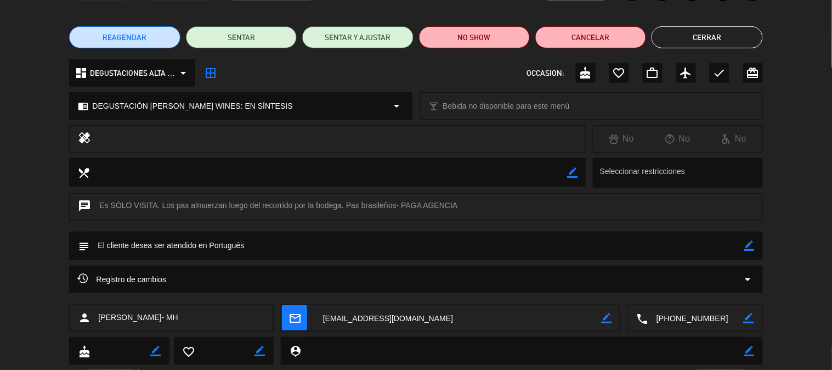
click at [672, 320] on textarea at bounding box center [695, 317] width 95 height 27
click at [670, 286] on span "Click para copiar" at bounding box center [682, 291] width 58 height 12
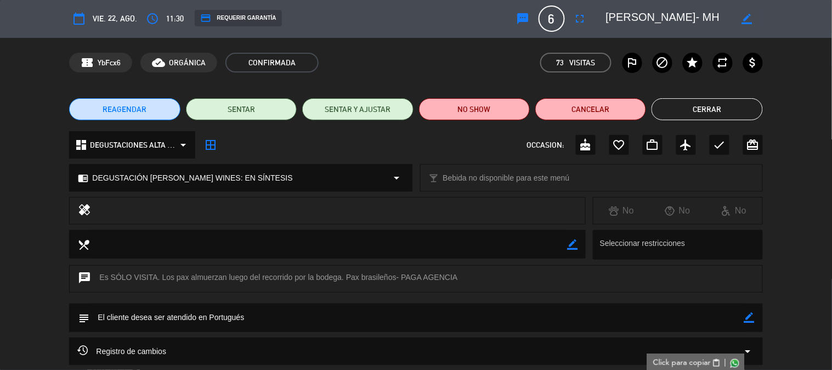
scroll to position [0, 0]
drag, startPoint x: 606, startPoint y: 19, endPoint x: 733, endPoint y: 25, distance: 126.8
click at [733, 25] on div "border_color" at bounding box center [680, 19] width 165 height 20
click at [353, 183] on div "chrome_reader_mode DEGUSTACIÓN [PERSON_NAME] WINES: EN SÍNTESIS arrow_drop_down" at bounding box center [241, 178] width 342 height 26
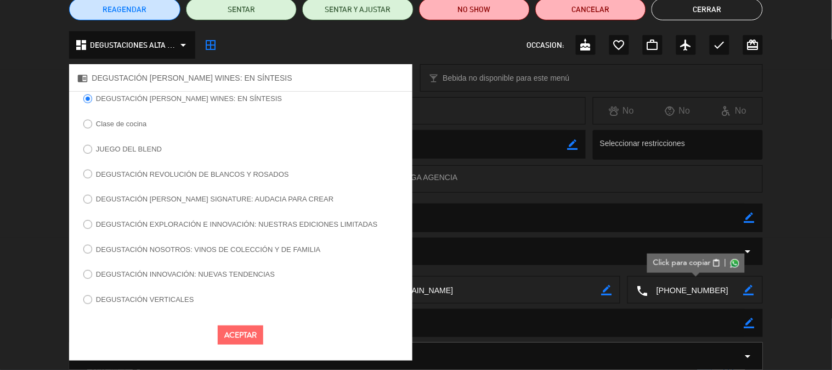
scroll to position [122, 0]
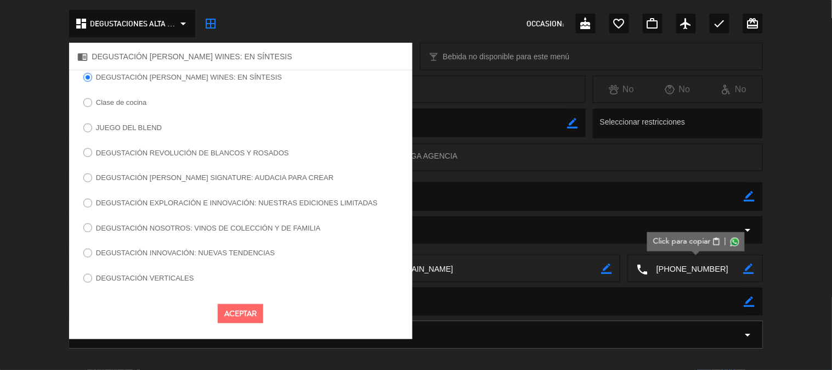
click at [232, 323] on button "Aceptar" at bounding box center [241, 313] width 46 height 19
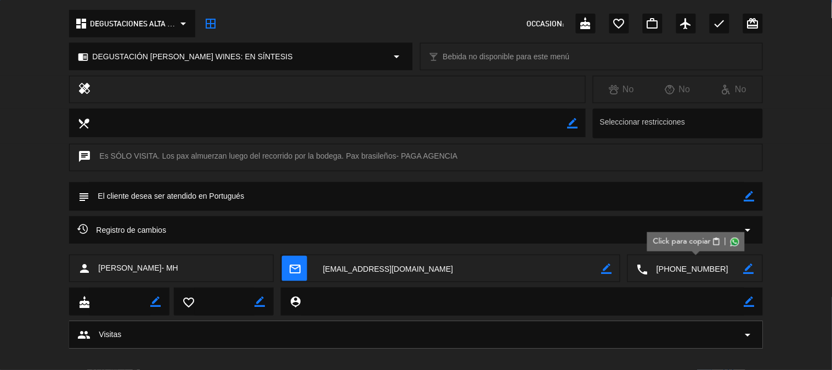
click at [56, 218] on div "Registro de cambios arrow_drop_down" at bounding box center [416, 235] width 832 height 38
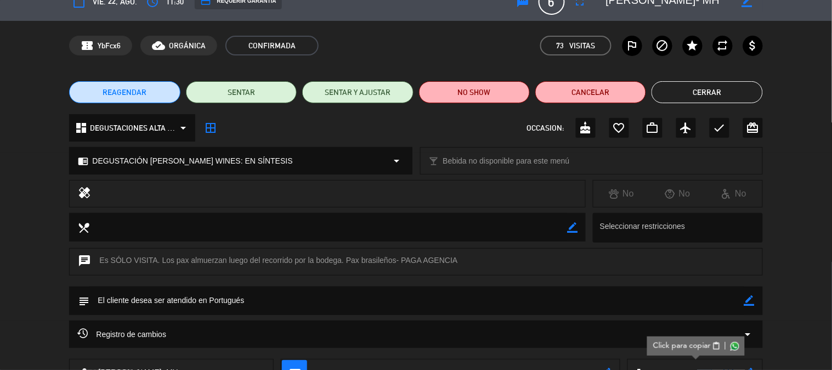
scroll to position [0, 0]
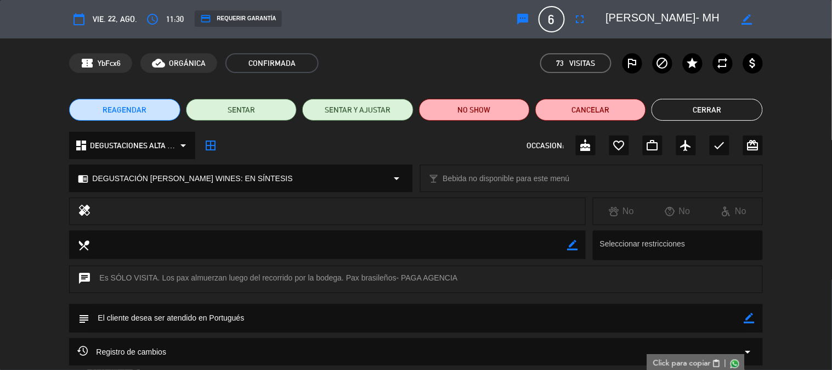
click at [671, 109] on button "Cerrar" at bounding box center [706, 110] width 111 height 22
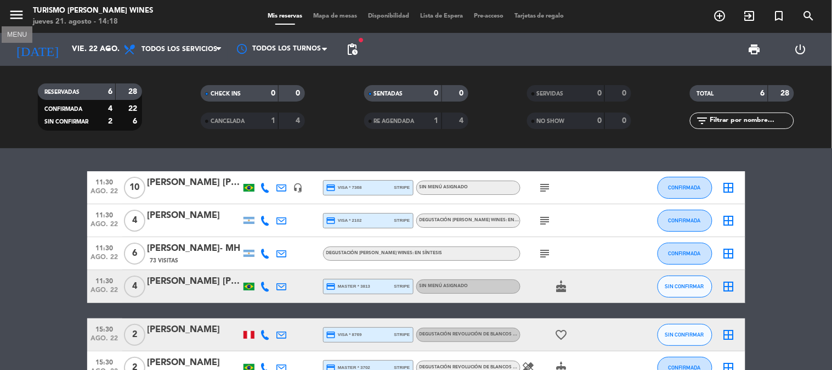
click at [12, 15] on icon "menu" at bounding box center [16, 15] width 16 height 16
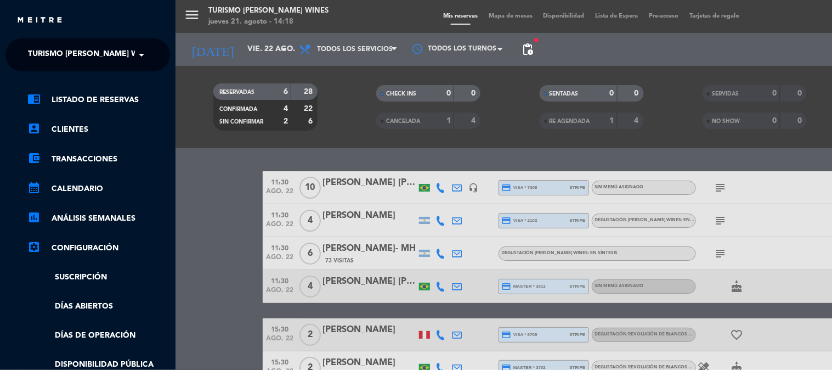
click at [77, 50] on span "Turismo [PERSON_NAME] Wines" at bounding box center [92, 54] width 128 height 23
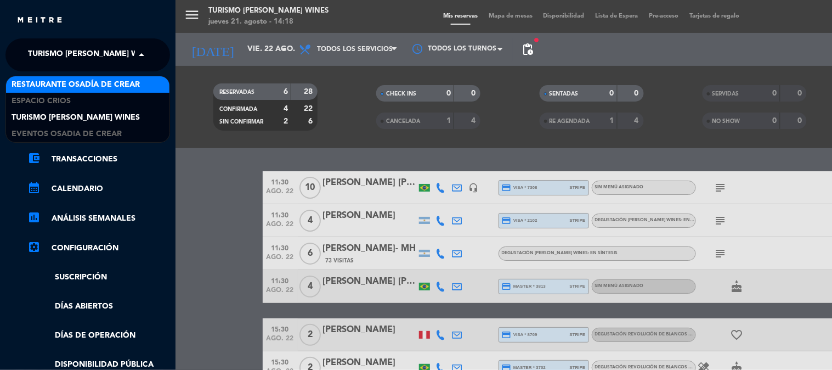
click at [84, 88] on span "Restaurante Osadía de Crear" at bounding box center [76, 84] width 128 height 13
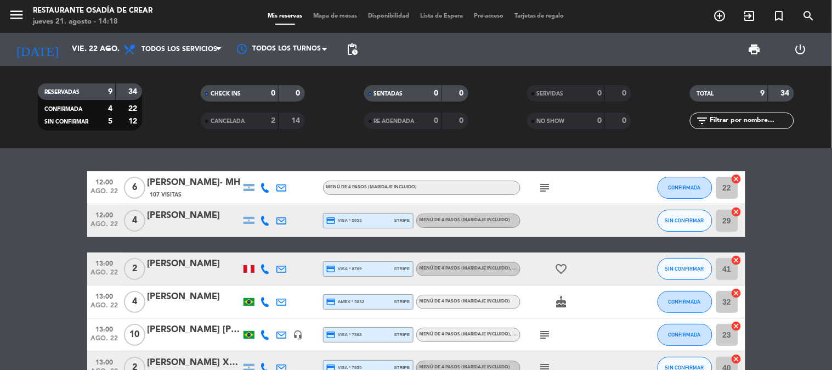
click at [546, 185] on icon "subject" at bounding box center [544, 187] width 13 height 13
